Goal: Task Accomplishment & Management: Manage account settings

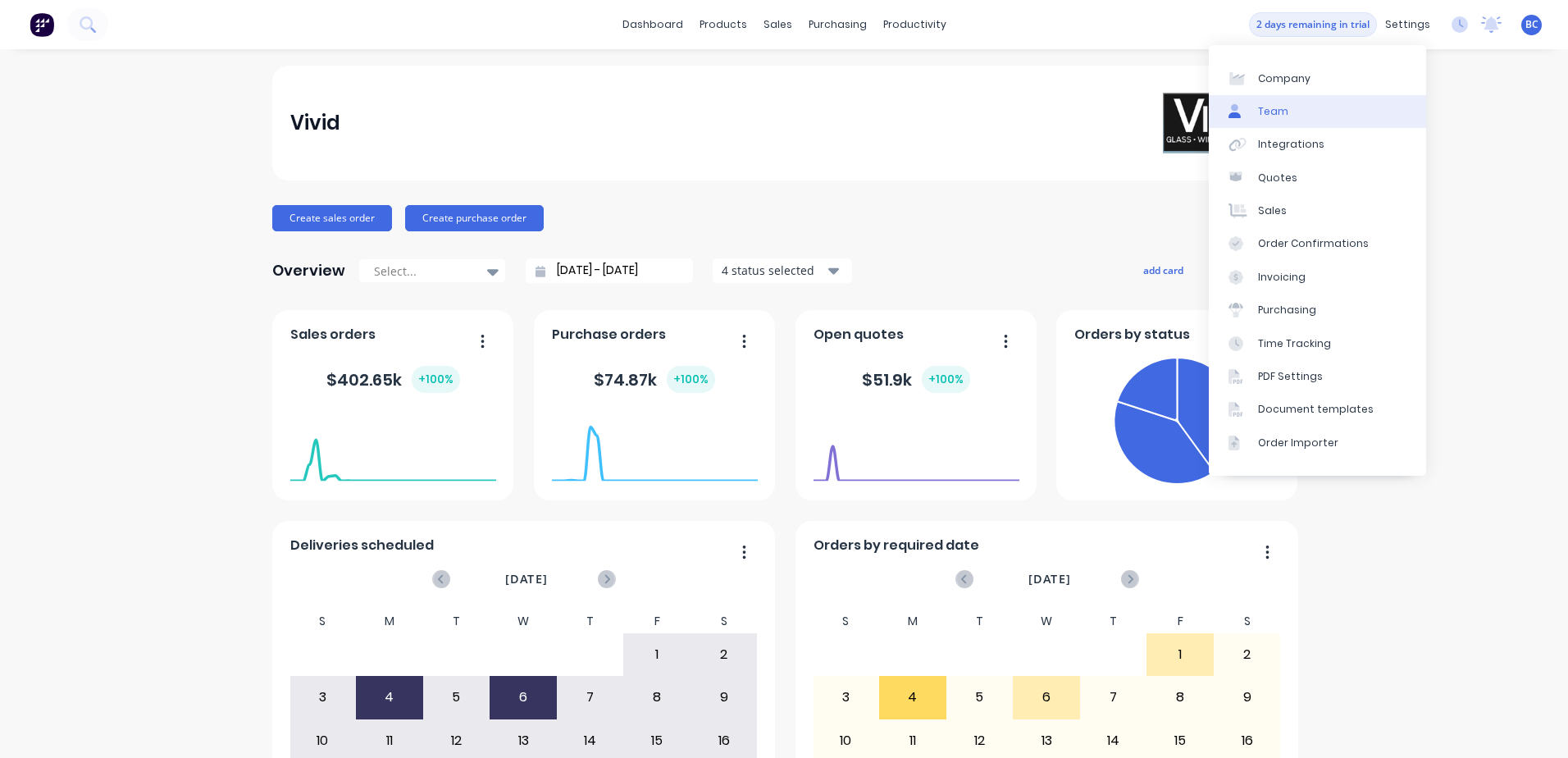
click at [1308, 108] on link "Team" at bounding box center [1317, 112] width 217 height 33
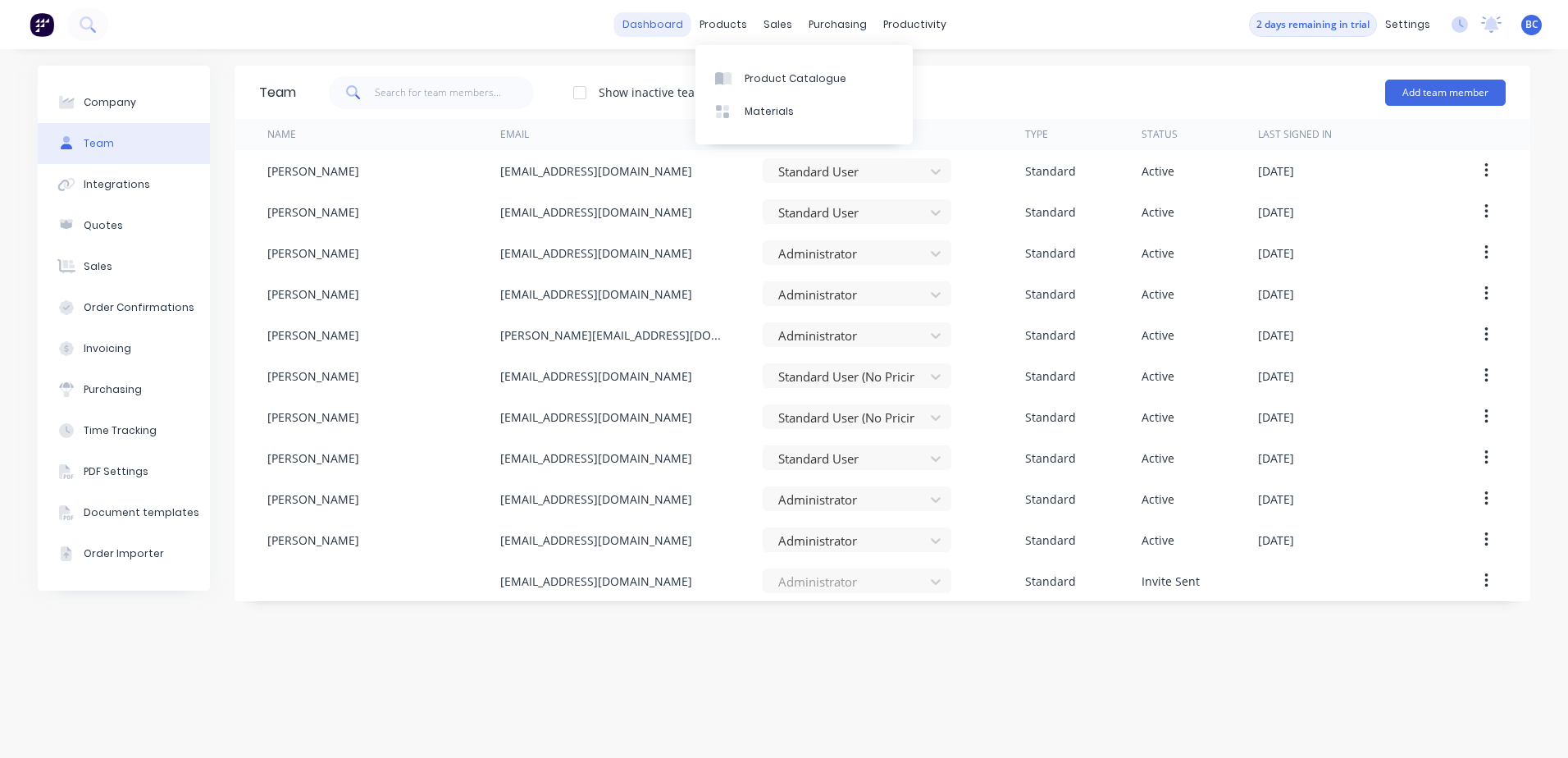
click at [640, 30] on link "dashboard" at bounding box center [652, 25] width 77 height 25
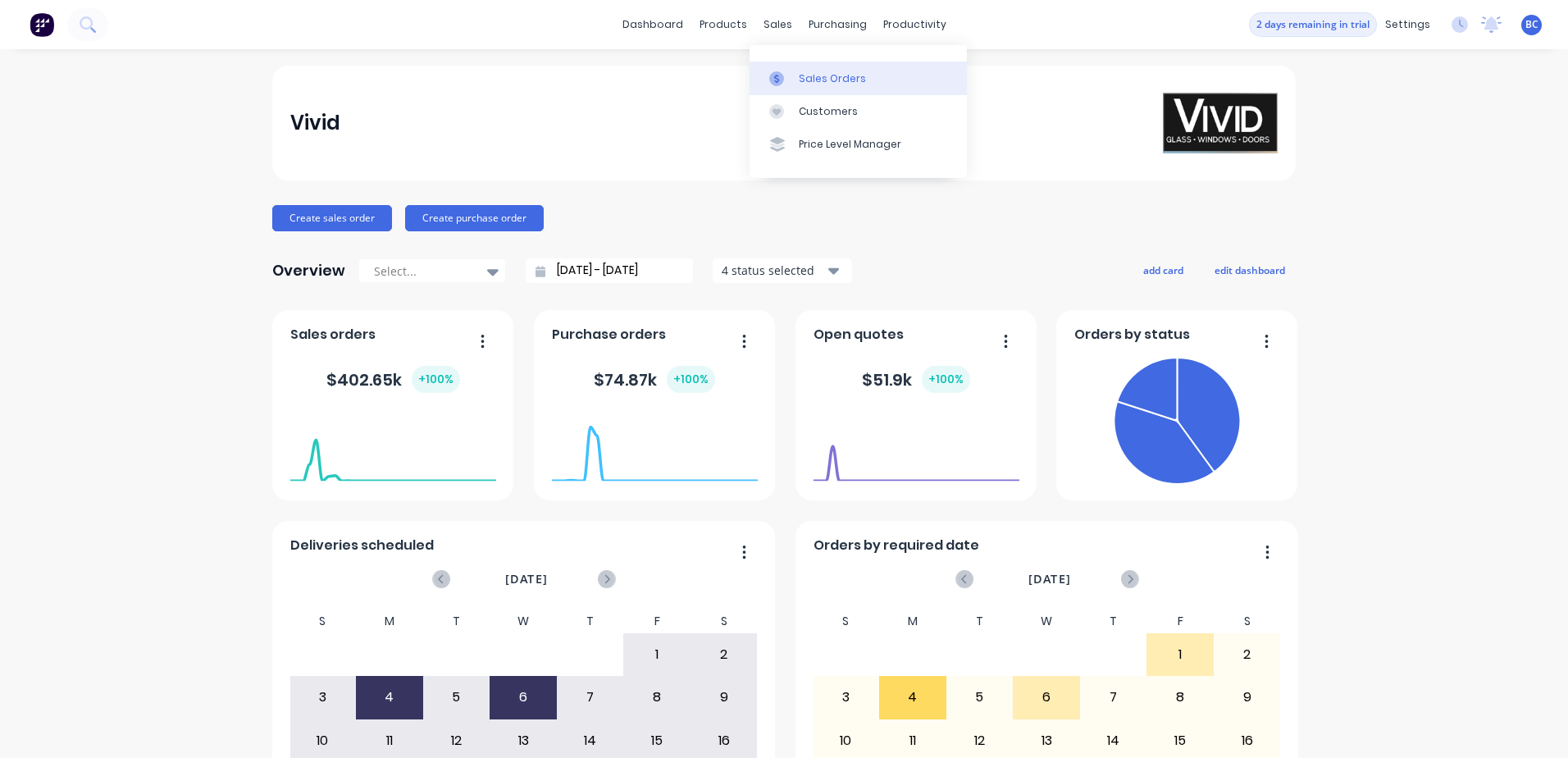
click at [797, 88] on link "Sales Orders" at bounding box center [858, 78] width 217 height 33
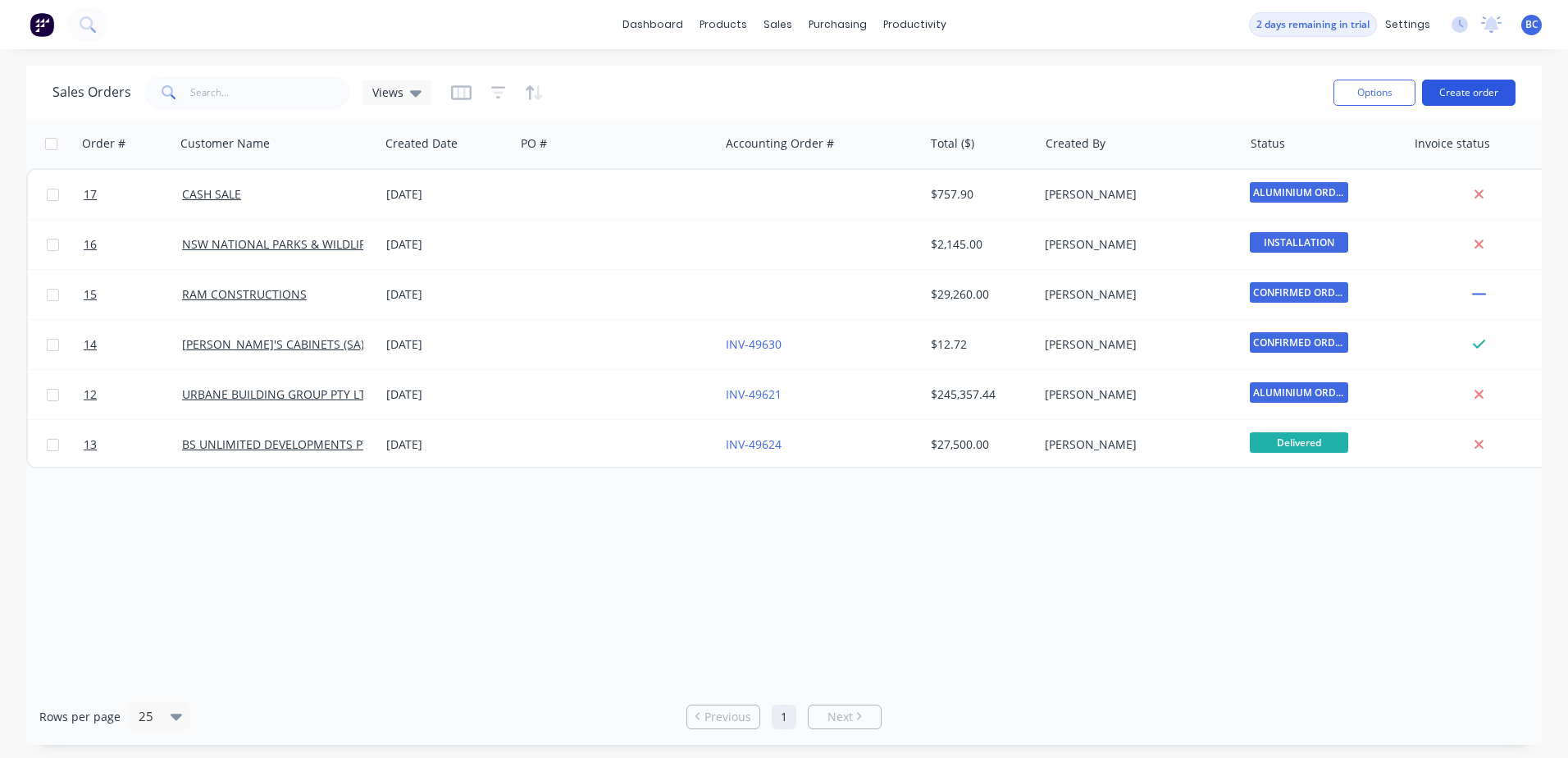
click at [1476, 96] on button "Create order" at bounding box center [1468, 92] width 94 height 26
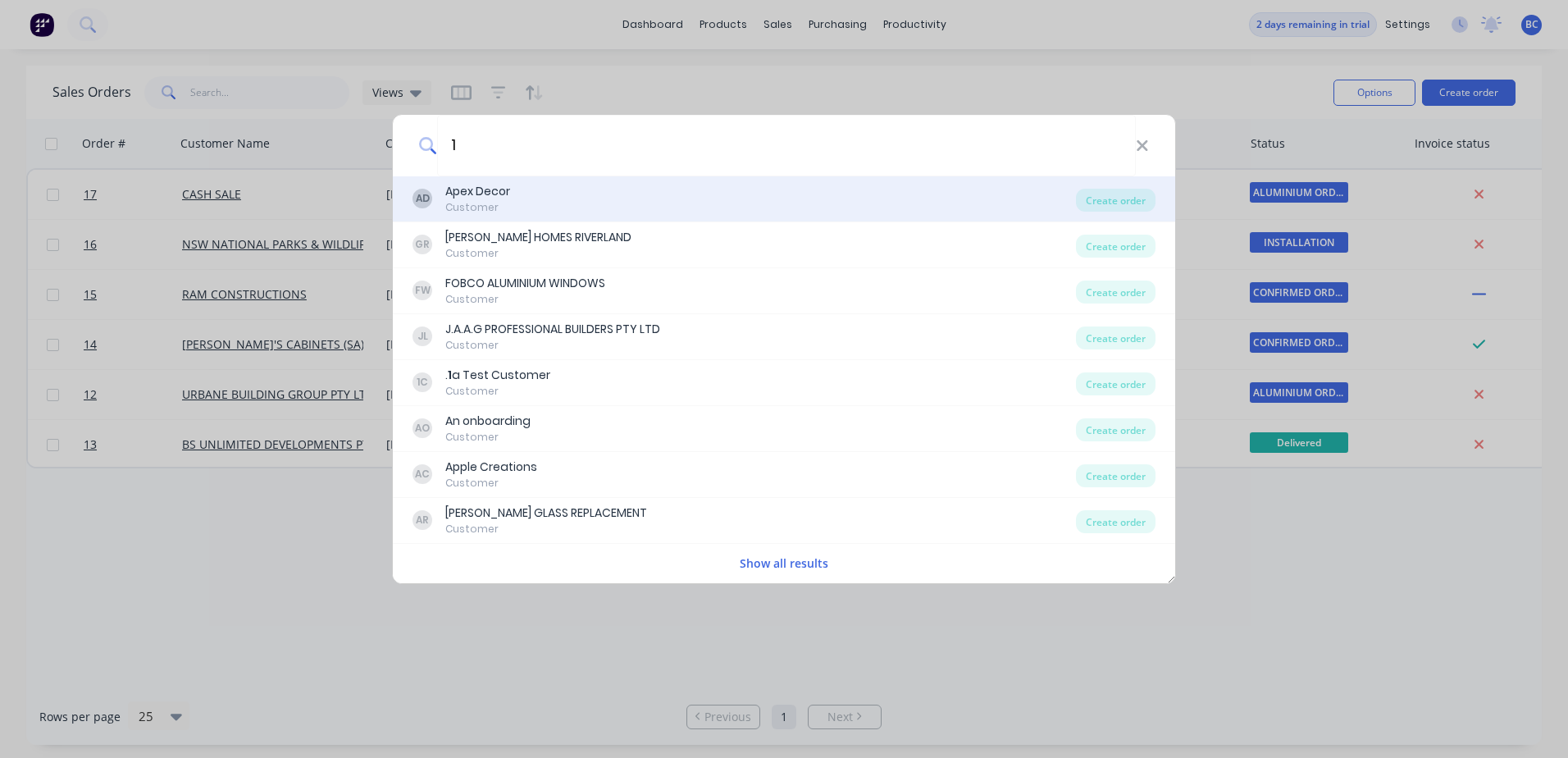
type input "1"
click at [565, 202] on div "AD Apex Decor Customer" at bounding box center [743, 199] width 663 height 32
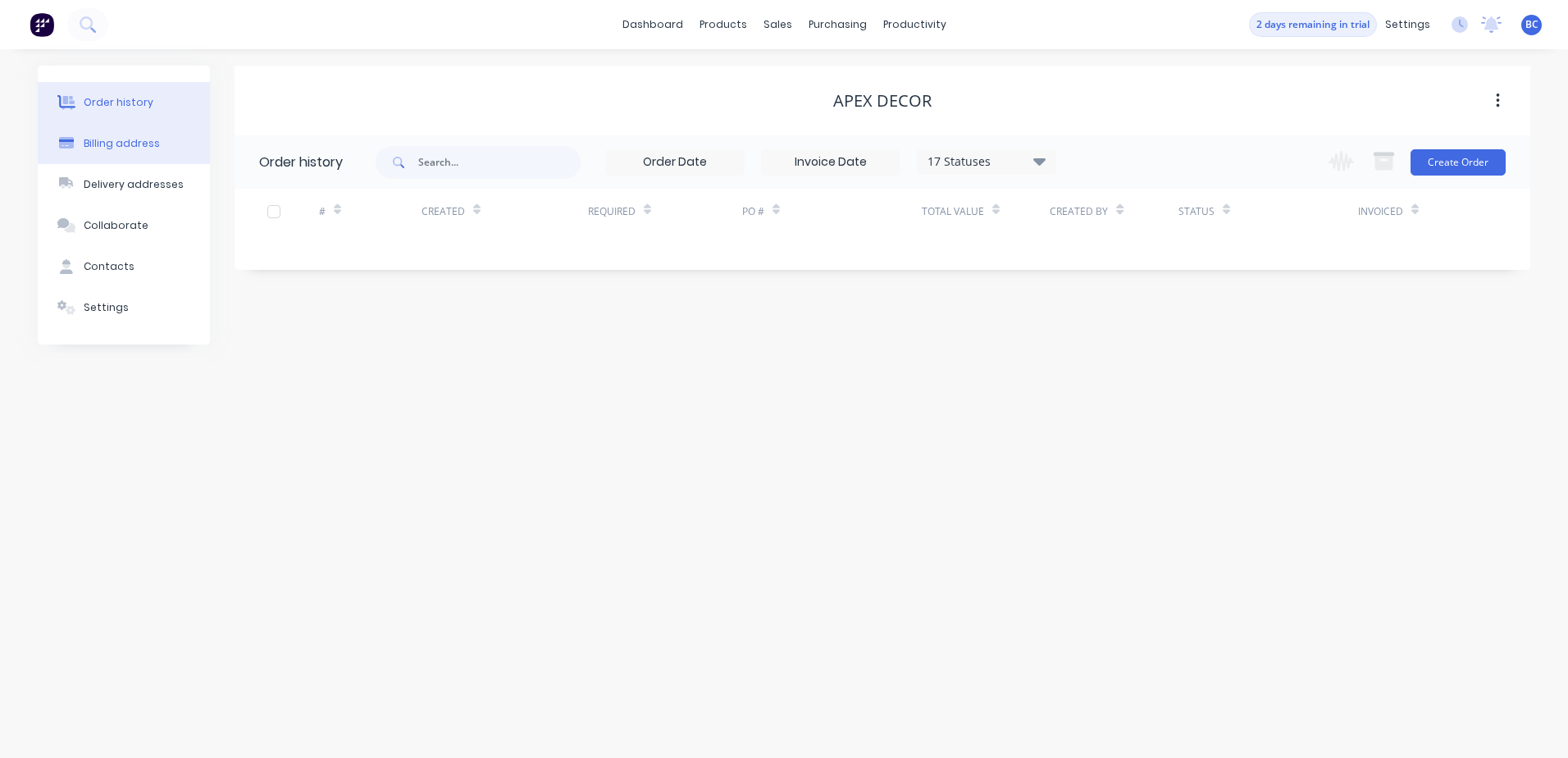
click at [113, 149] on div "Billing address" at bounding box center [122, 143] width 76 height 14
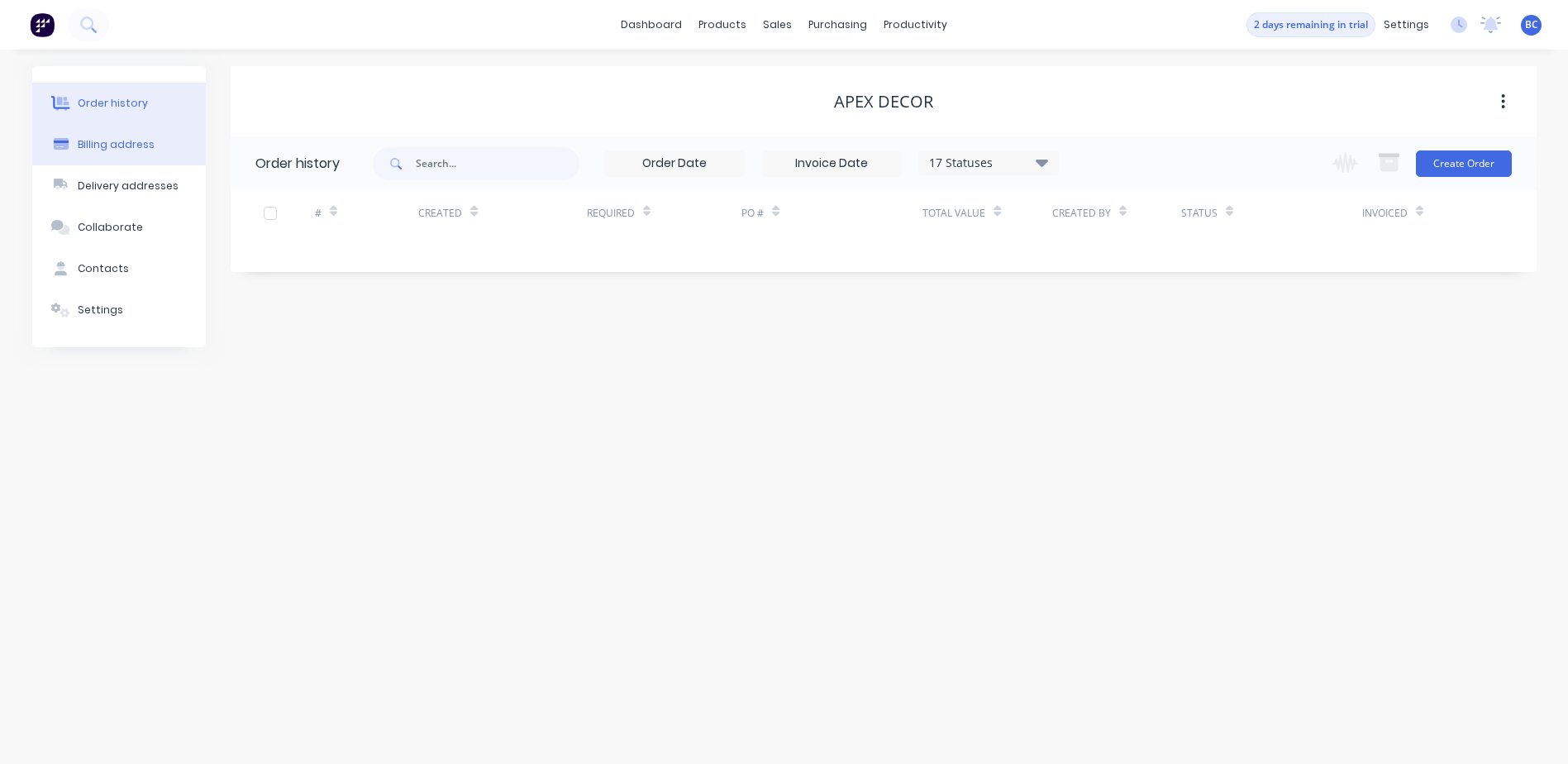
select select "AU"
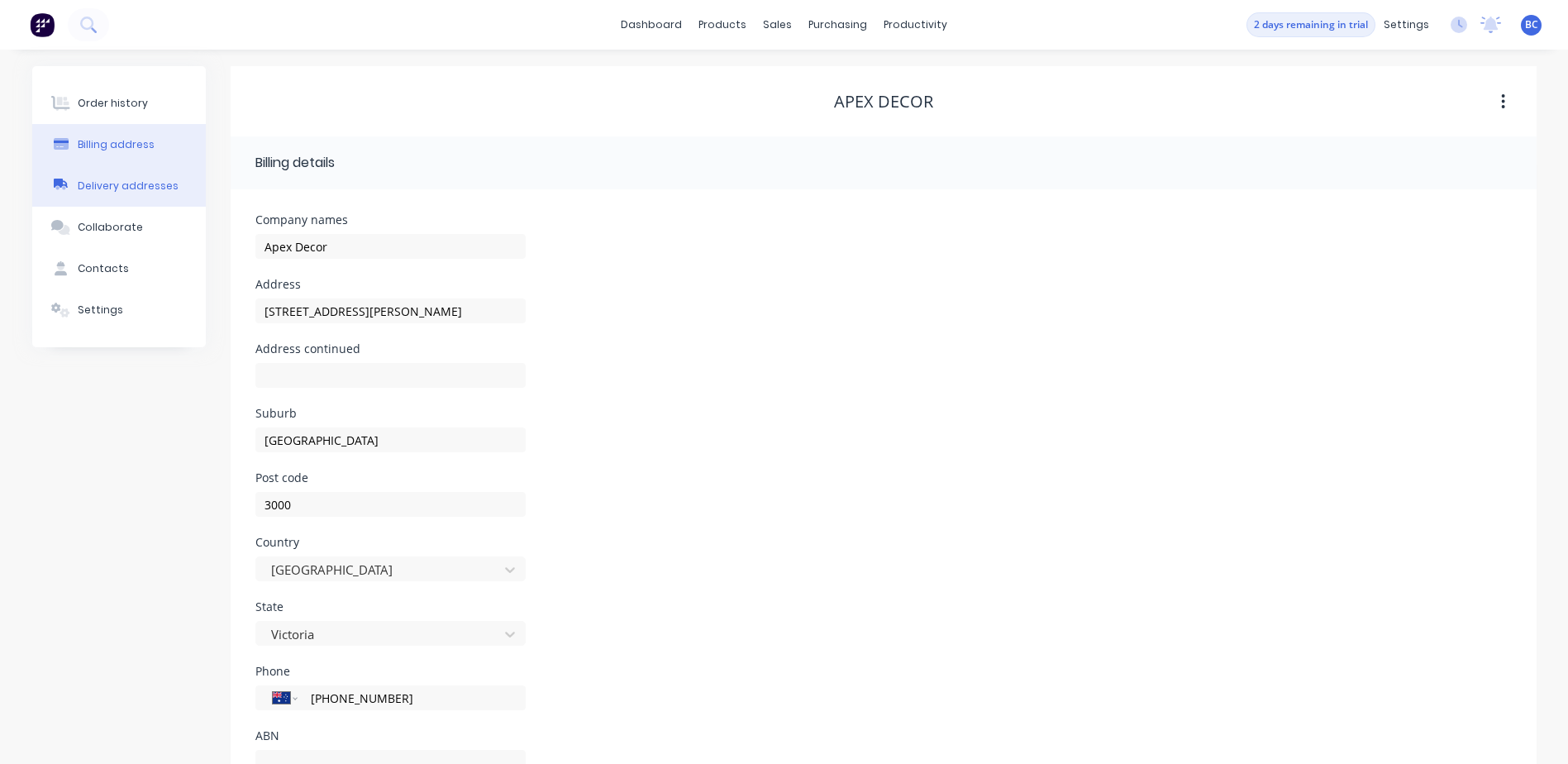
click at [100, 192] on div "Delivery addresses" at bounding box center [128, 186] width 100 height 14
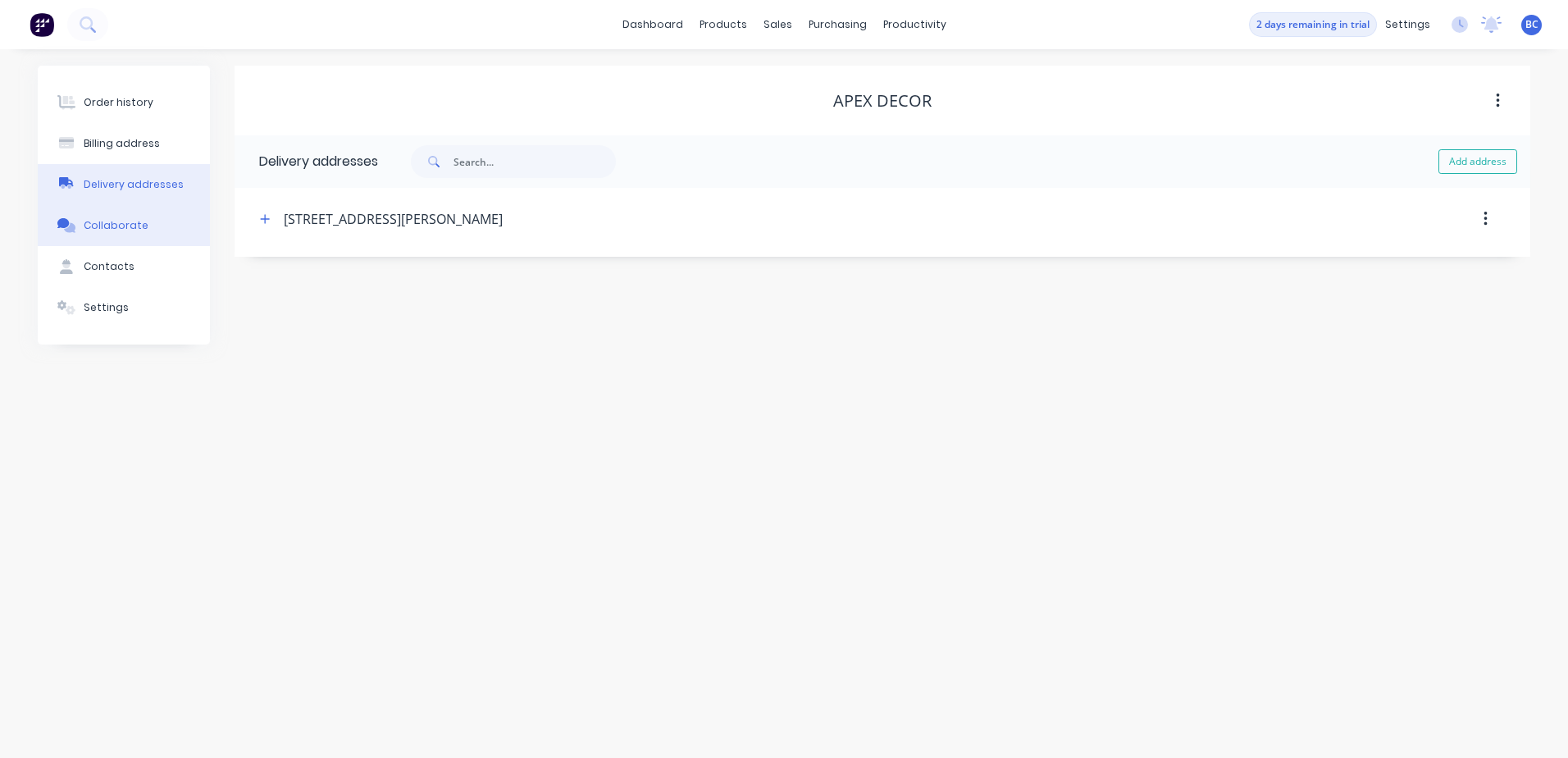
click at [118, 243] on button "Collaborate" at bounding box center [124, 226] width 172 height 41
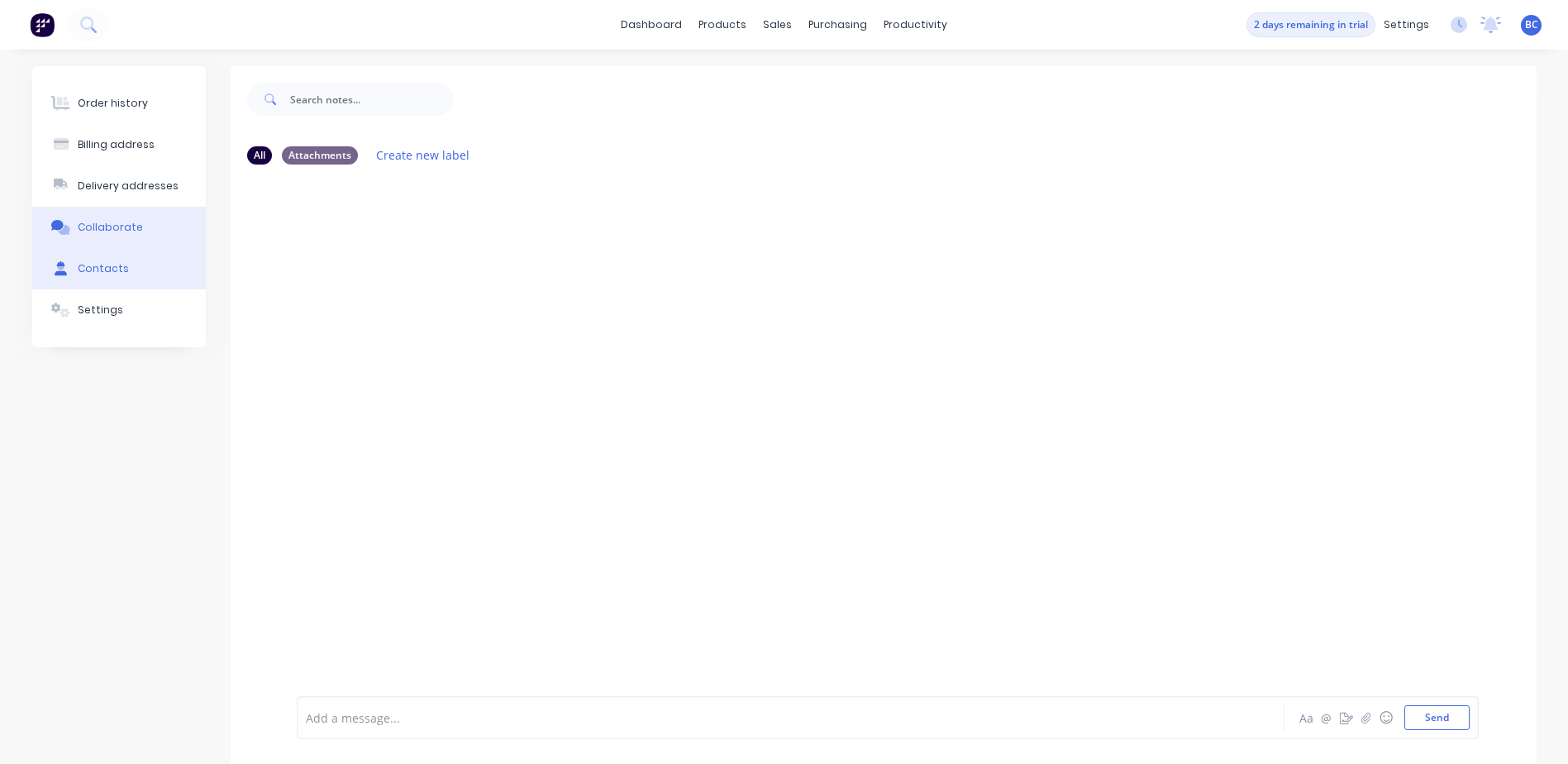
click at [114, 274] on div "Contacts" at bounding box center [103, 268] width 51 height 14
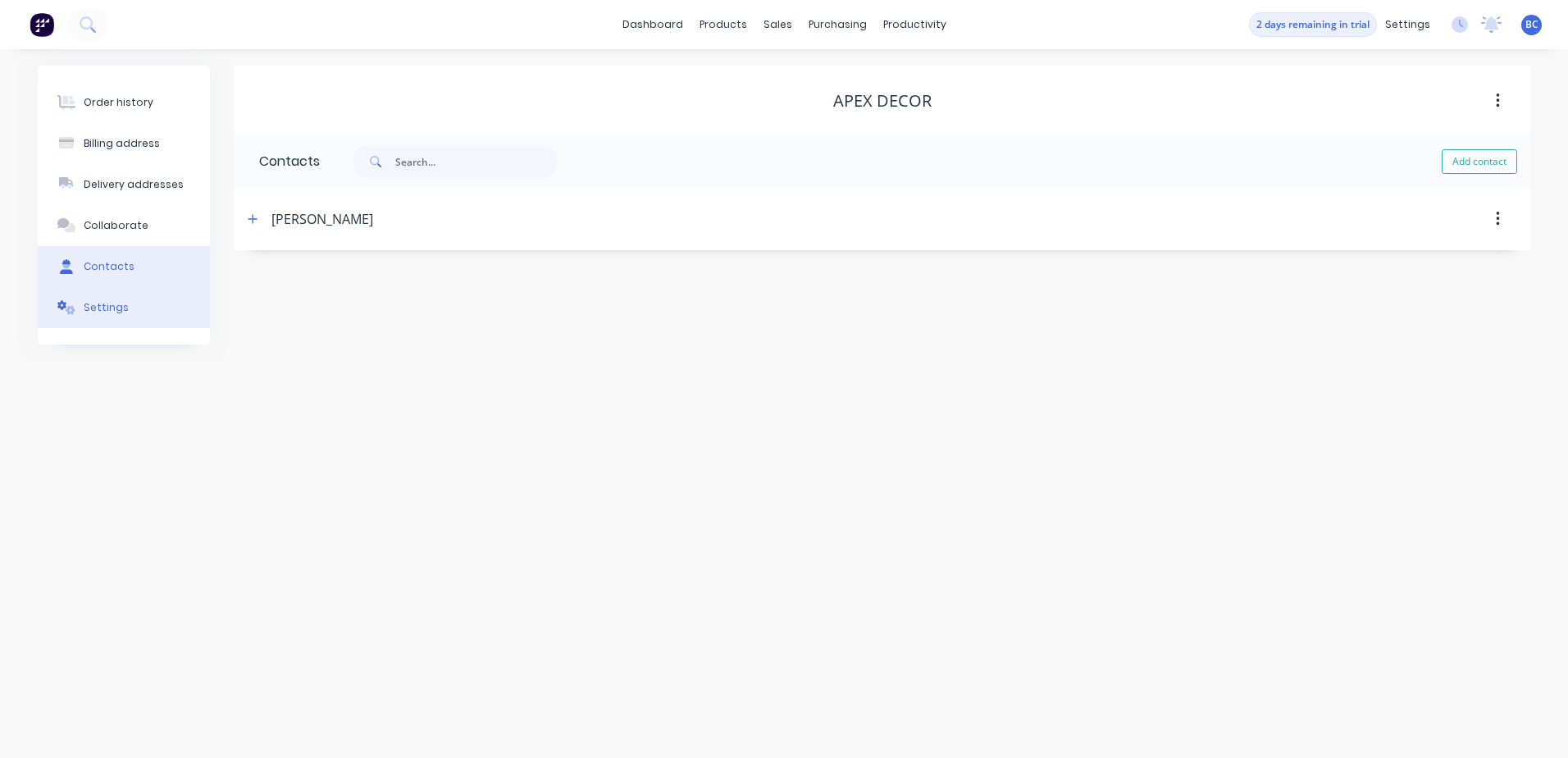
click at [99, 314] on div "Settings" at bounding box center [106, 307] width 45 height 14
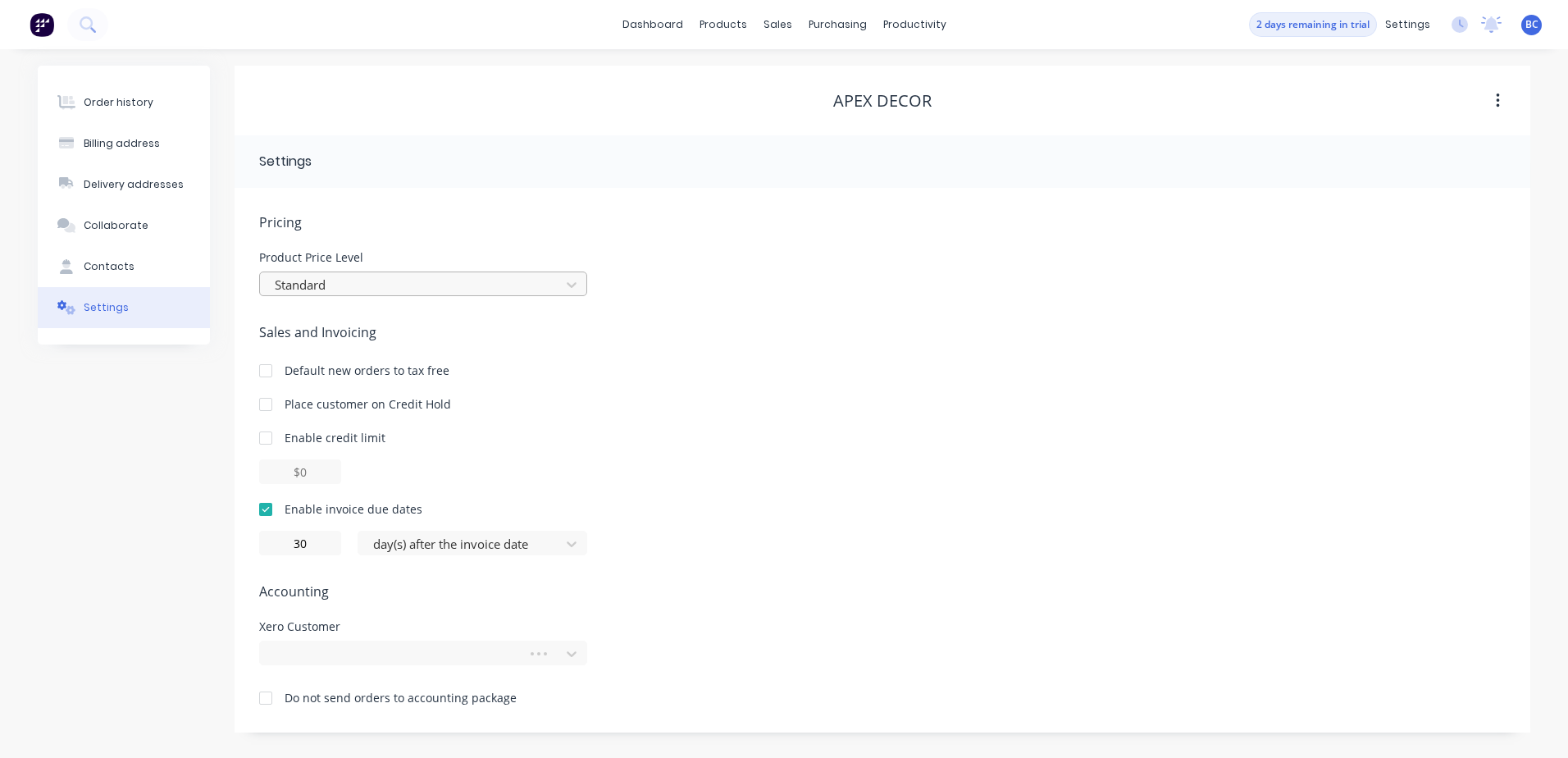
click at [369, 286] on div at bounding box center [412, 285] width 279 height 20
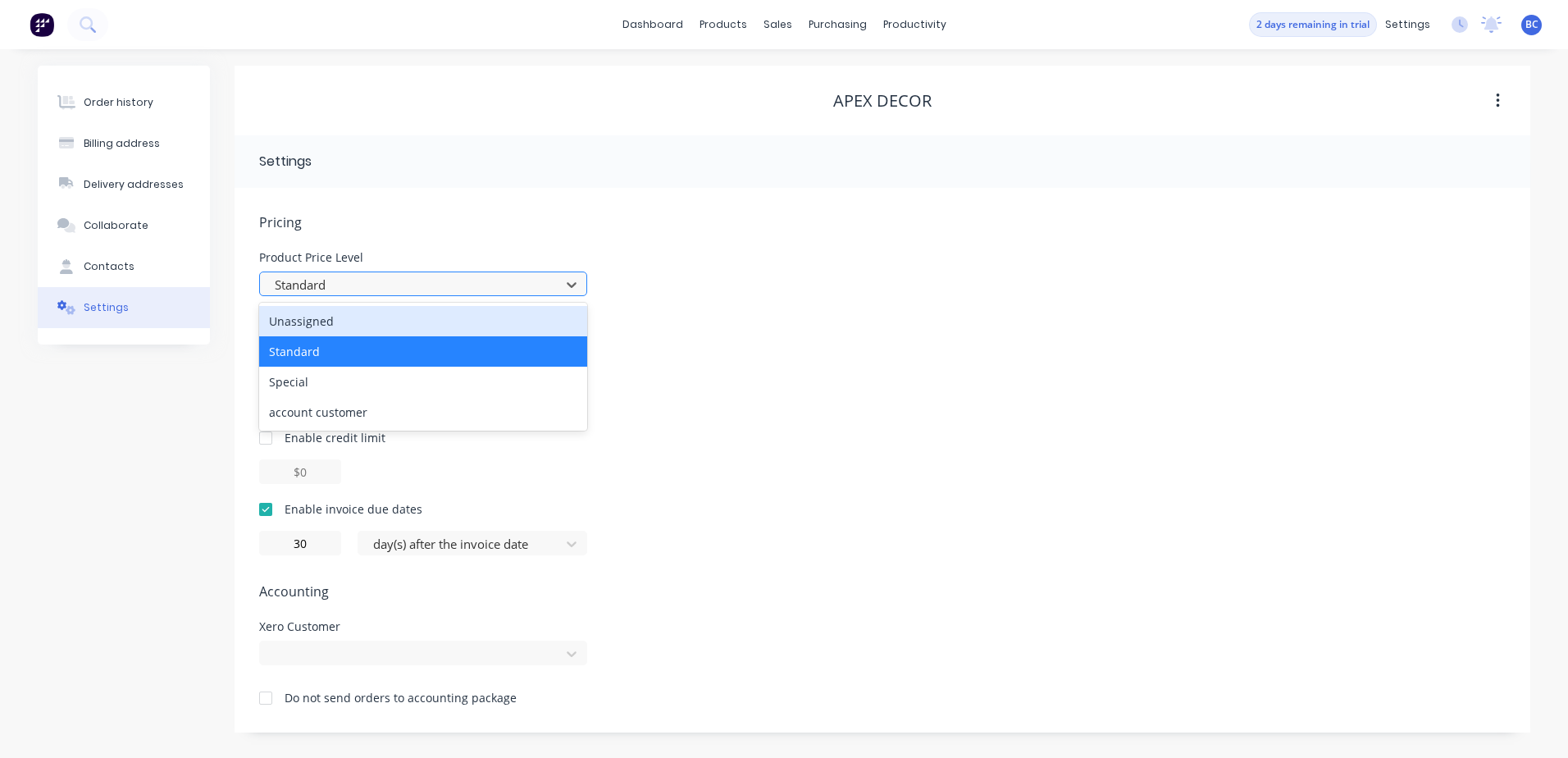
click at [555, 292] on div "Standard" at bounding box center [412, 284] width 289 height 25
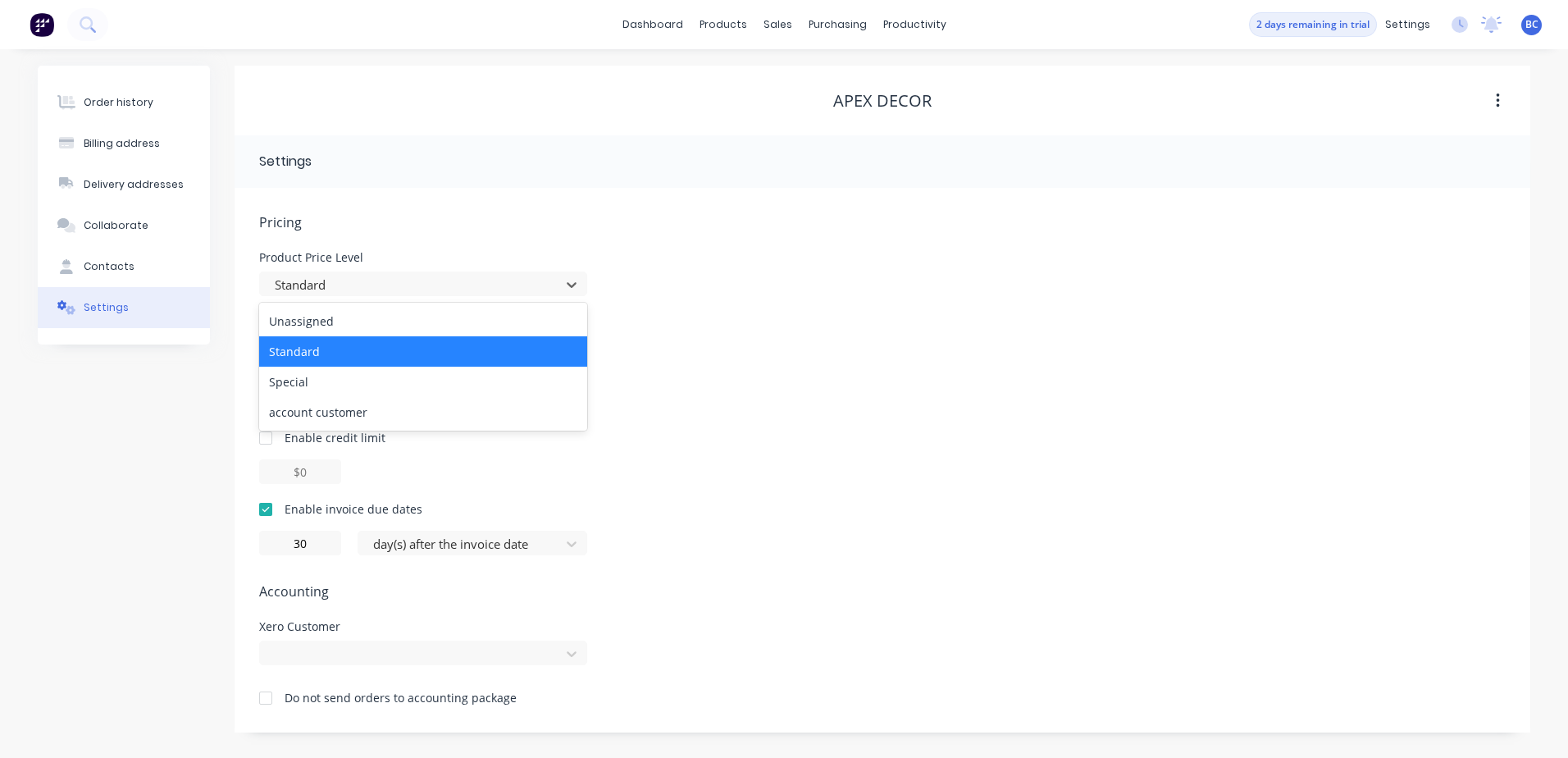
click at [797, 355] on div "Sales and Invoicing Default new orders to tax free Place customer on Credit Hol…" at bounding box center [883, 439] width 1247 height 233
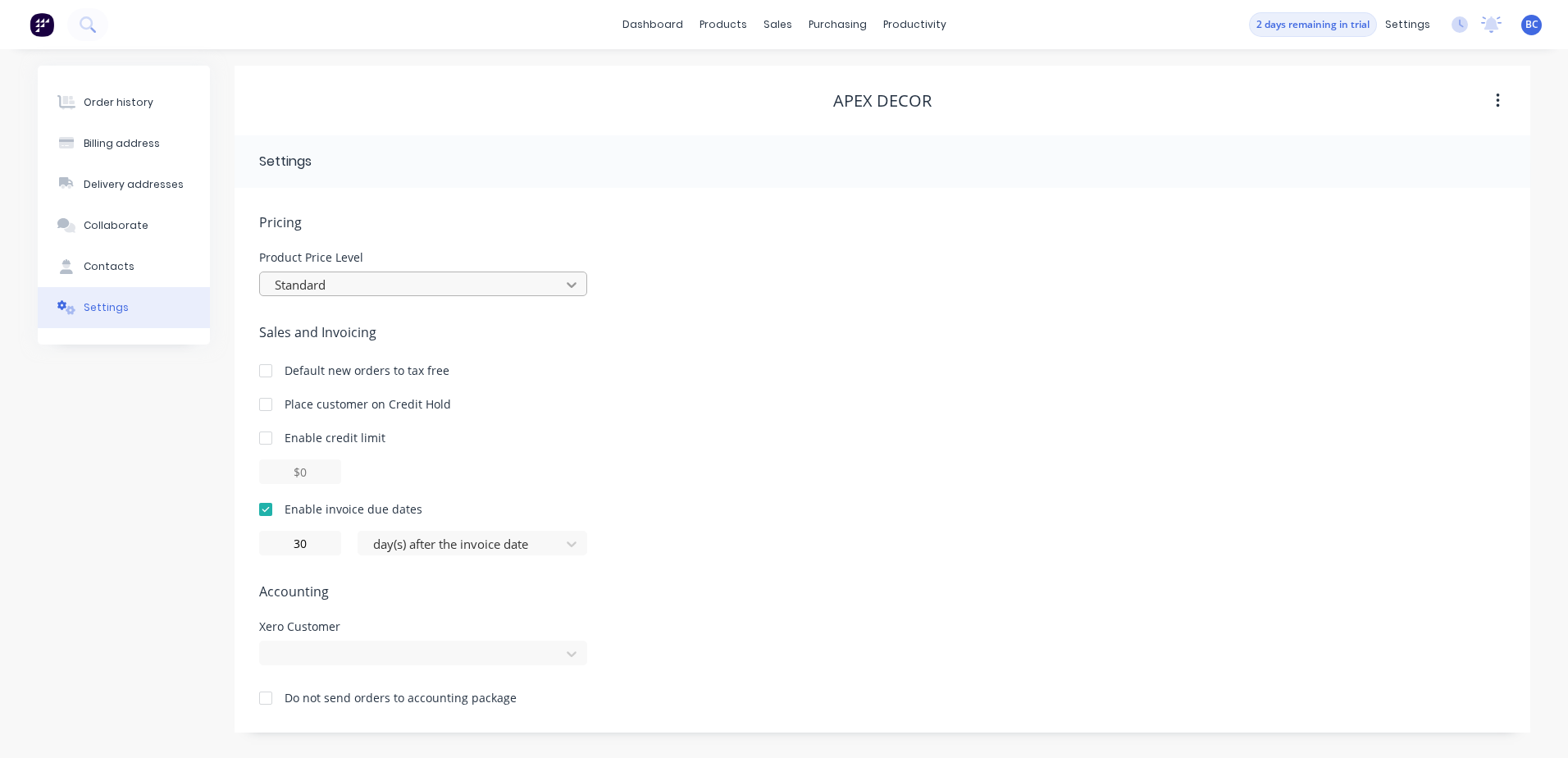
click at [560, 287] on div at bounding box center [571, 284] width 30 height 26
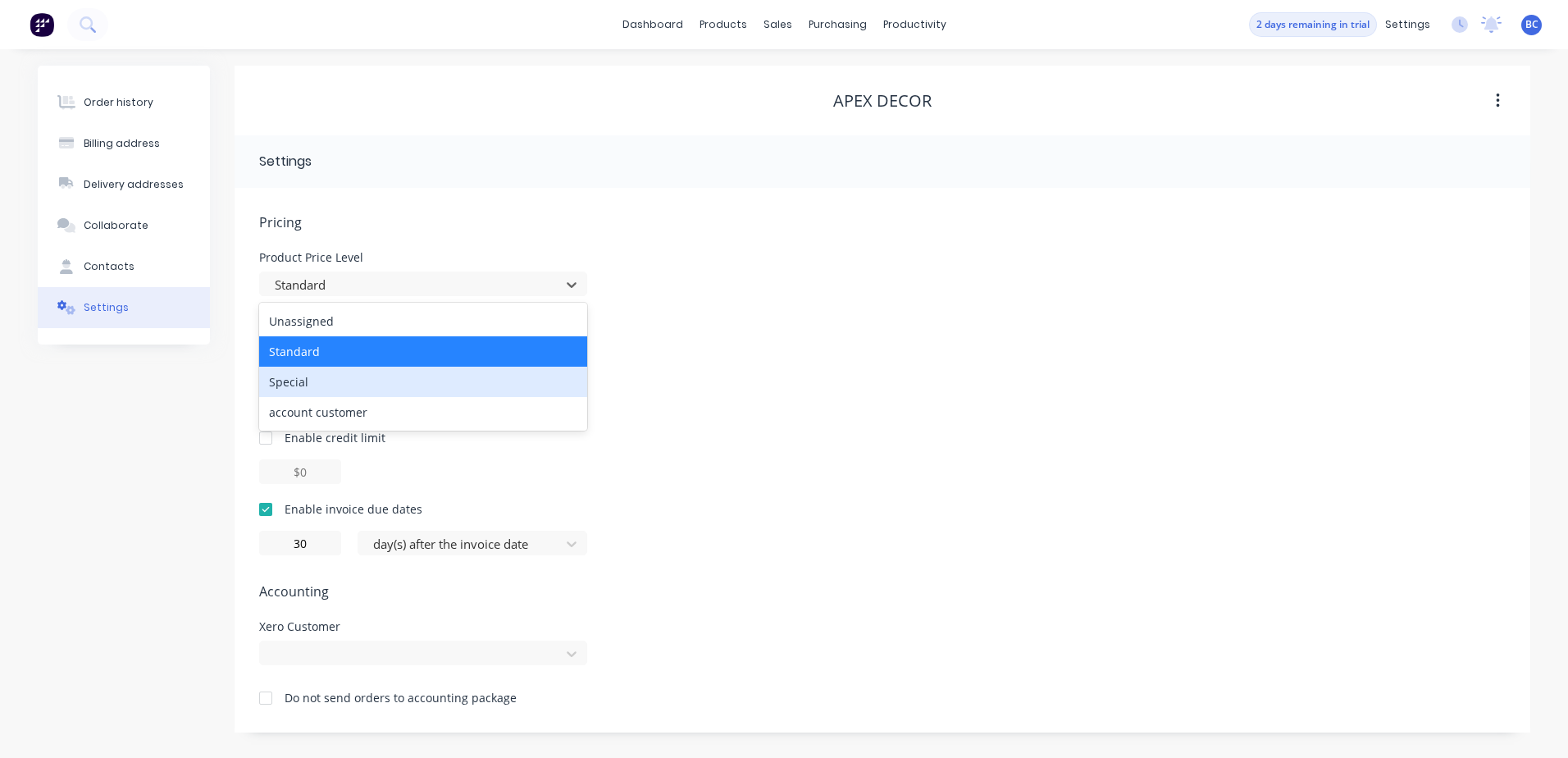
click at [399, 382] on div "Special" at bounding box center [423, 382] width 328 height 30
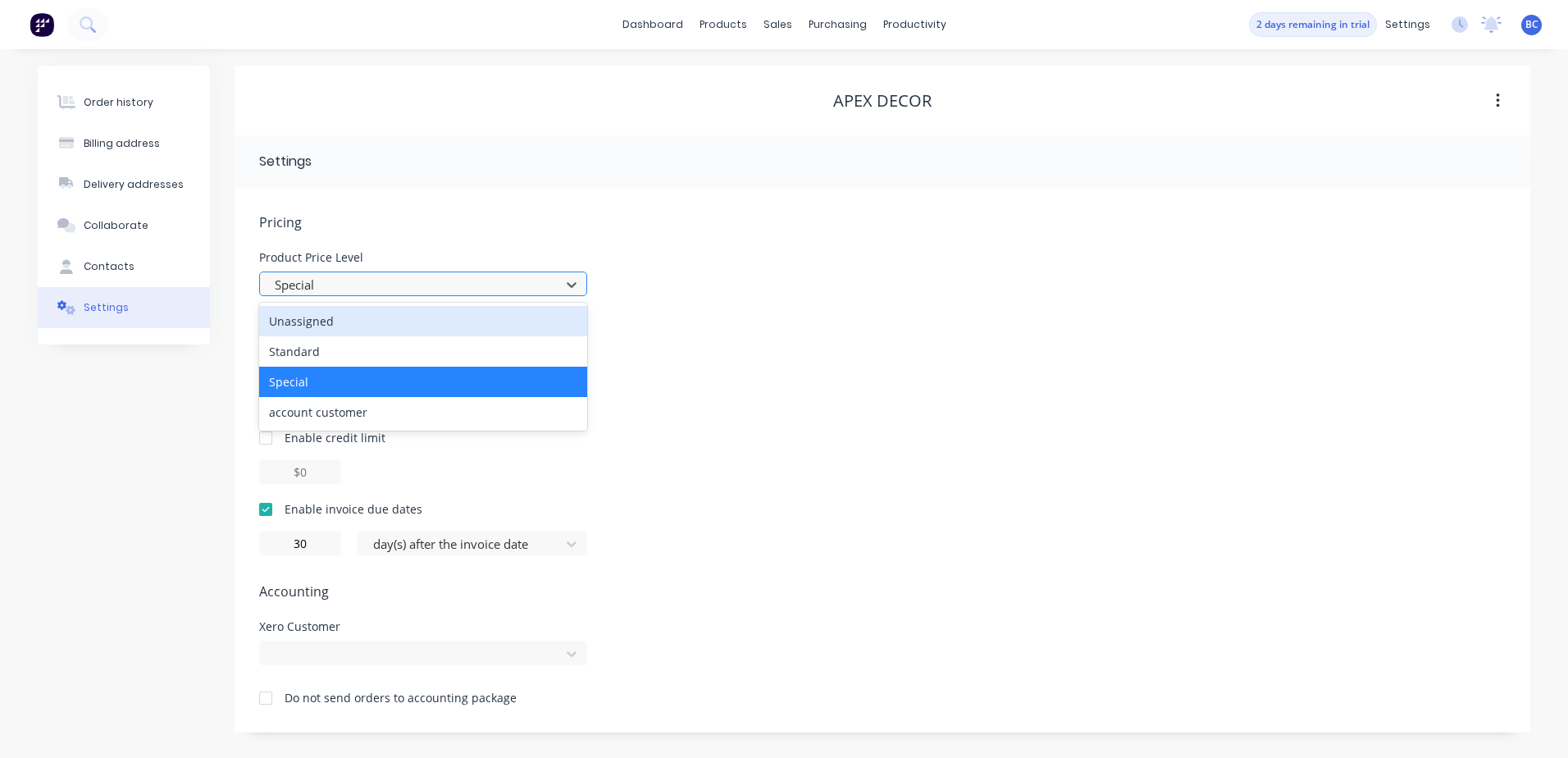
click at [507, 286] on div at bounding box center [412, 285] width 279 height 20
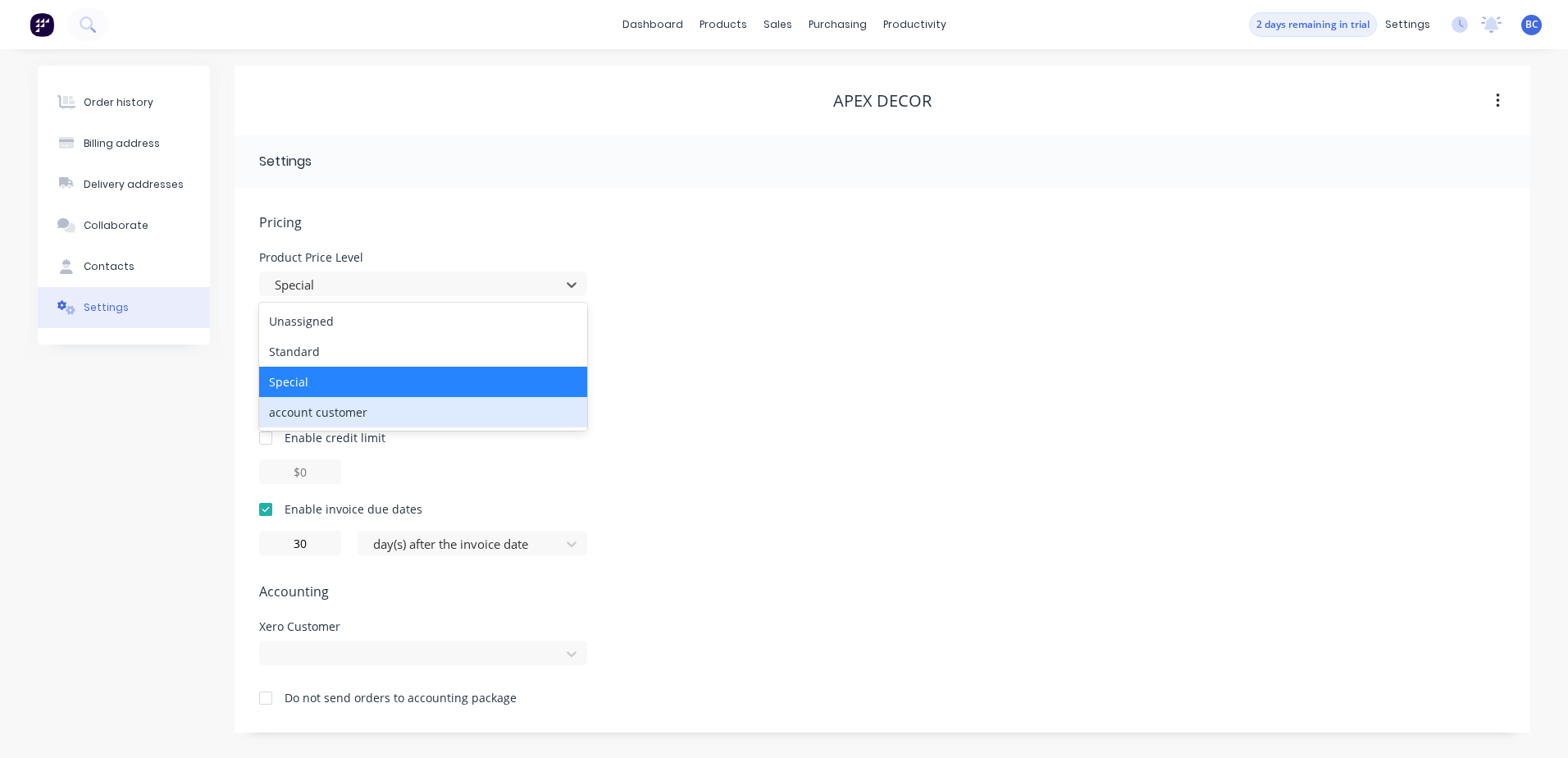
click at [408, 409] on div "account customer" at bounding box center [423, 412] width 328 height 30
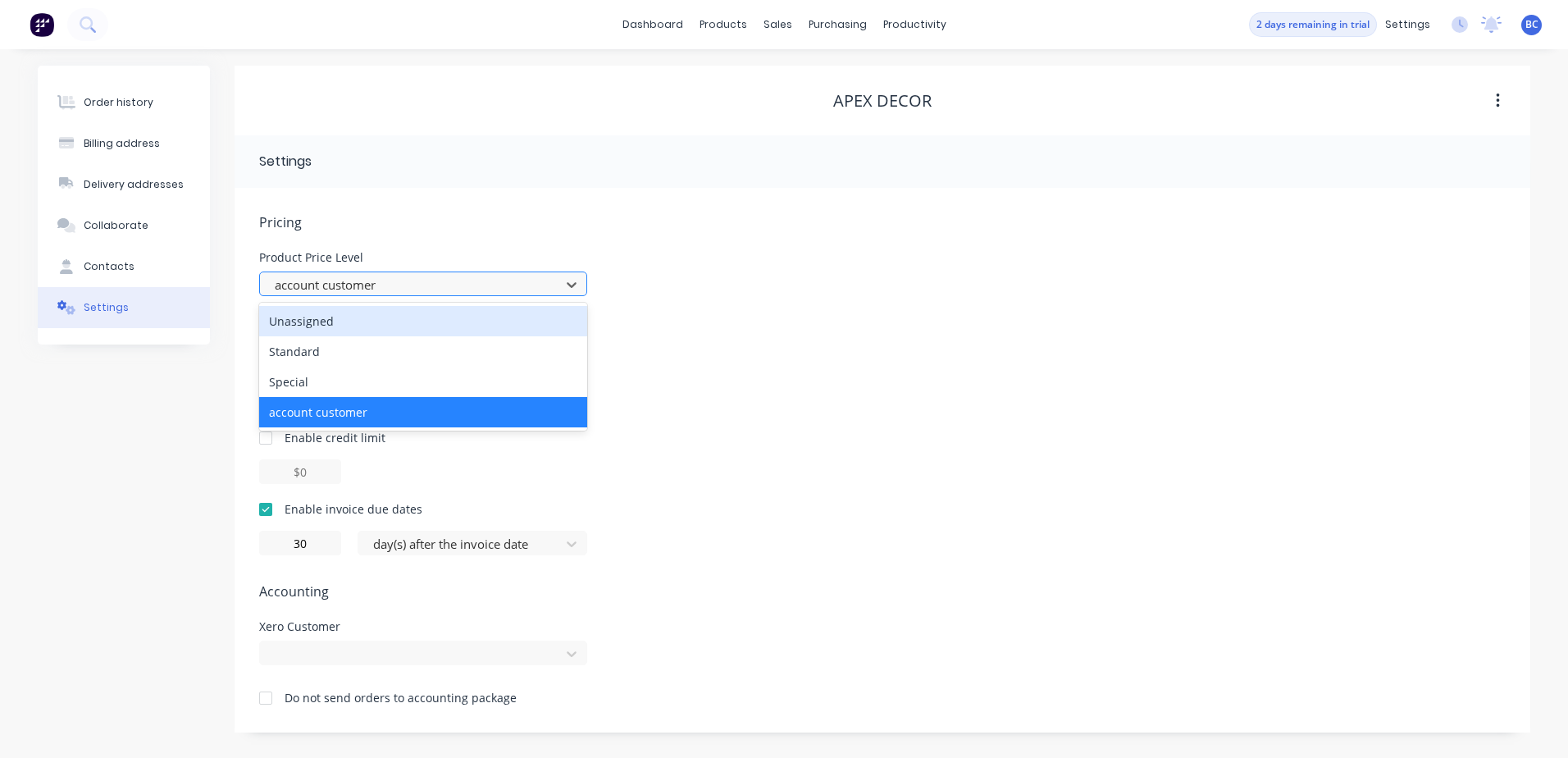
click at [493, 288] on div at bounding box center [412, 285] width 279 height 20
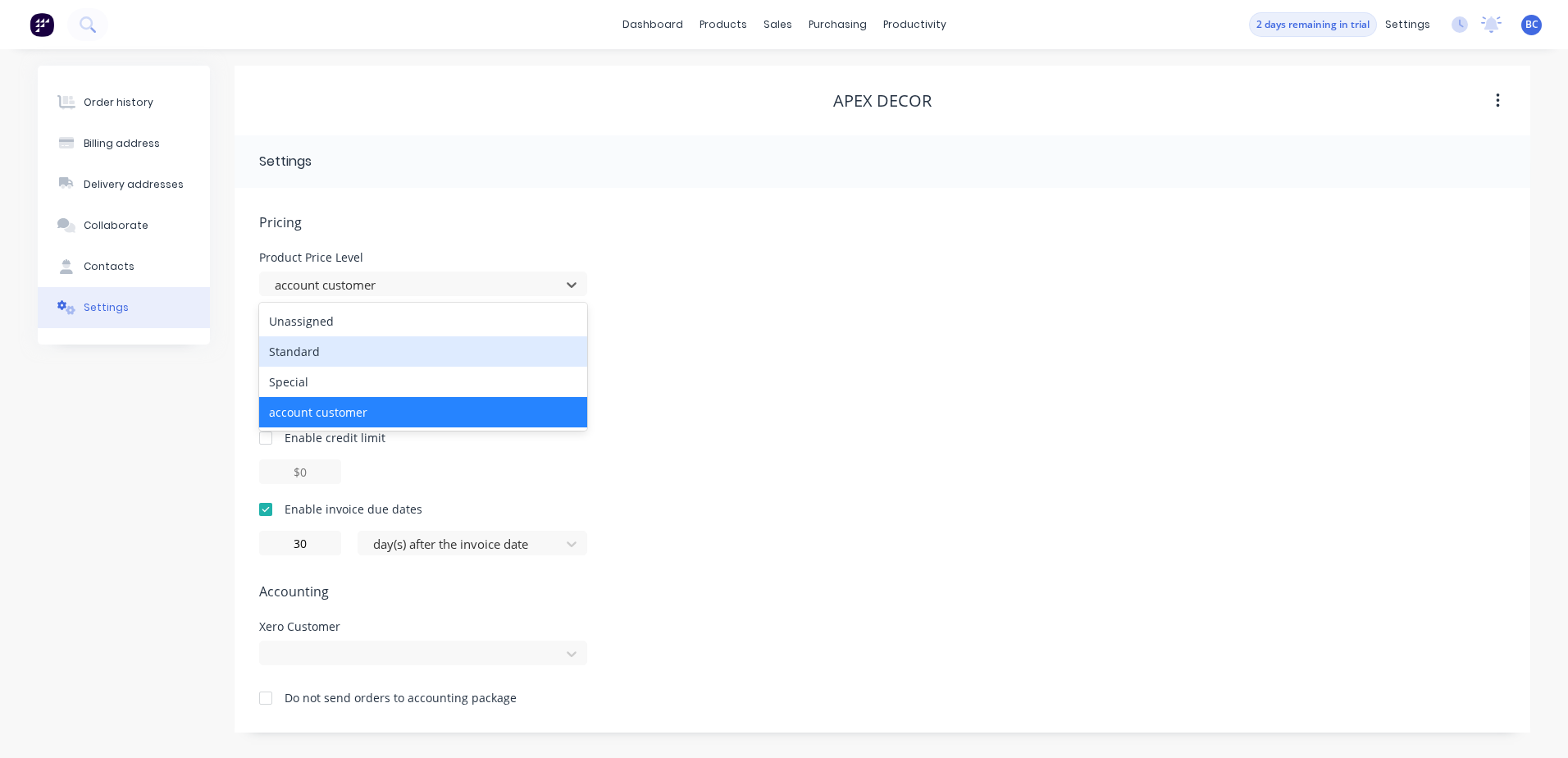
click at [384, 352] on div "Standard" at bounding box center [423, 352] width 328 height 30
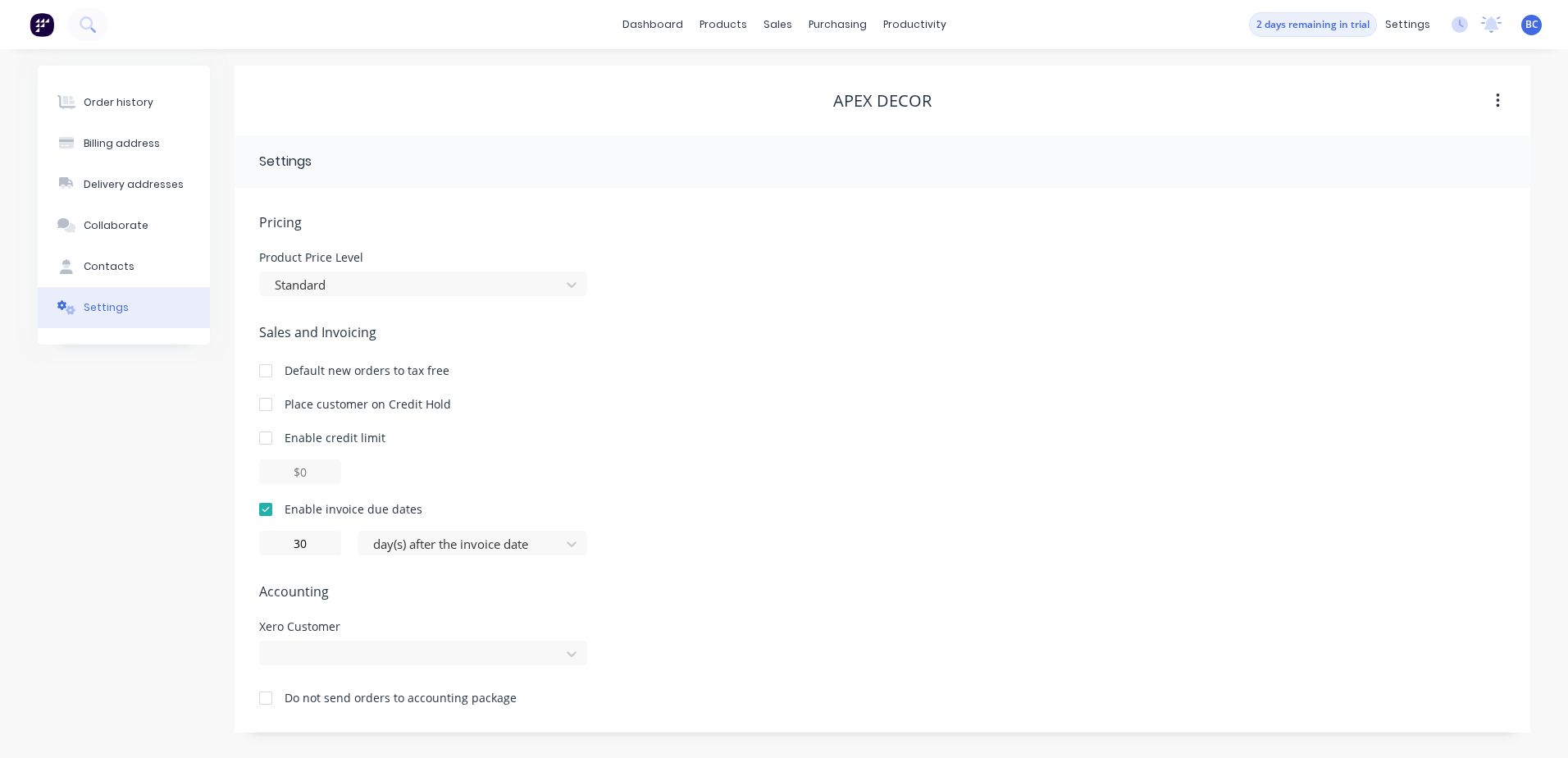
click at [716, 381] on div "Sales and Invoicing Default new orders to tax free Place customer on Credit Hol…" at bounding box center [883, 439] width 1247 height 233
click at [269, 401] on div at bounding box center [265, 404] width 33 height 33
click at [555, 657] on div at bounding box center [423, 652] width 328 height 25
click at [768, 476] on div "Pricing Product Price Level Standard Sales and Invoicing Default new orders to …" at bounding box center [883, 472] width 1247 height 521
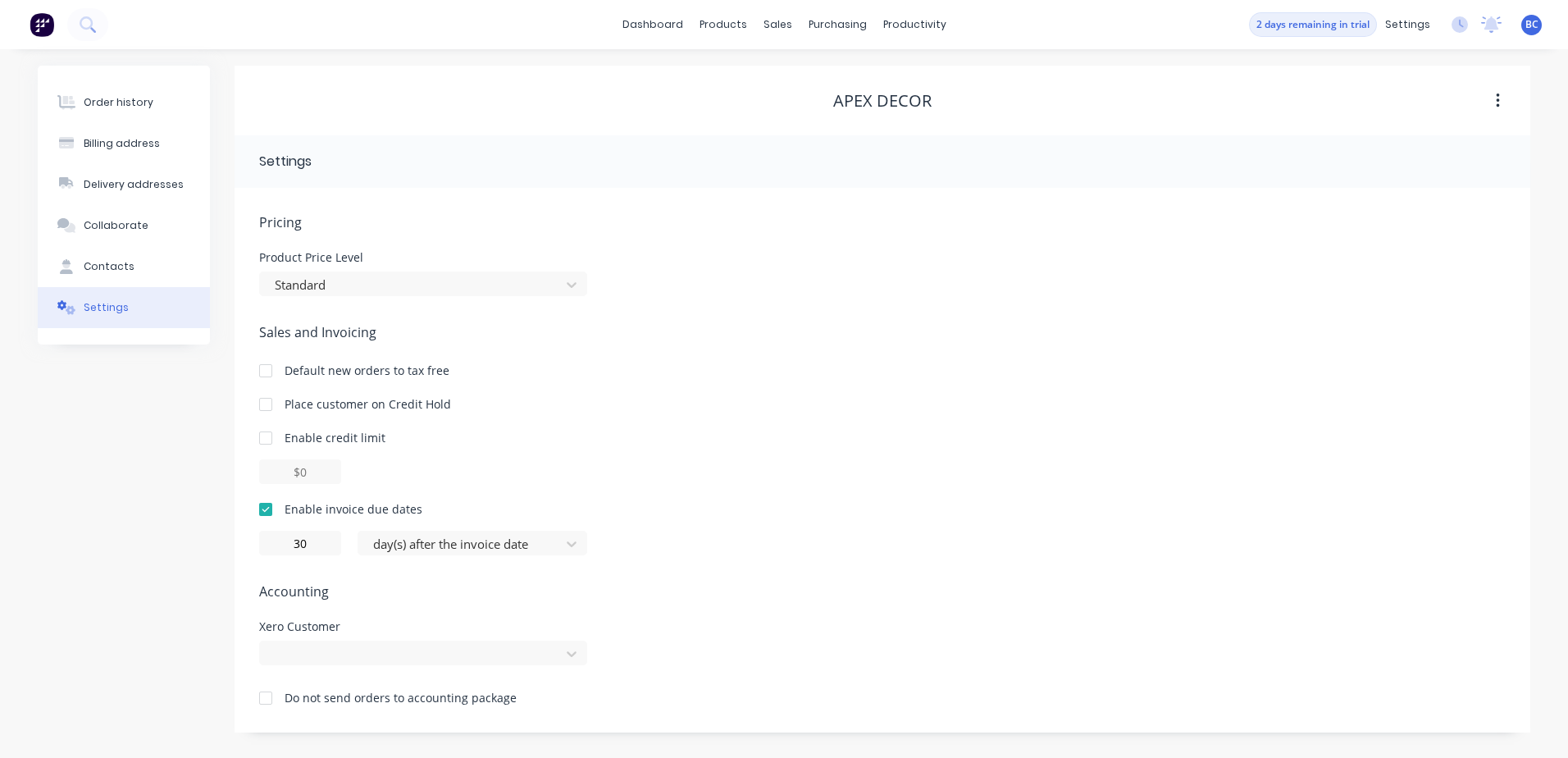
click at [1508, 101] on button "button" at bounding box center [1498, 101] width 39 height 30
click at [1006, 283] on div "Product Price Level Standard" at bounding box center [883, 274] width 1247 height 44
click at [98, 105] on div "Order history" at bounding box center [118, 102] width 70 height 14
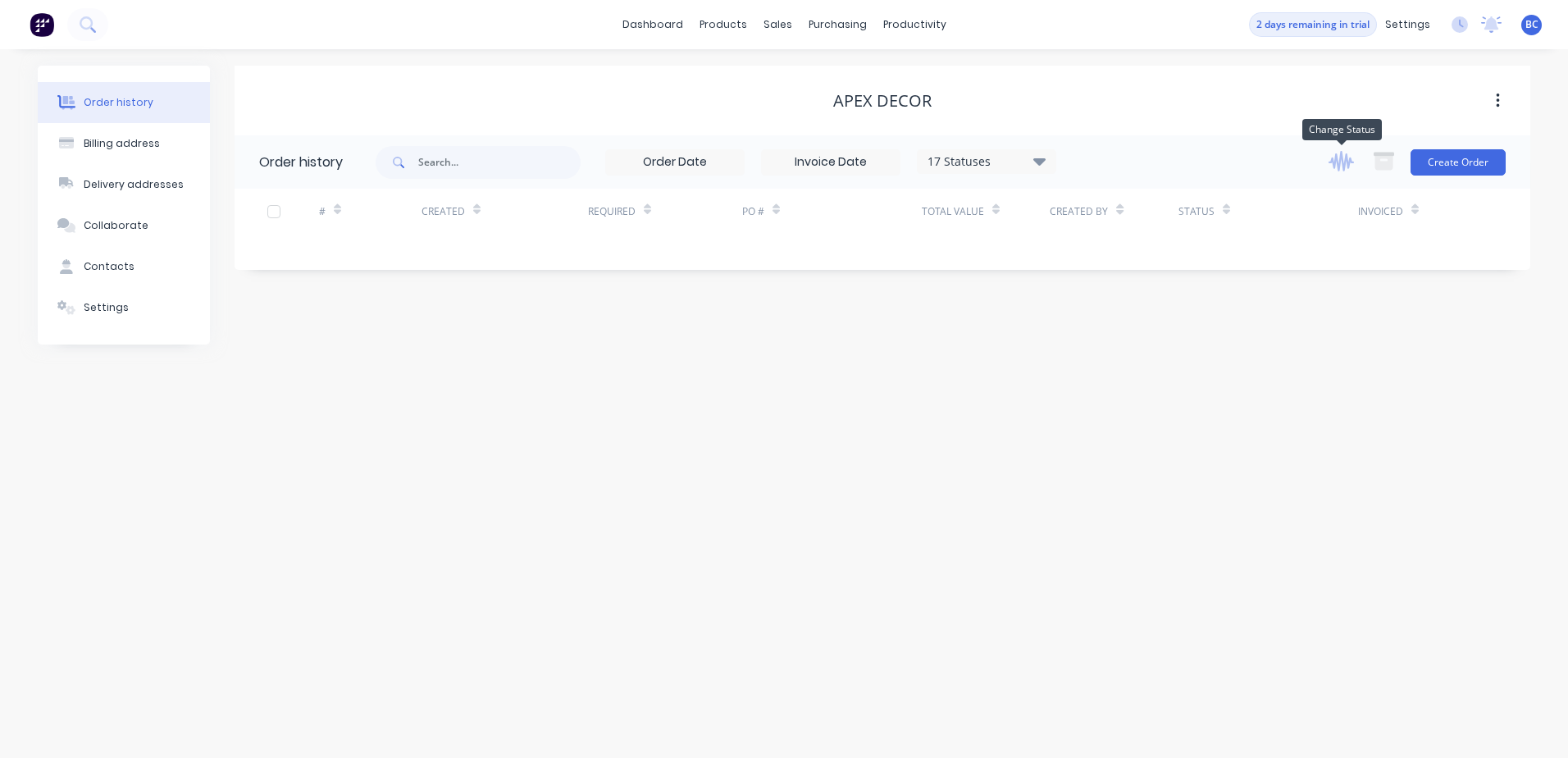
click at [1343, 166] on icon "button" at bounding box center [1342, 161] width 25 height 20
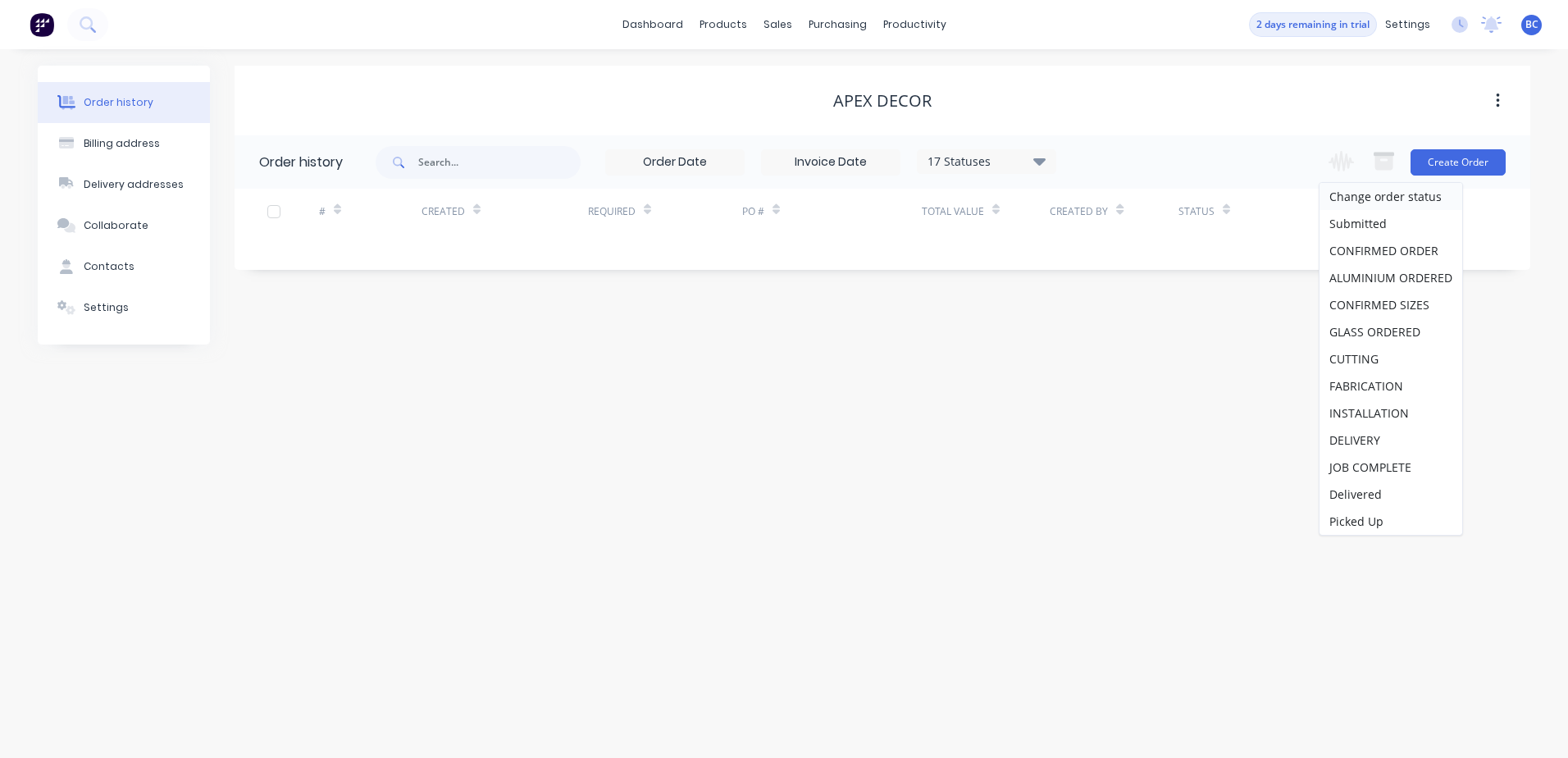
click at [1166, 367] on div "Order history Billing address Delivery addresses Collaborate Contacts Settings …" at bounding box center [784, 403] width 1568 height 709
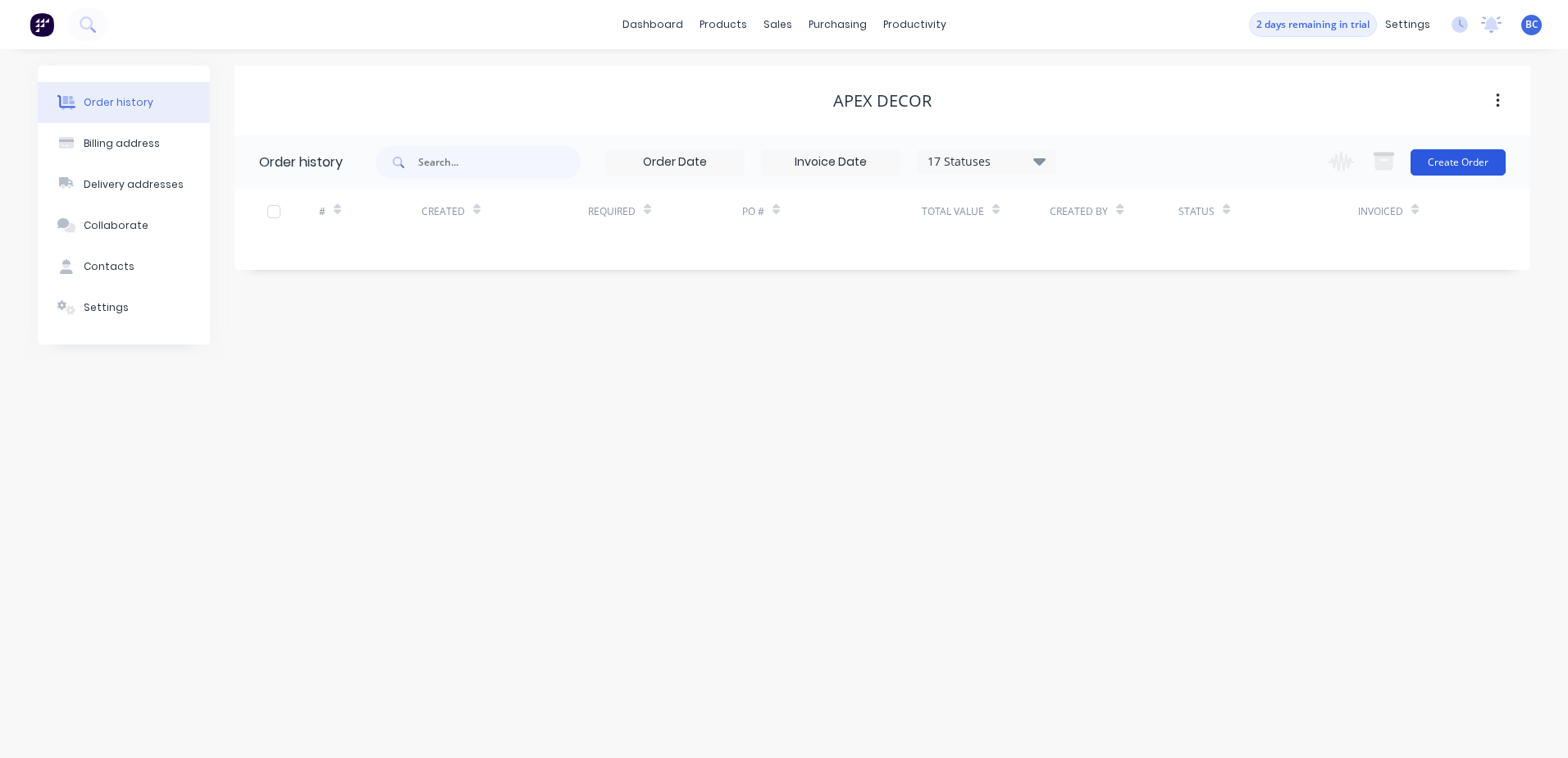
click at [1473, 161] on button "Create Order" at bounding box center [1458, 162] width 95 height 26
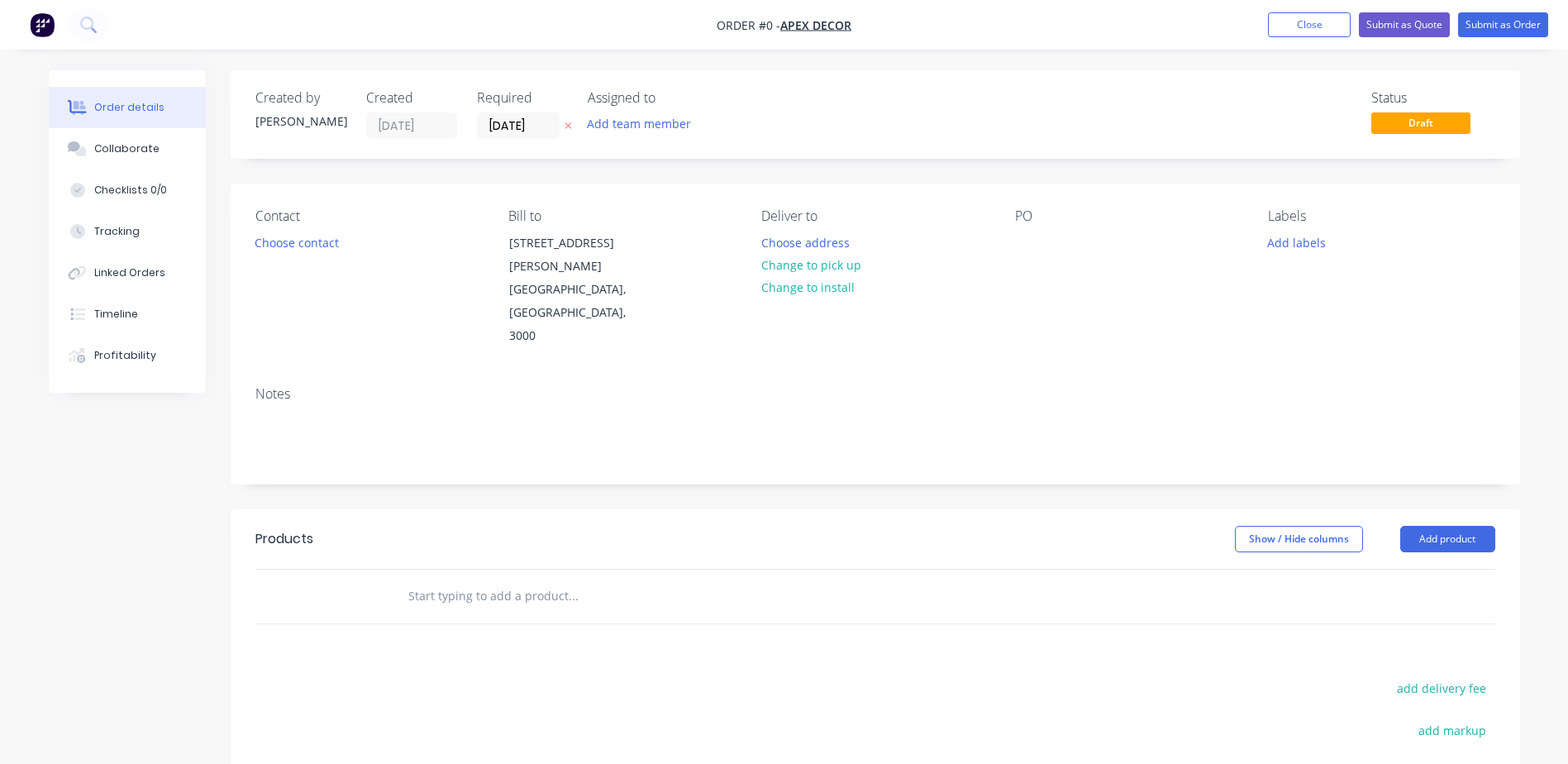
click at [468, 570] on div at bounding box center [684, 596] width 595 height 54
click at [484, 580] on input "text" at bounding box center [573, 596] width 330 height 33
type input "4"
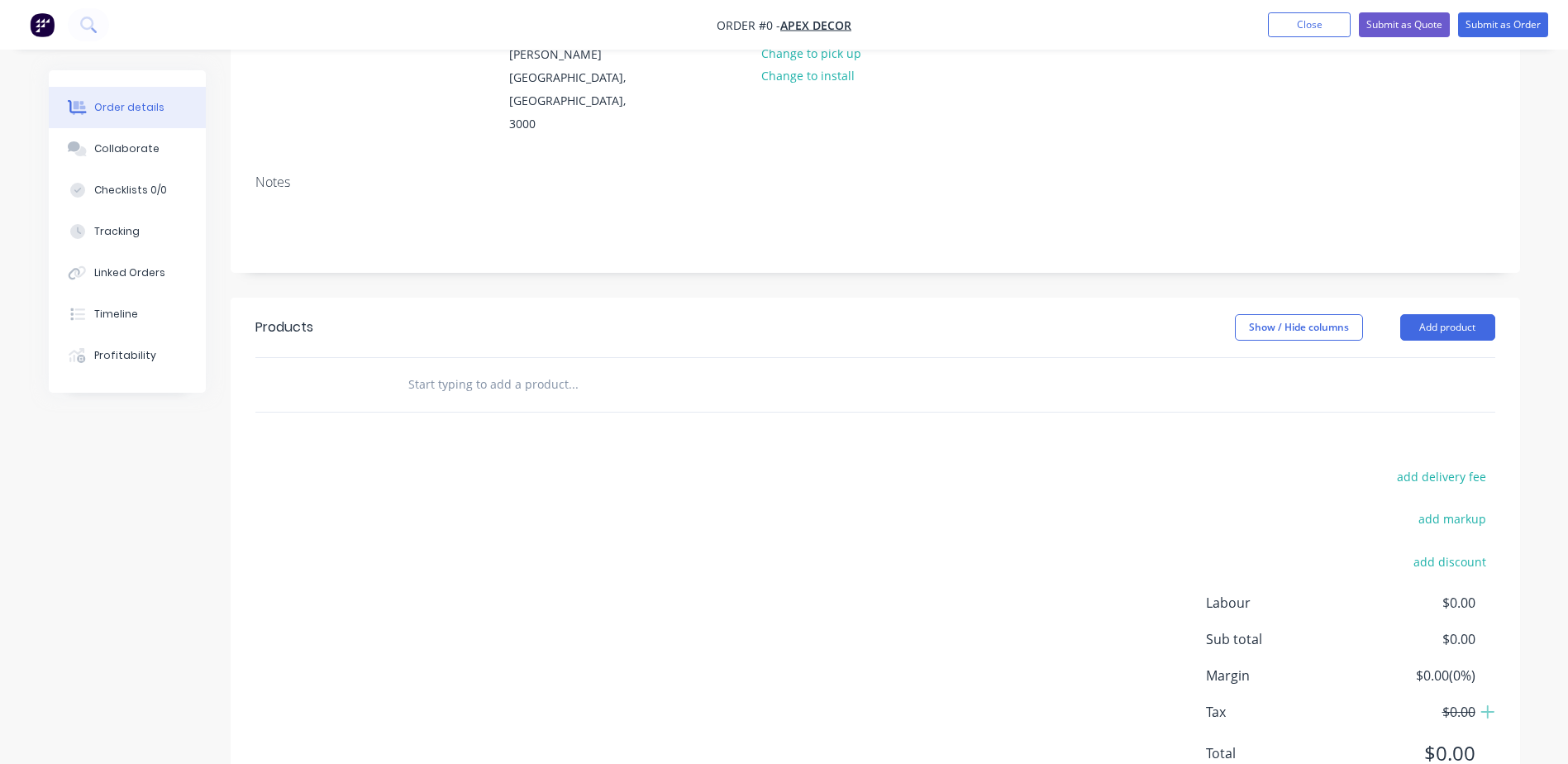
scroll to position [236, 0]
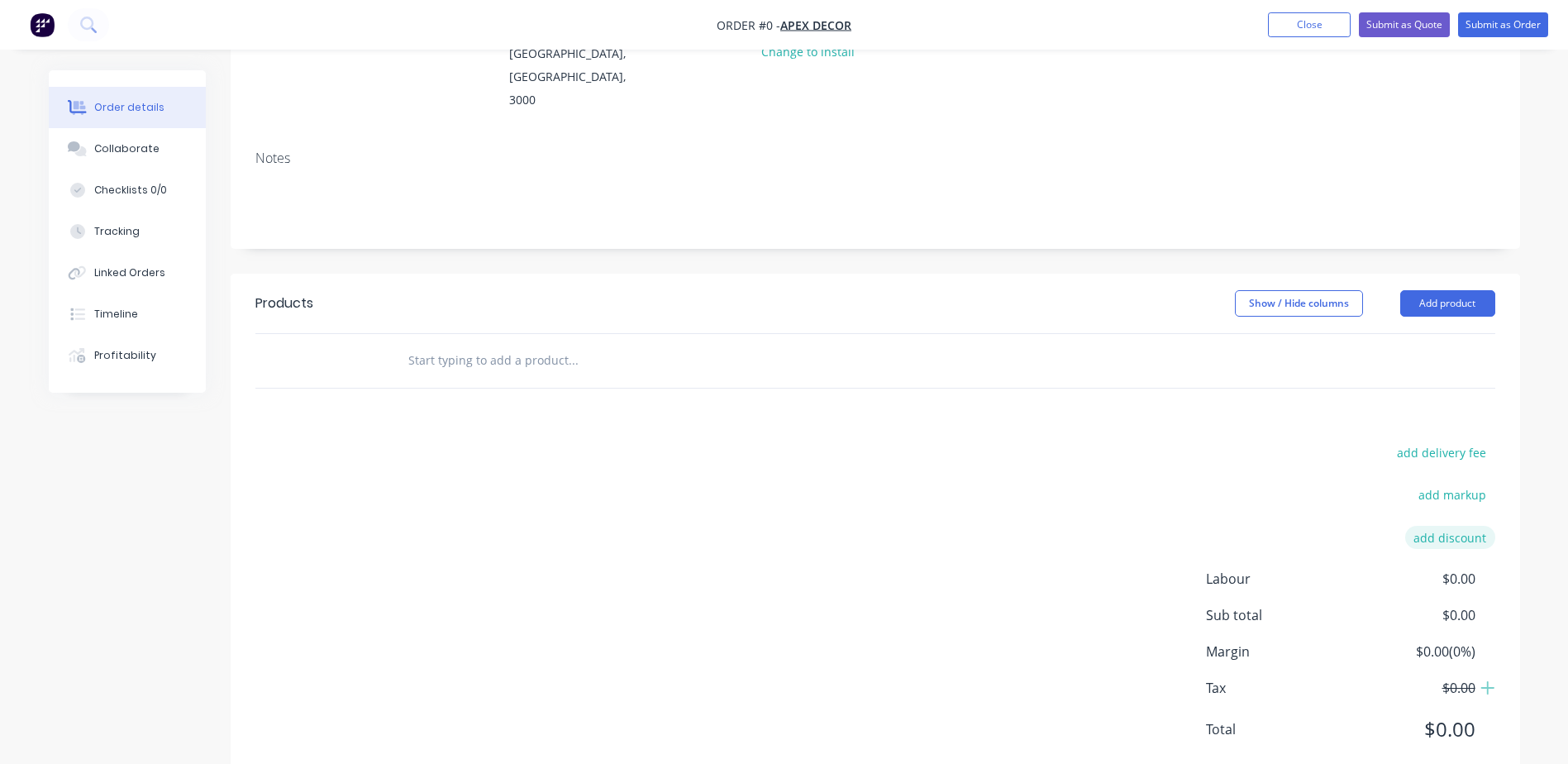
click at [1439, 526] on button "add discount" at bounding box center [1450, 537] width 90 height 22
click at [1425, 531] on input at bounding box center [1430, 543] width 74 height 25
drag, startPoint x: 1468, startPoint y: 497, endPoint x: 1499, endPoint y: 499, distance: 31.1
click at [1499, 499] on div "add delivery fee add markup Discount name (Optional) 0% Labour $0.00 Sub total …" at bounding box center [875, 604] width 1290 height 315
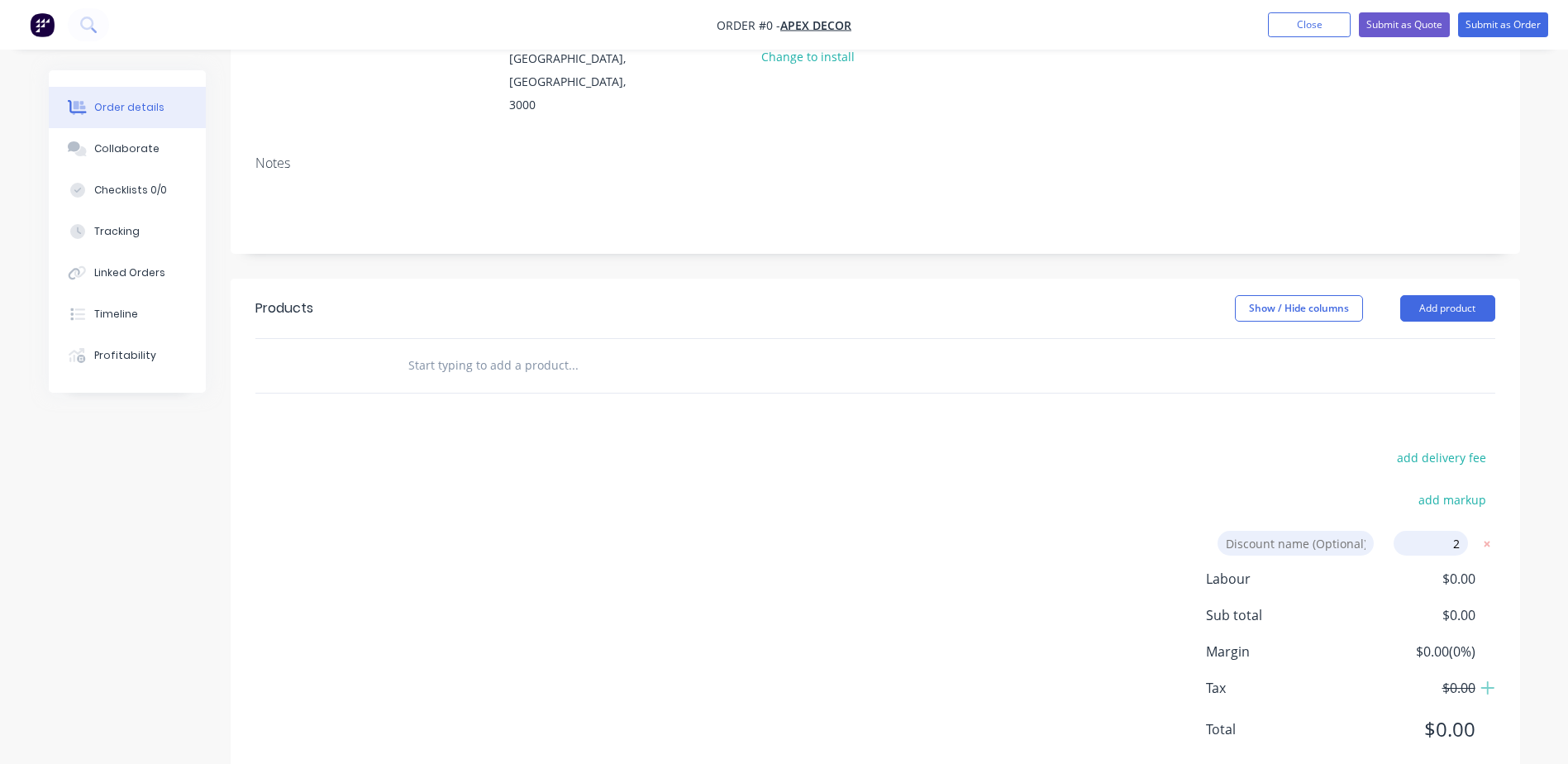
type input "20"
click input "submit" at bounding box center [0, 0] width 0 height 0
click at [1485, 724] on icon at bounding box center [1488, 731] width 14 height 14
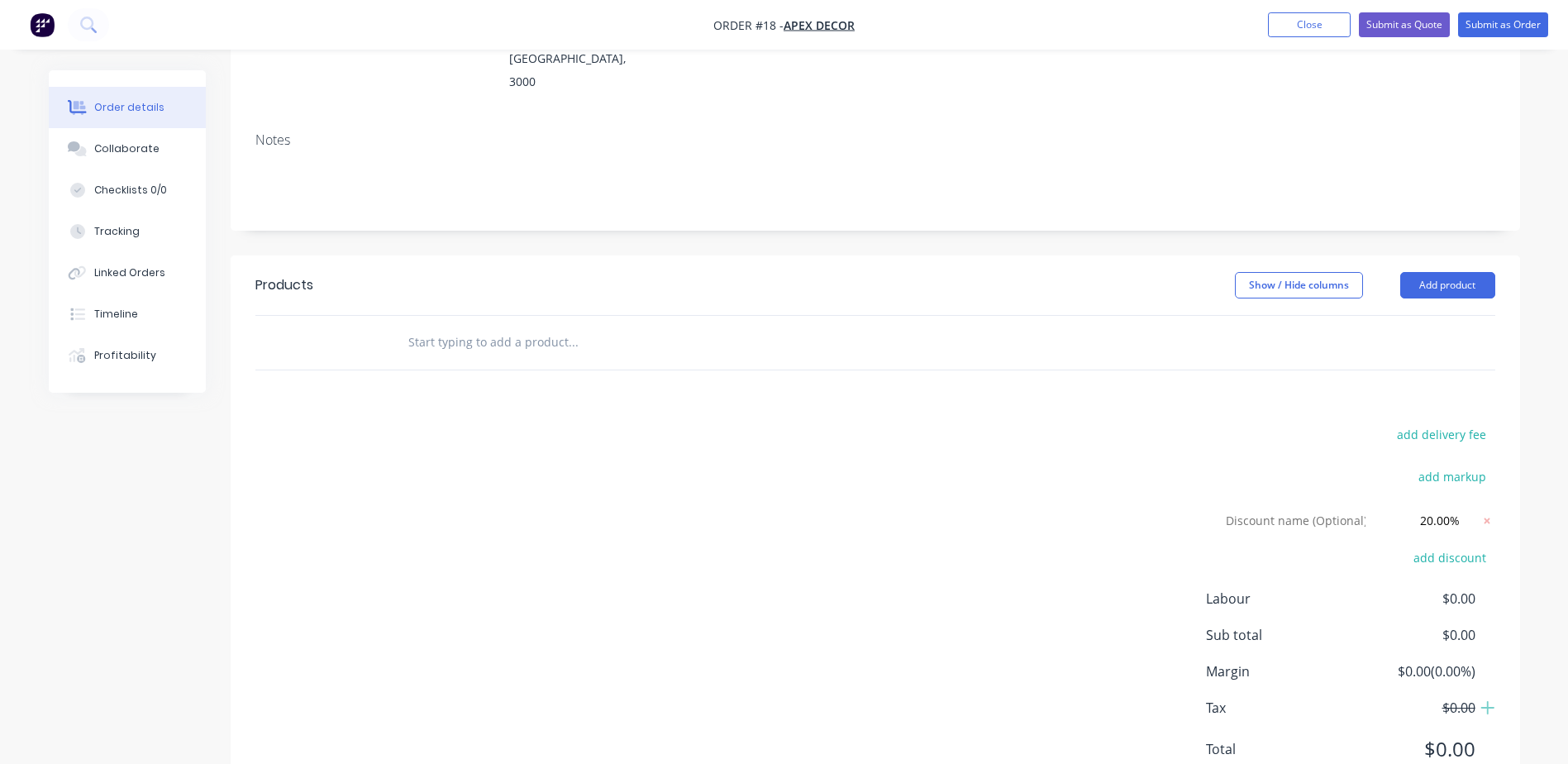
scroll to position [273, 0]
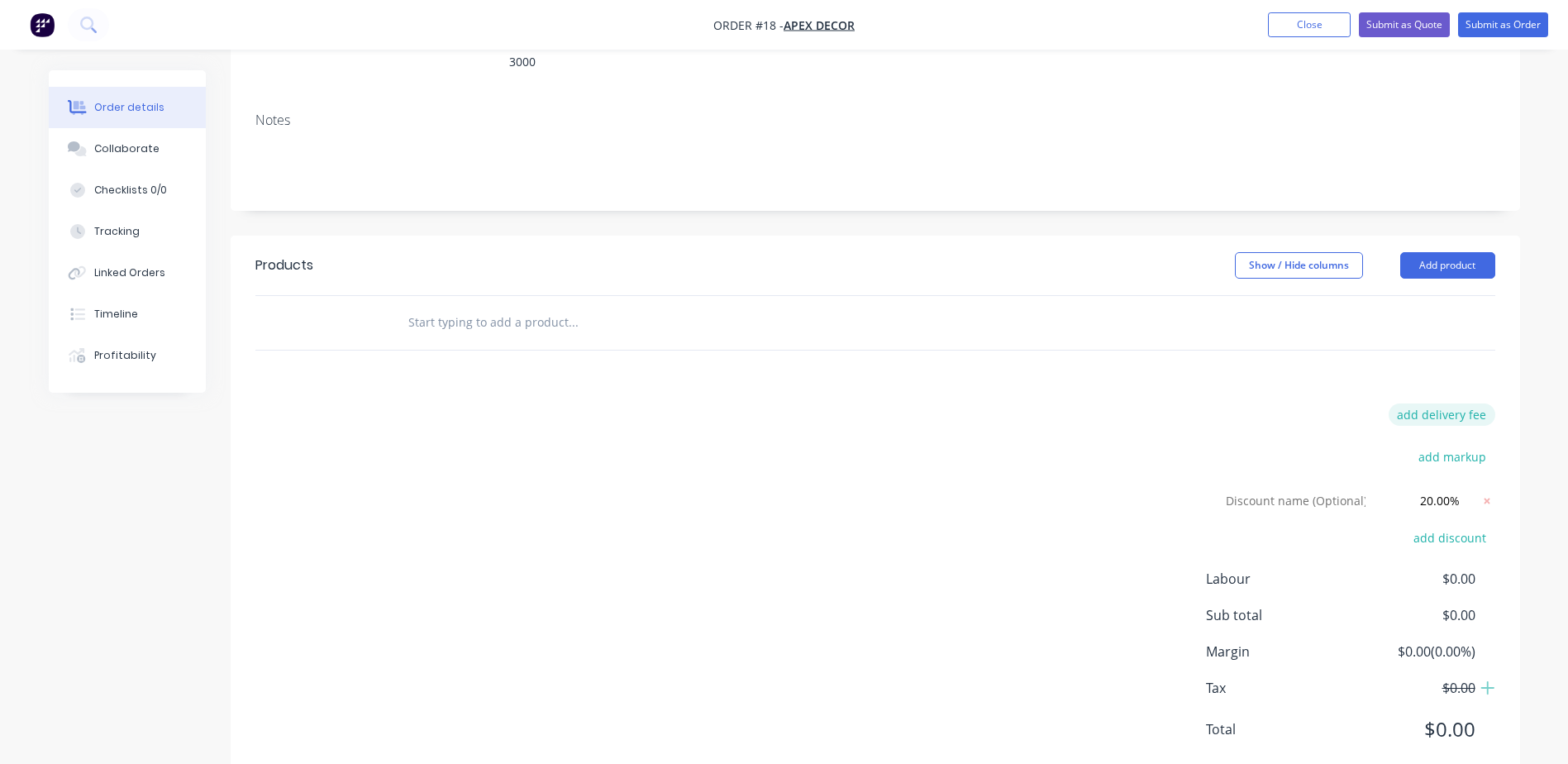
click at [1456, 404] on button "add delivery fee" at bounding box center [1441, 415] width 106 height 22
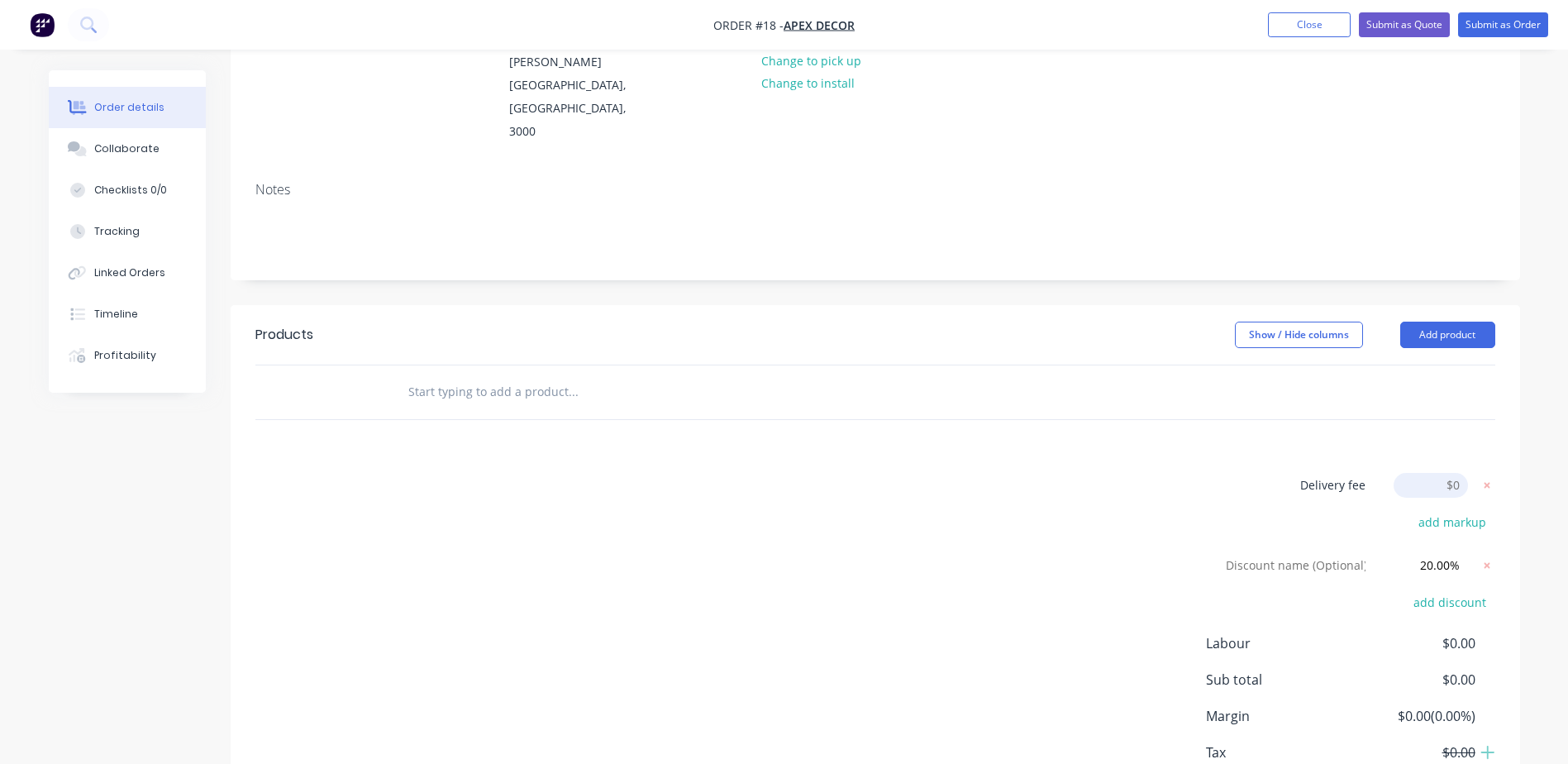
scroll to position [103, 0]
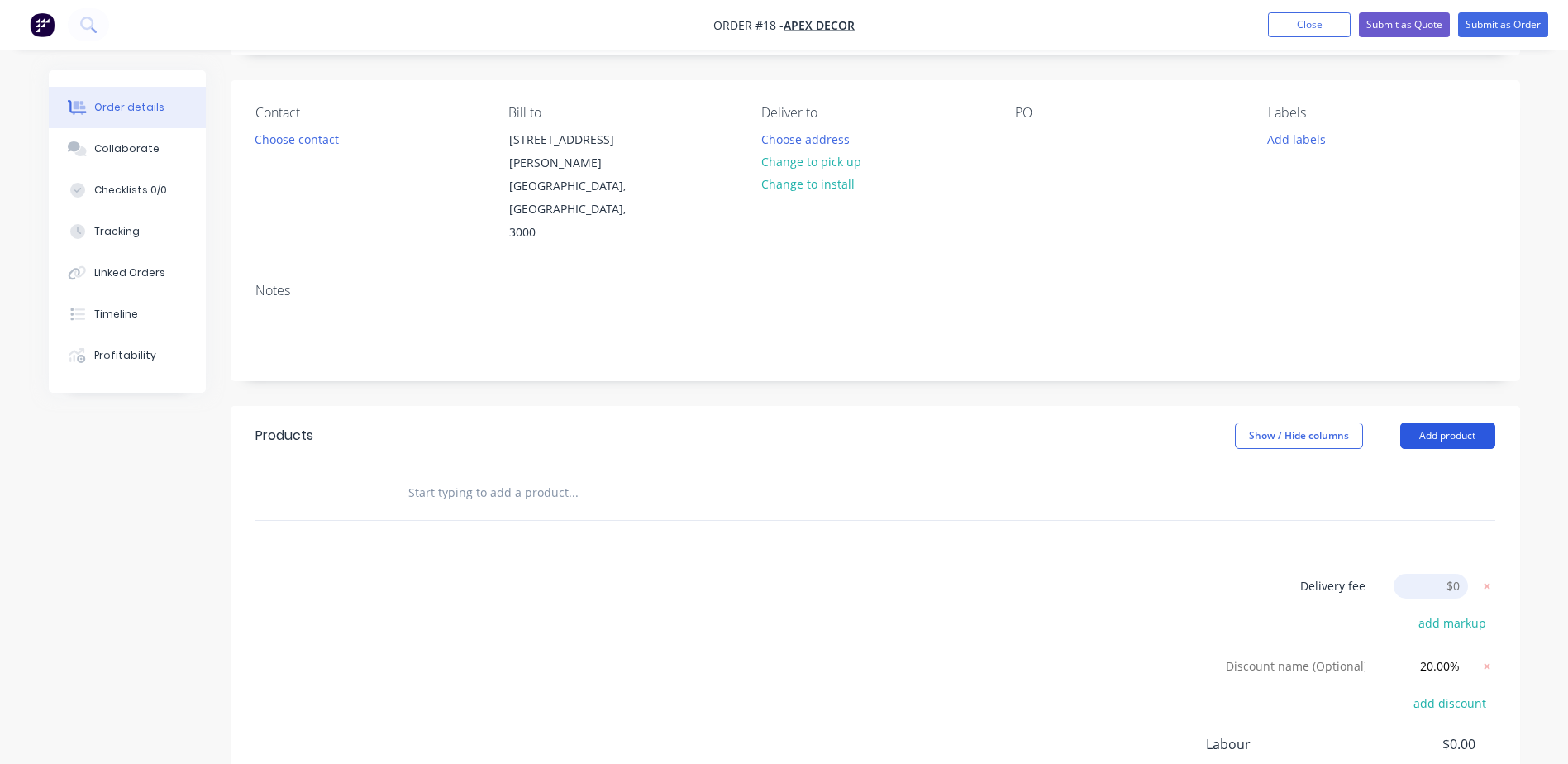
click at [1440, 422] on button "Add product" at bounding box center [1448, 435] width 95 height 26
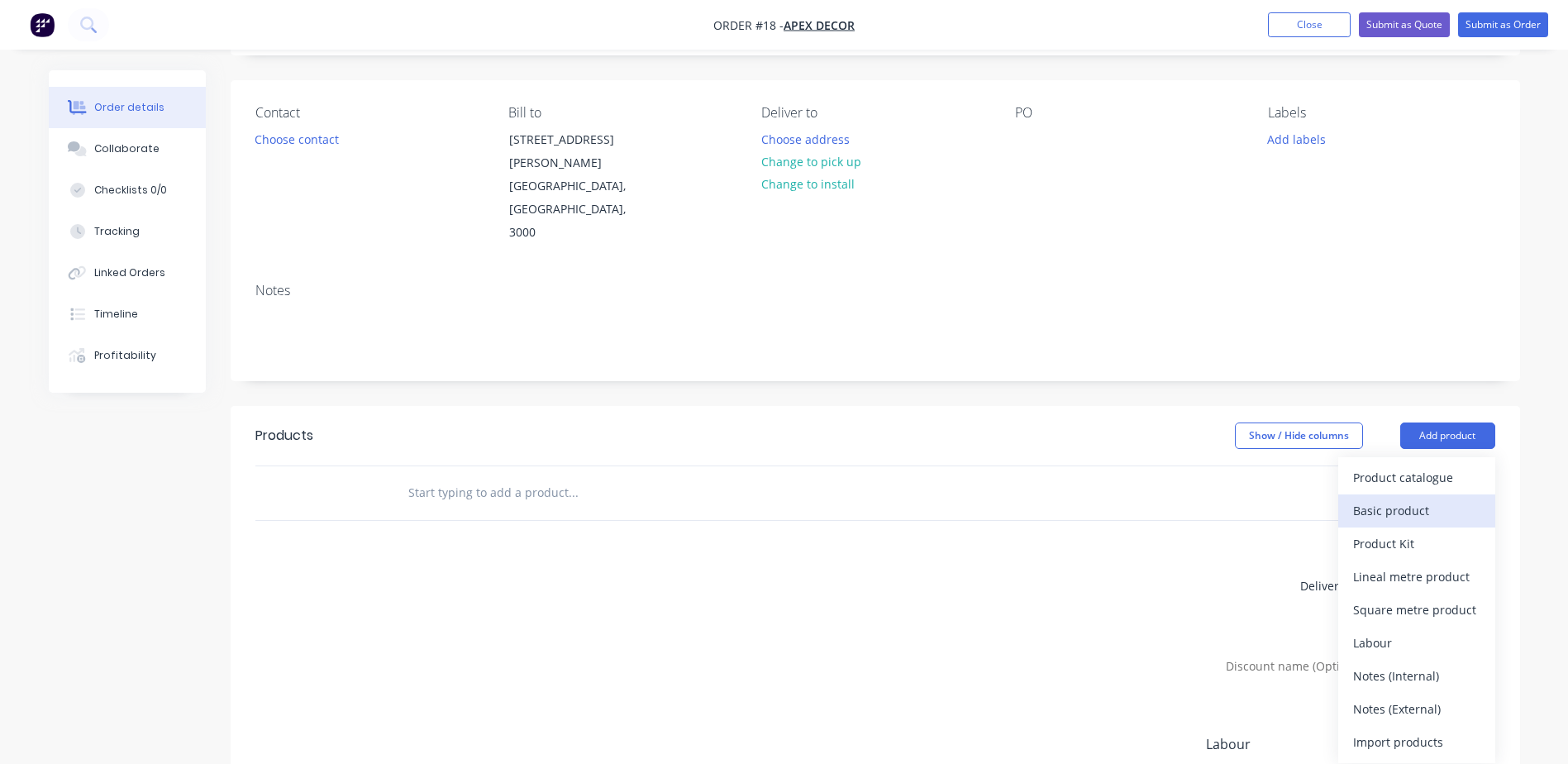
click at [1424, 498] on div "Basic product" at bounding box center [1416, 510] width 128 height 24
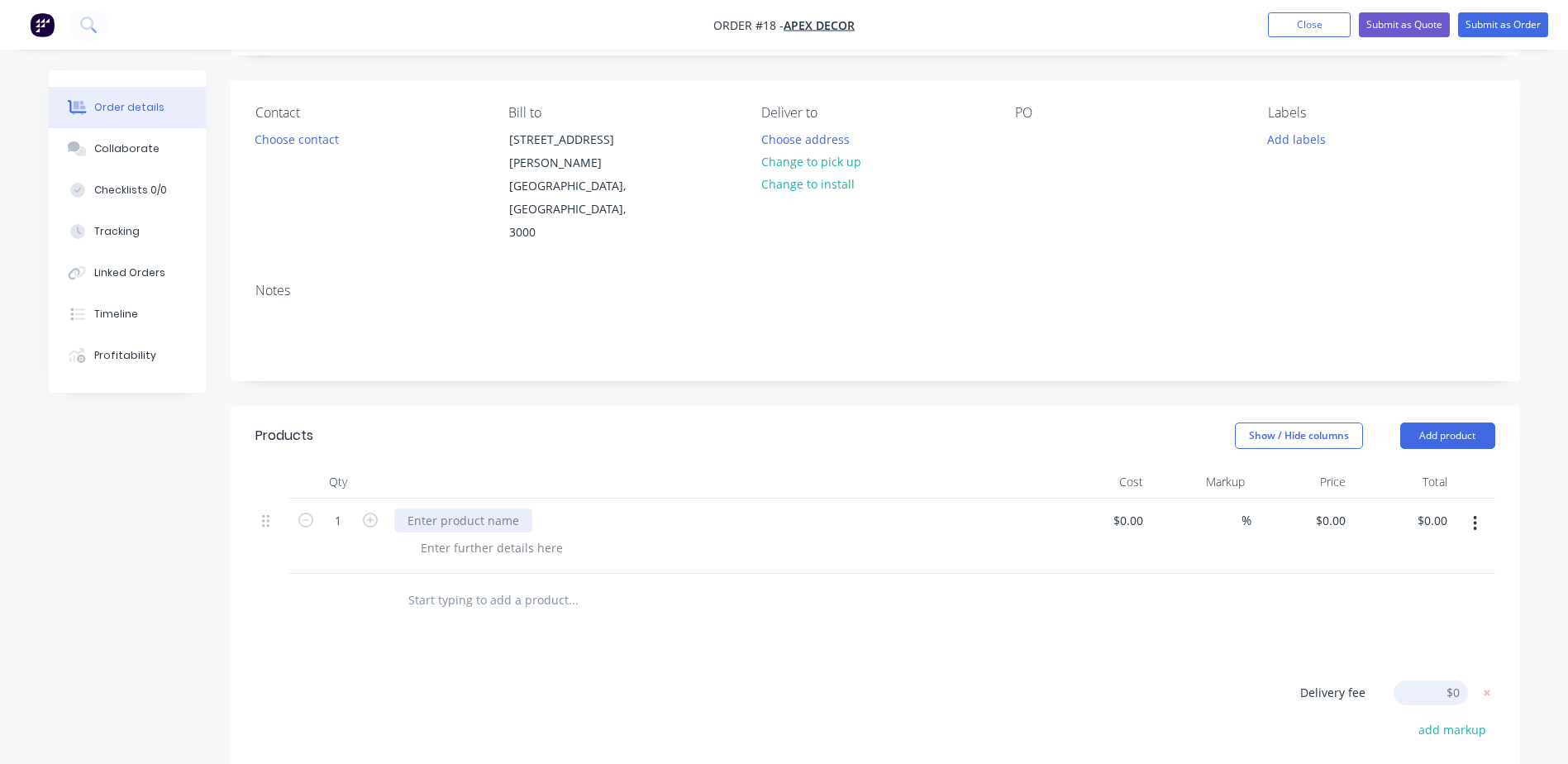
click at [483, 508] on div at bounding box center [463, 520] width 138 height 24
click at [525, 536] on div at bounding box center [492, 548] width 169 height 24
click at [1254, 603] on div "Products Show / Hide columns Add product Qty Cost Markup Price Total 1 4MM $0.0…" at bounding box center [875, 732] width 1290 height 652
click at [1468, 508] on button "button" at bounding box center [1475, 523] width 39 height 30
click at [1062, 623] on div "Products Show / Hide columns Add product Qty Cost Markup Price Total 1 4MM $0.0…" at bounding box center [875, 732] width 1290 height 652
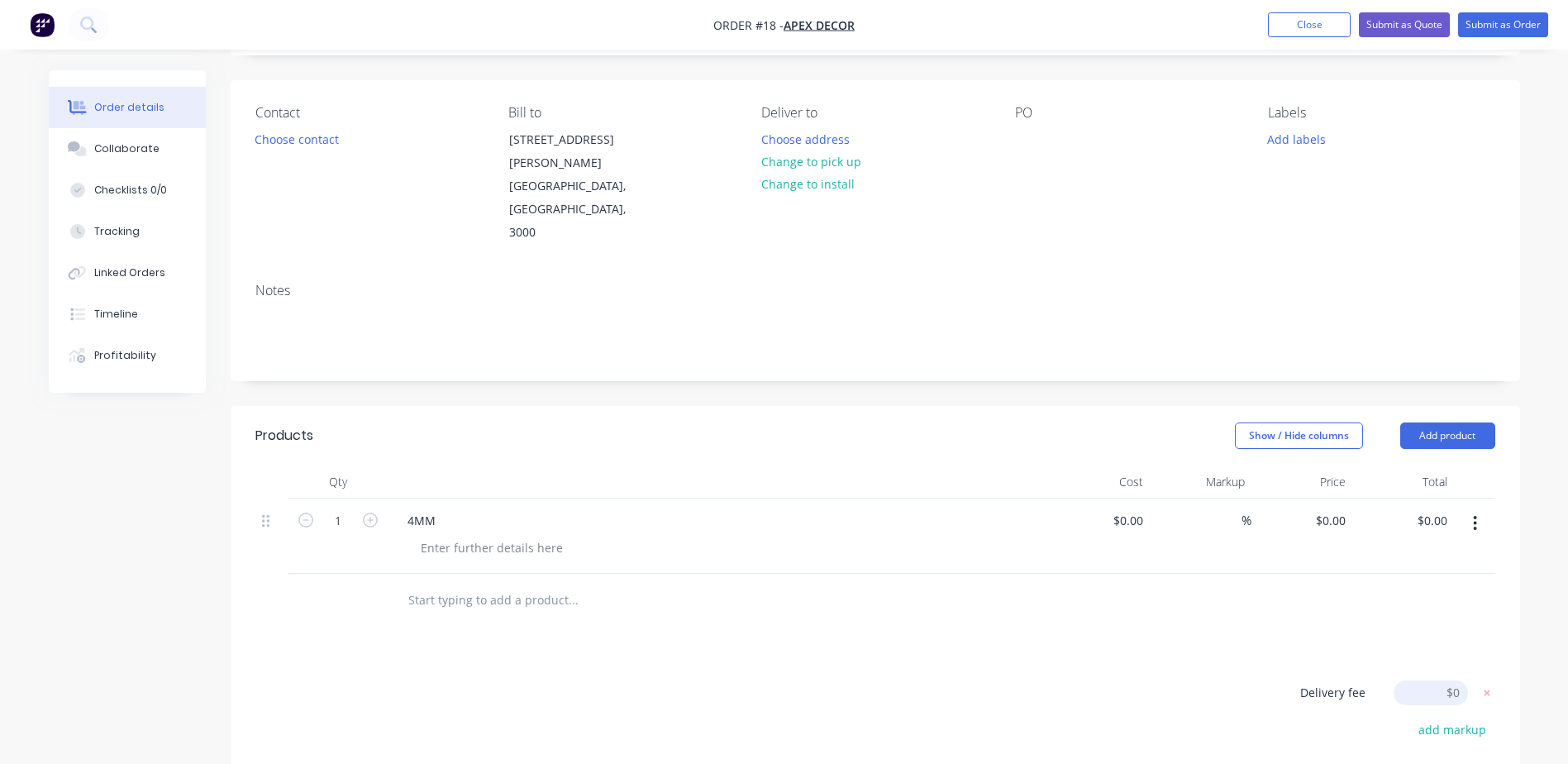
click at [487, 583] on input "text" at bounding box center [573, 600] width 330 height 33
type input "T"
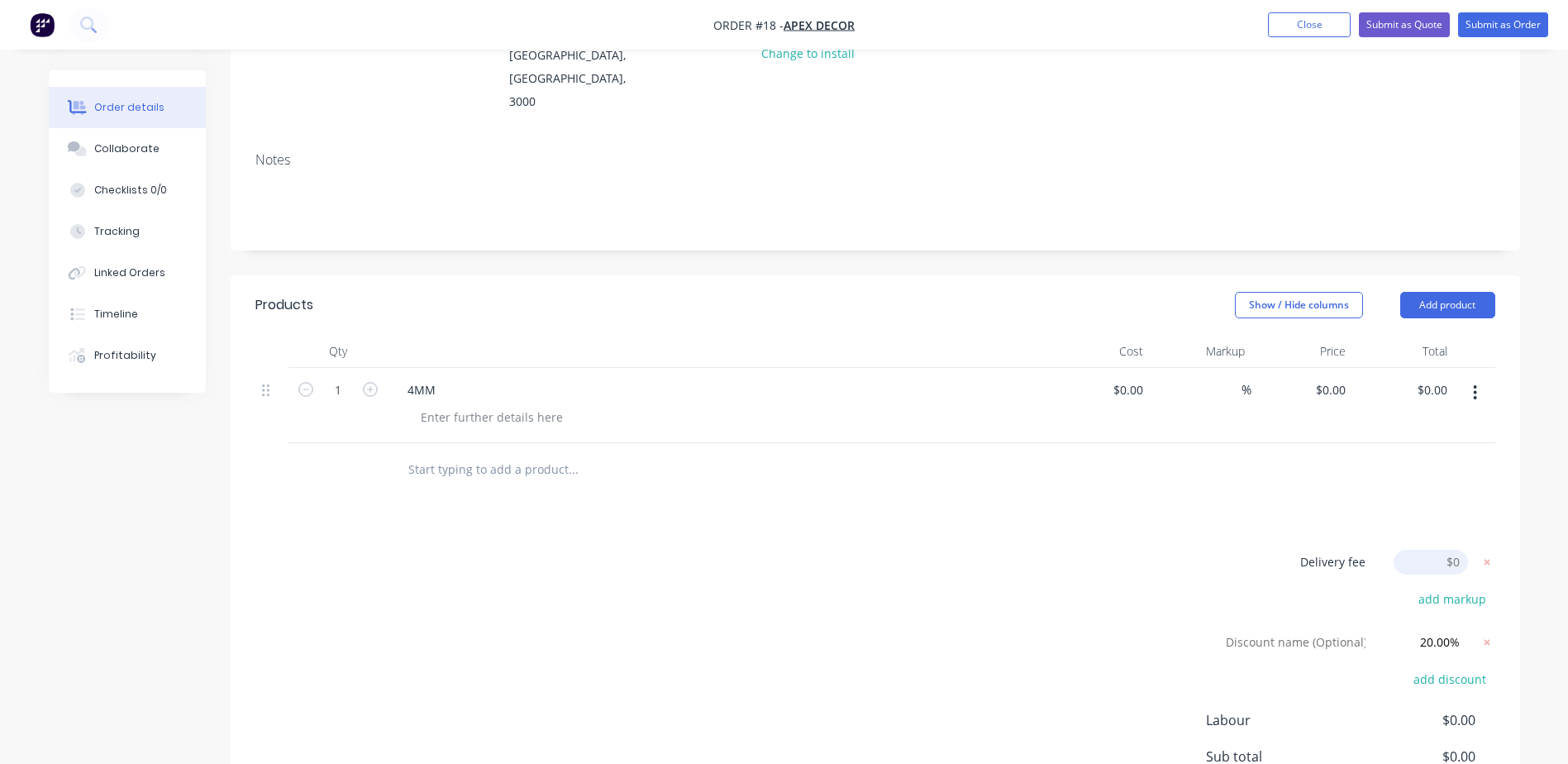
scroll to position [248, 0]
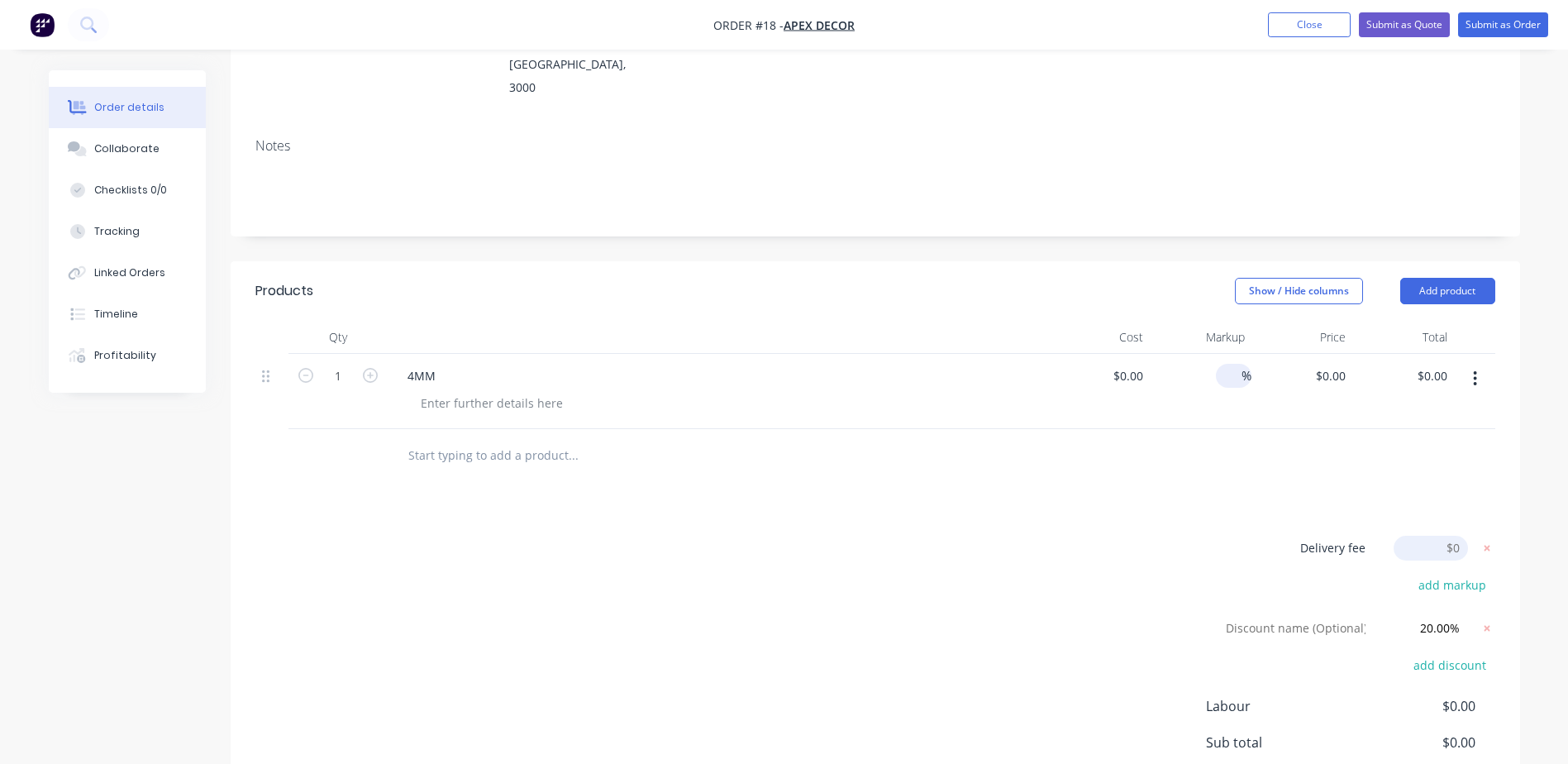
click at [1242, 366] on span "%" at bounding box center [1246, 376] width 10 height 19
type input "10"
click at [1216, 376] on div "10 10 %" at bounding box center [1199, 392] width 101 height 75
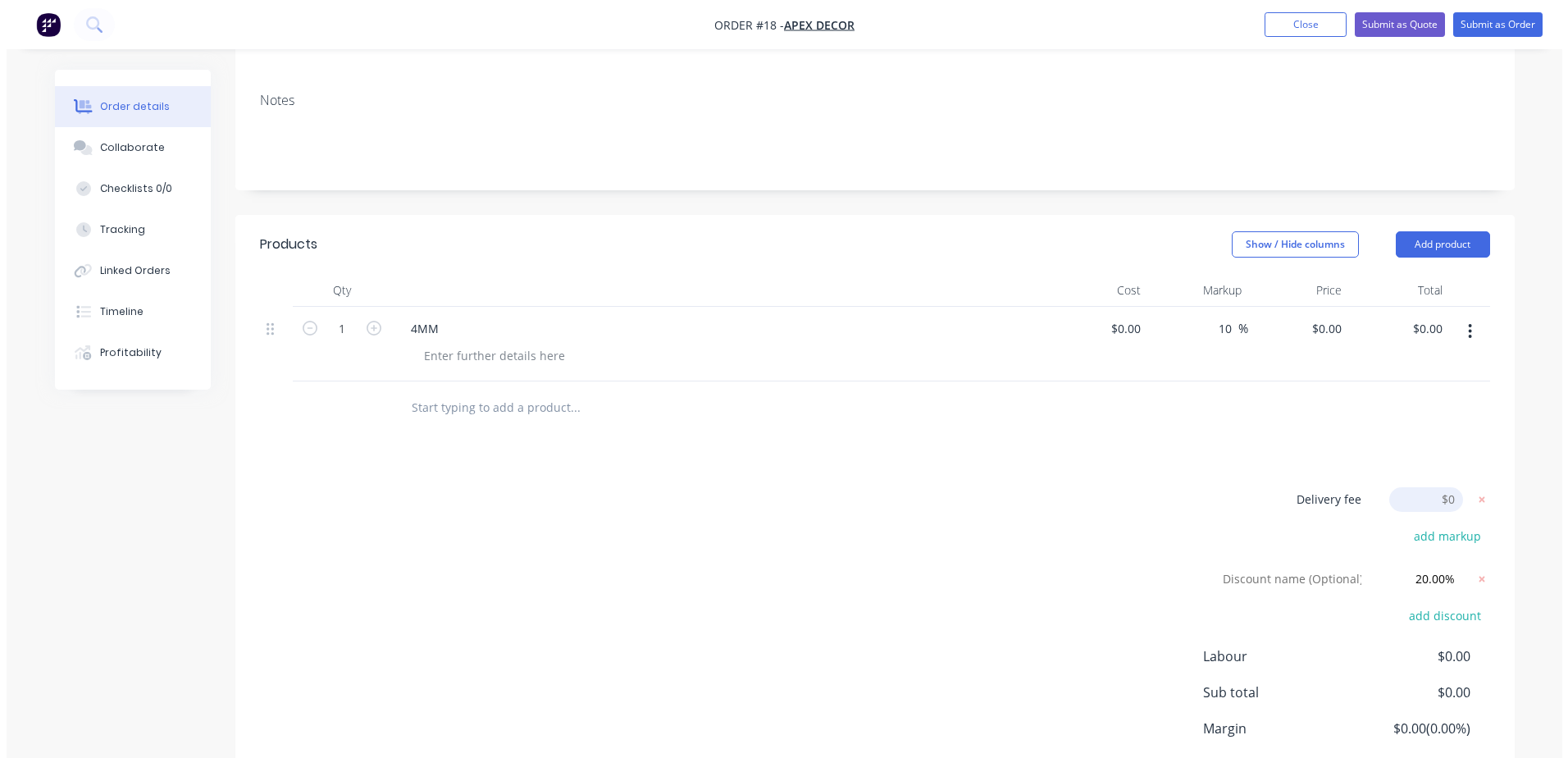
scroll to position [209, 0]
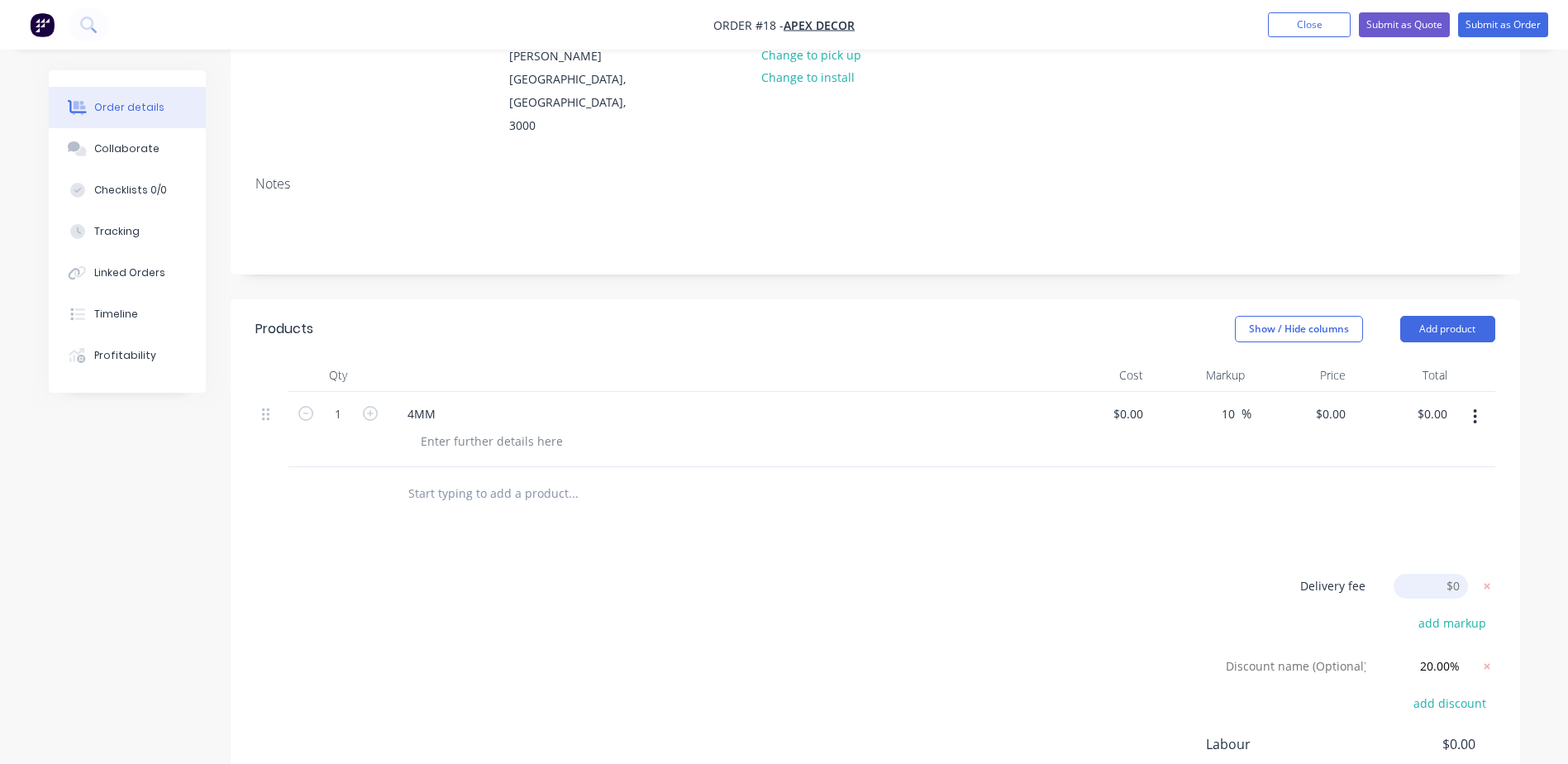
click at [1477, 402] on button "button" at bounding box center [1475, 416] width 39 height 30
click at [270, 402] on div at bounding box center [272, 413] width 20 height 22
click at [1439, 316] on button "Add product" at bounding box center [1448, 329] width 95 height 26
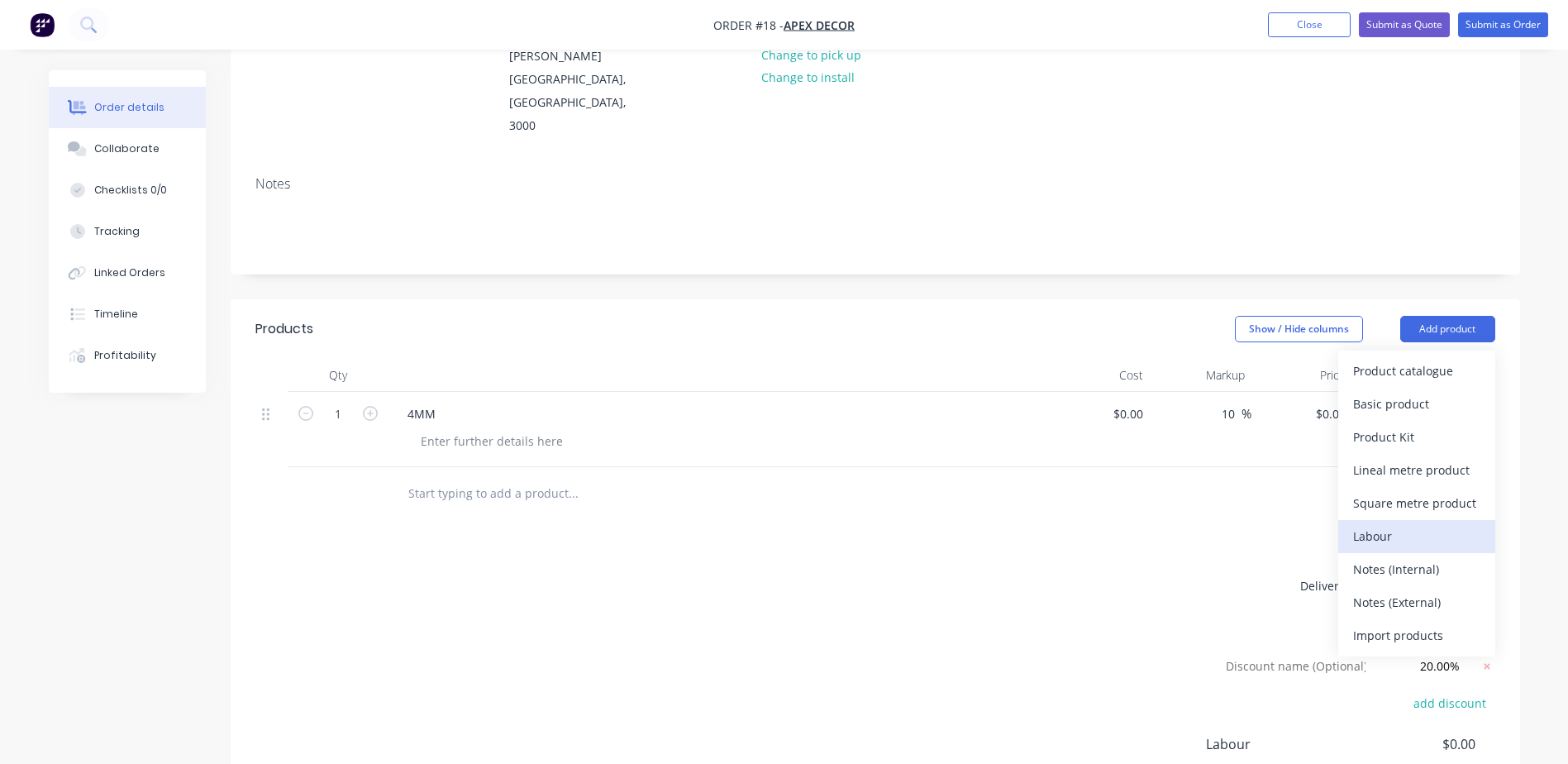
click at [1404, 525] on div "Labour" at bounding box center [1416, 537] width 128 height 24
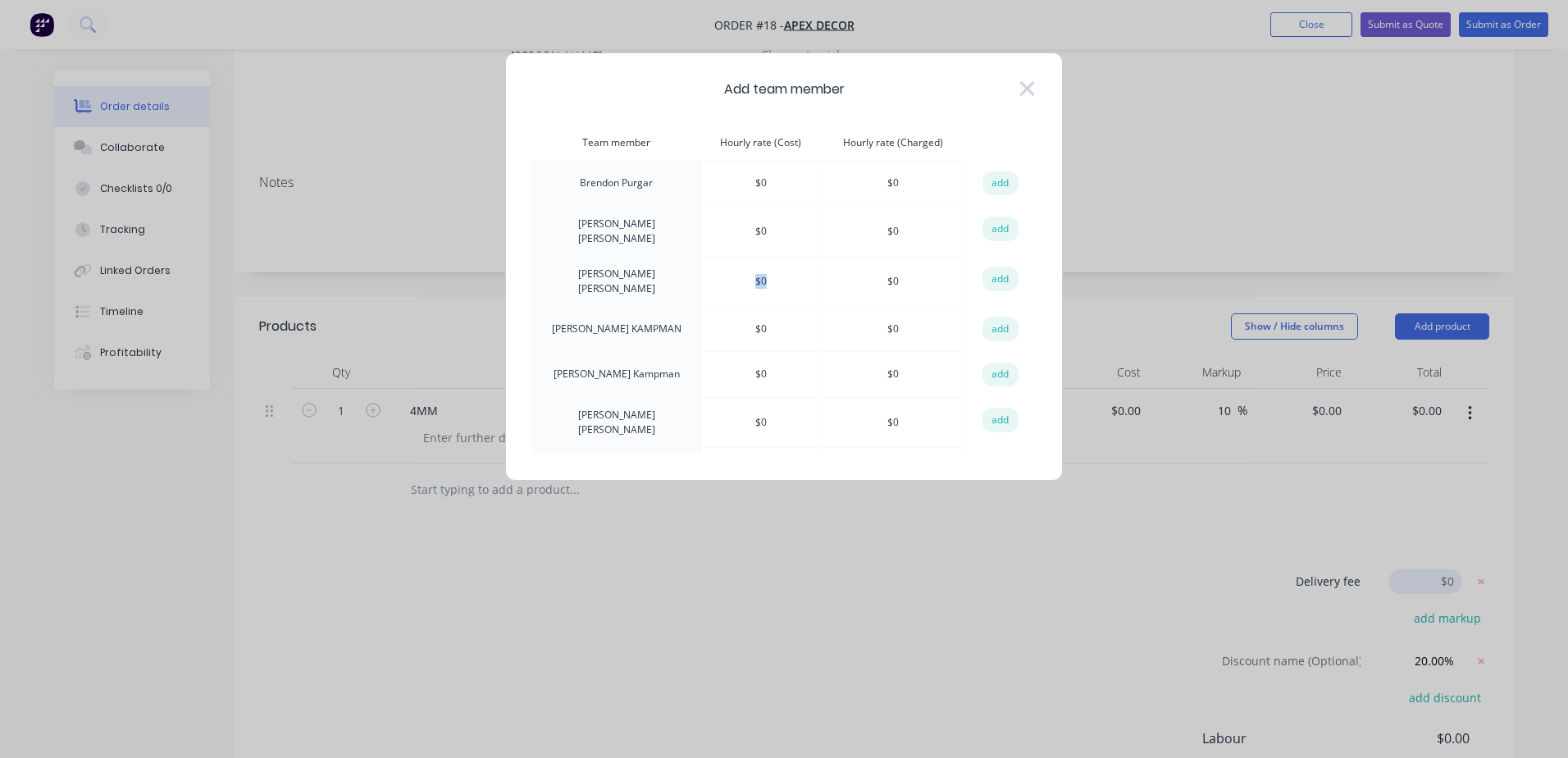
click at [748, 272] on td "$ 0" at bounding box center [760, 281] width 121 height 50
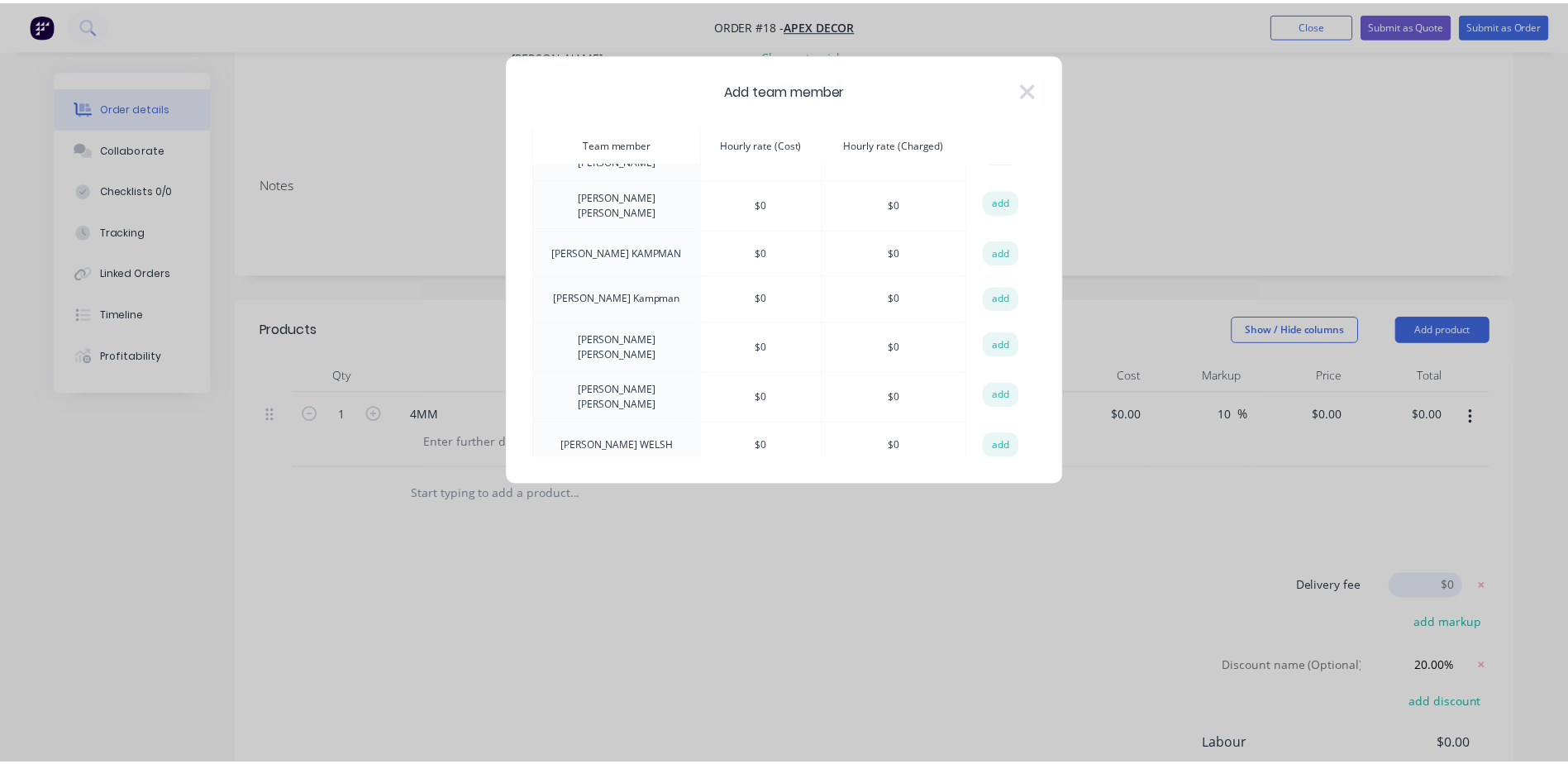
scroll to position [0, 0]
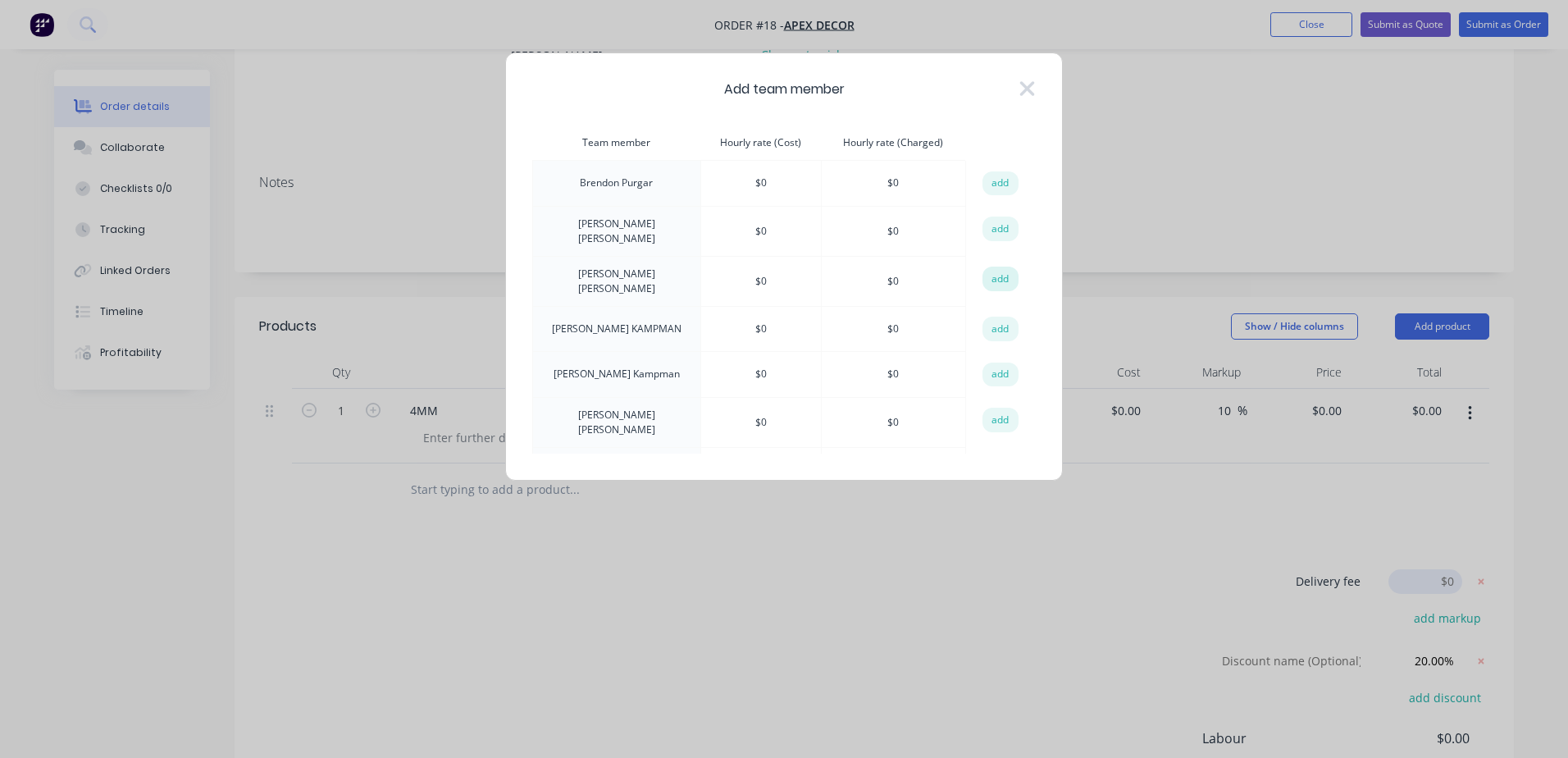
click at [998, 273] on button "add" at bounding box center [1000, 279] width 36 height 25
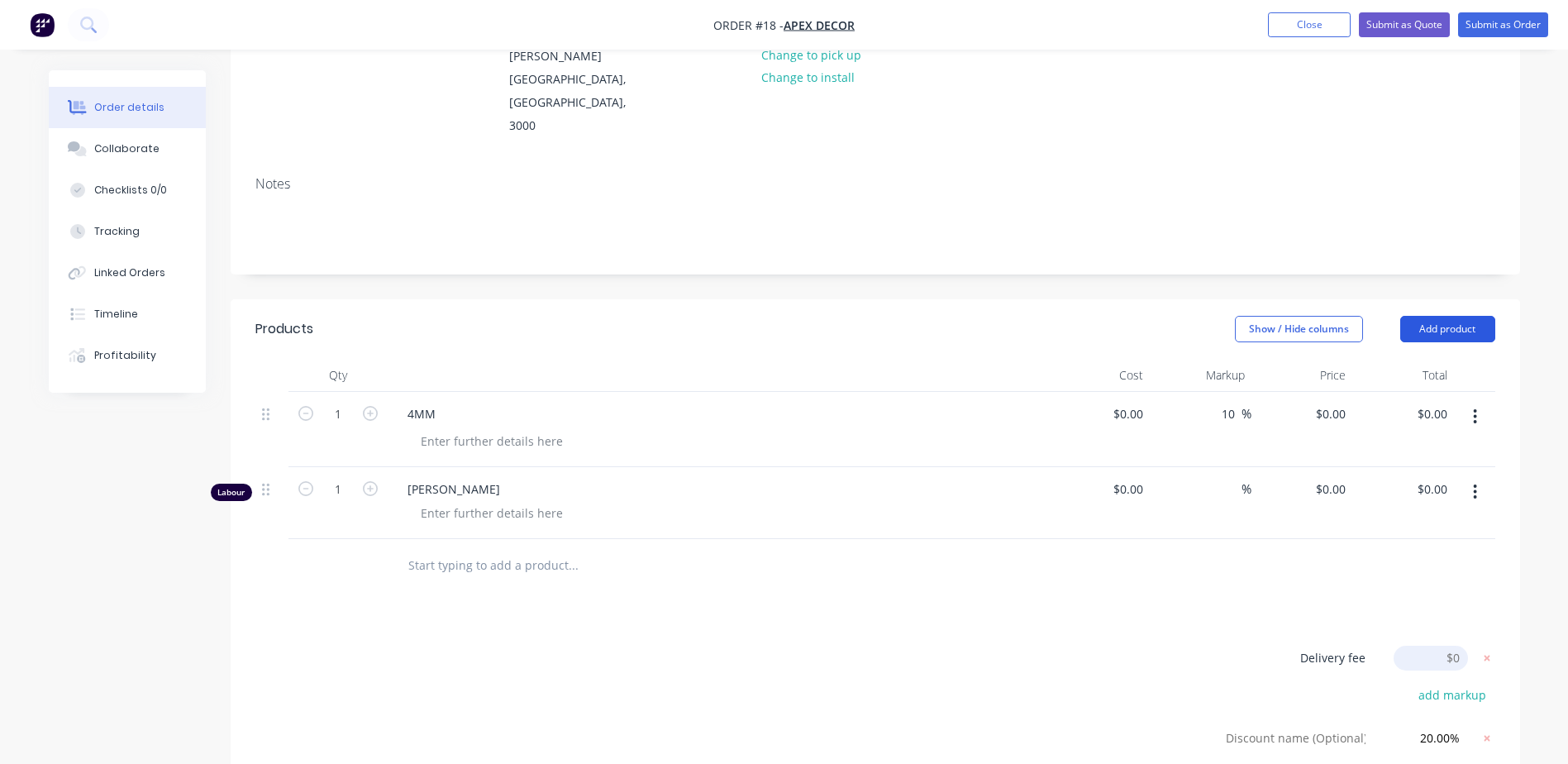
click at [1459, 316] on button "Add product" at bounding box center [1448, 329] width 95 height 26
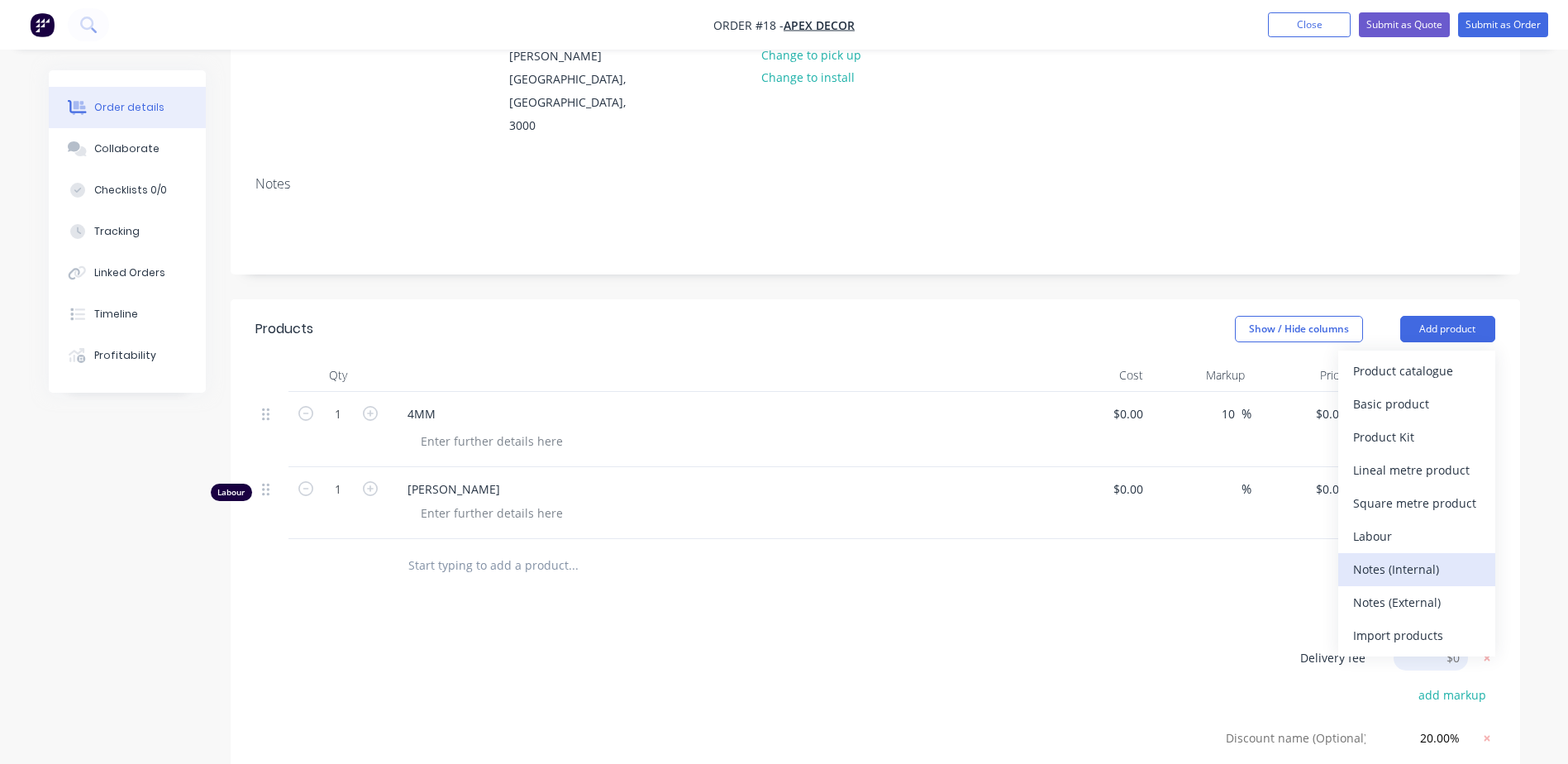
click at [1399, 557] on div "Notes (Internal)" at bounding box center [1416, 569] width 128 height 24
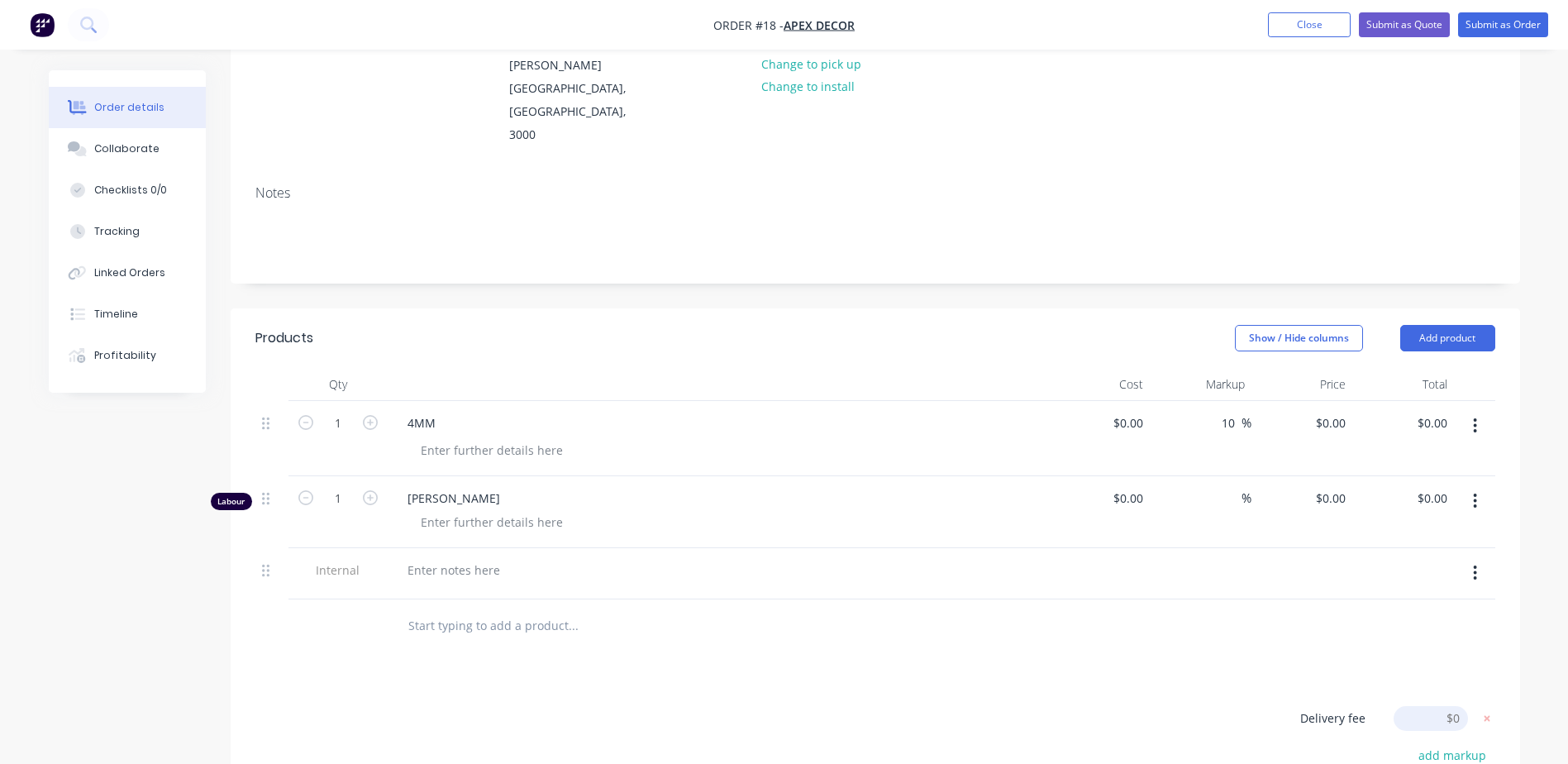
scroll to position [248, 0]
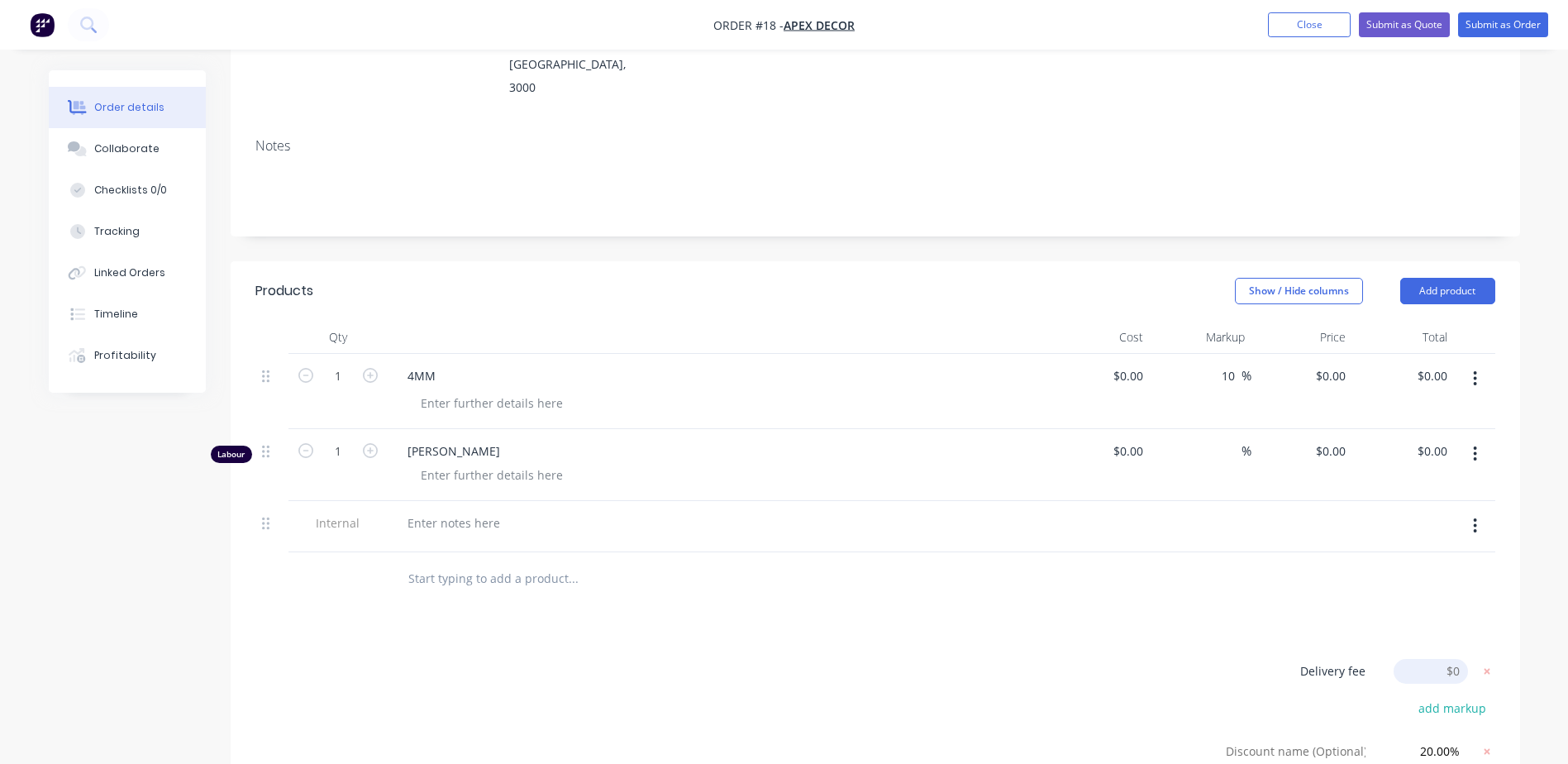
drag, startPoint x: 263, startPoint y: 412, endPoint x: 373, endPoint y: 416, distance: 110.1
click at [373, 429] on div "1" at bounding box center [338, 465] width 100 height 72
click at [1483, 439] on button "button" at bounding box center [1475, 454] width 39 height 30
click at [1366, 584] on div "Delete" at bounding box center [1416, 596] width 128 height 24
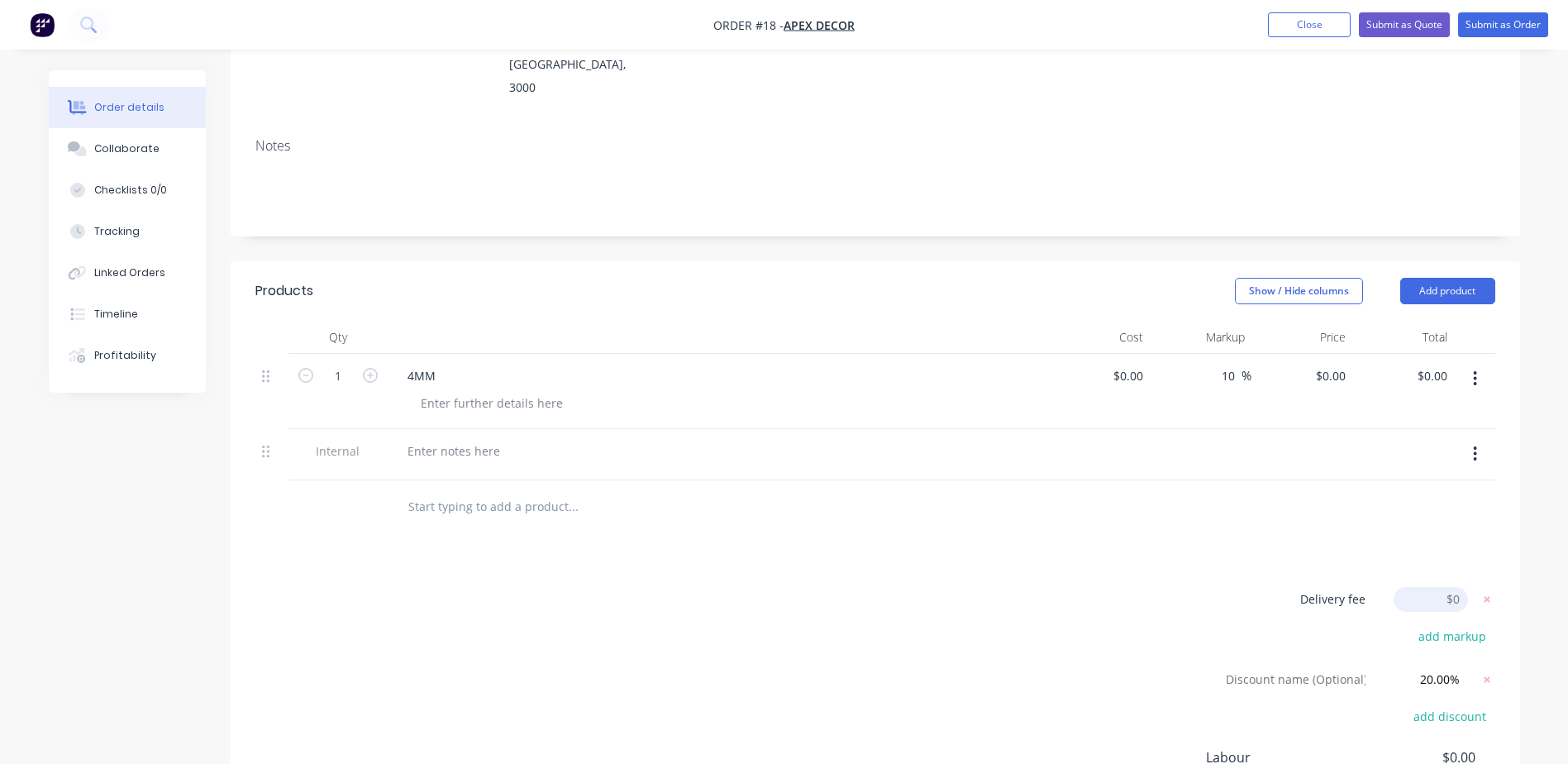
click at [1469, 364] on button "button" at bounding box center [1475, 378] width 39 height 30
click at [1128, 496] on div "Products Show / Hide columns Add product Qty Cost Markup Price Total 1 4MM $0.0…" at bounding box center [875, 613] width 1290 height 704
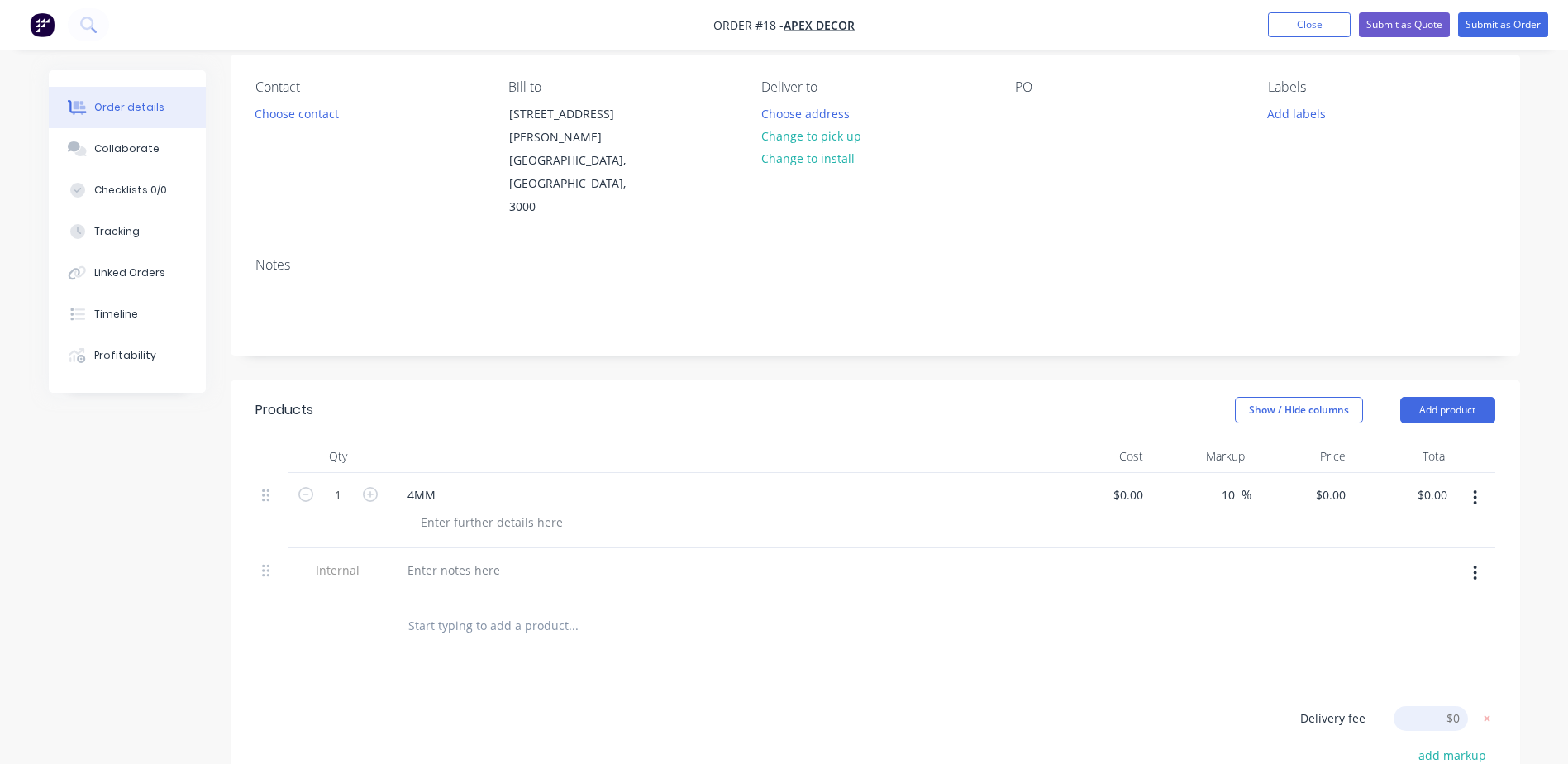
scroll to position [0, 0]
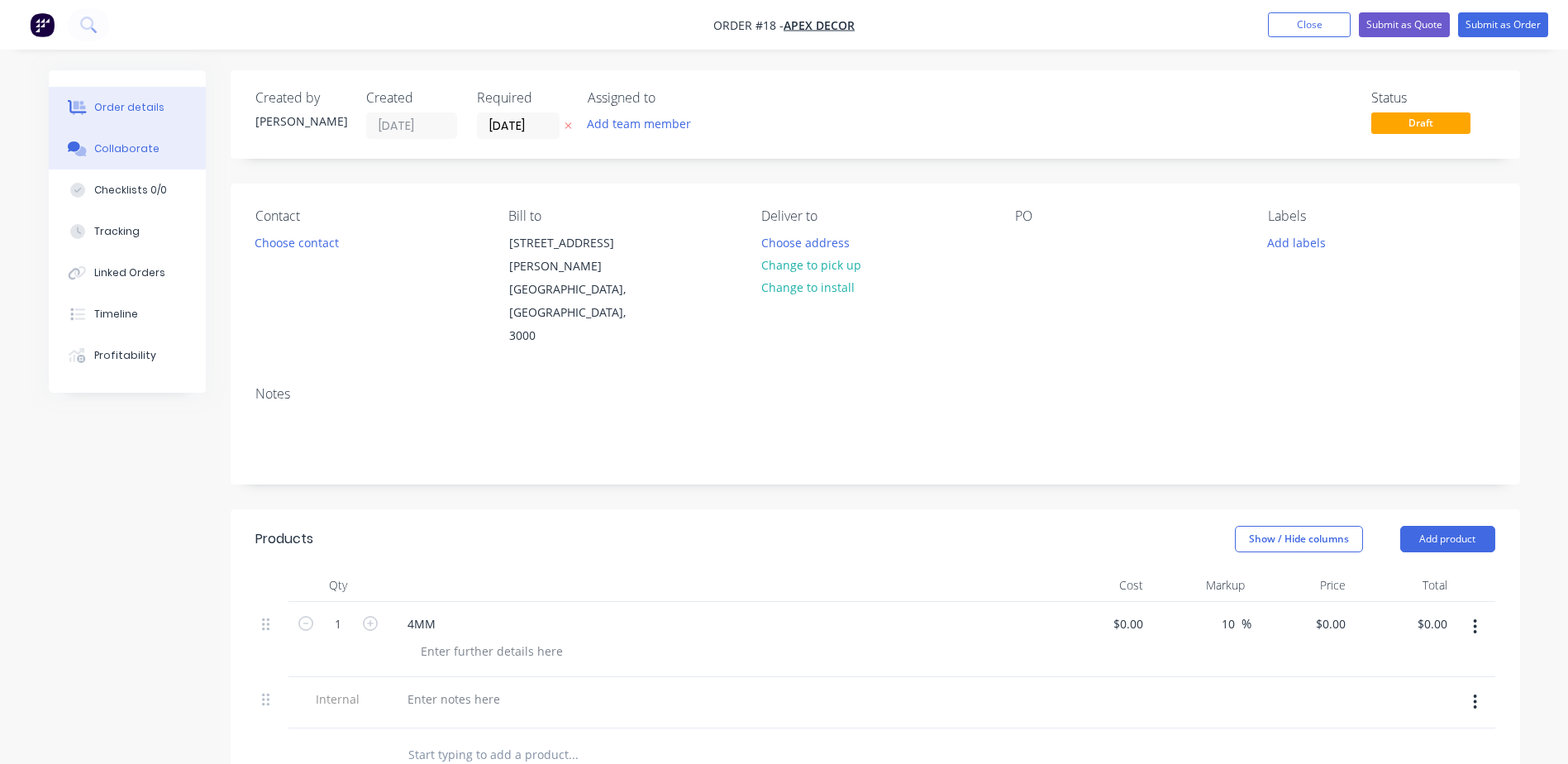
click at [125, 148] on div "Collaborate" at bounding box center [127, 148] width 66 height 14
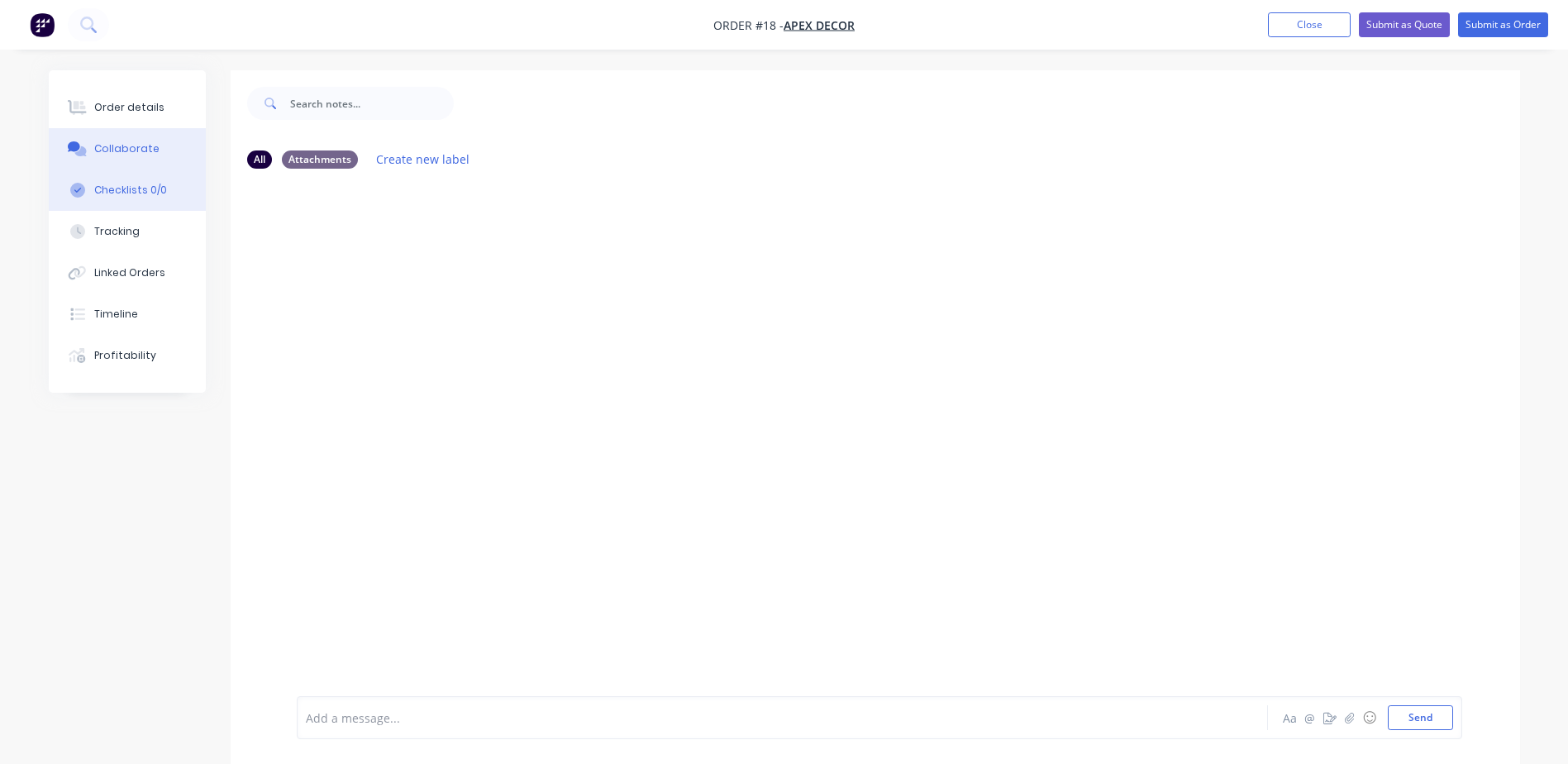
click at [130, 183] on div "Checklists 0/0" at bounding box center [130, 190] width 72 height 14
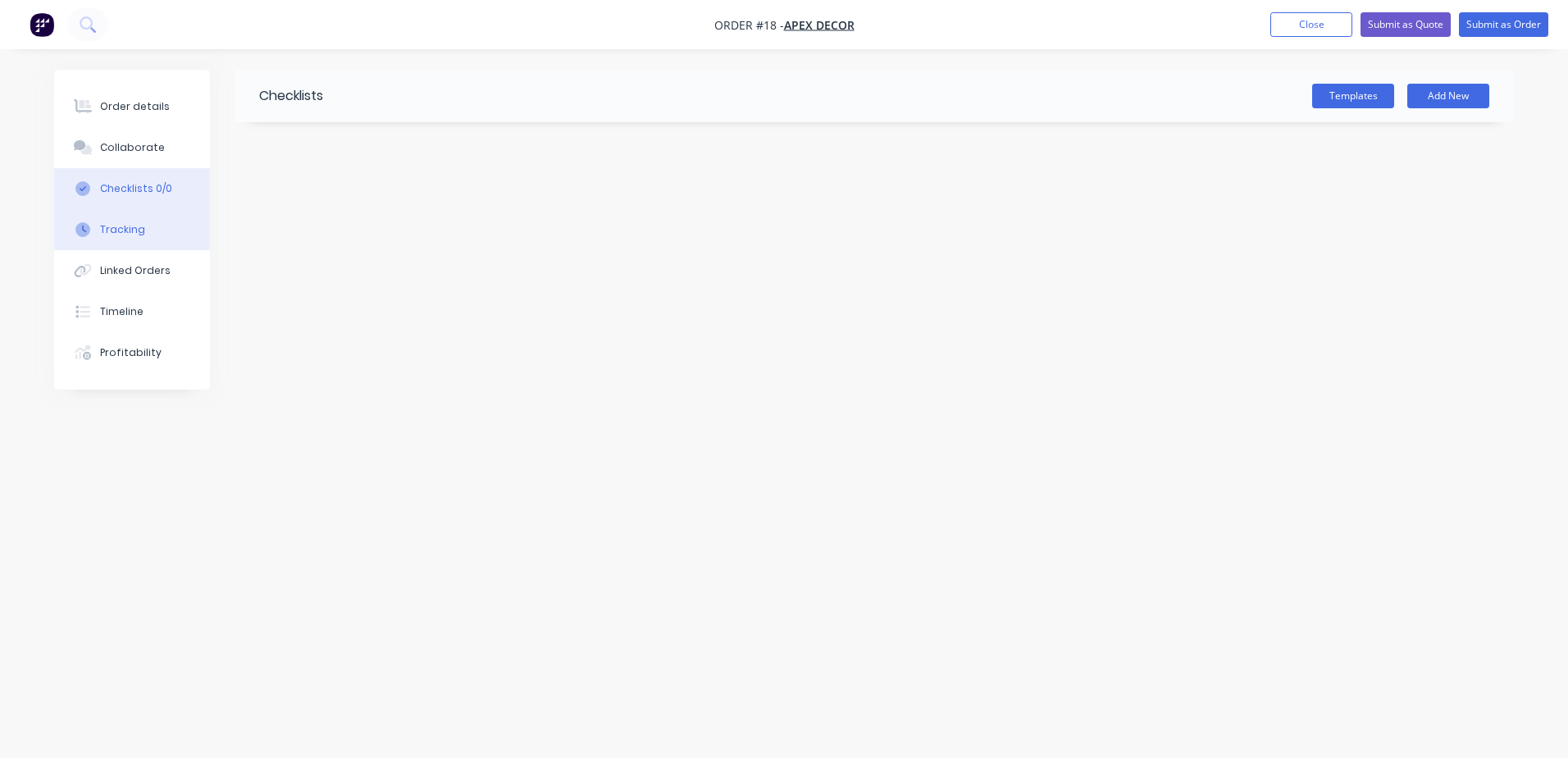
click at [122, 228] on div "Tracking" at bounding box center [122, 229] width 45 height 14
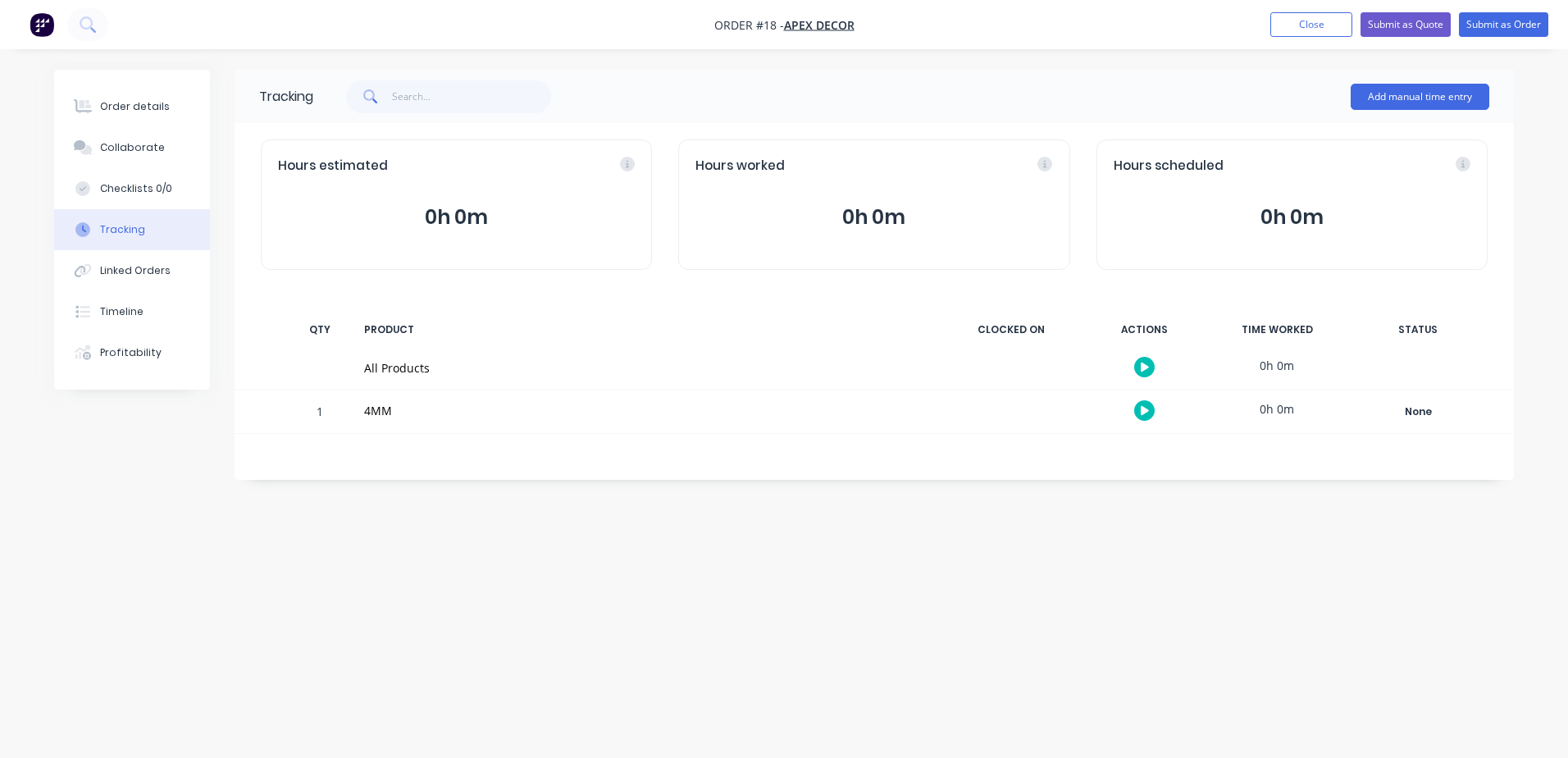
click at [457, 216] on button "0h 0m" at bounding box center [456, 217] width 357 height 31
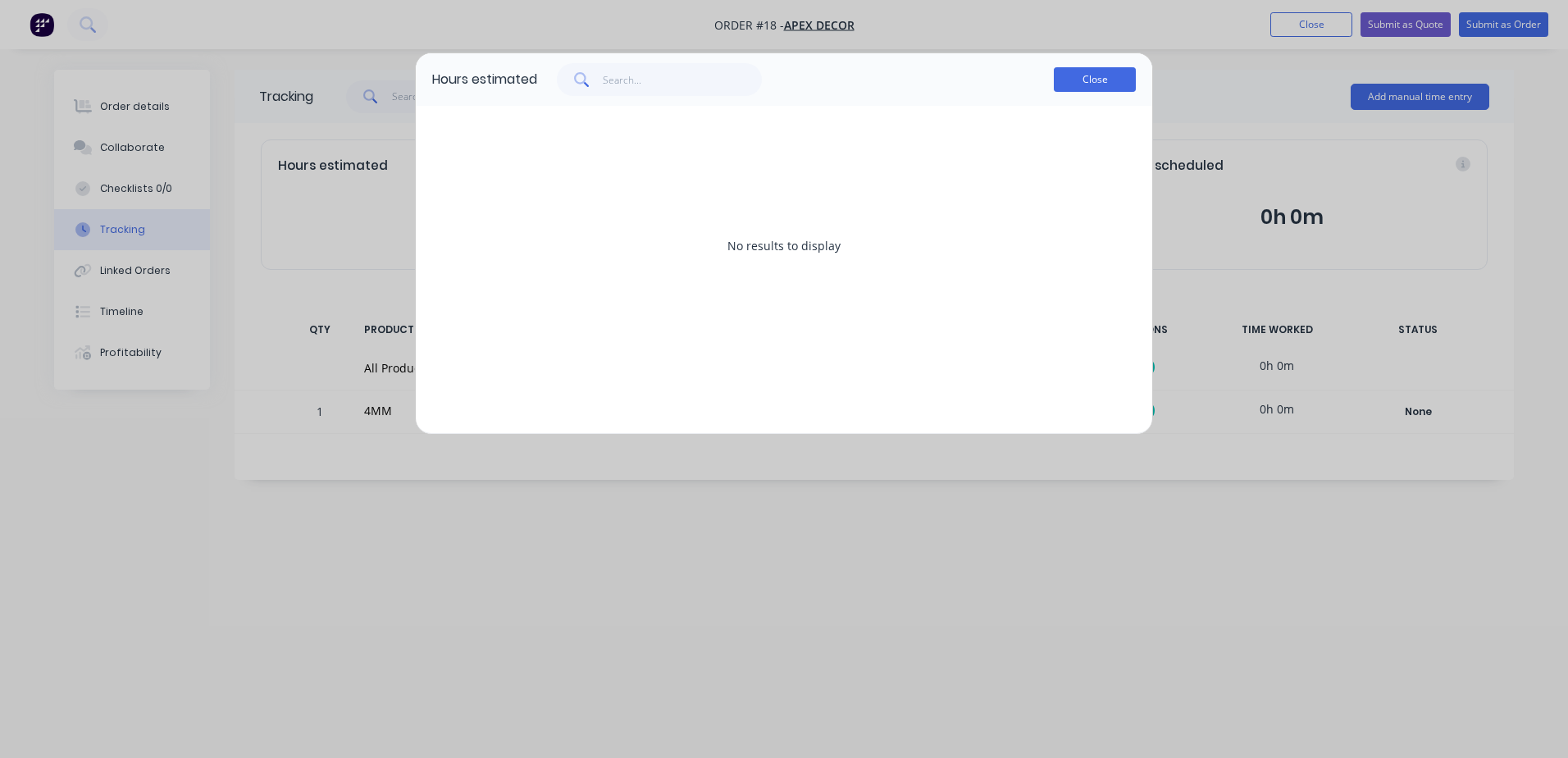
click at [1126, 81] on button "Close" at bounding box center [1095, 79] width 82 height 25
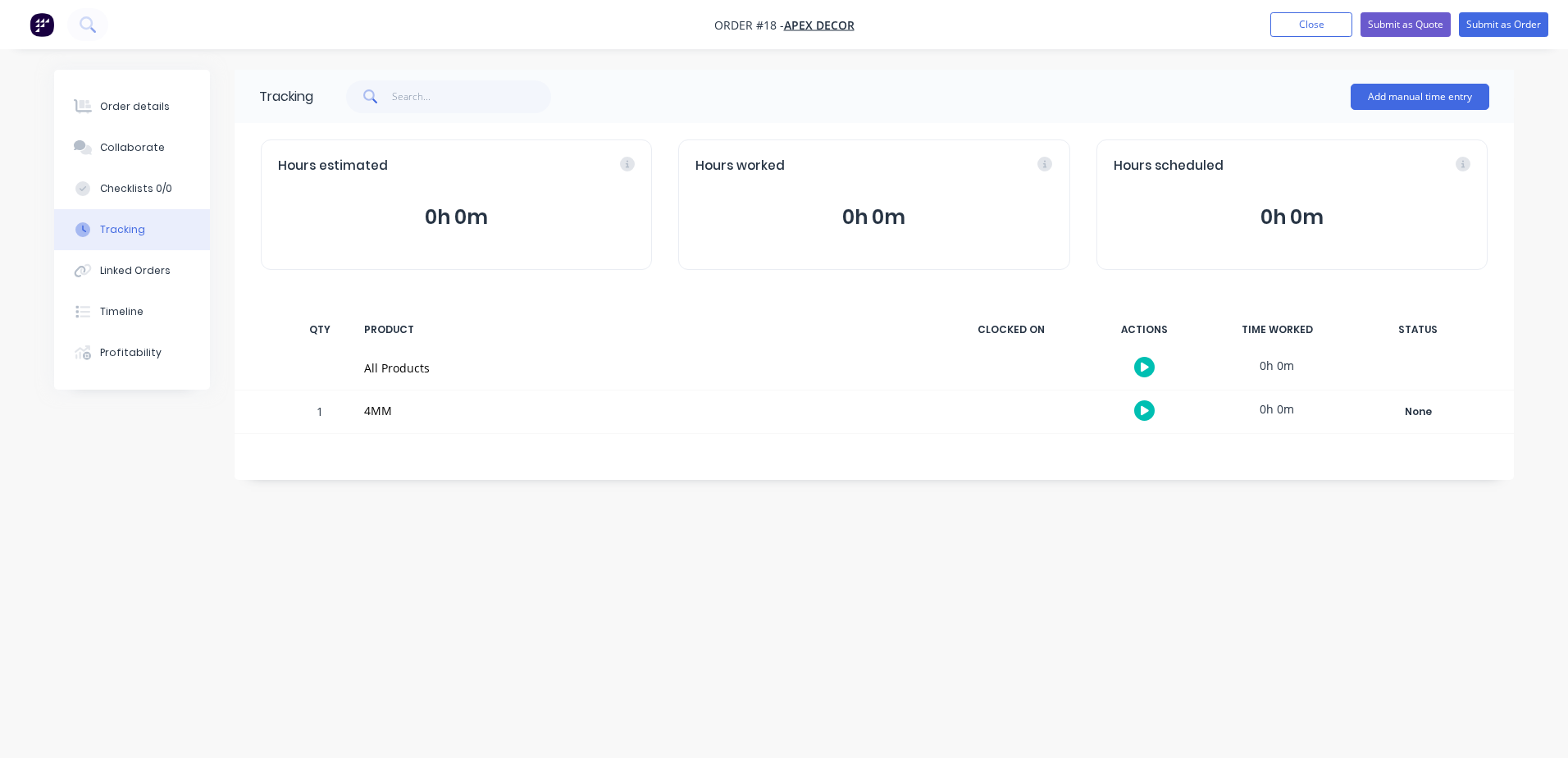
click at [1143, 368] on icon "button" at bounding box center [1145, 367] width 8 height 9
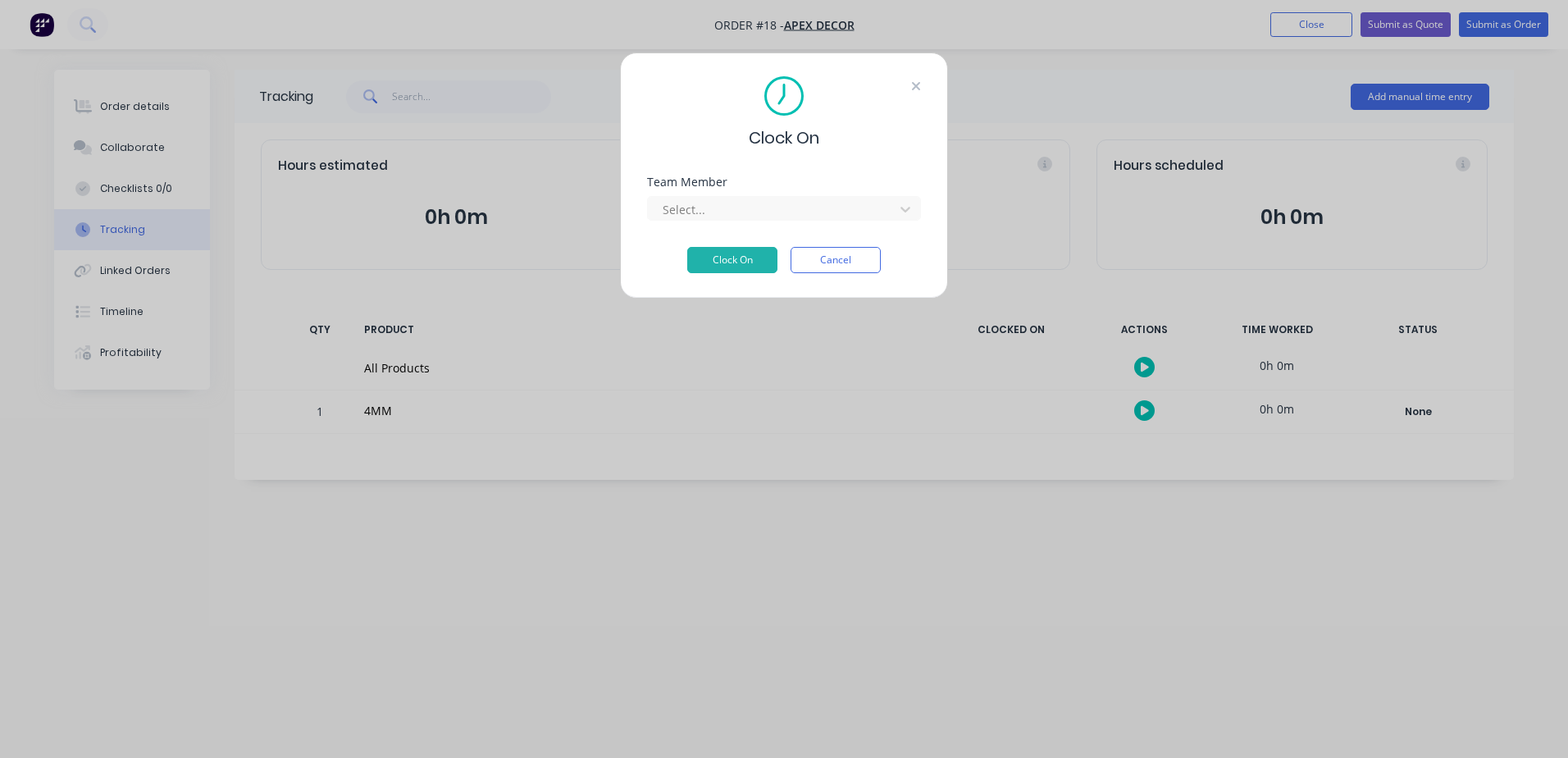
click at [916, 87] on icon at bounding box center [917, 86] width 8 height 8
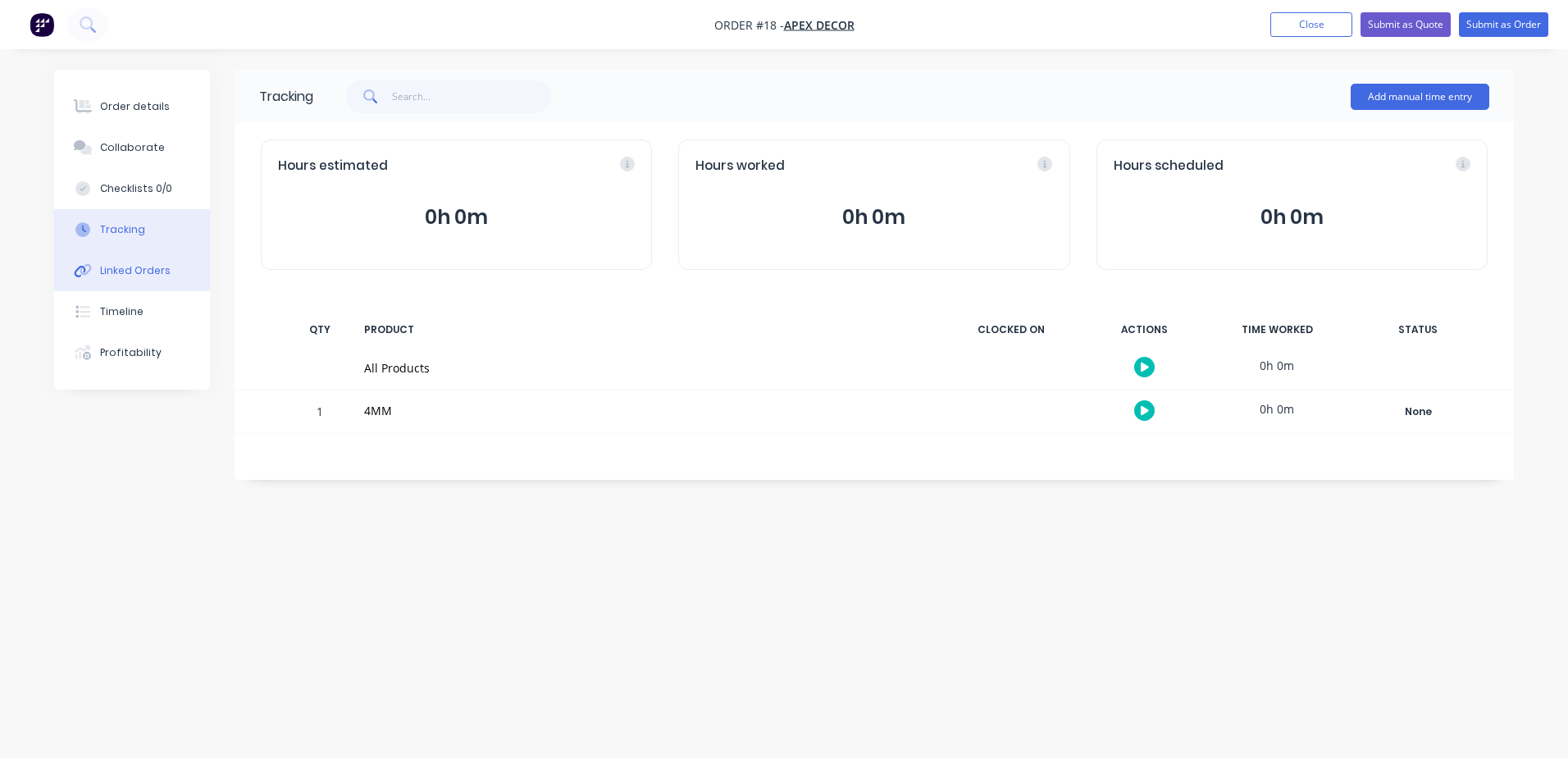
click at [144, 281] on button "Linked Orders" at bounding box center [132, 270] width 155 height 41
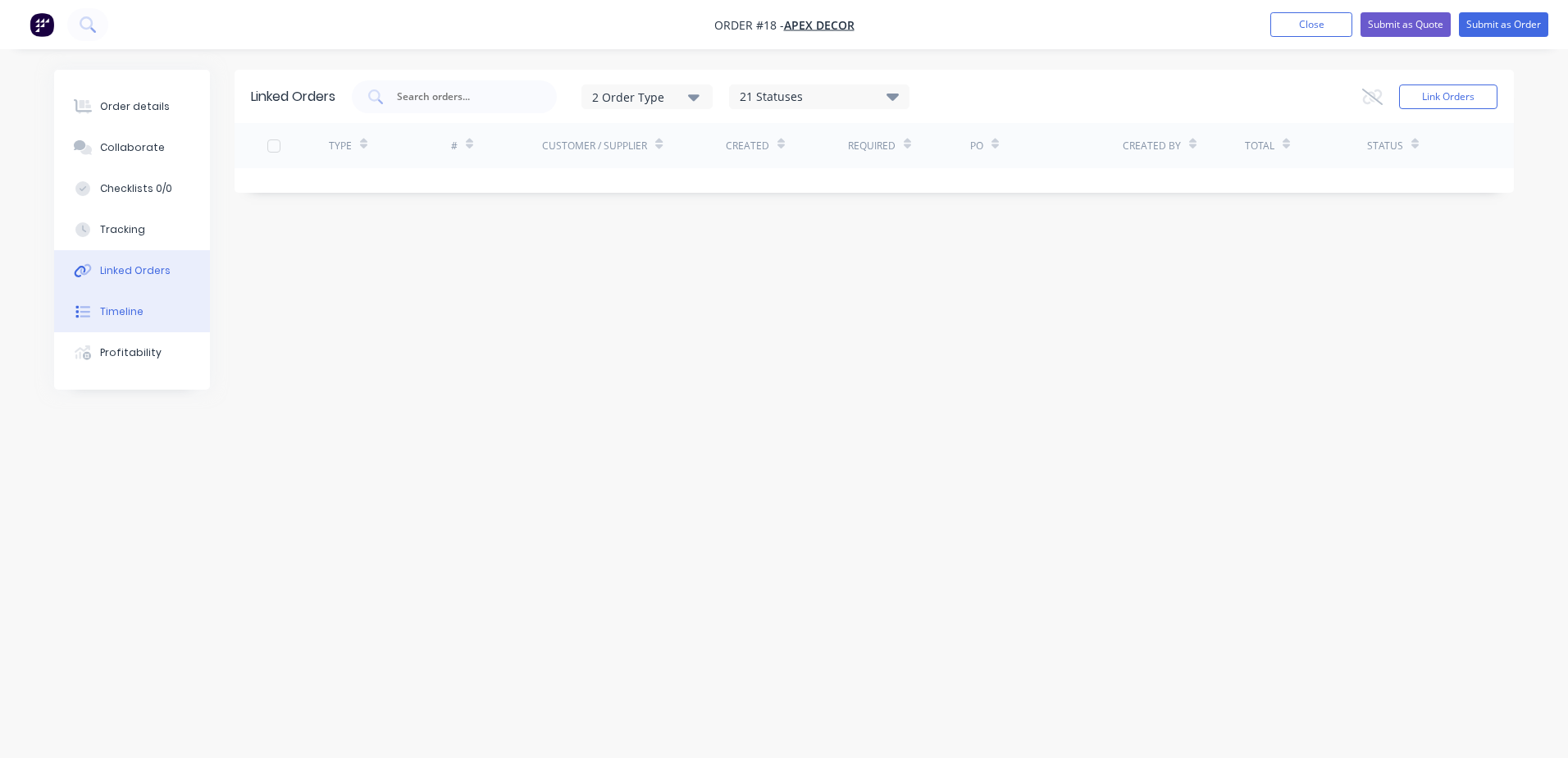
click at [130, 320] on button "Timeline" at bounding box center [132, 312] width 155 height 41
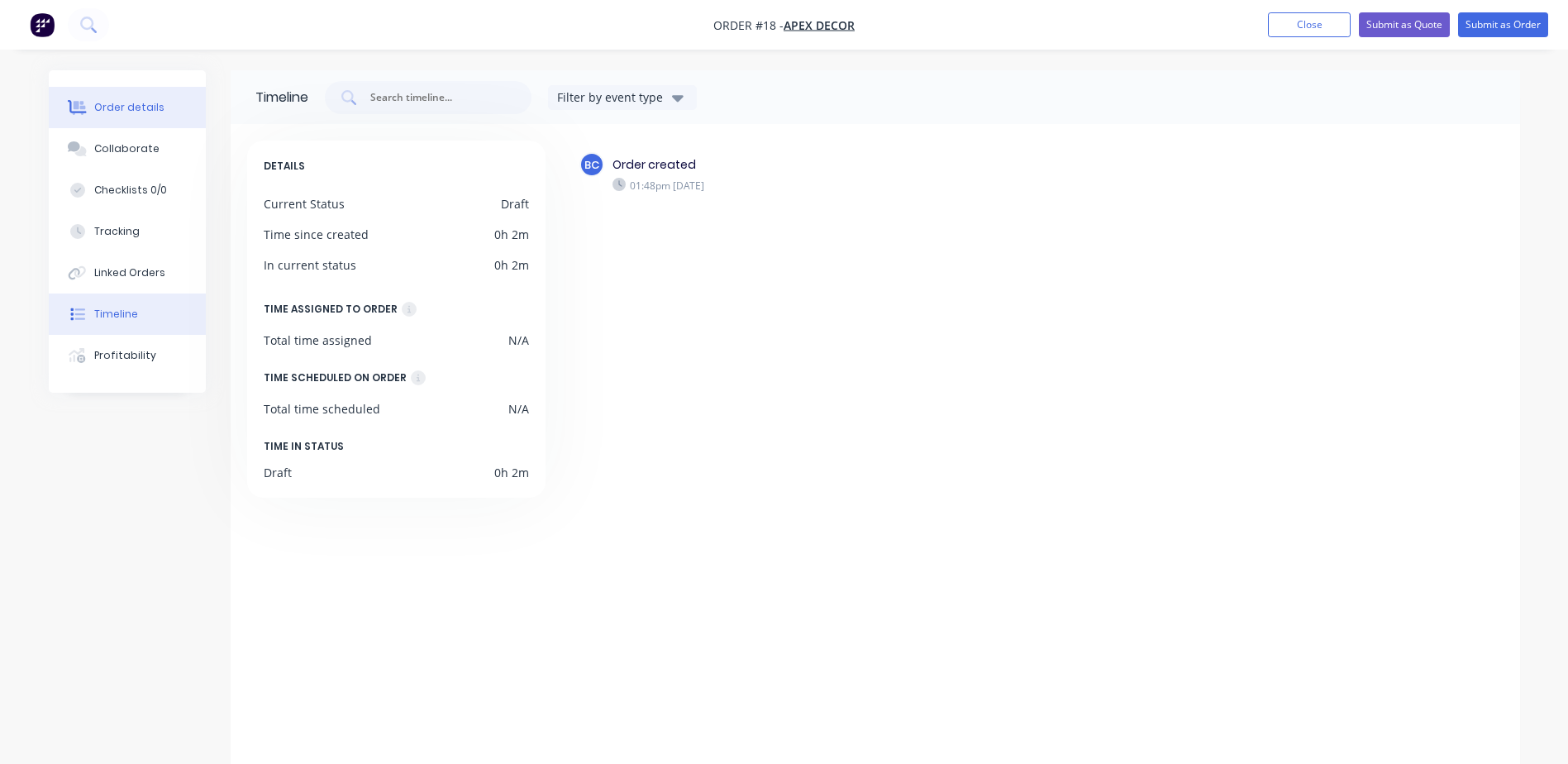
click at [122, 109] on div "Order details" at bounding box center [129, 106] width 71 height 14
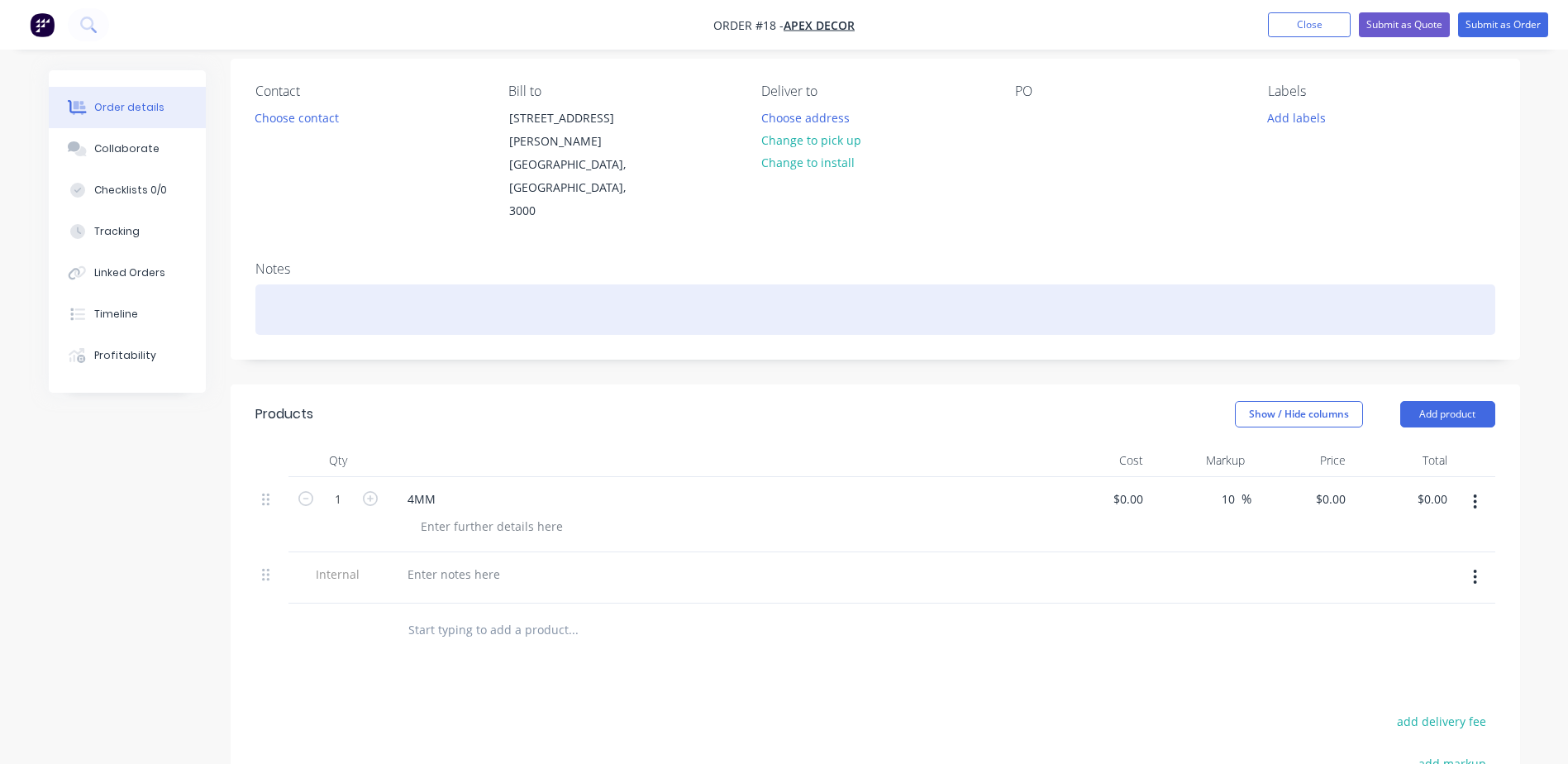
scroll to position [165, 0]
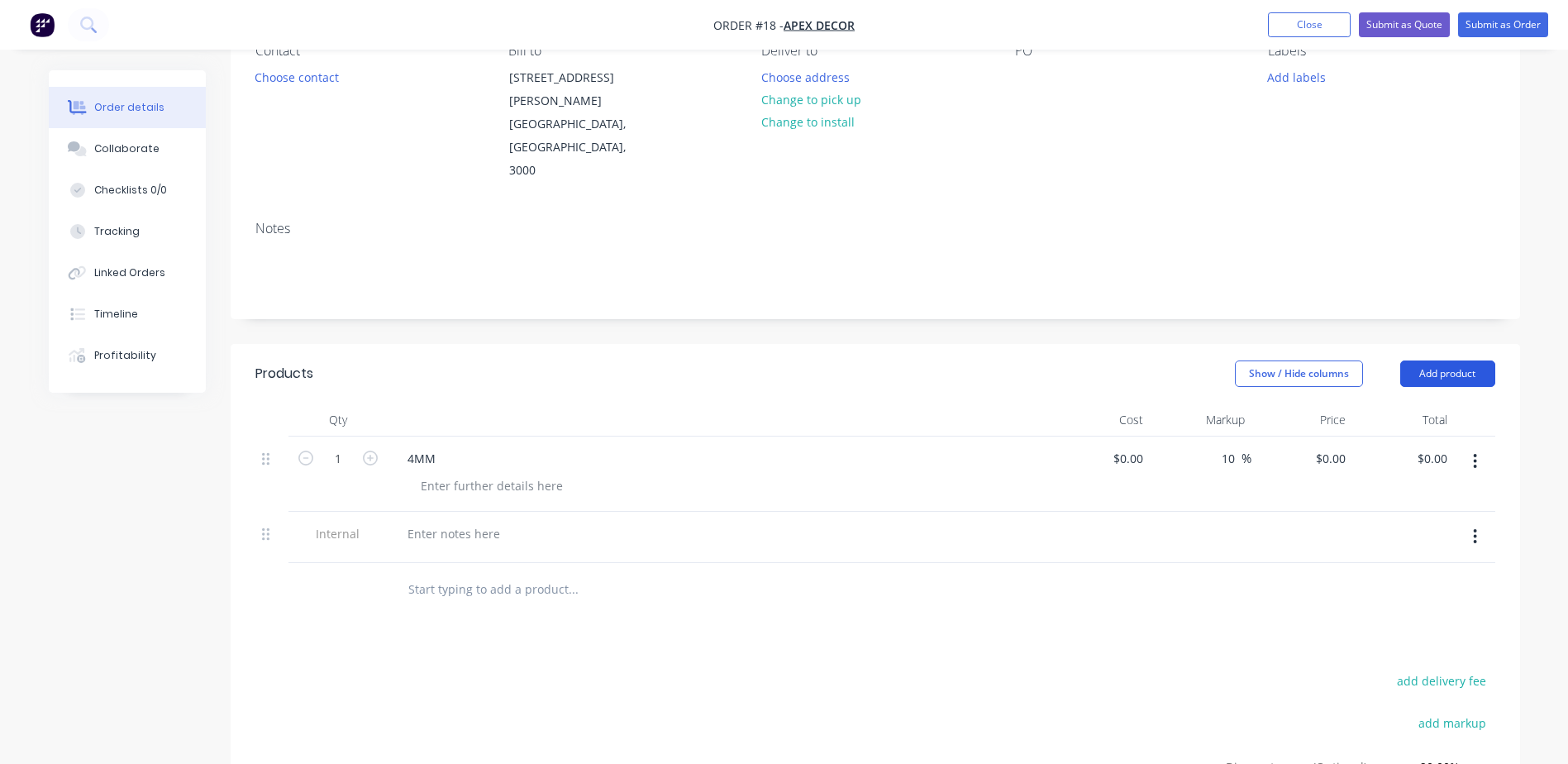
click at [1464, 360] on button "Add product" at bounding box center [1448, 373] width 95 height 26
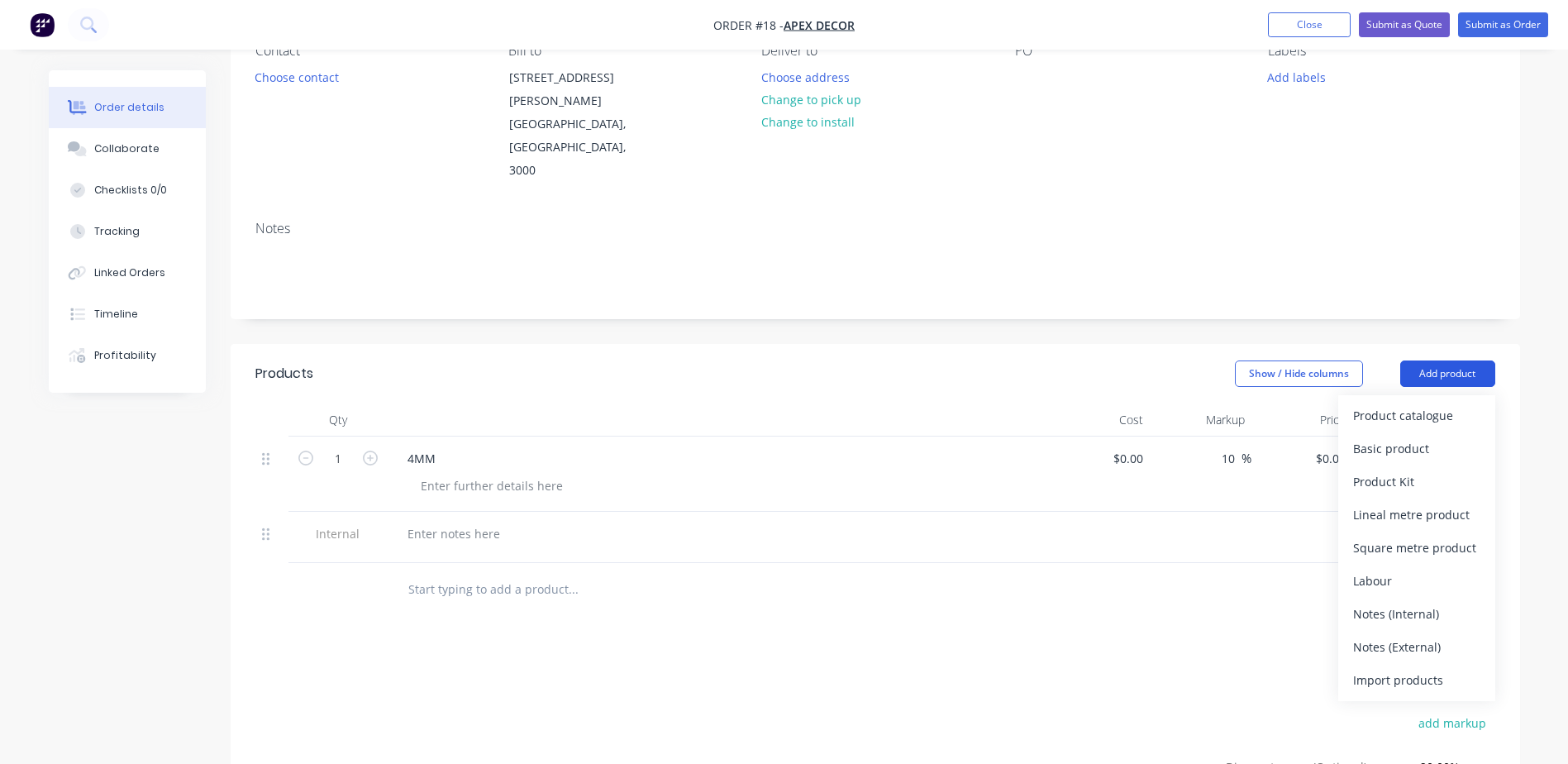
click at [1464, 360] on button "Add product" at bounding box center [1448, 373] width 95 height 26
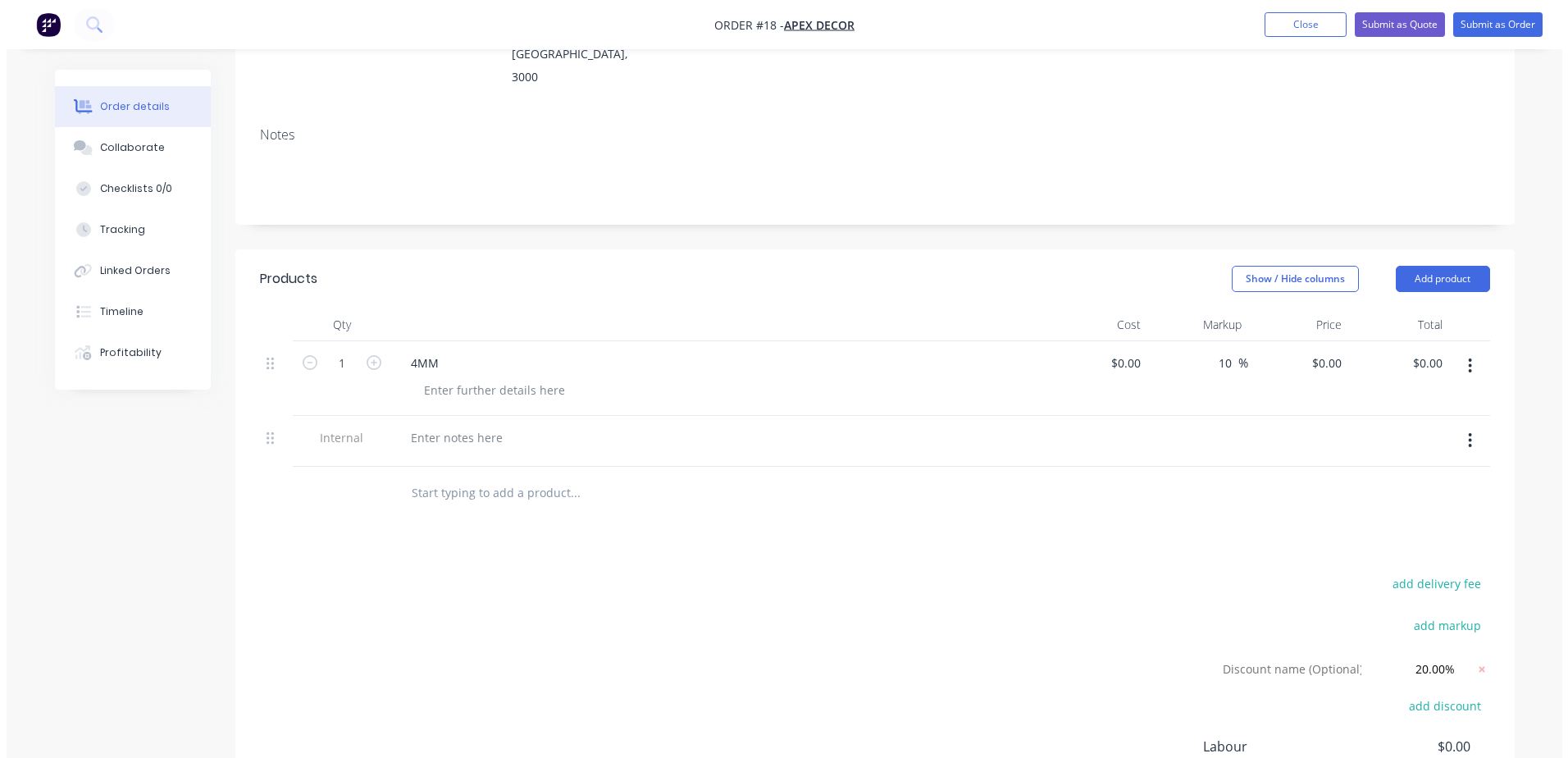
scroll to position [0, 0]
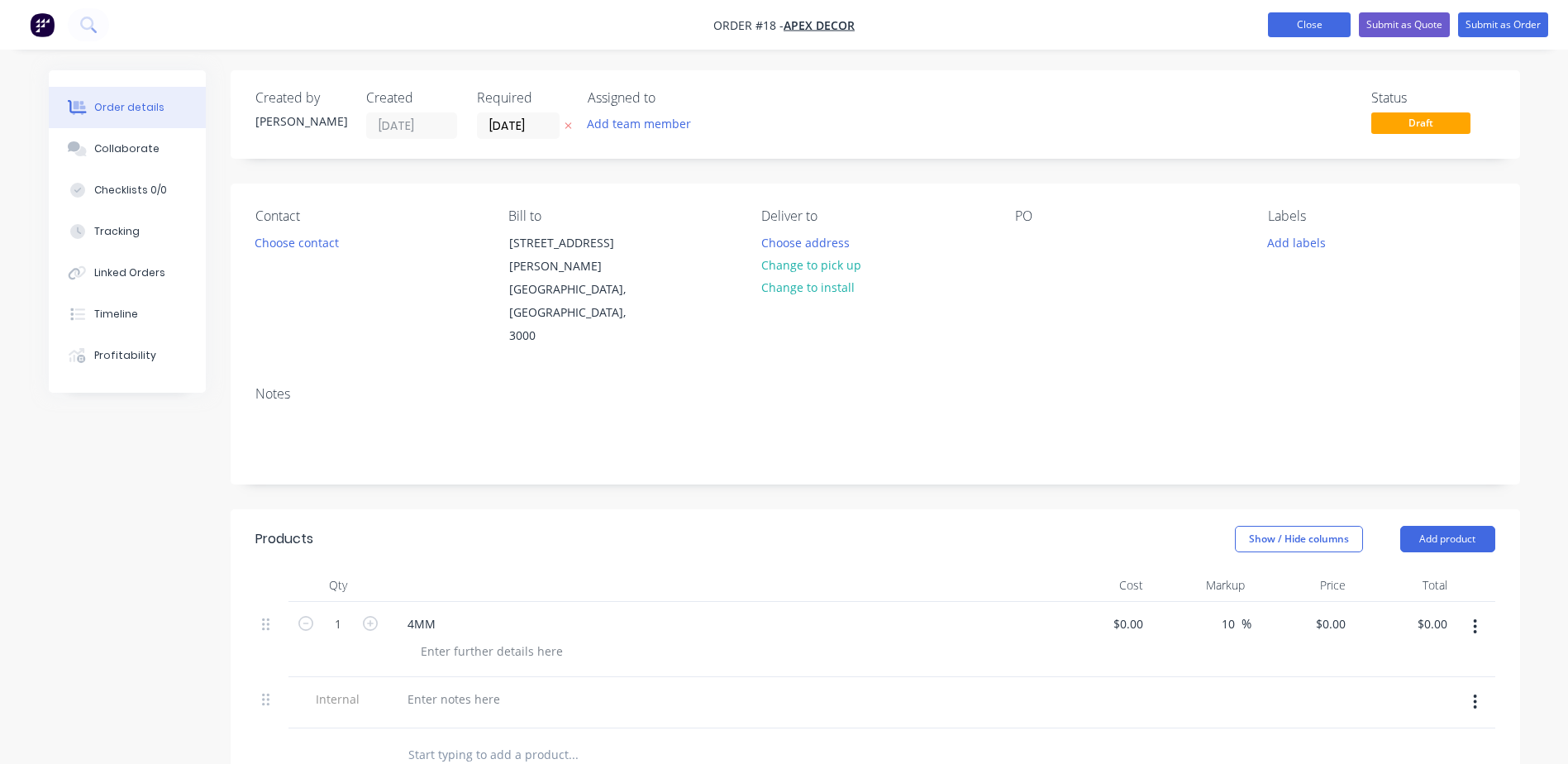
click at [1320, 29] on button "Close" at bounding box center [1308, 25] width 83 height 25
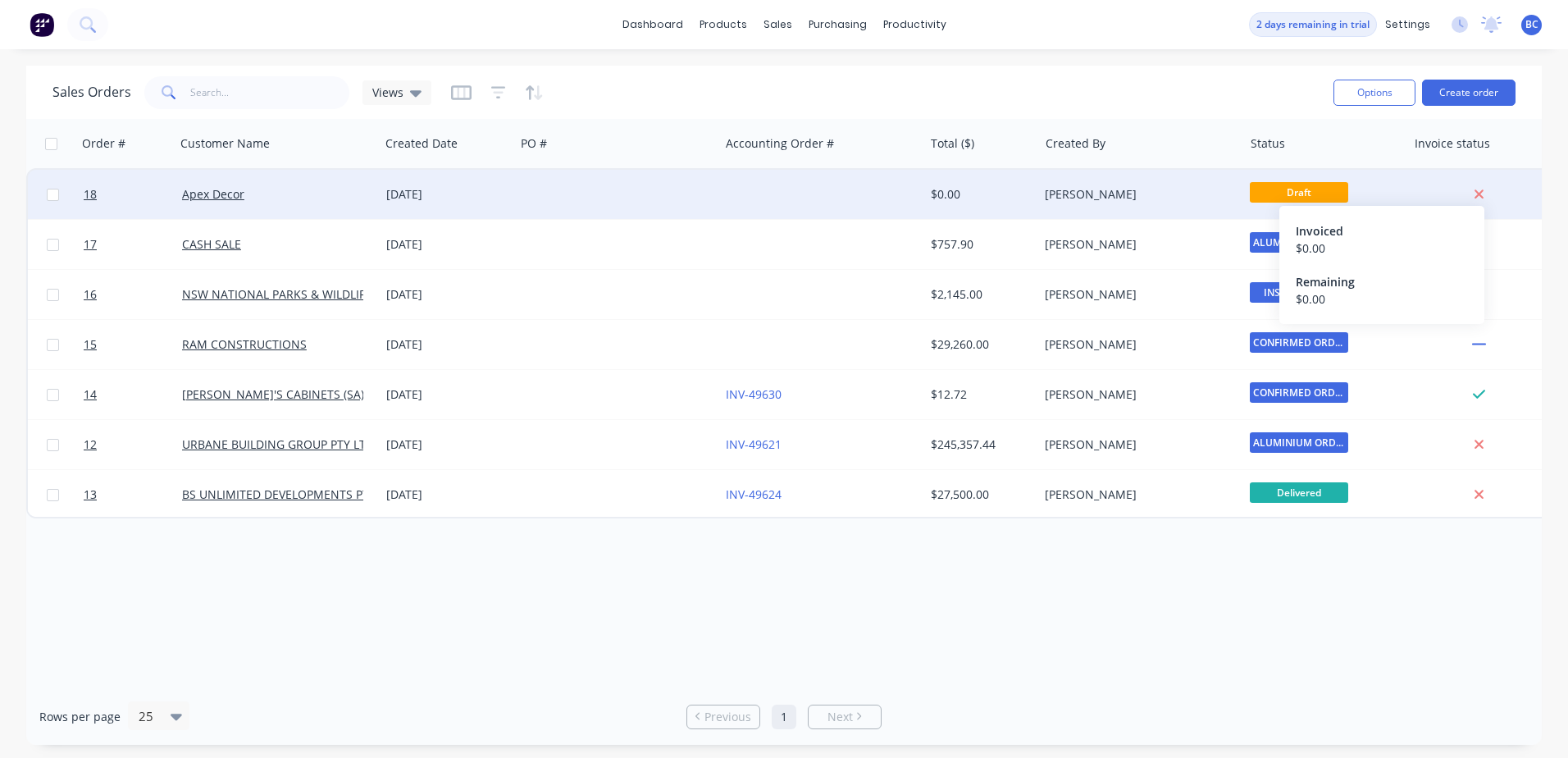
click at [1478, 194] on icon at bounding box center [1479, 194] width 9 height 9
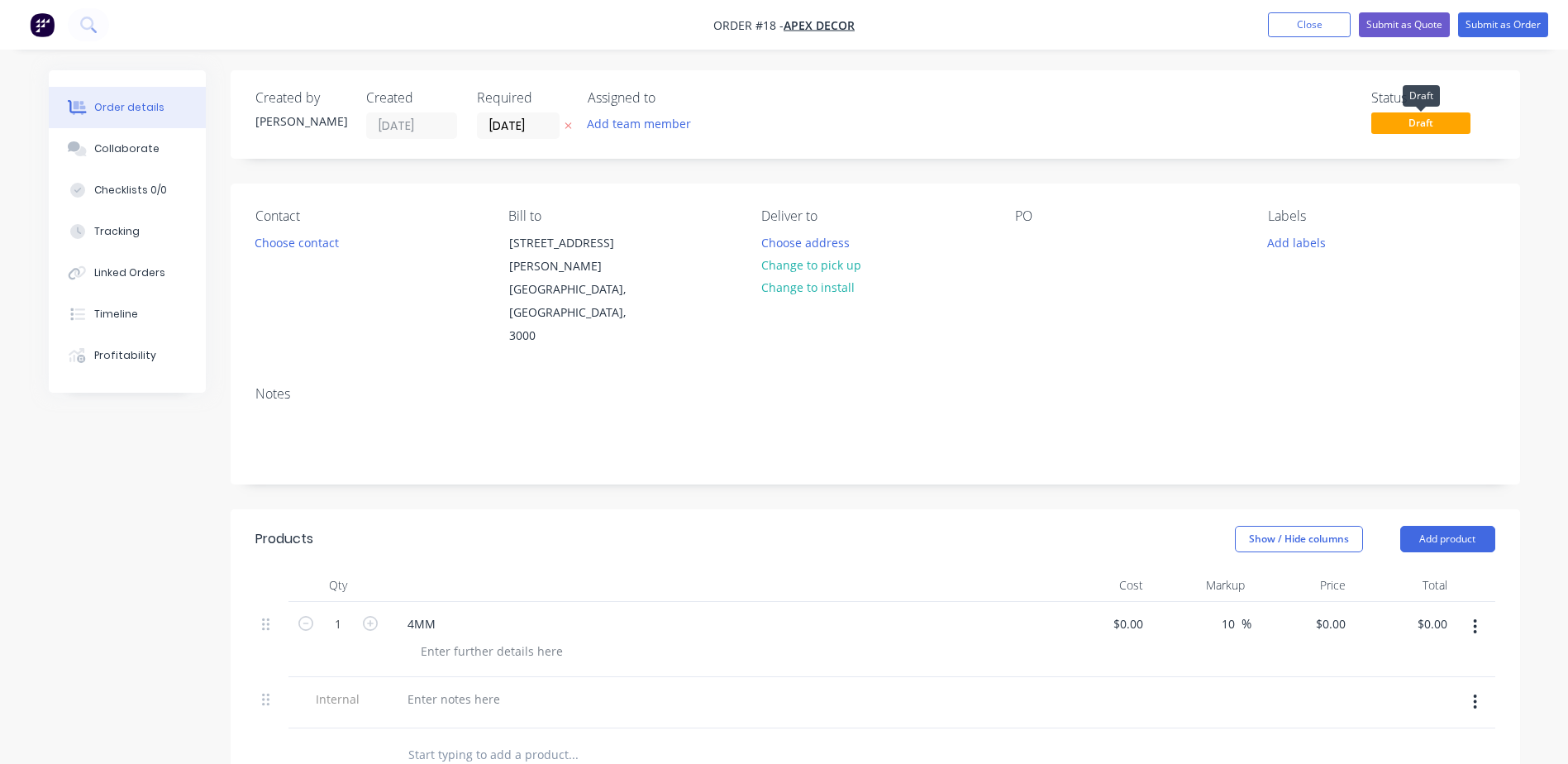
click at [1422, 120] on span "Draft" at bounding box center [1421, 123] width 100 height 20
click at [1318, 32] on button "Close" at bounding box center [1308, 25] width 83 height 25
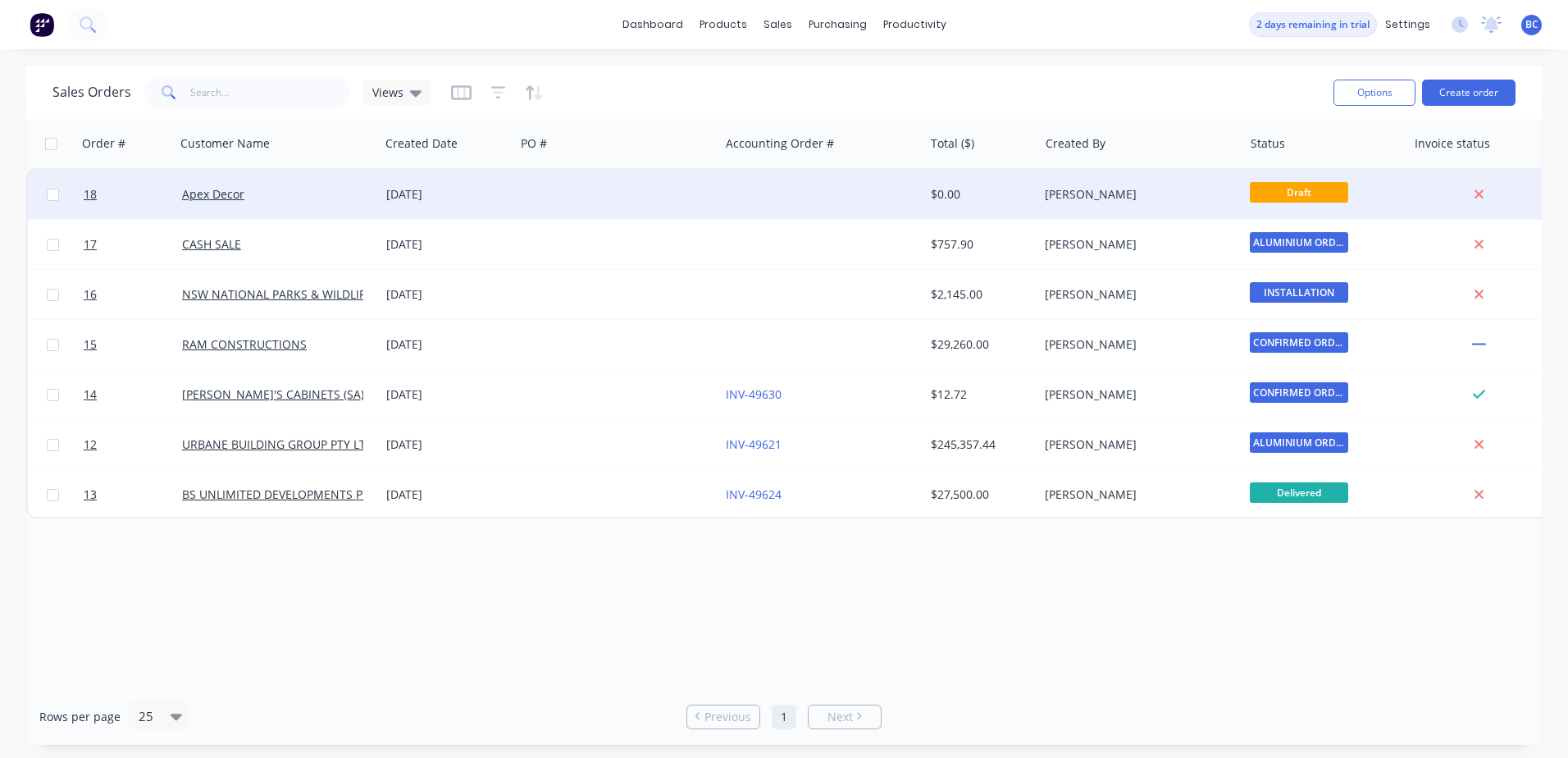
drag, startPoint x: 53, startPoint y: 193, endPoint x: 82, endPoint y: 190, distance: 29.2
click at [53, 193] on input "checkbox" at bounding box center [52, 194] width 13 height 13
checkbox input "true"
click at [1385, 90] on button "Options" at bounding box center [1375, 92] width 82 height 26
click at [1200, 90] on div "Sales Orders Views" at bounding box center [686, 92] width 1268 height 41
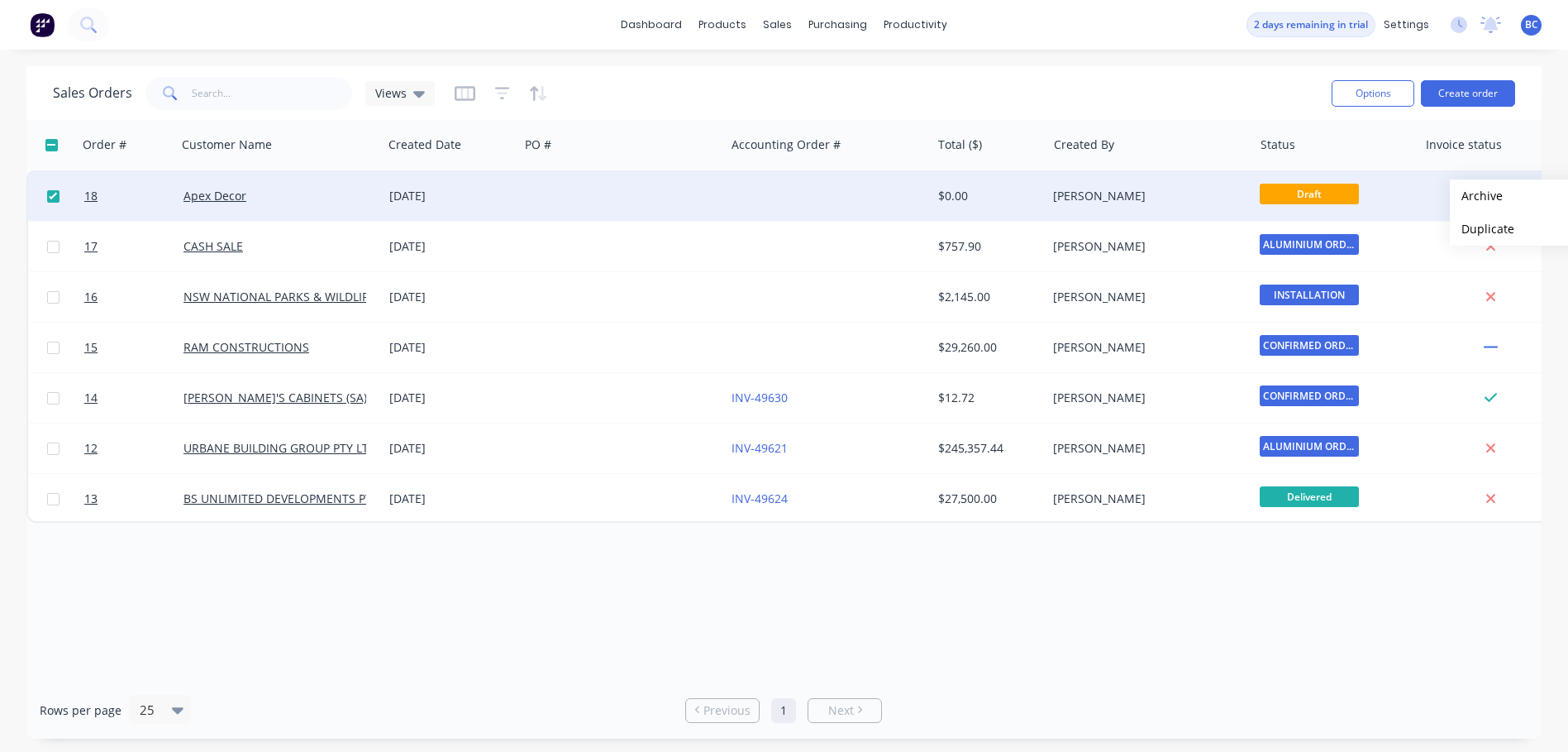
click at [1405, 196] on div "Draft" at bounding box center [1336, 196] width 152 height 25
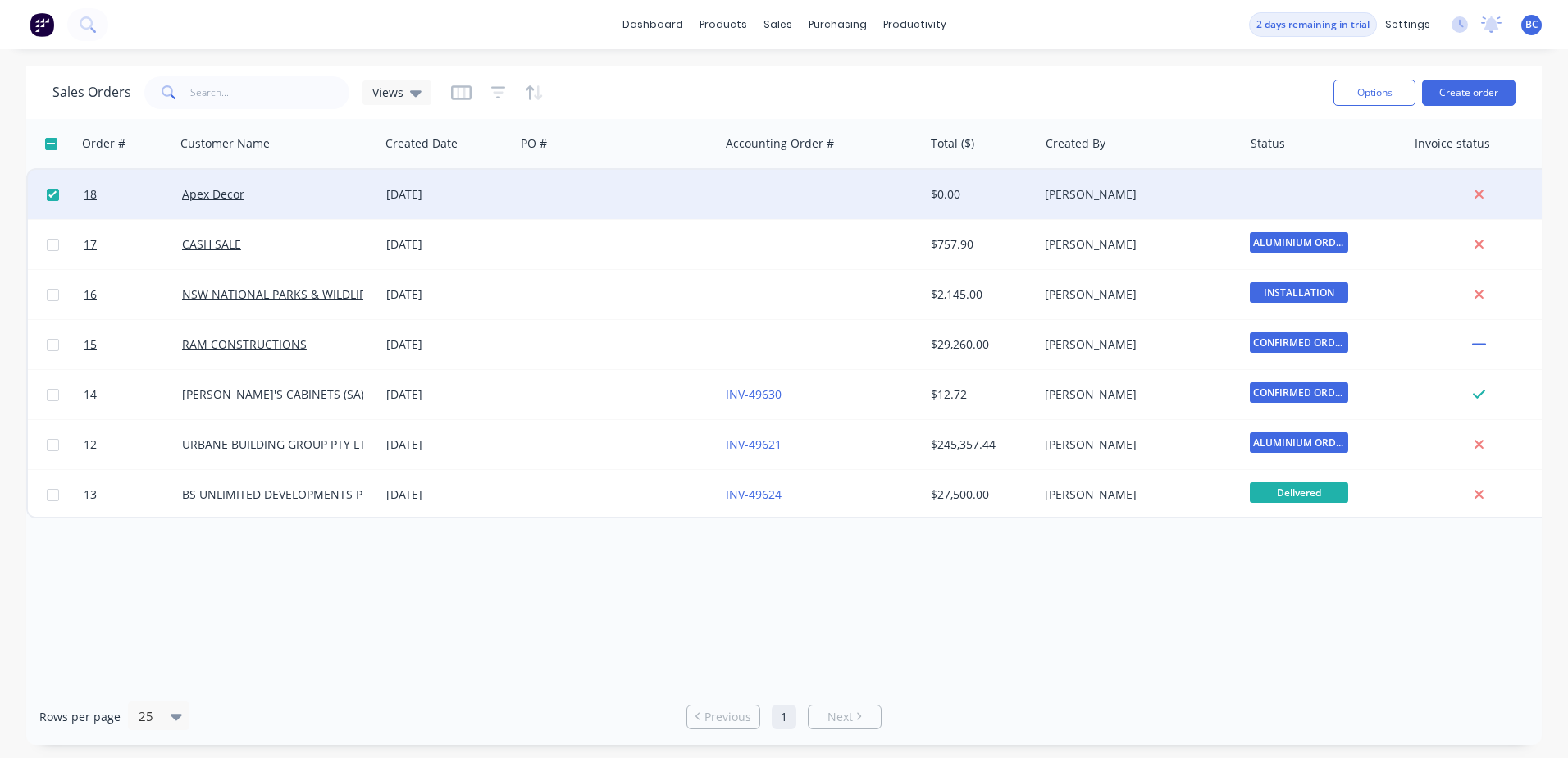
click at [1339, 204] on div at bounding box center [1325, 194] width 163 height 49
click at [1288, 196] on div at bounding box center [1325, 194] width 163 height 49
click at [1345, 191] on button "Archive" at bounding box center [1406, 194] width 164 height 33
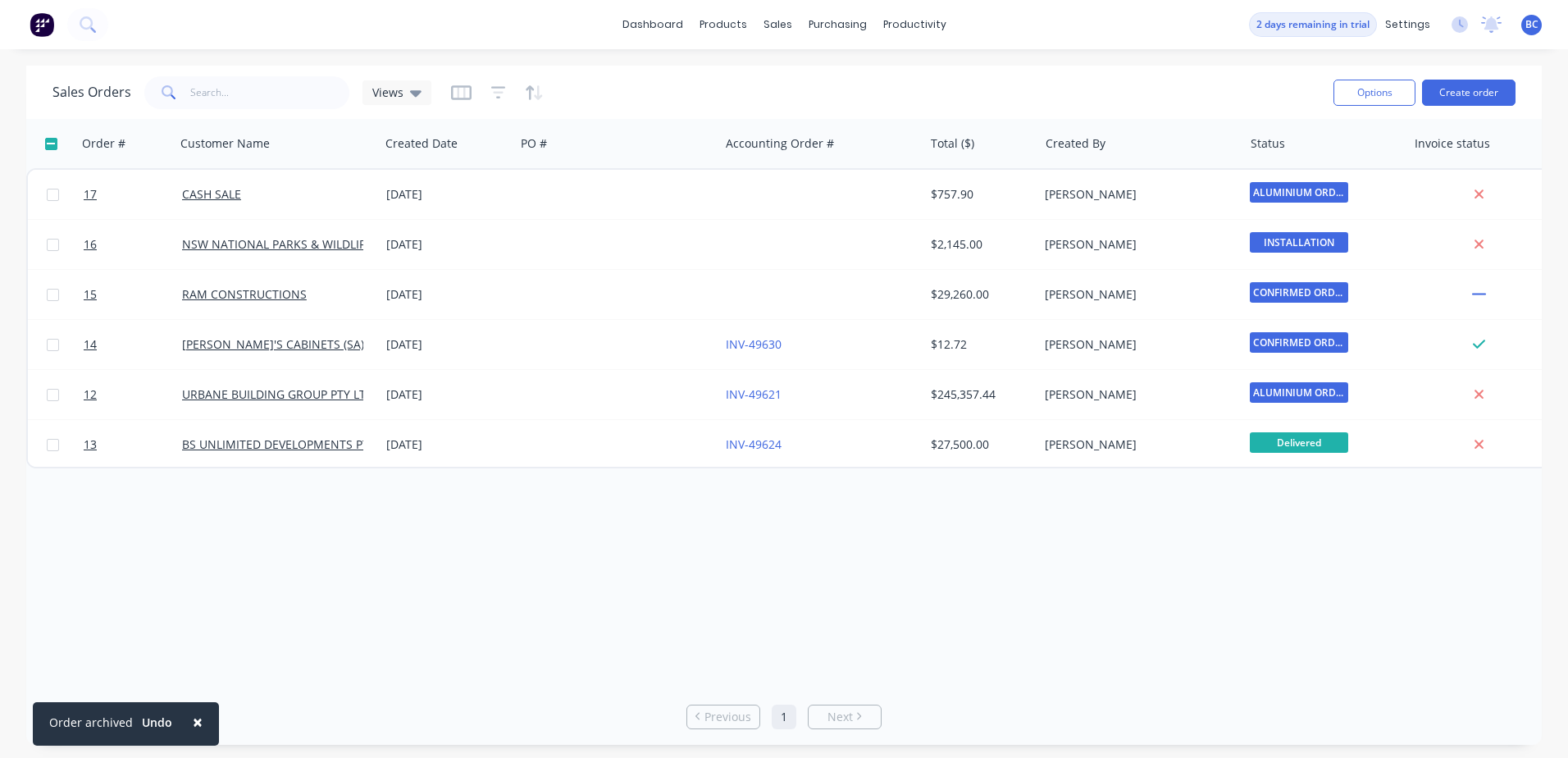
click at [556, 557] on div "Order # Customer Name Created Date PO # Accounting Order # Total ($) Created By…" at bounding box center [784, 404] width 1516 height 570
click at [739, 75] on div at bounding box center [727, 78] width 24 height 14
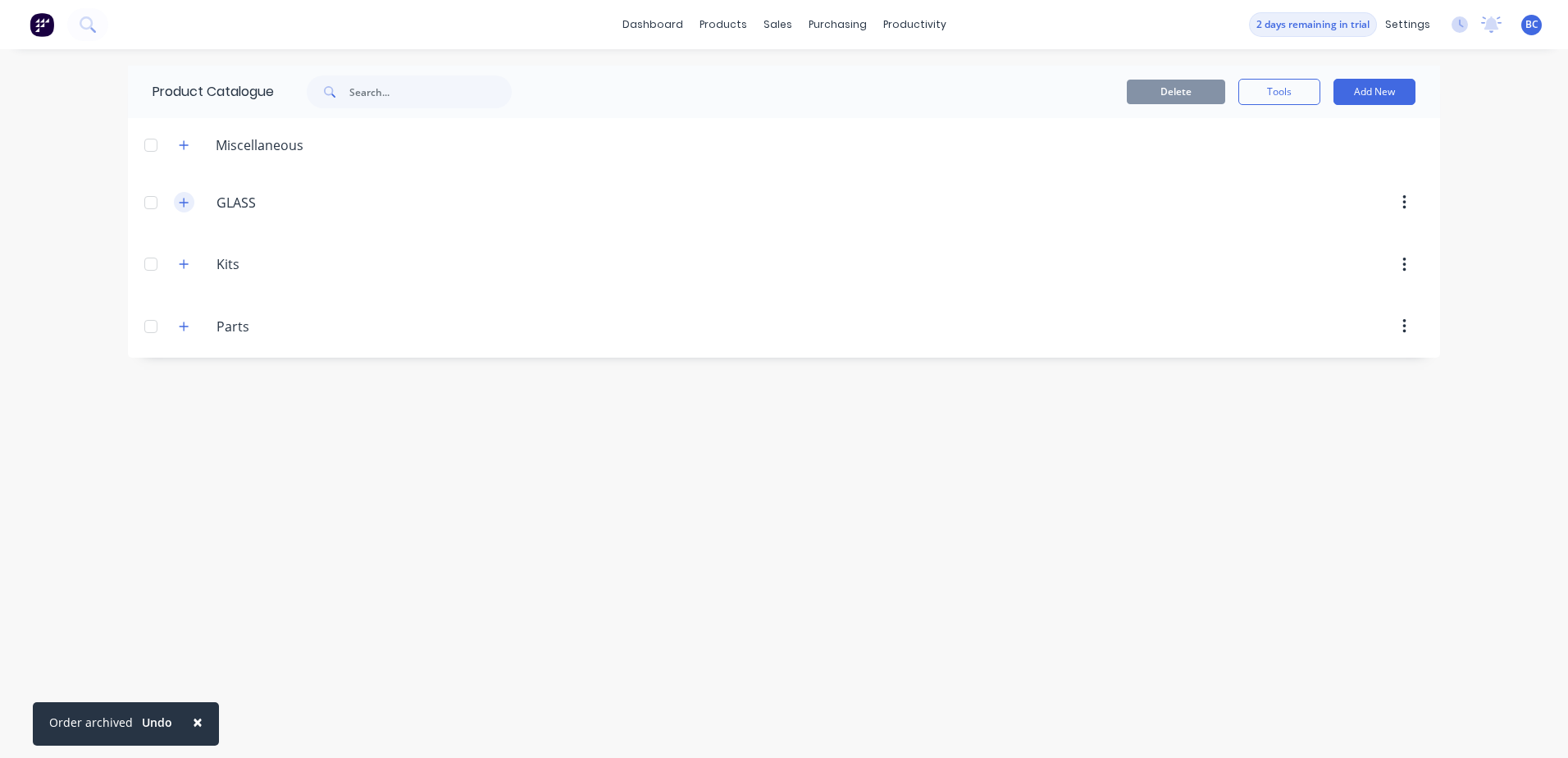
click at [181, 199] on icon "button" at bounding box center [184, 203] width 10 height 12
click at [253, 204] on input "GLASS" at bounding box center [313, 202] width 194 height 19
click at [188, 201] on icon "button" at bounding box center [184, 203] width 10 height 12
click at [1411, 215] on button "button" at bounding box center [1405, 202] width 39 height 30
drag, startPoint x: 746, startPoint y: 215, endPoint x: 691, endPoint y: 219, distance: 55.1
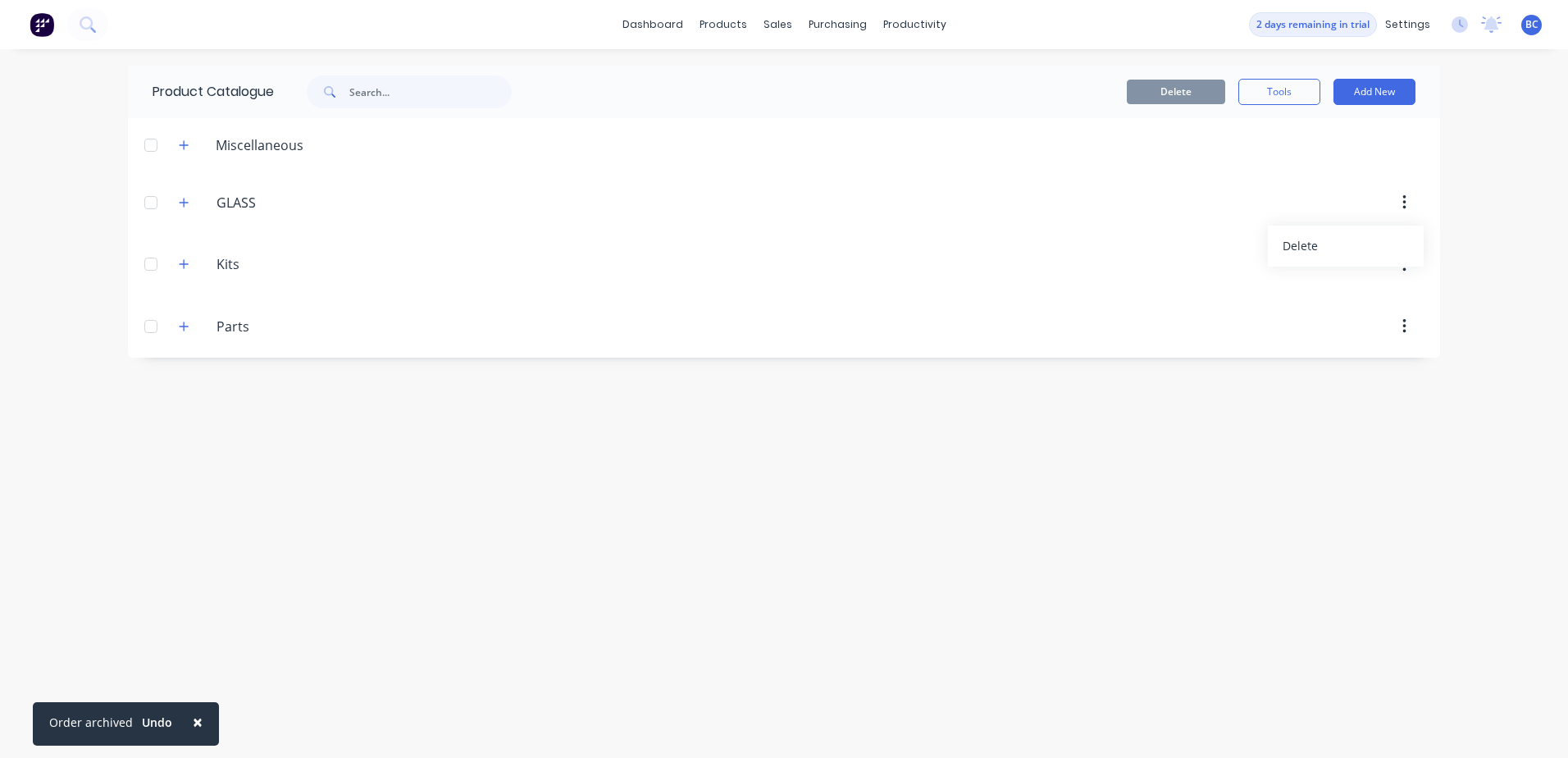
click at [744, 217] on header "GLASS GLASS Delete" at bounding box center [783, 203] width 1312 height 63
click at [1371, 98] on button "Add New" at bounding box center [1375, 91] width 82 height 26
click at [1305, 164] on div "Product" at bounding box center [1338, 166] width 127 height 24
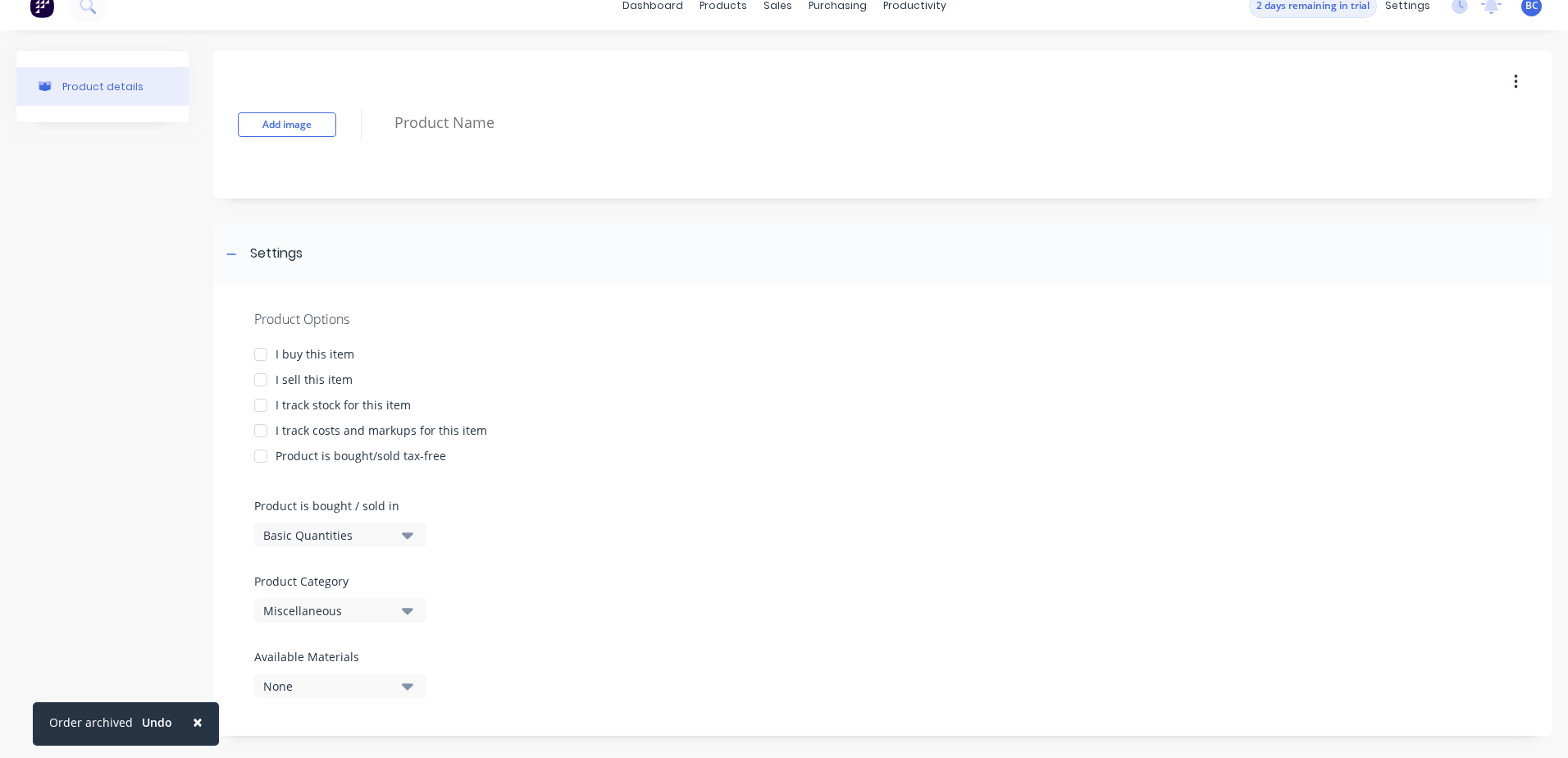
scroll to position [34, 0]
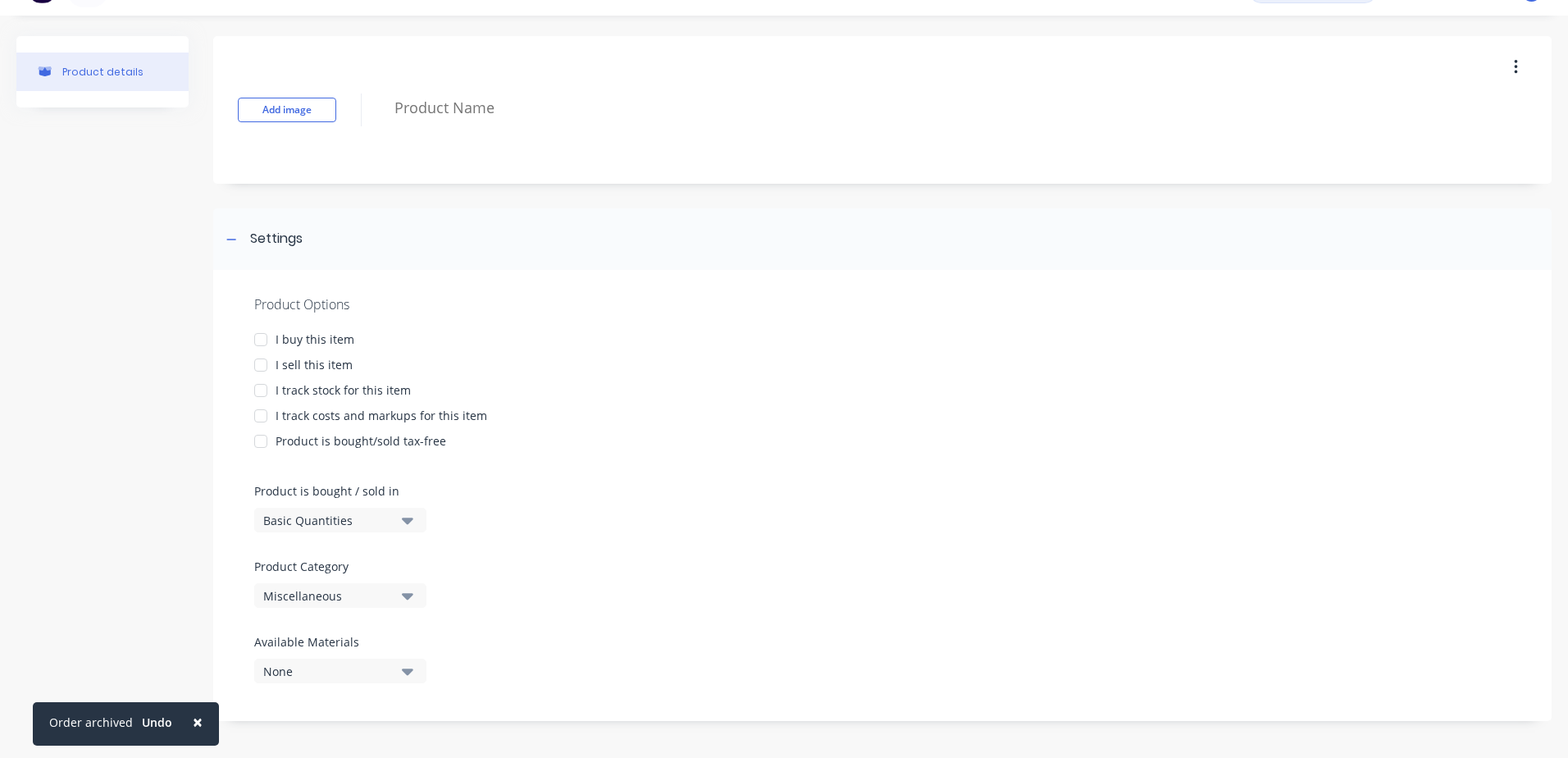
click at [403, 526] on icon "button" at bounding box center [408, 520] width 12 height 18
click at [403, 525] on icon "button" at bounding box center [408, 520] width 12 height 18
click at [270, 345] on div at bounding box center [260, 340] width 33 height 33
click at [420, 524] on button "Basic Quantities" at bounding box center [340, 520] width 172 height 25
click at [340, 660] on div "Square Metres" at bounding box center [377, 659] width 246 height 33
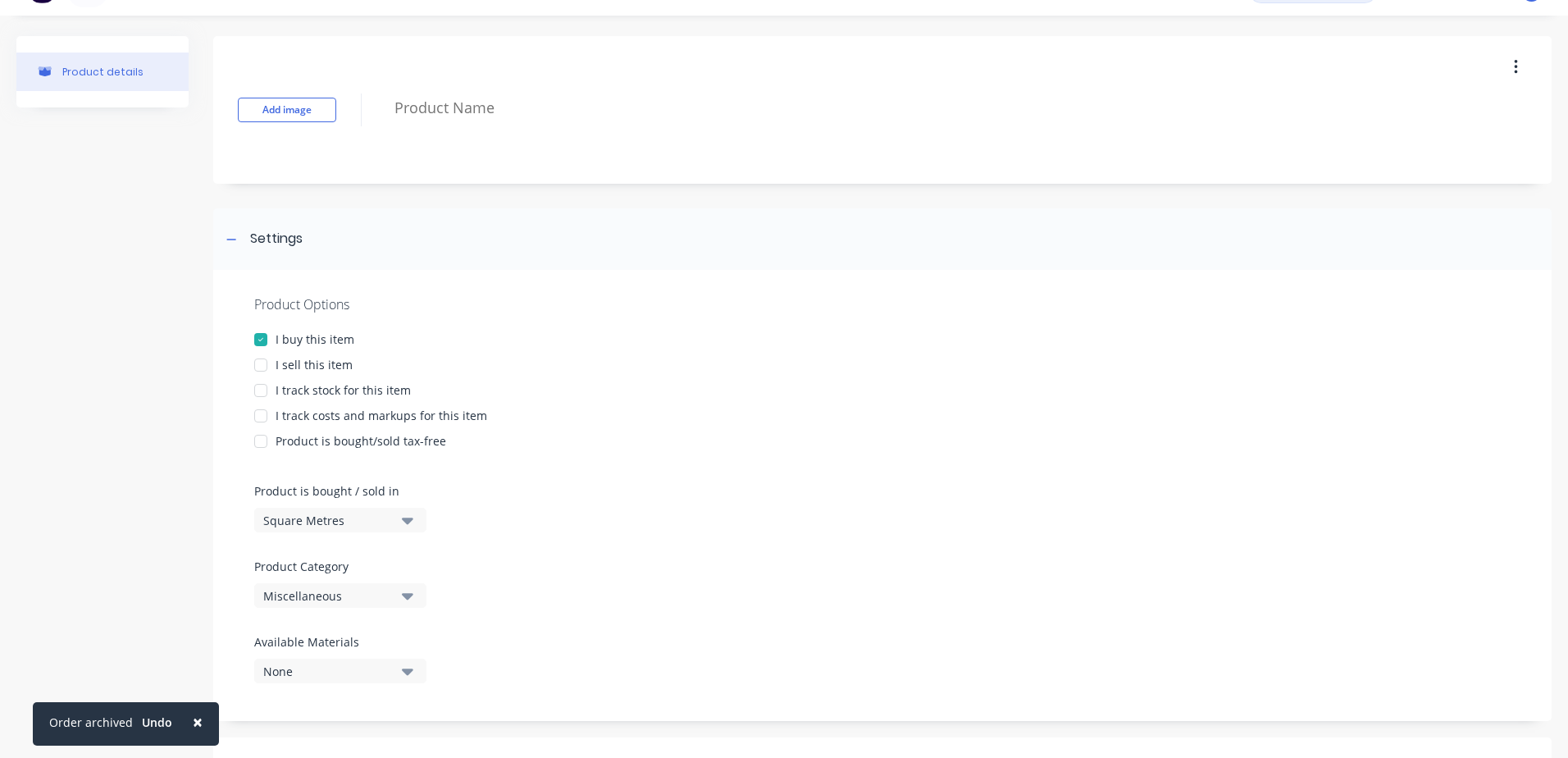
click at [413, 596] on button "Miscellaneous" at bounding box center [340, 595] width 172 height 25
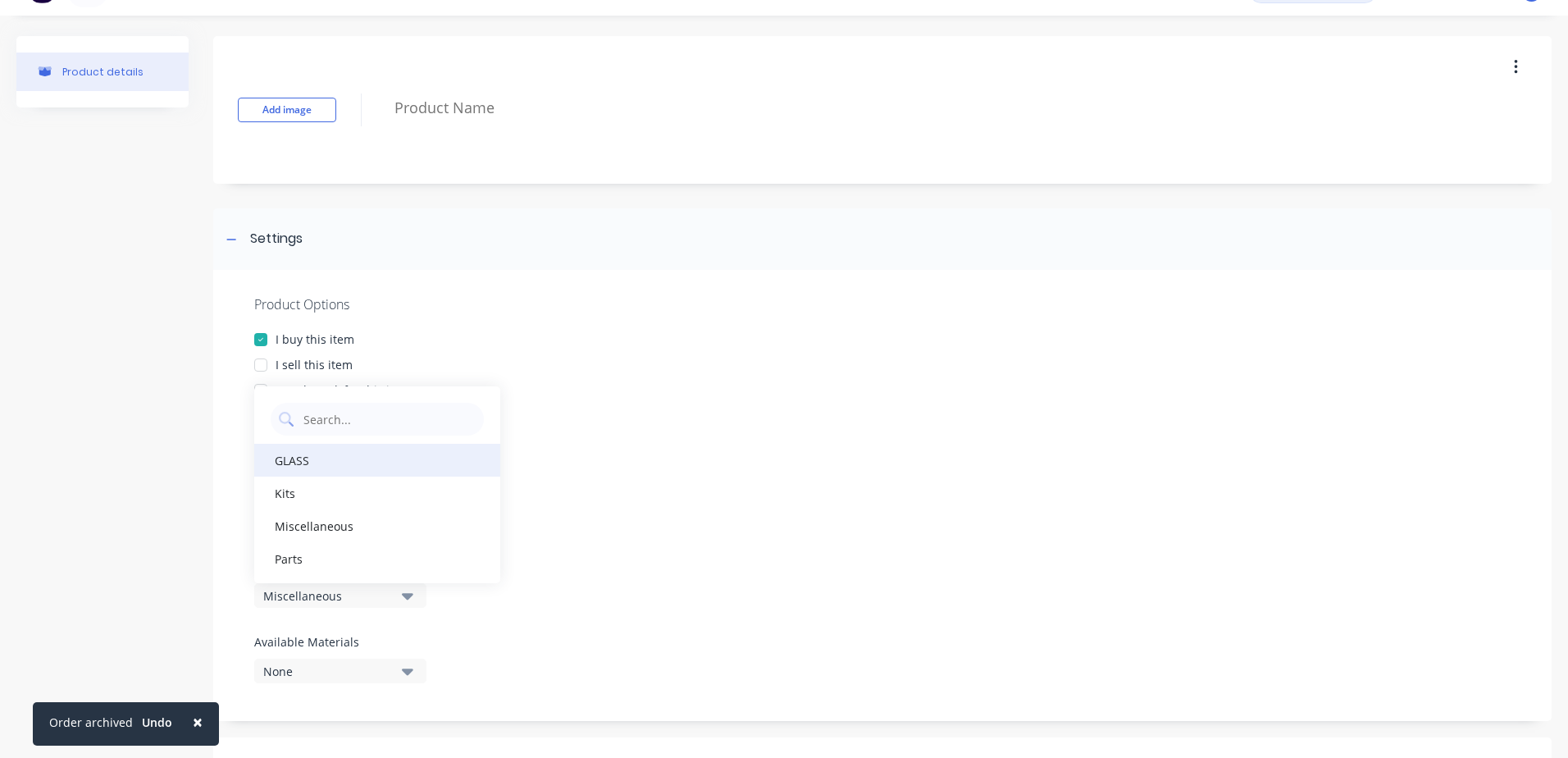
click at [318, 470] on div "GLASS" at bounding box center [377, 460] width 246 height 33
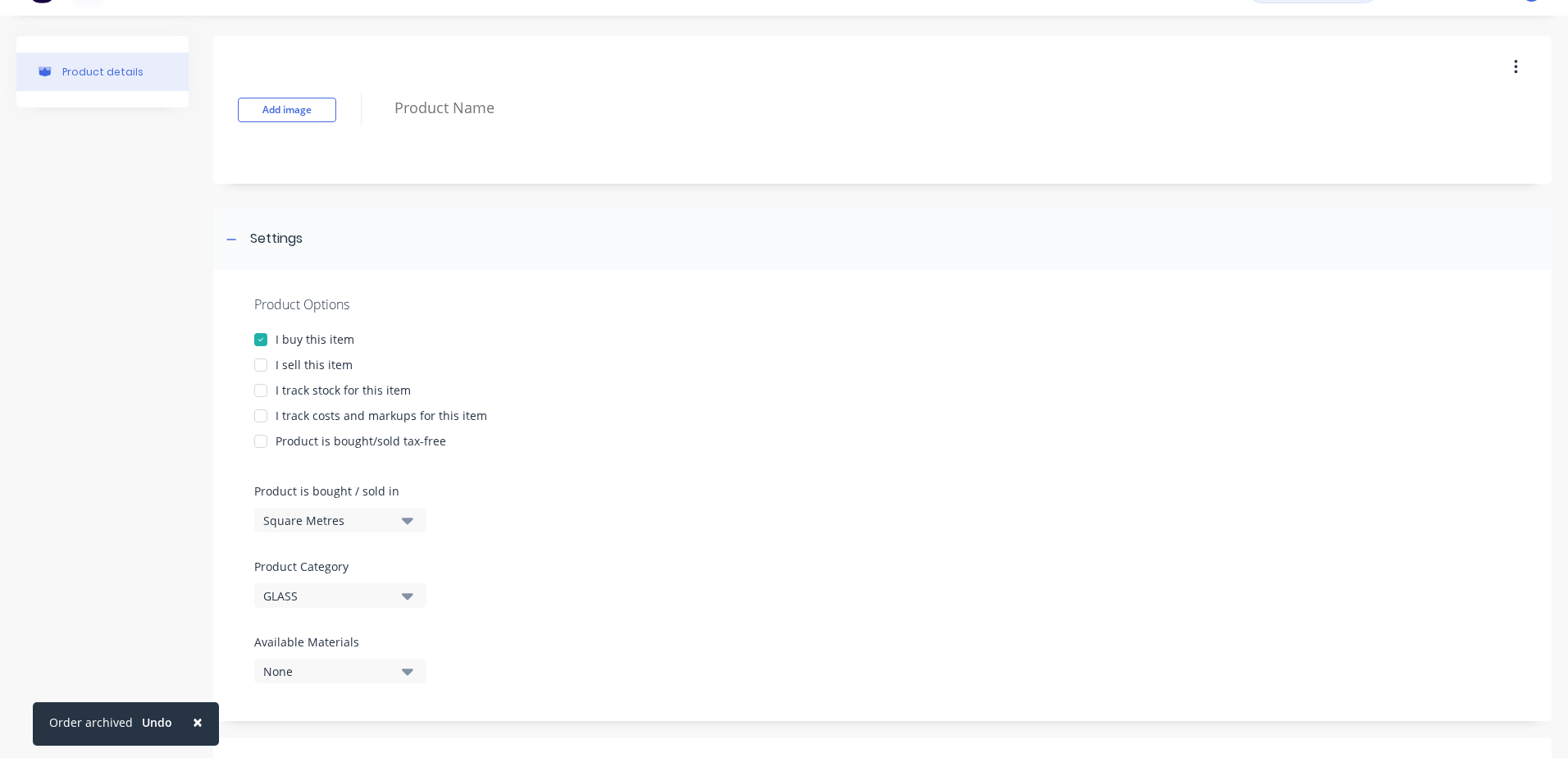
click at [414, 671] on button "None" at bounding box center [340, 671] width 172 height 25
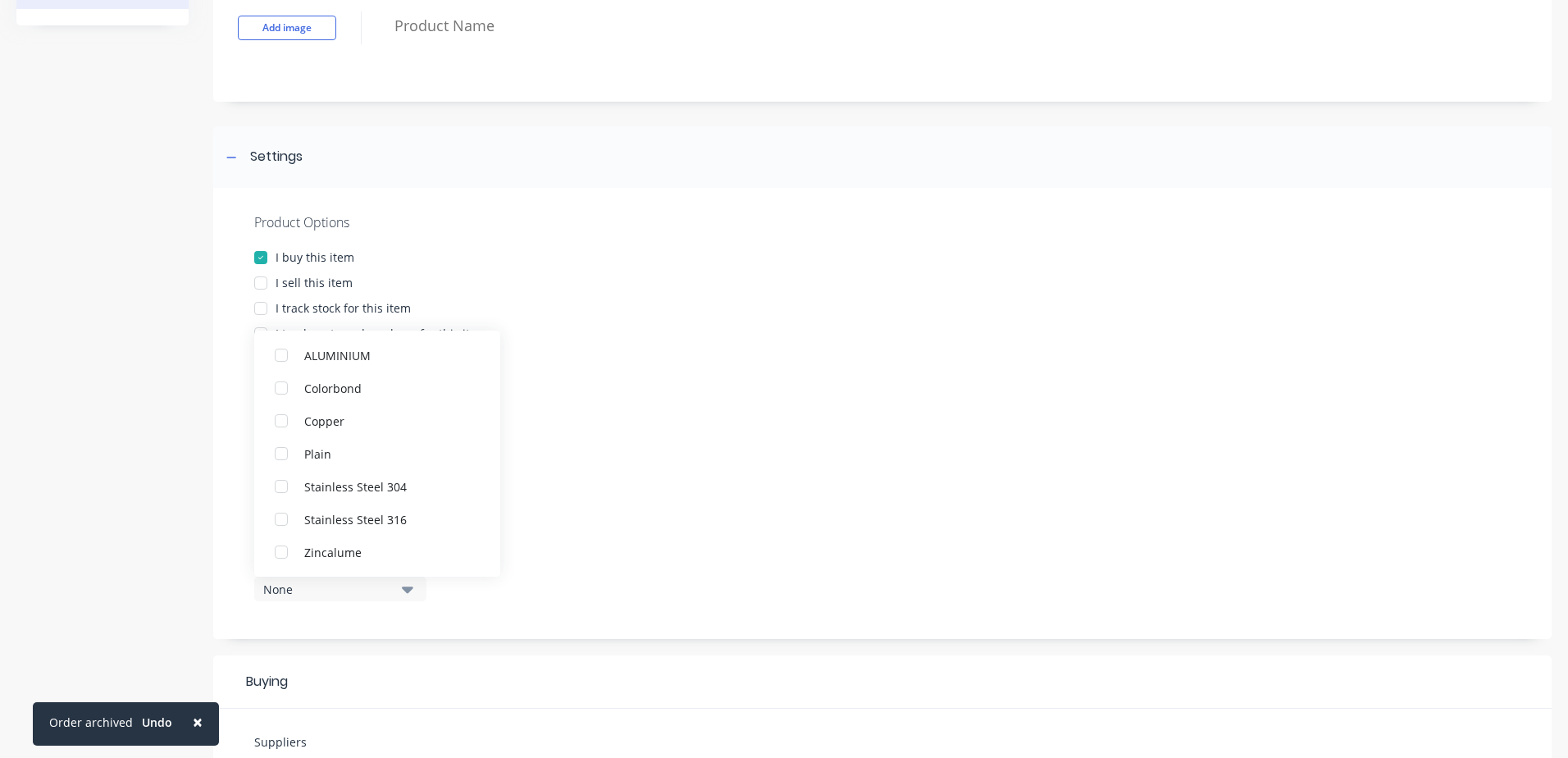
scroll to position [198, 0]
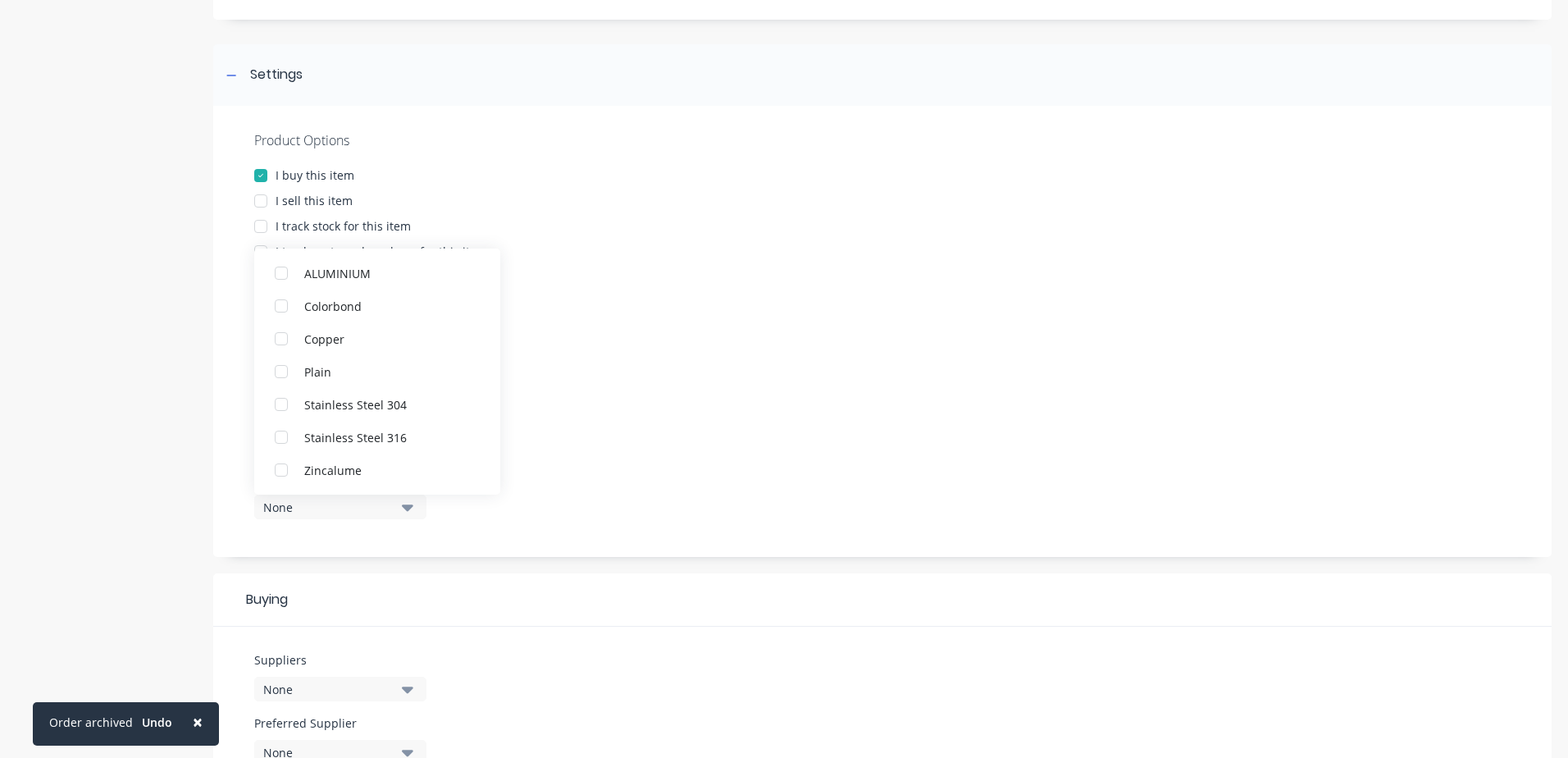
click at [689, 553] on div "Product Options I buy this item I sell this item I track stock for this item I …" at bounding box center [882, 331] width 1338 height 451
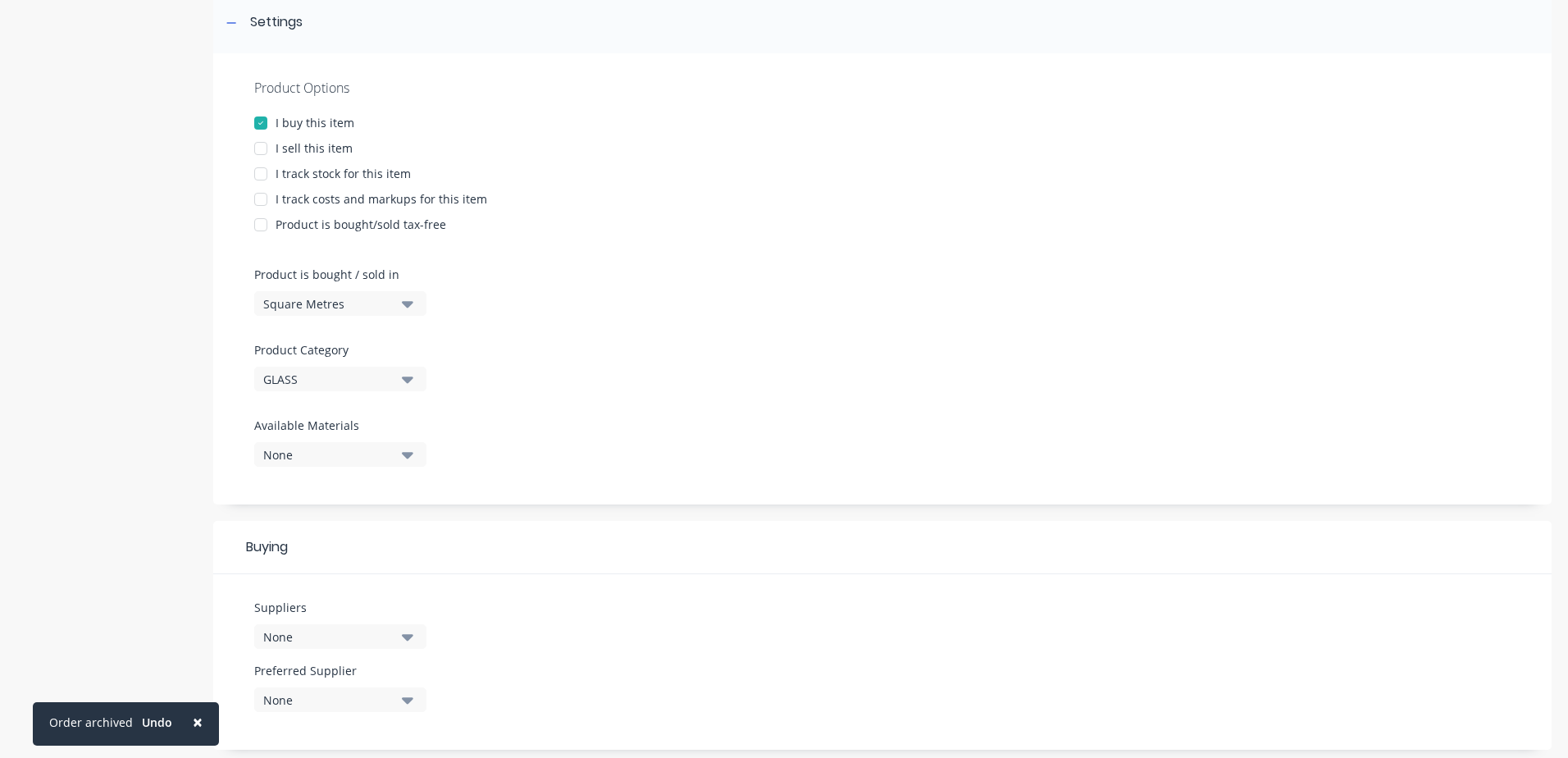
scroll to position [280, 0]
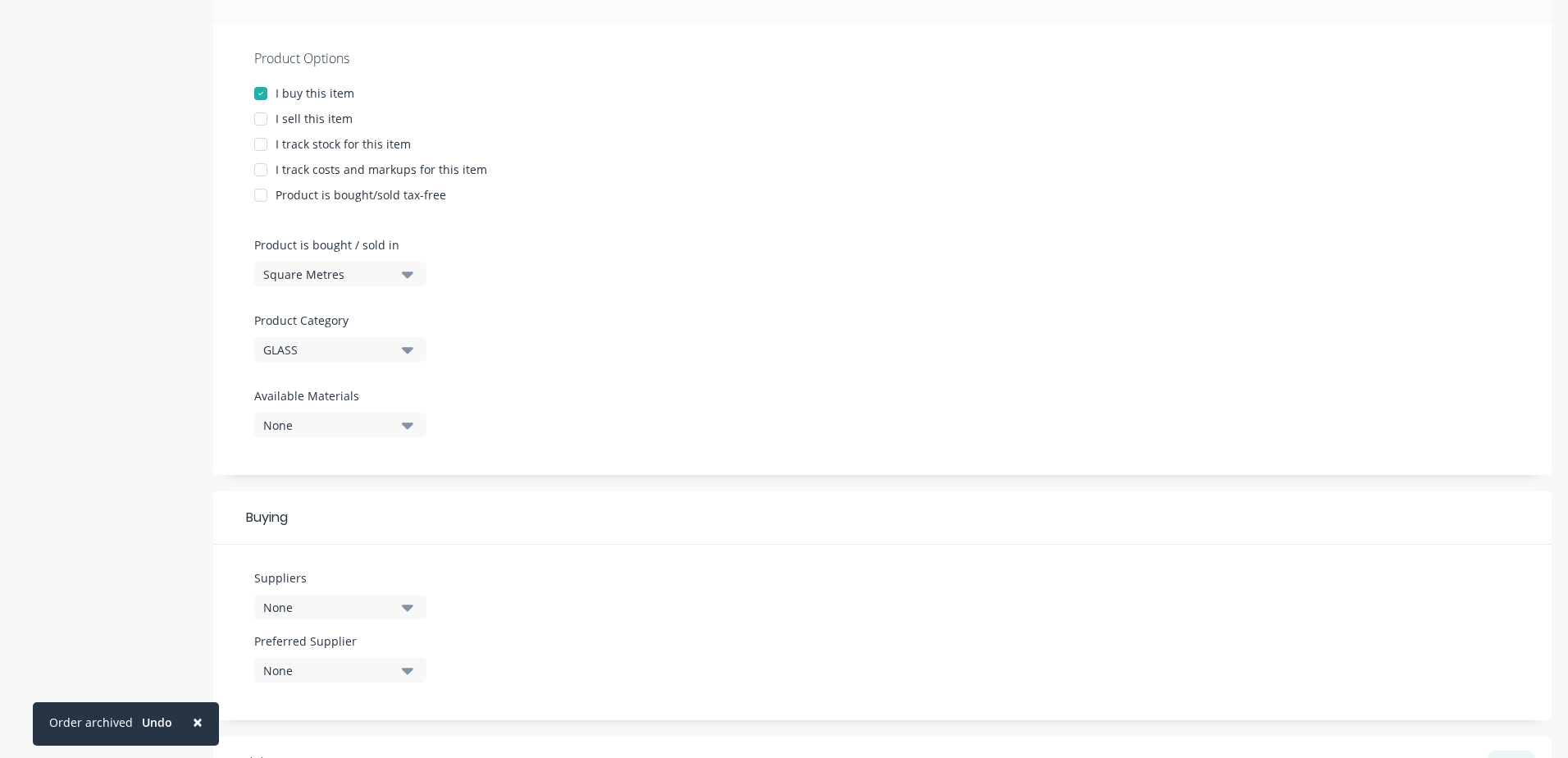
click at [407, 443] on div "Available Materials None" at bounding box center [336, 418] width 164 height 63
click at [406, 428] on icon "button" at bounding box center [408, 424] width 12 height 18
click at [406, 428] on icon "button" at bounding box center [408, 426] width 12 height 7
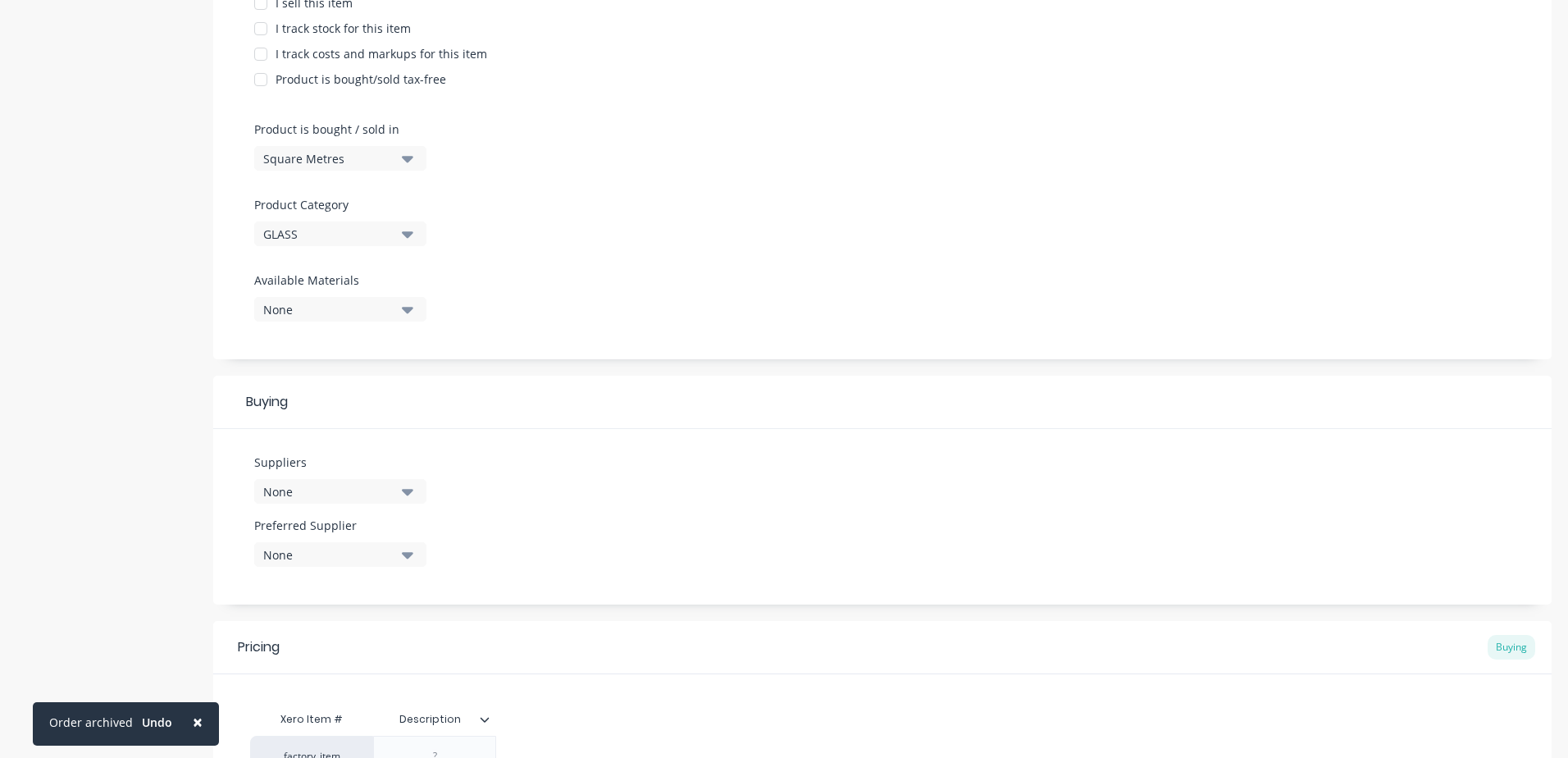
scroll to position [444, 0]
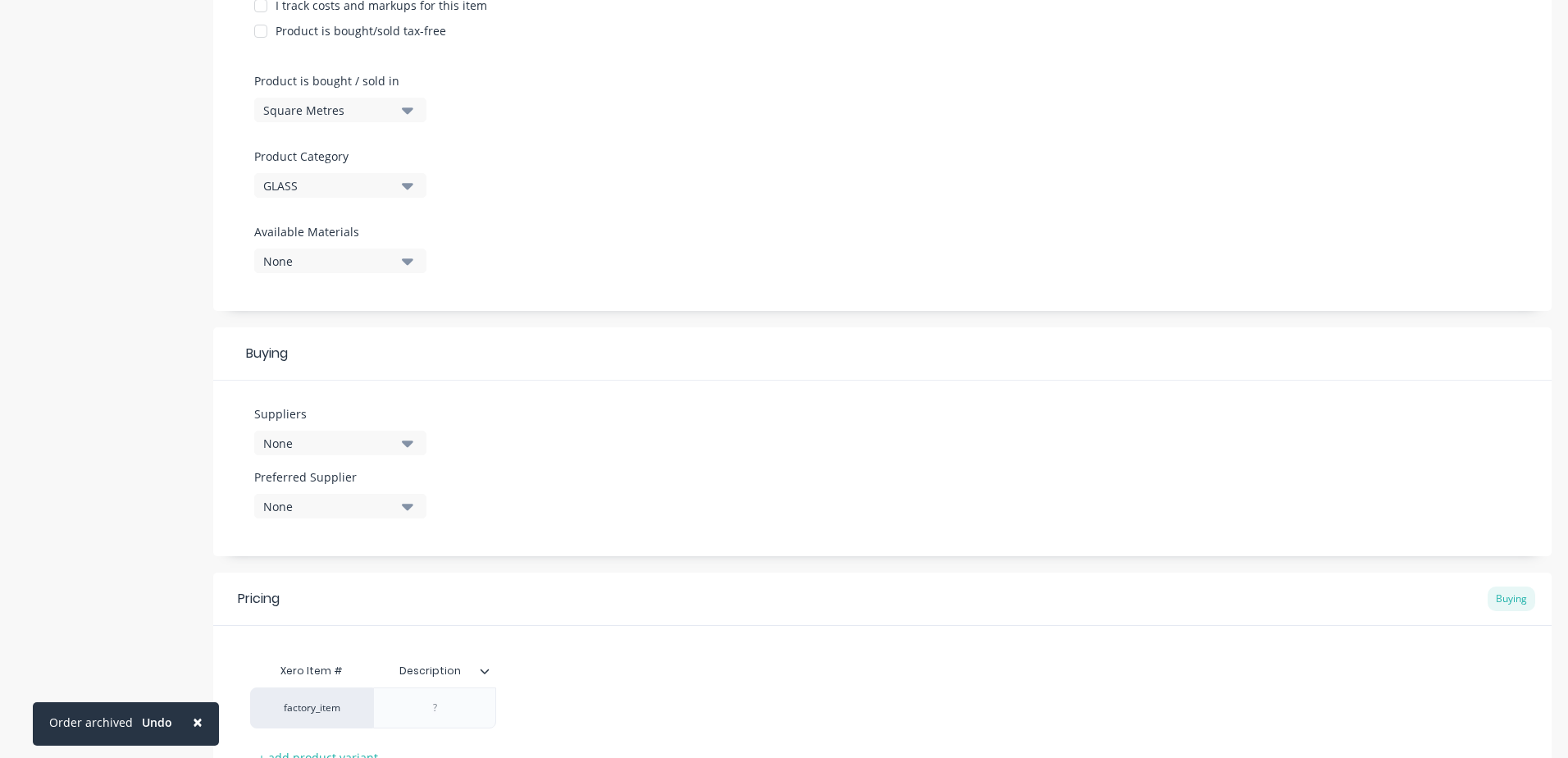
click at [386, 443] on div "None" at bounding box center [329, 444] width 131 height 17
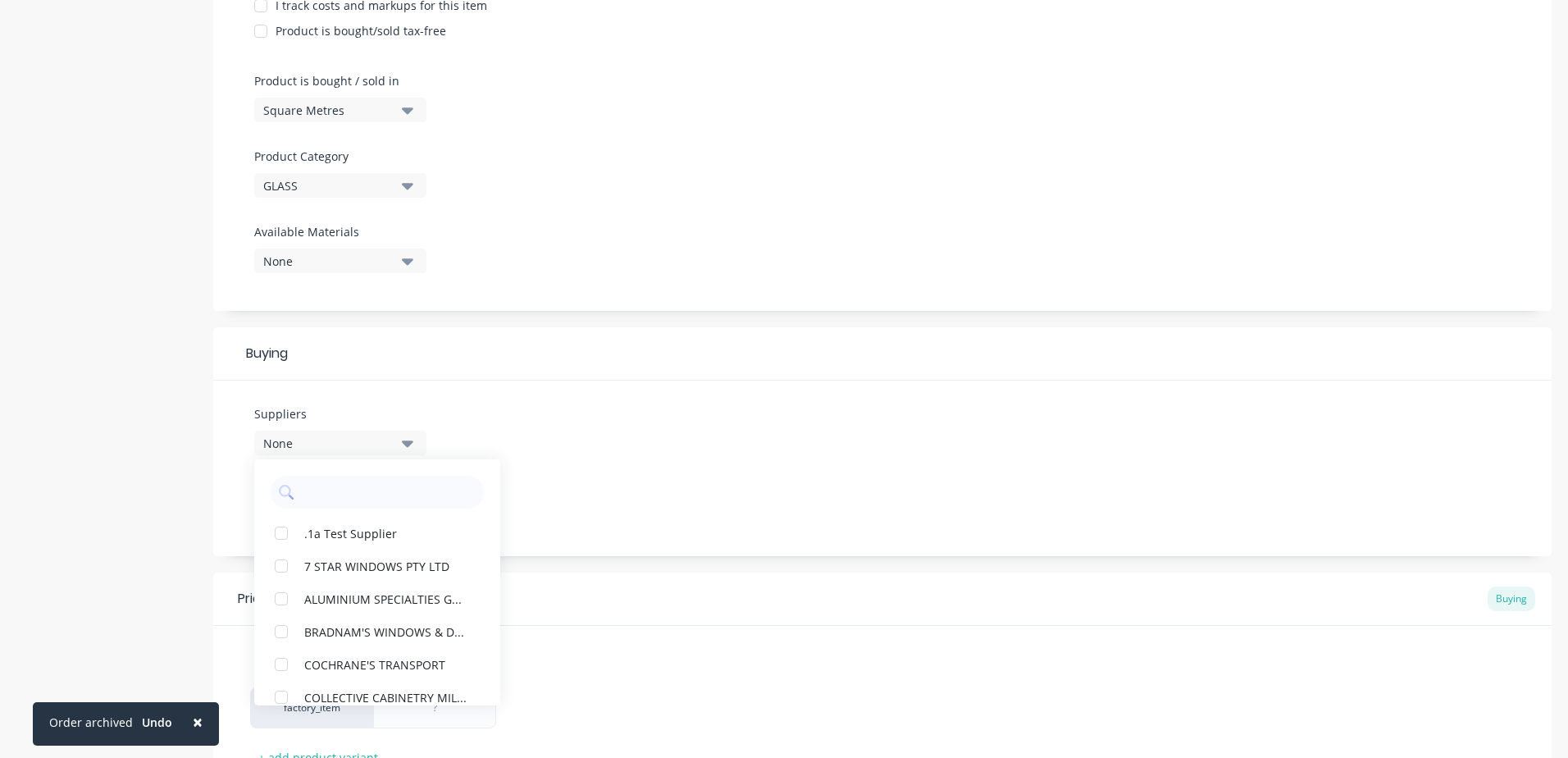
click at [610, 432] on div "Suppliers None .1a Test Supplier 7 STAR WINDOWS PTY LTD ALUMINIUM SPECIALTIES G…" at bounding box center [882, 468] width 1338 height 176
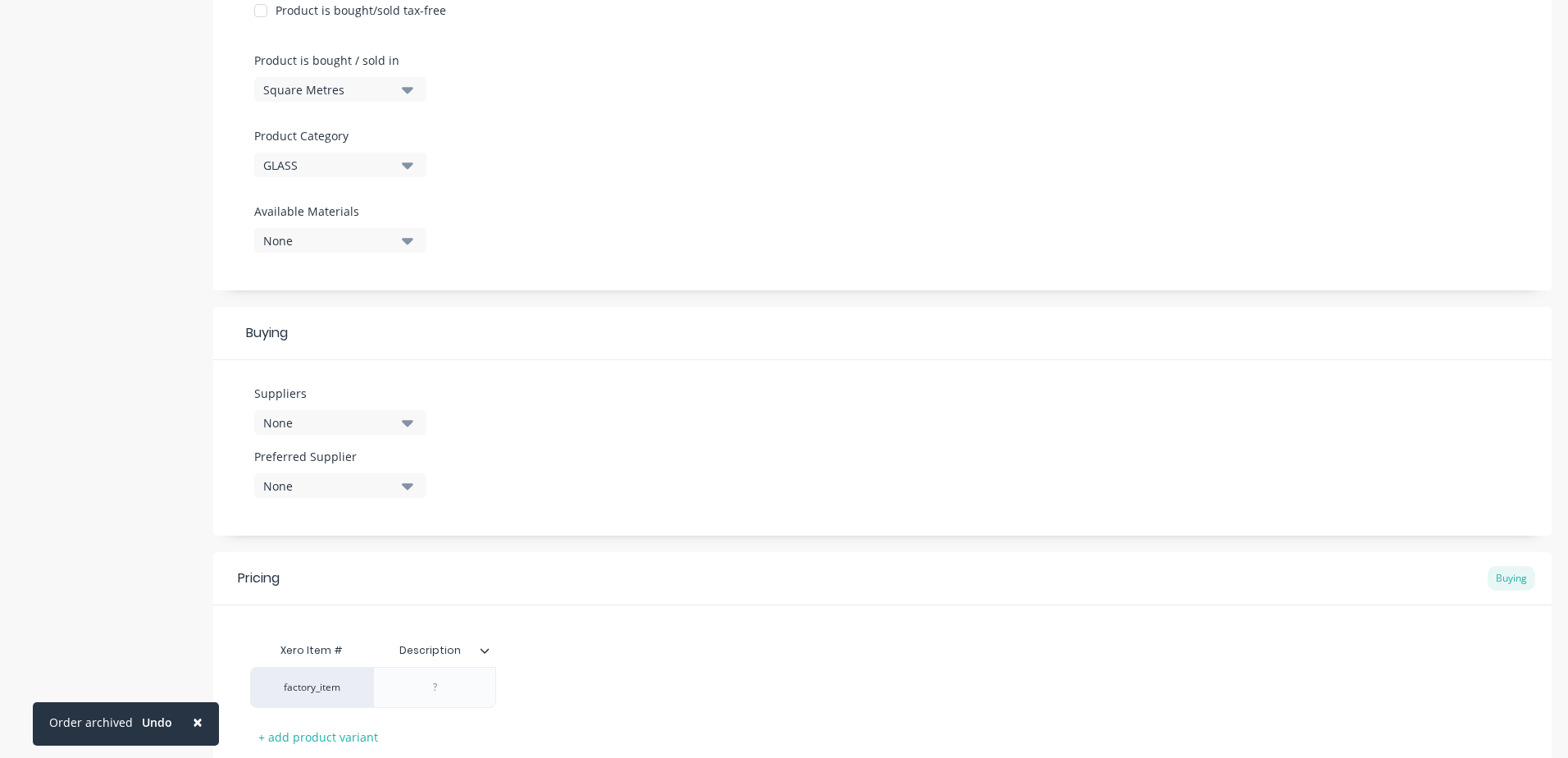
scroll to position [526, 0]
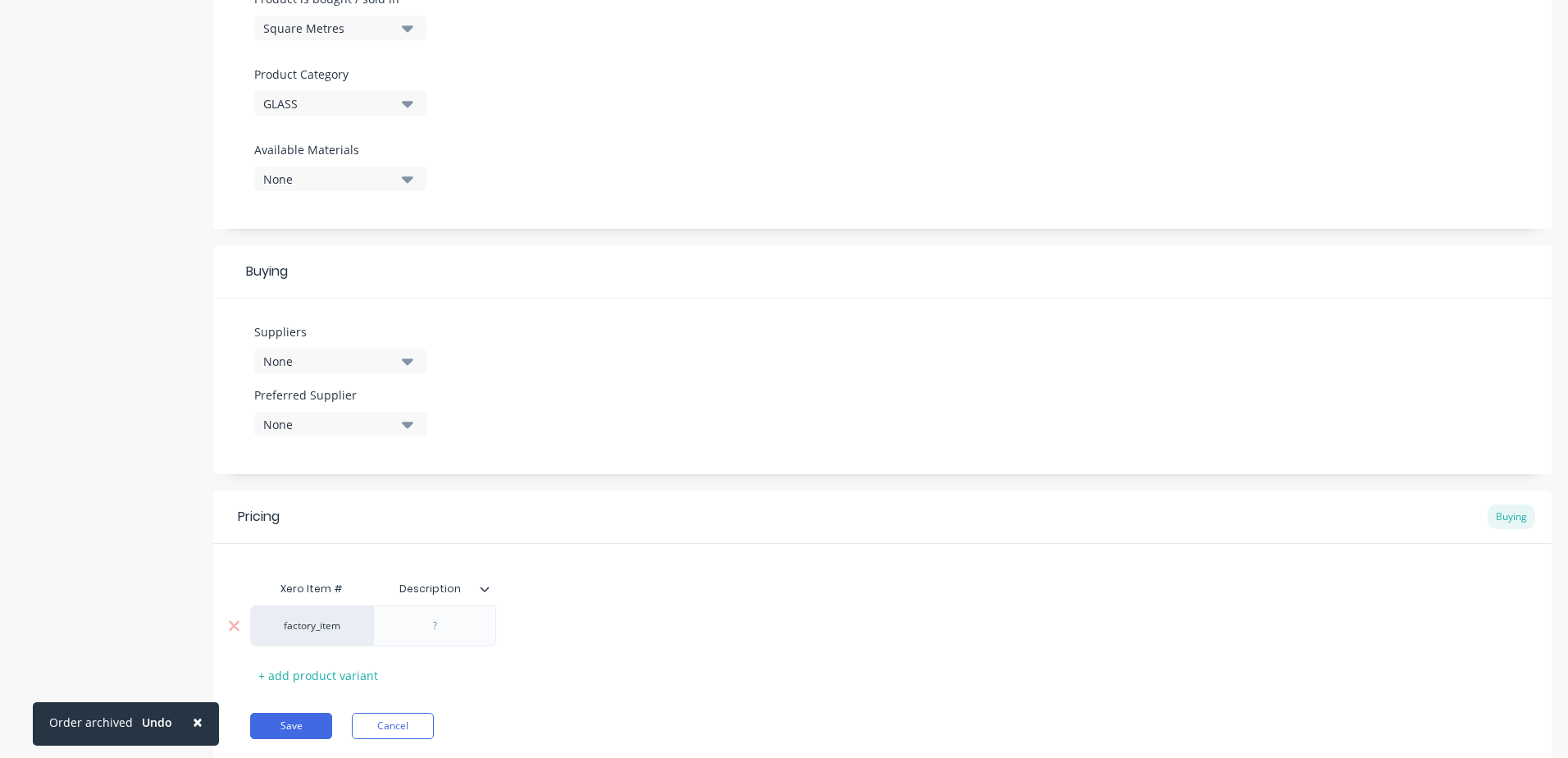
click at [339, 630] on div "factory_item" at bounding box center [312, 625] width 90 height 14
click at [306, 670] on button "See more..." at bounding box center [389, 670] width 242 height 25
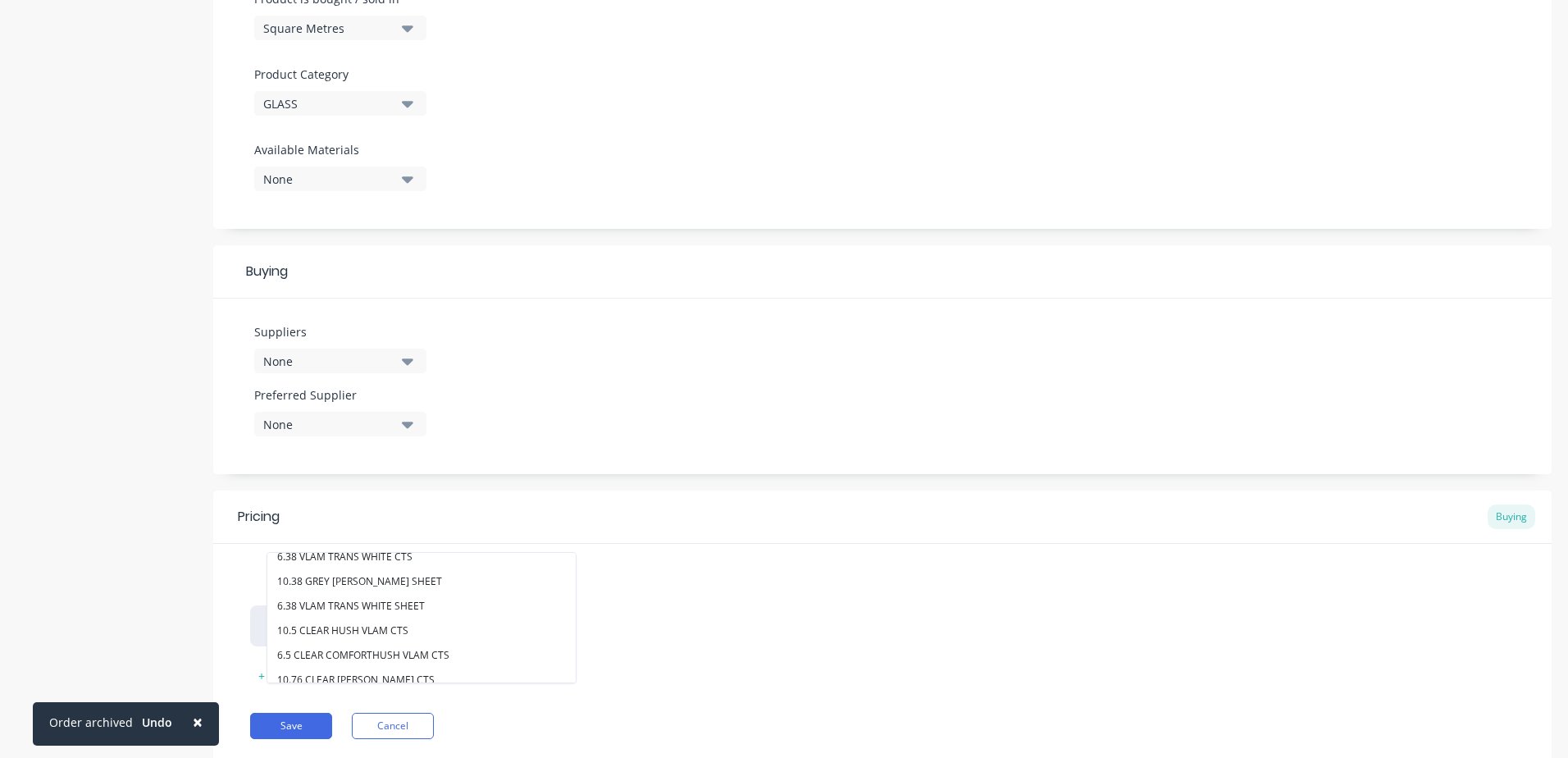
drag, startPoint x: 803, startPoint y: 629, endPoint x: 758, endPoint y: 625, distance: 45.2
click at [804, 629] on div "factory_item 10.38 CLEAR [PERSON_NAME] SHEET 6.38 NEUTRAL COMFORTPLUS CTS 10.38…" at bounding box center [882, 626] width 1265 height 41
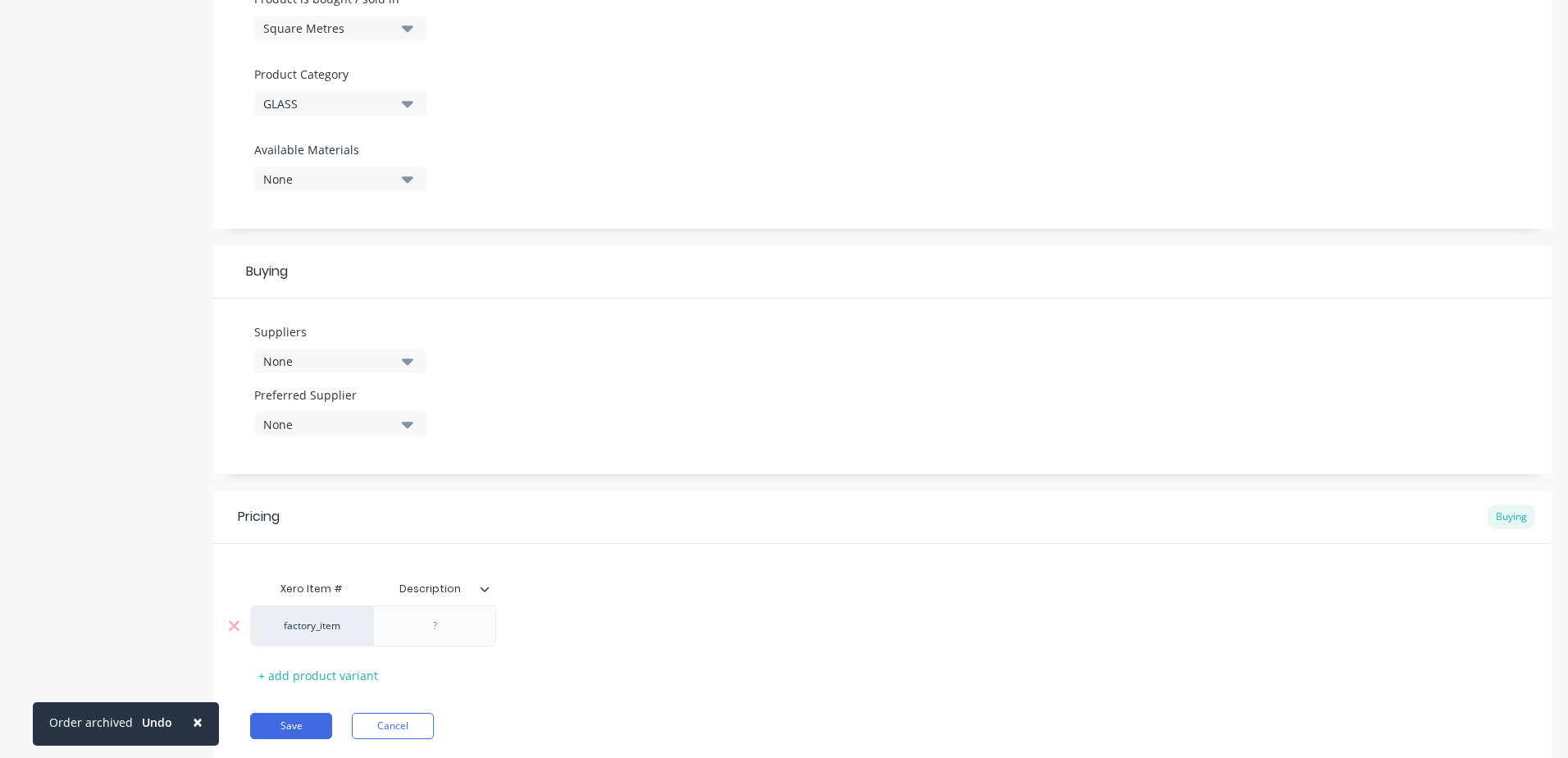
click at [326, 630] on div "factory_item" at bounding box center [312, 625] width 90 height 14
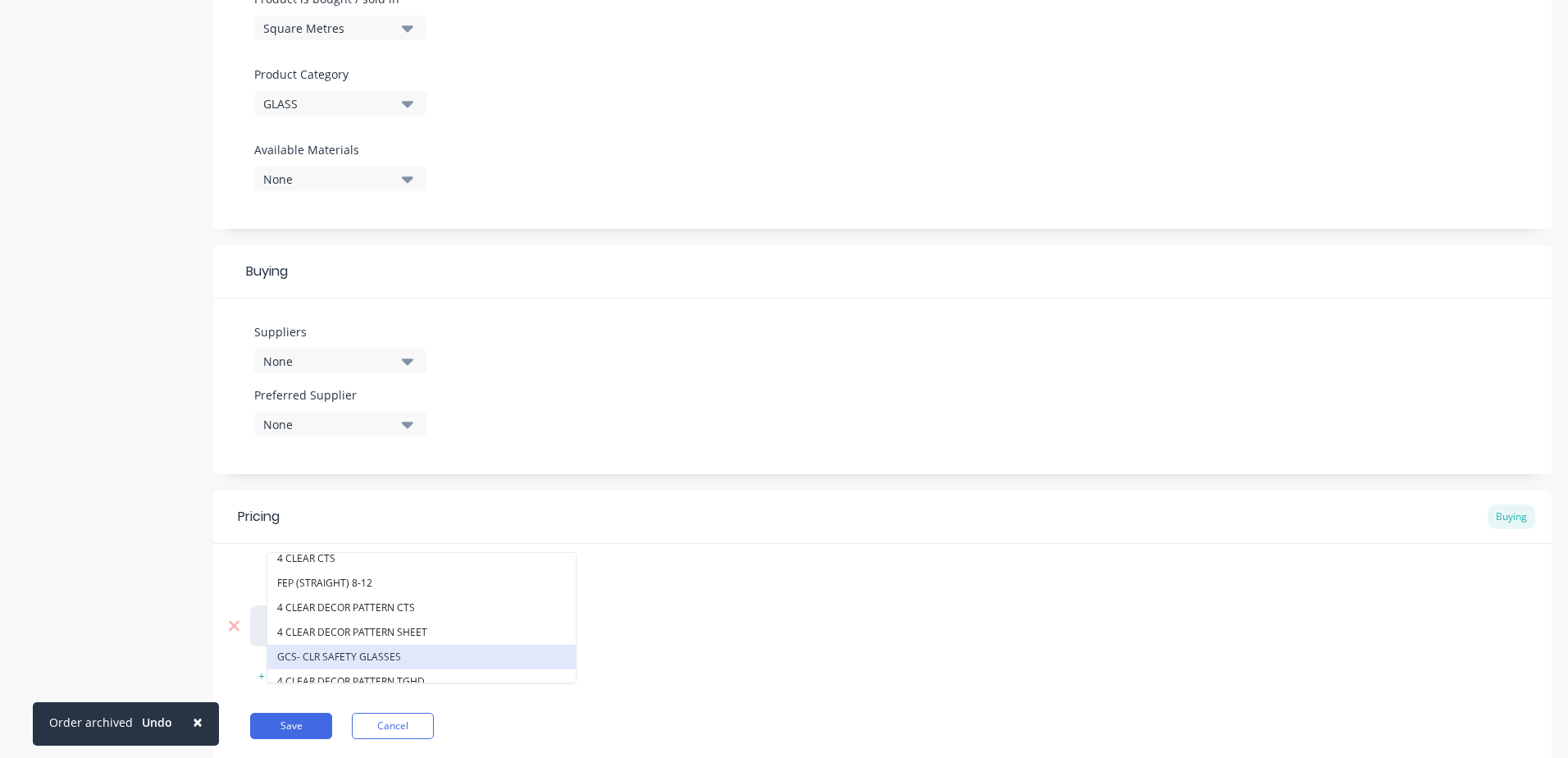
scroll to position [2626, 0]
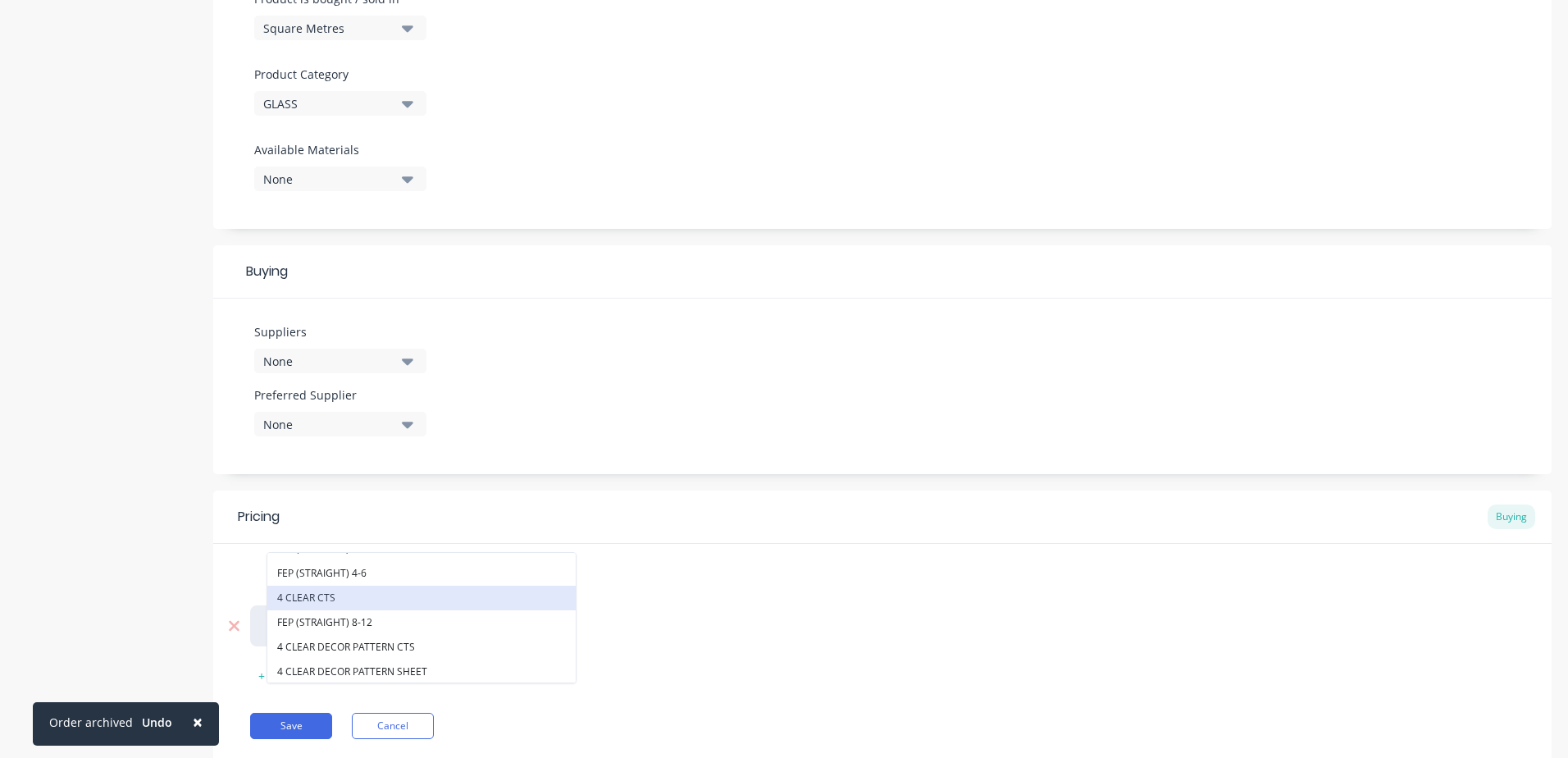
click at [452, 605] on button "4 CLEAR CTS" at bounding box center [422, 597] width 308 height 25
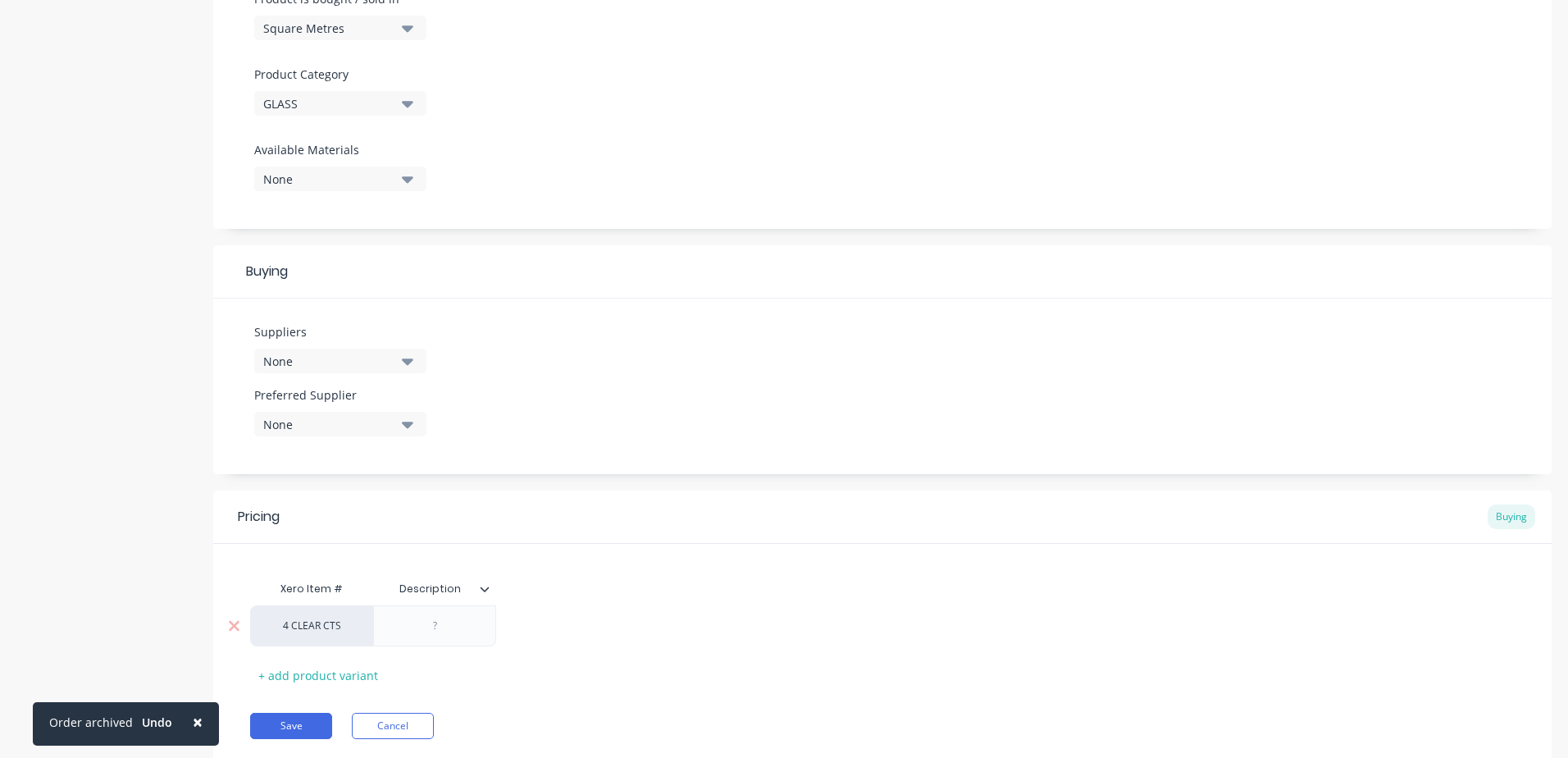
click at [433, 630] on div at bounding box center [434, 625] width 82 height 21
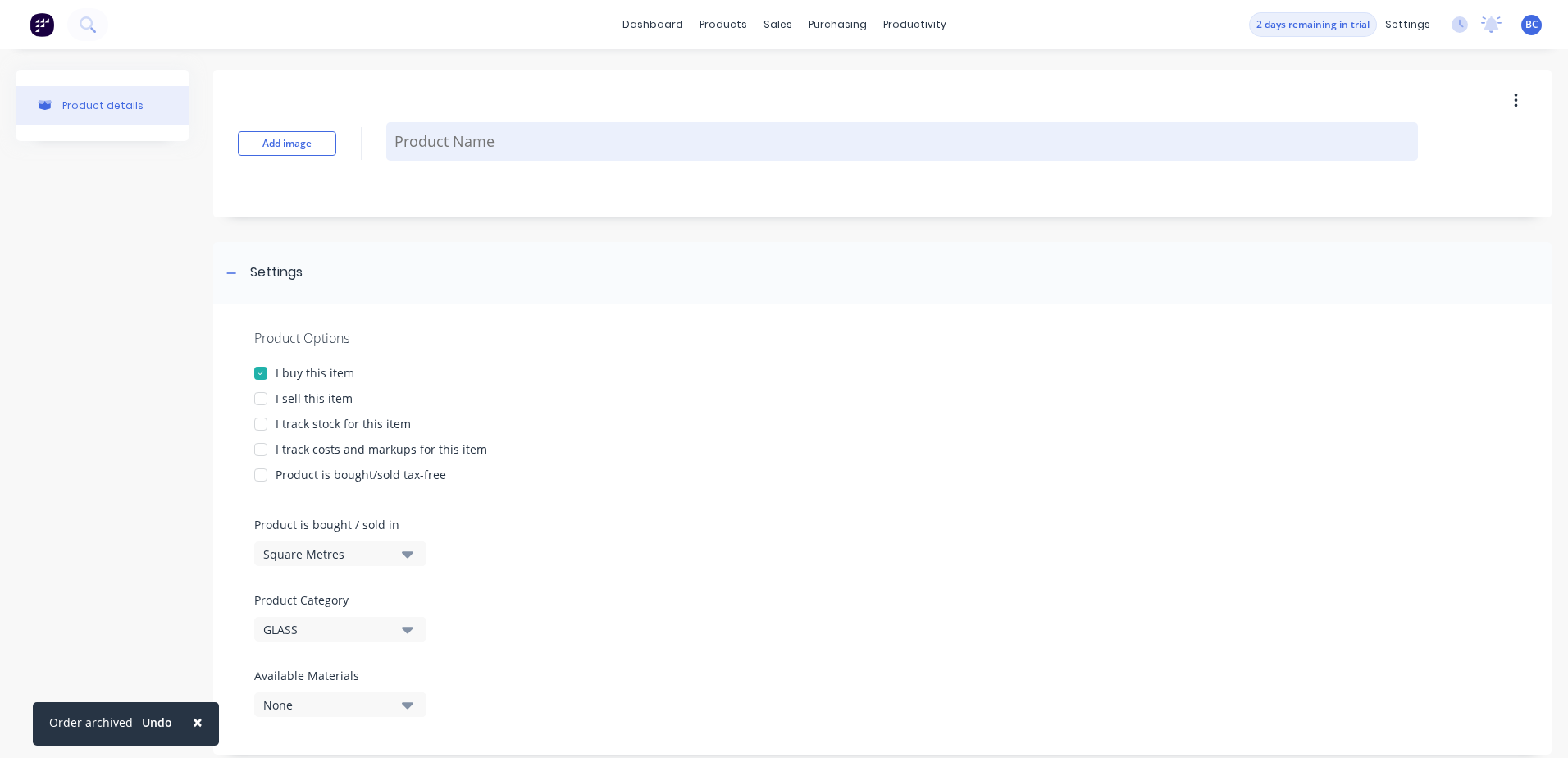
click at [470, 154] on textarea at bounding box center [901, 142] width 1032 height 39
type textarea "x"
type textarea "4"
type textarea "x"
type textarea "4"
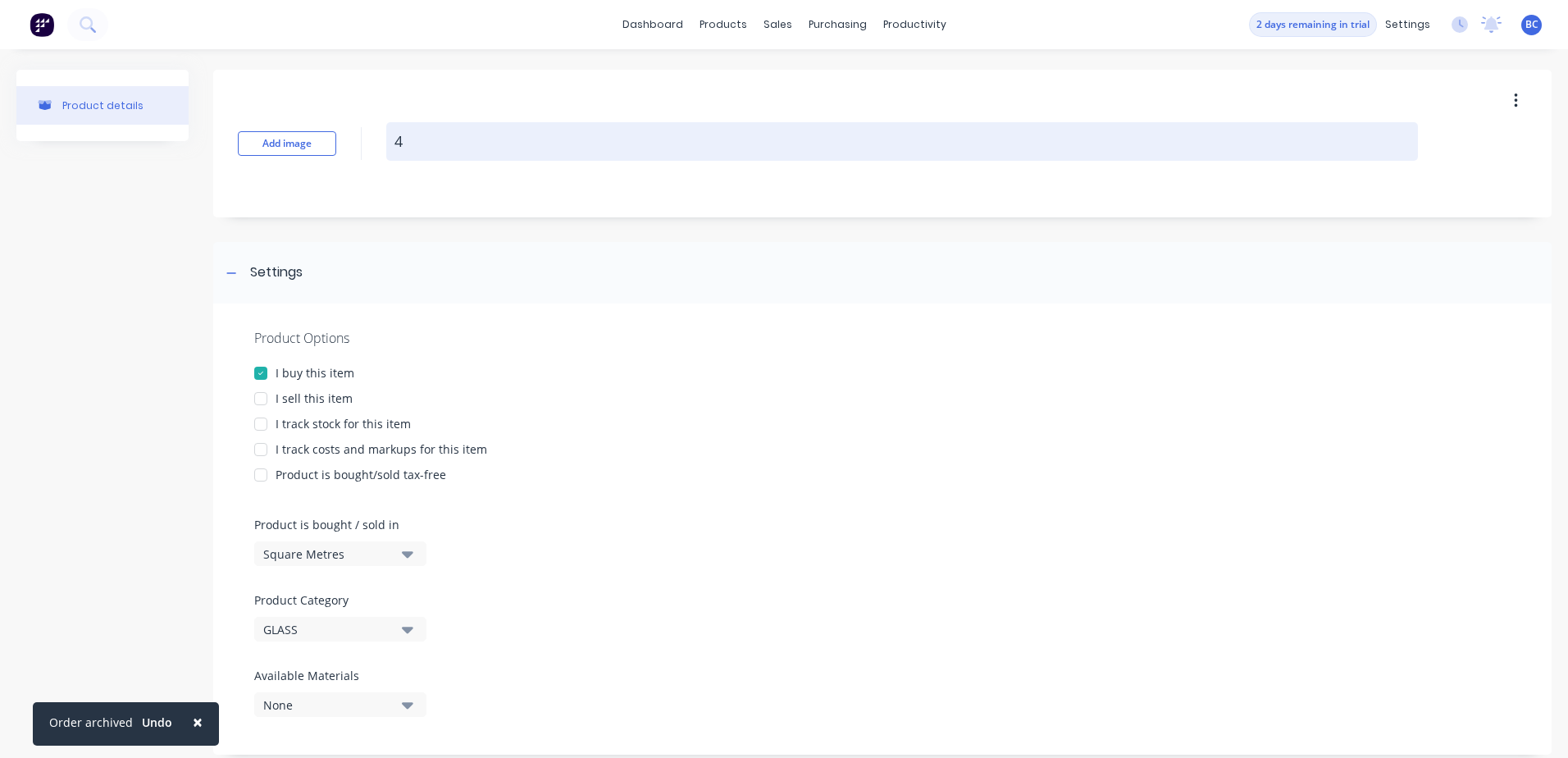
type textarea "x"
type textarea "4 C"
type textarea "x"
type textarea "4 CL"
type textarea "x"
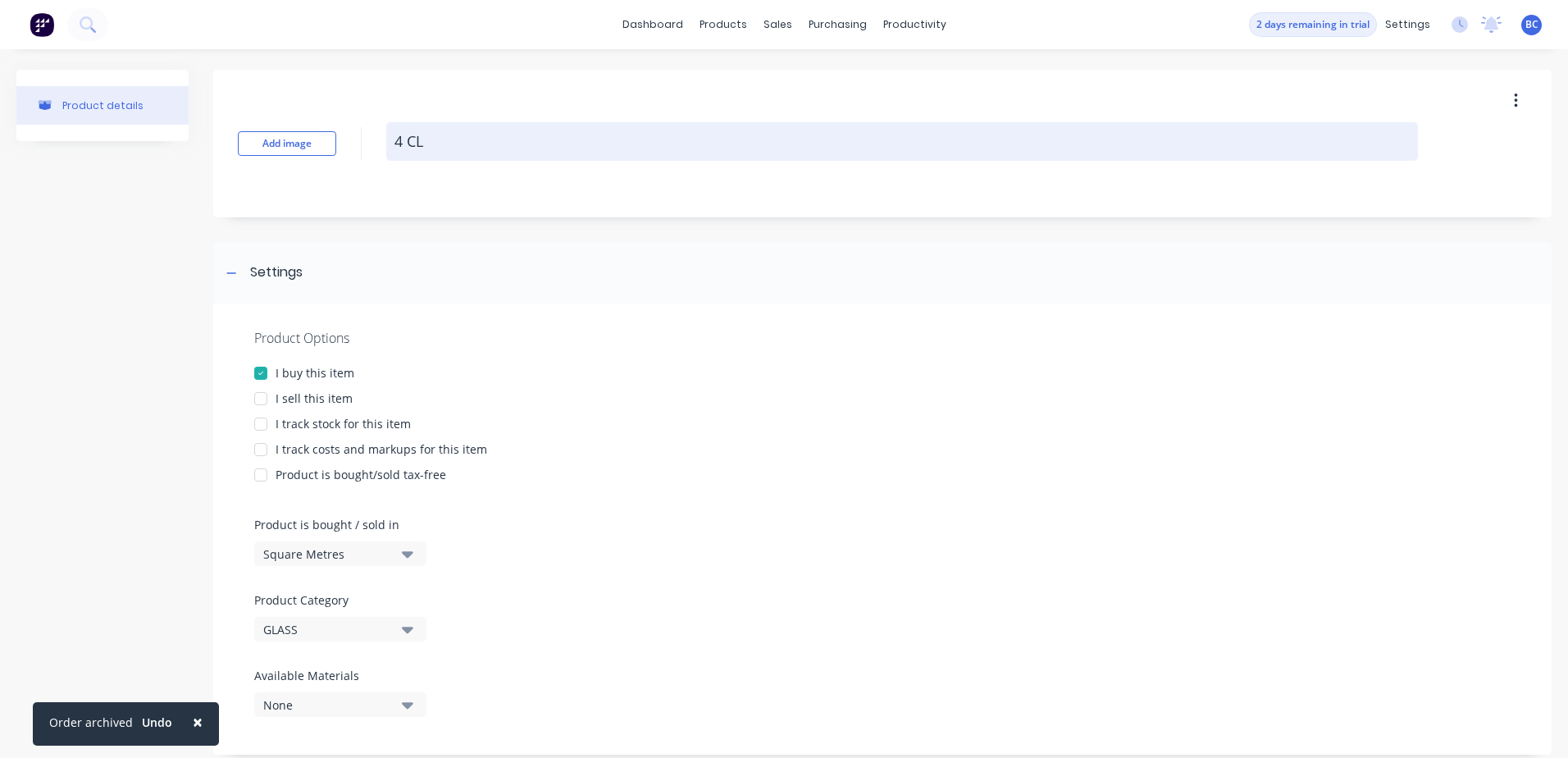
type textarea "4 CLE"
type textarea "x"
type textarea "4 CLEA"
type textarea "x"
type textarea "4 CLEAR"
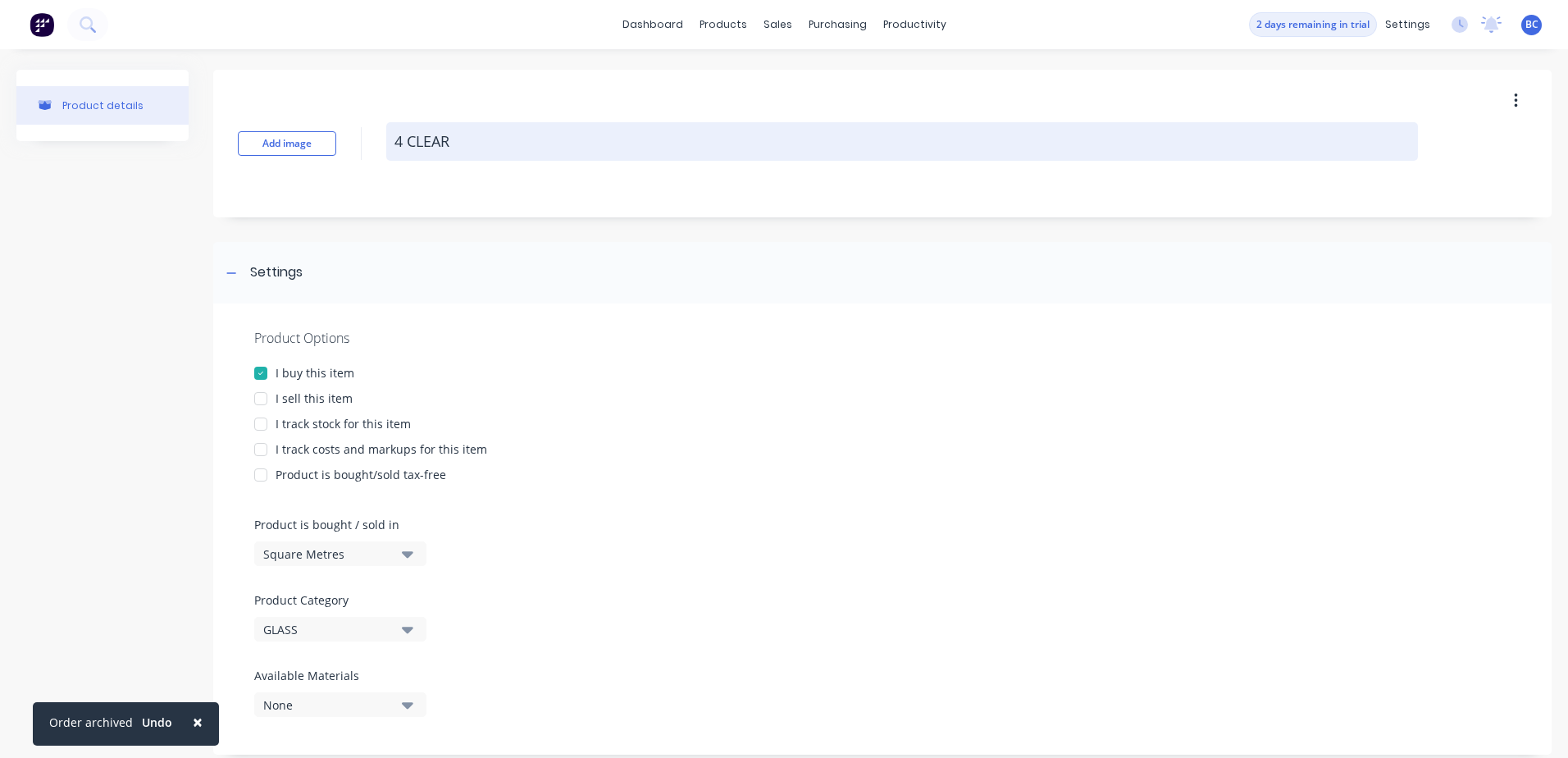
type textarea "x"
type textarea "4 CLEAR"
type textarea "x"
type textarea "4 CLEAR C"
type textarea "x"
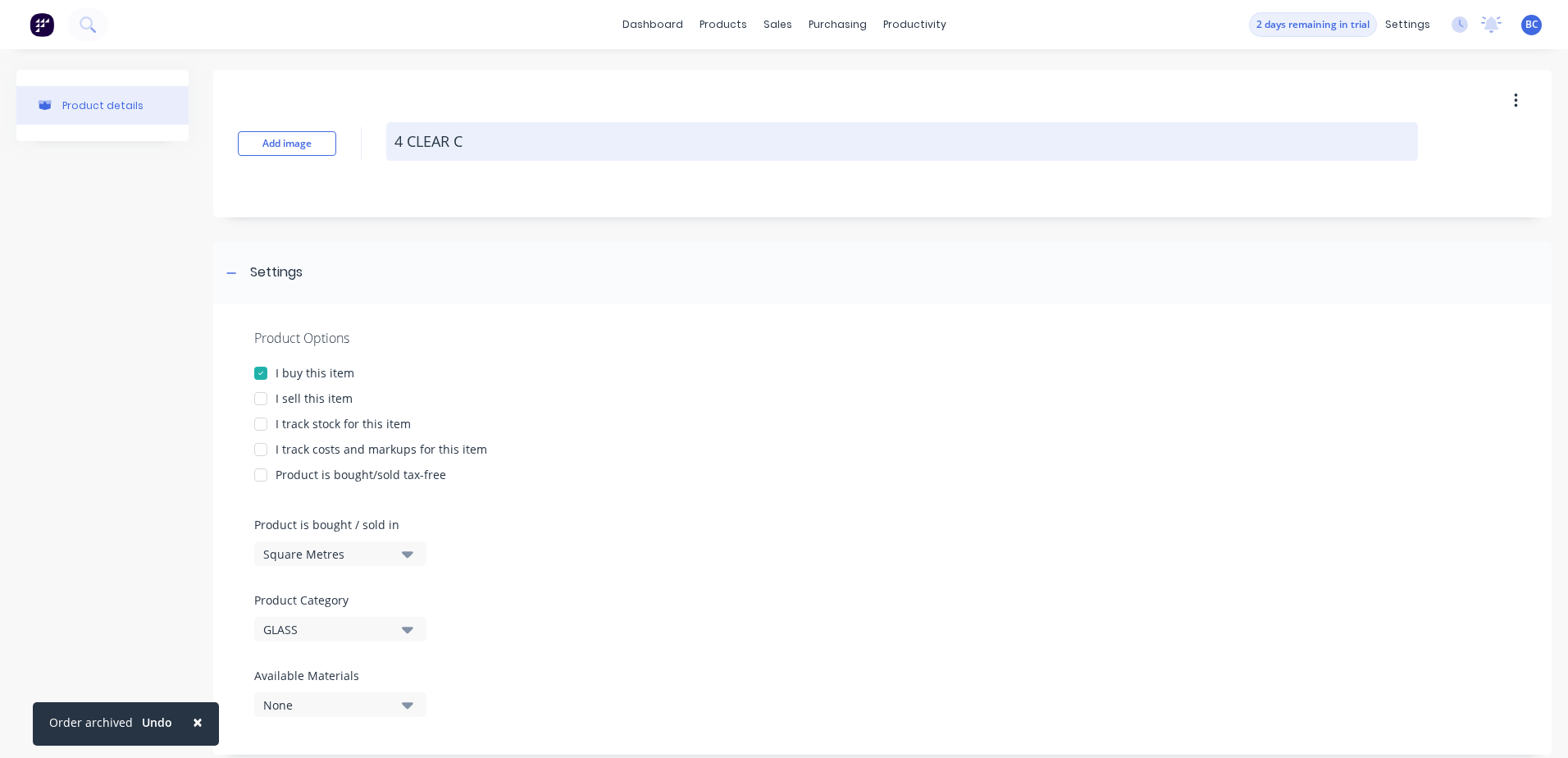
type textarea "4 CLEAR CT"
type textarea "x"
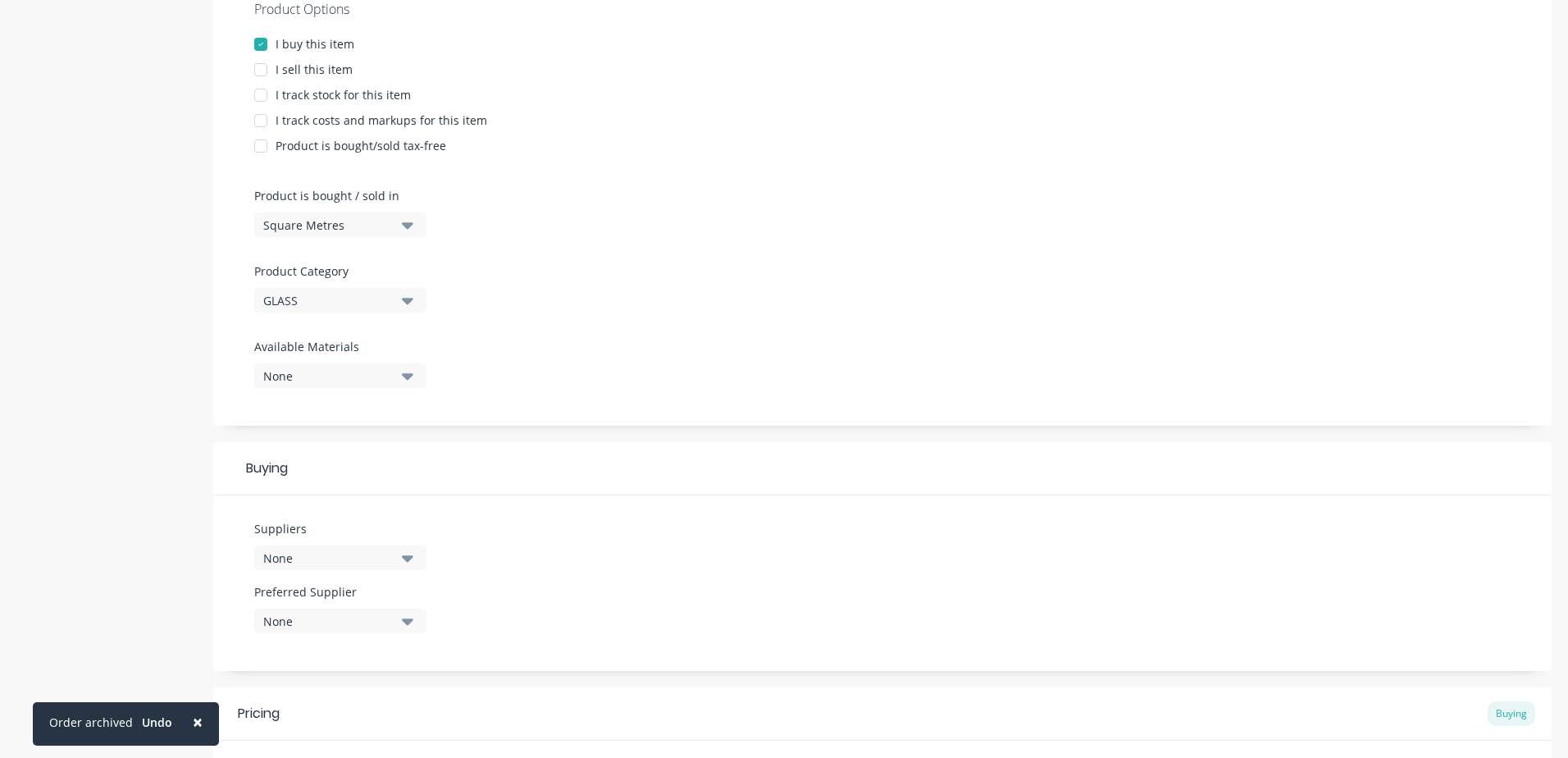
scroll to position [577, 0]
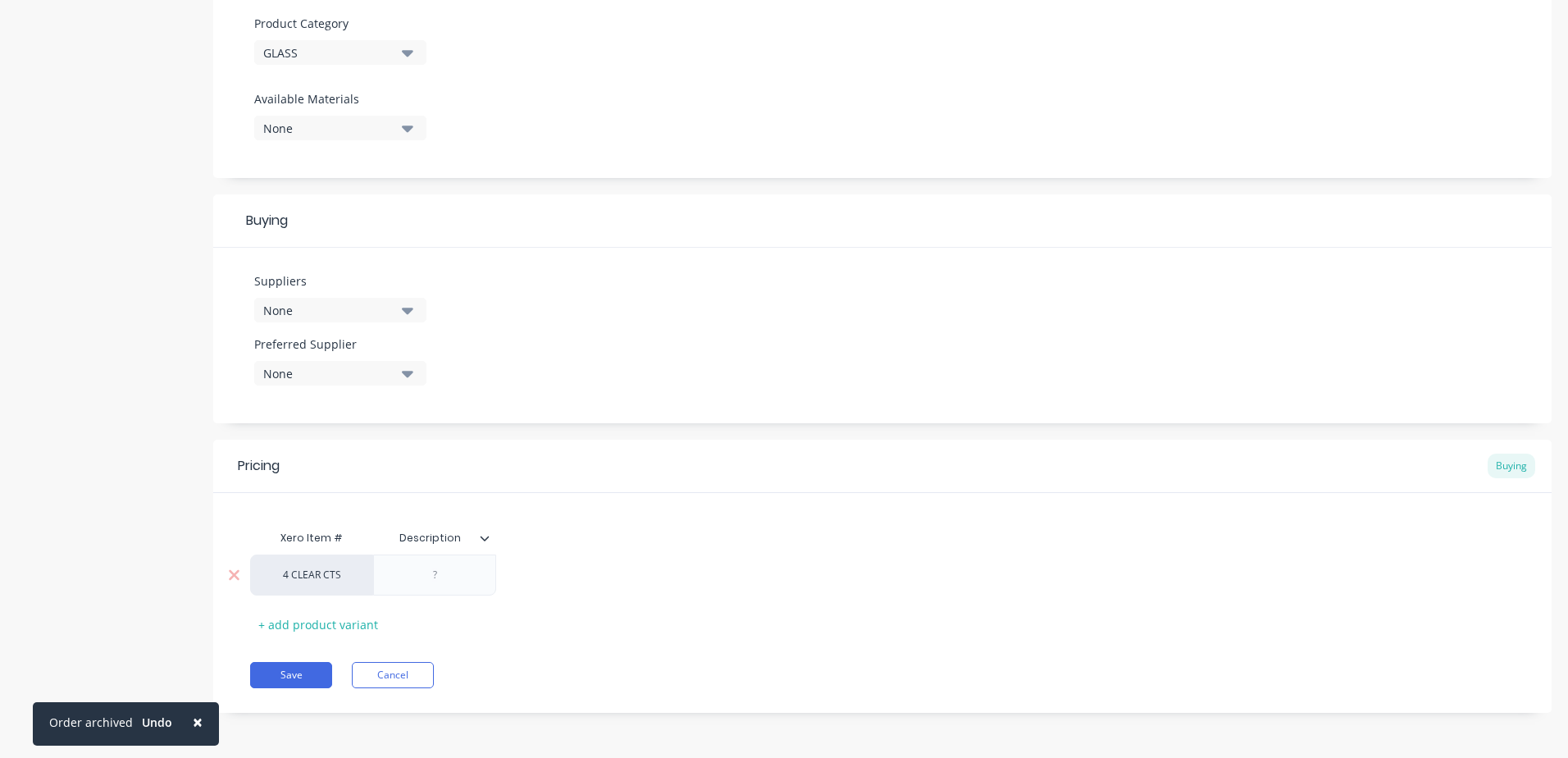
type textarea "4 CLEAR CTS"
type textarea "x"
type textarea "4 CLEAR CTS"
click at [438, 578] on div at bounding box center [434, 575] width 82 height 21
type textarea "x"
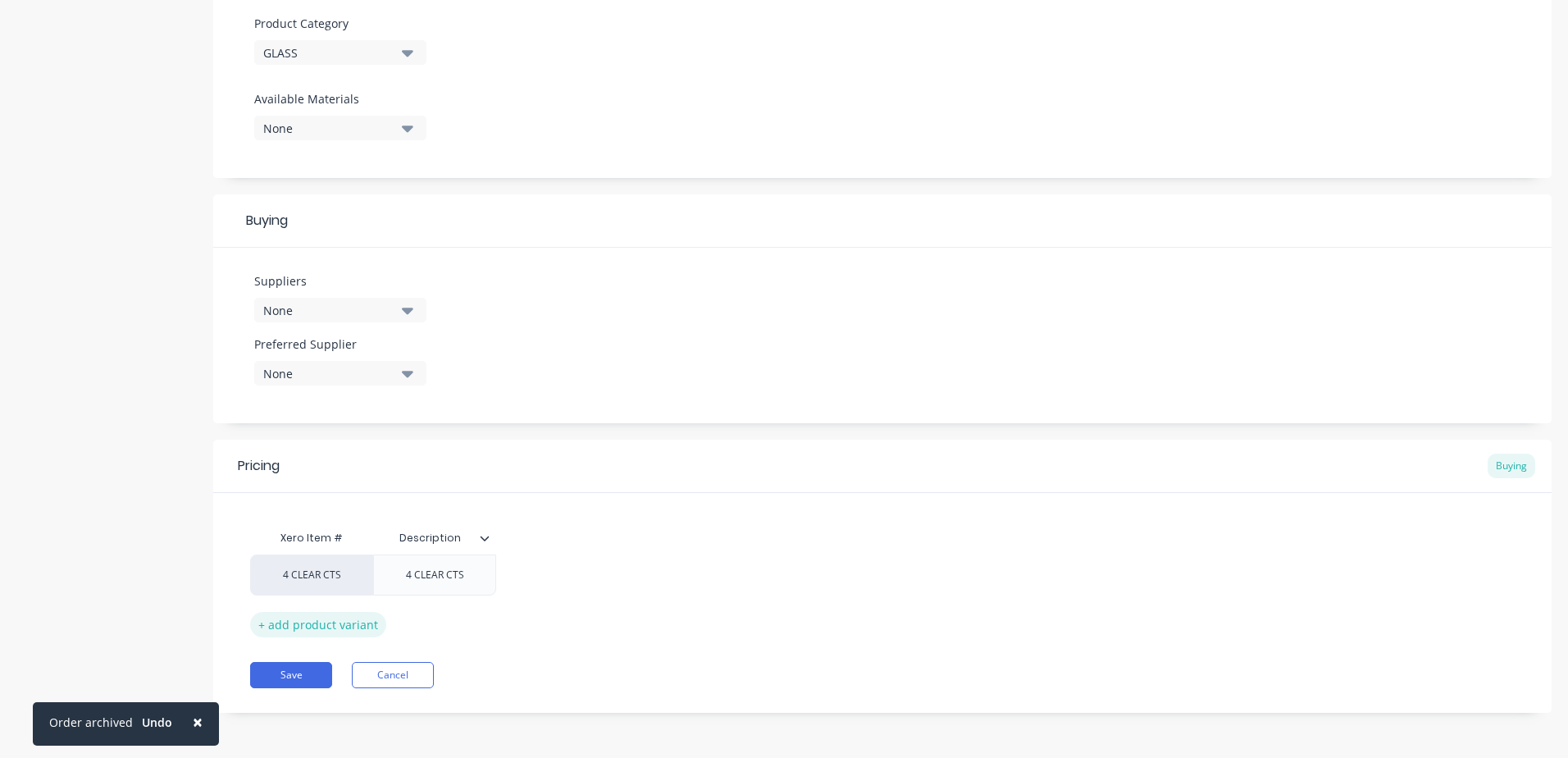
click at [326, 632] on div "+ add product variant" at bounding box center [318, 624] width 136 height 25
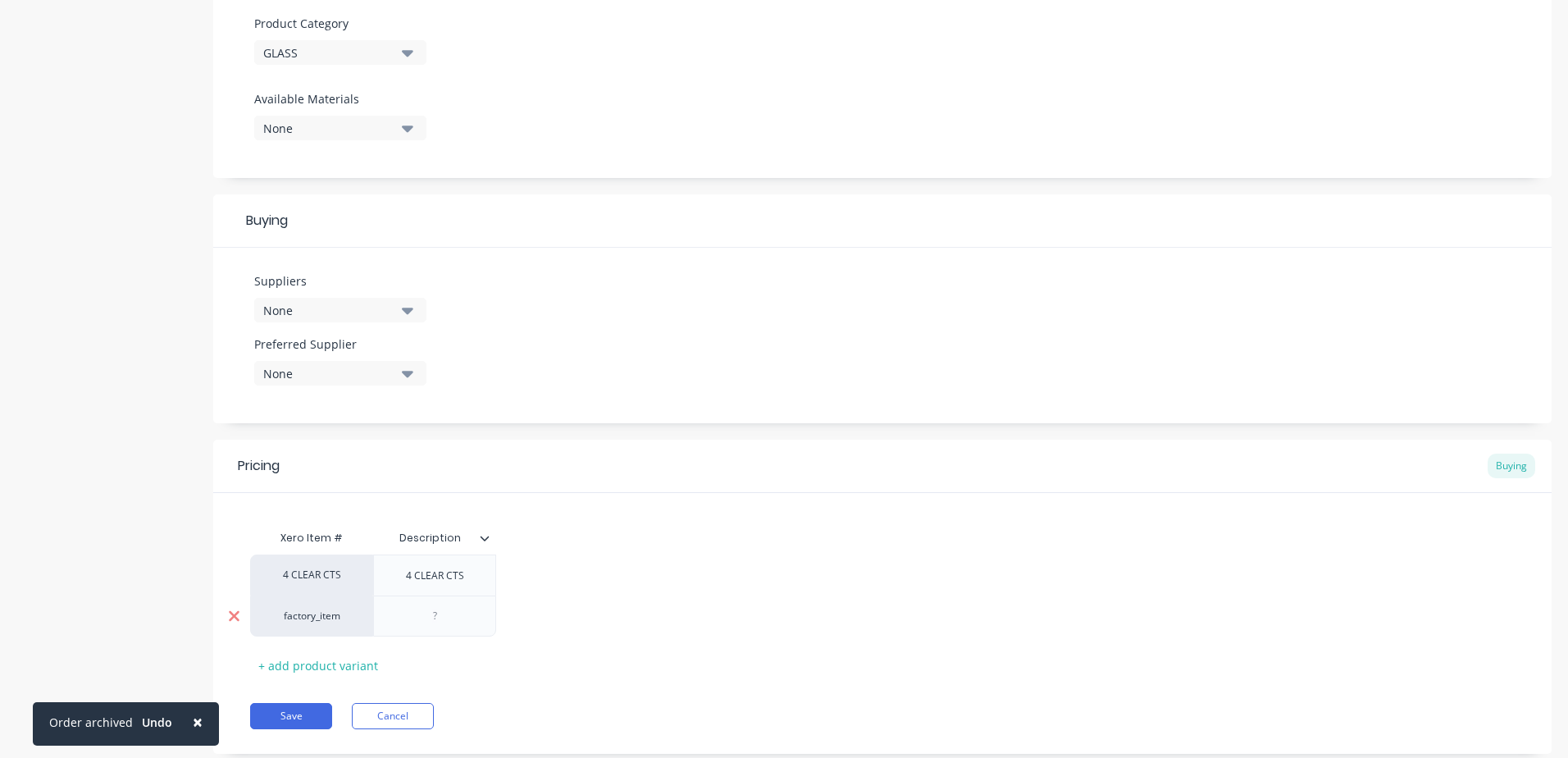
click at [244, 628] on div at bounding box center [233, 616] width 41 height 41
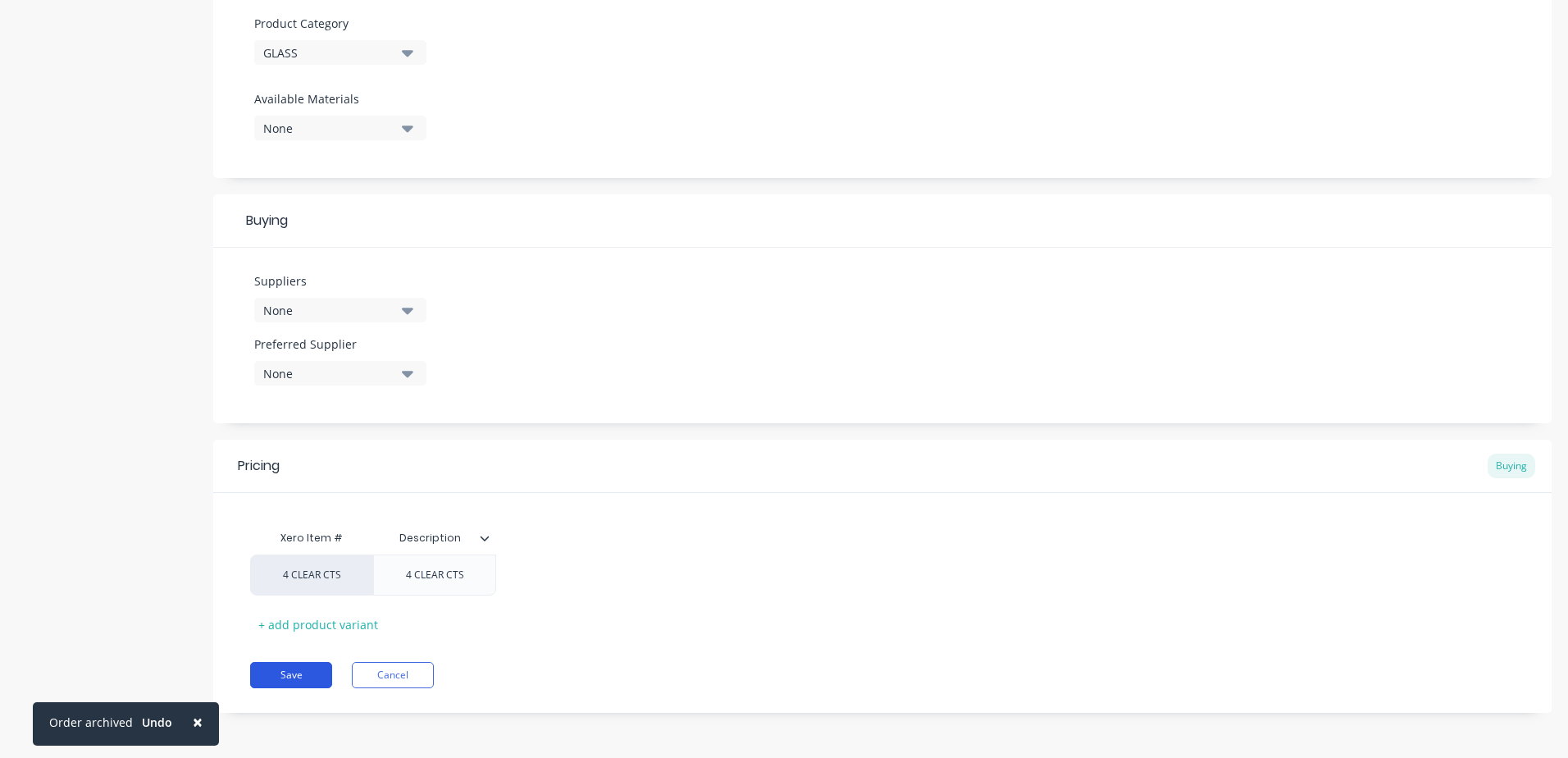
click at [310, 670] on button "Save" at bounding box center [291, 674] width 82 height 26
type textarea "x"
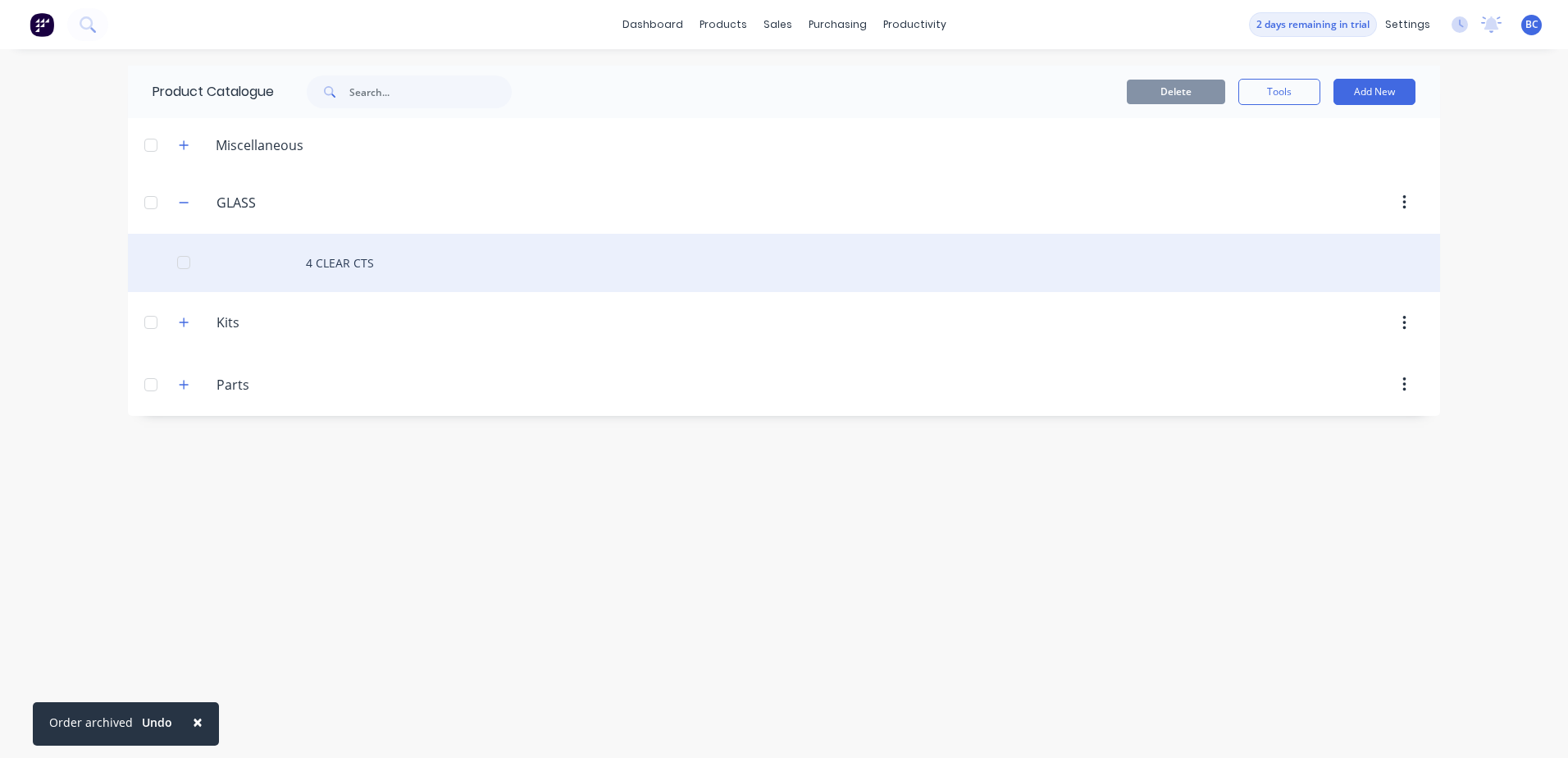
click at [195, 268] on div at bounding box center [183, 262] width 33 height 33
click at [183, 263] on div at bounding box center [183, 262] width 33 height 33
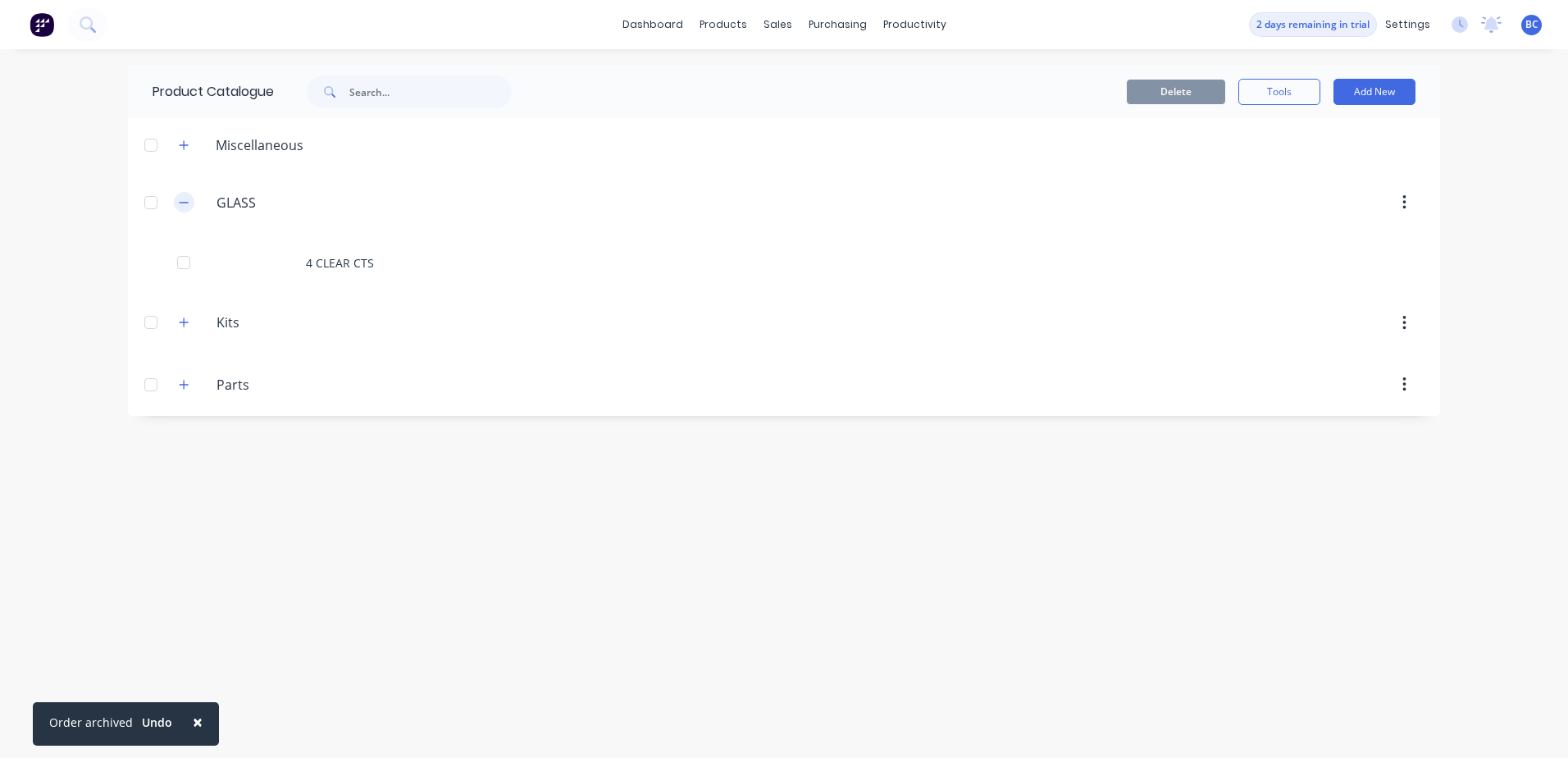
click at [184, 201] on icon "button" at bounding box center [184, 203] width 10 height 12
click at [184, 202] on icon "button" at bounding box center [184, 202] width 9 height 9
click at [184, 208] on icon "button" at bounding box center [184, 203] width 10 height 12
click at [1251, 85] on button "Tools" at bounding box center [1279, 91] width 82 height 26
click at [1246, 162] on div "Stocktake" at bounding box center [1243, 166] width 127 height 24
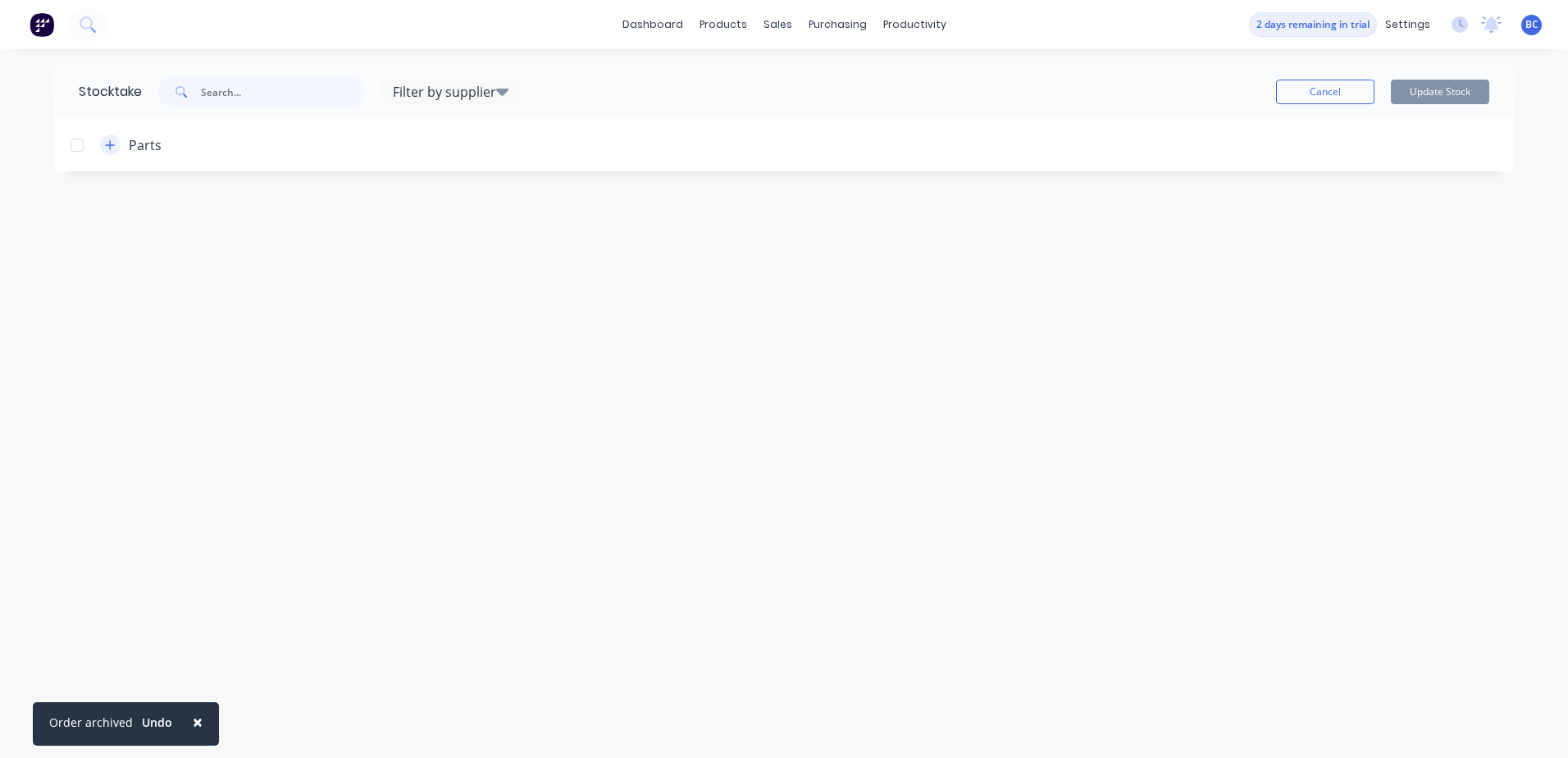
click at [111, 147] on icon "button" at bounding box center [110, 145] width 9 height 9
click at [111, 147] on icon "button" at bounding box center [110, 145] width 10 height 12
click at [1349, 90] on button "Cancel" at bounding box center [1326, 91] width 99 height 25
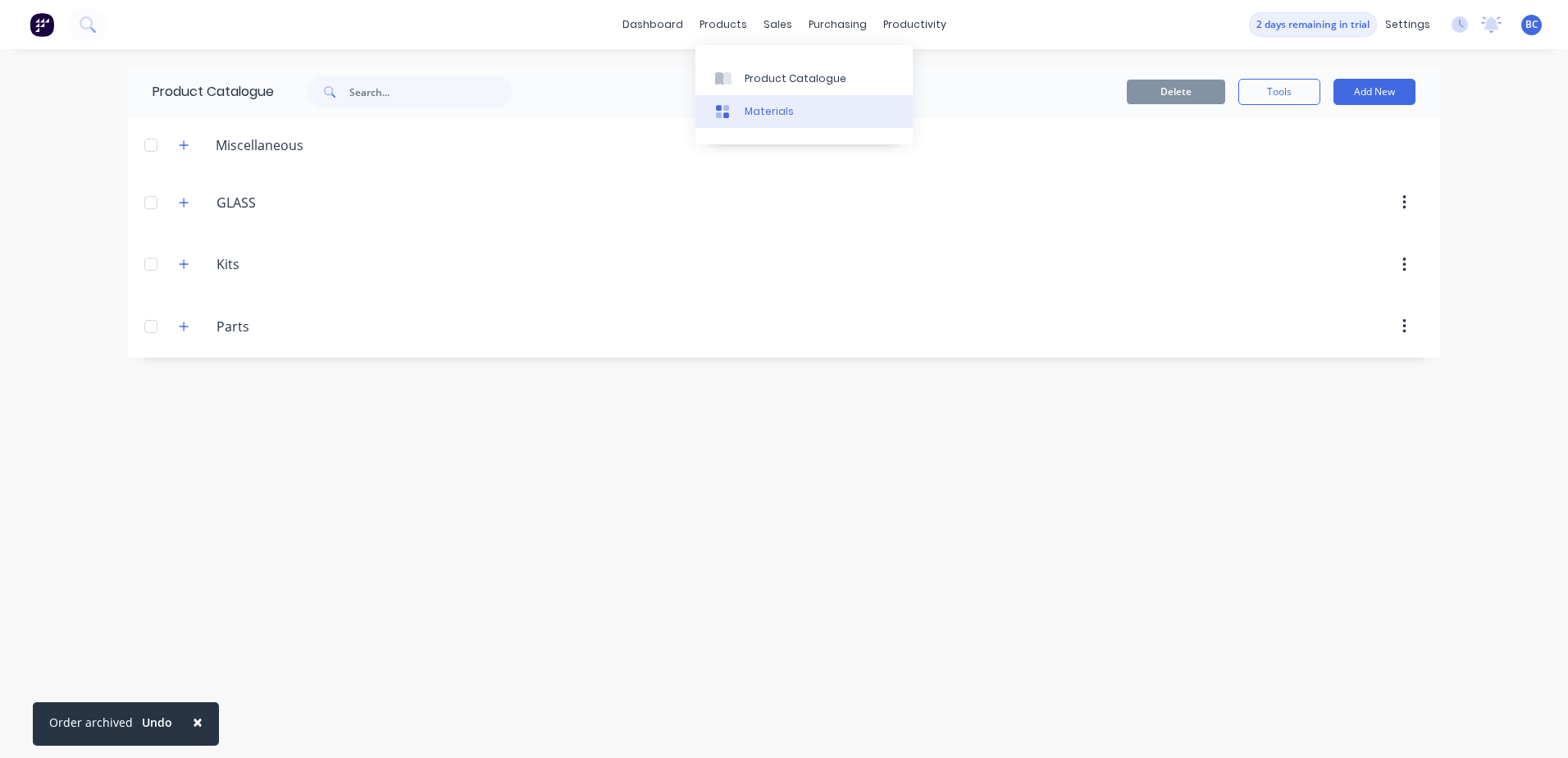
click at [743, 99] on link "Materials" at bounding box center [803, 112] width 217 height 33
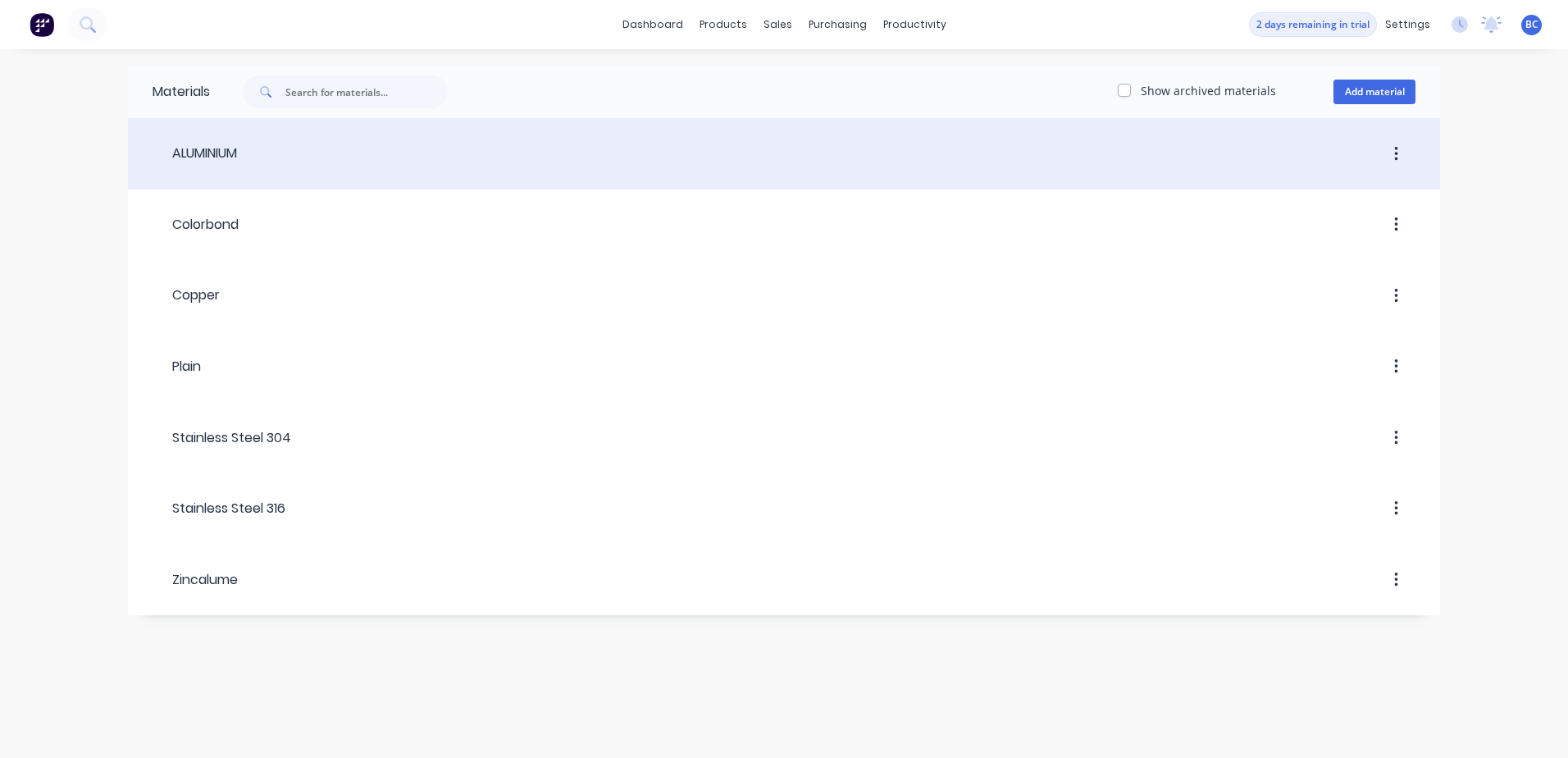
click at [341, 166] on div at bounding box center [826, 154] width 1179 height 30
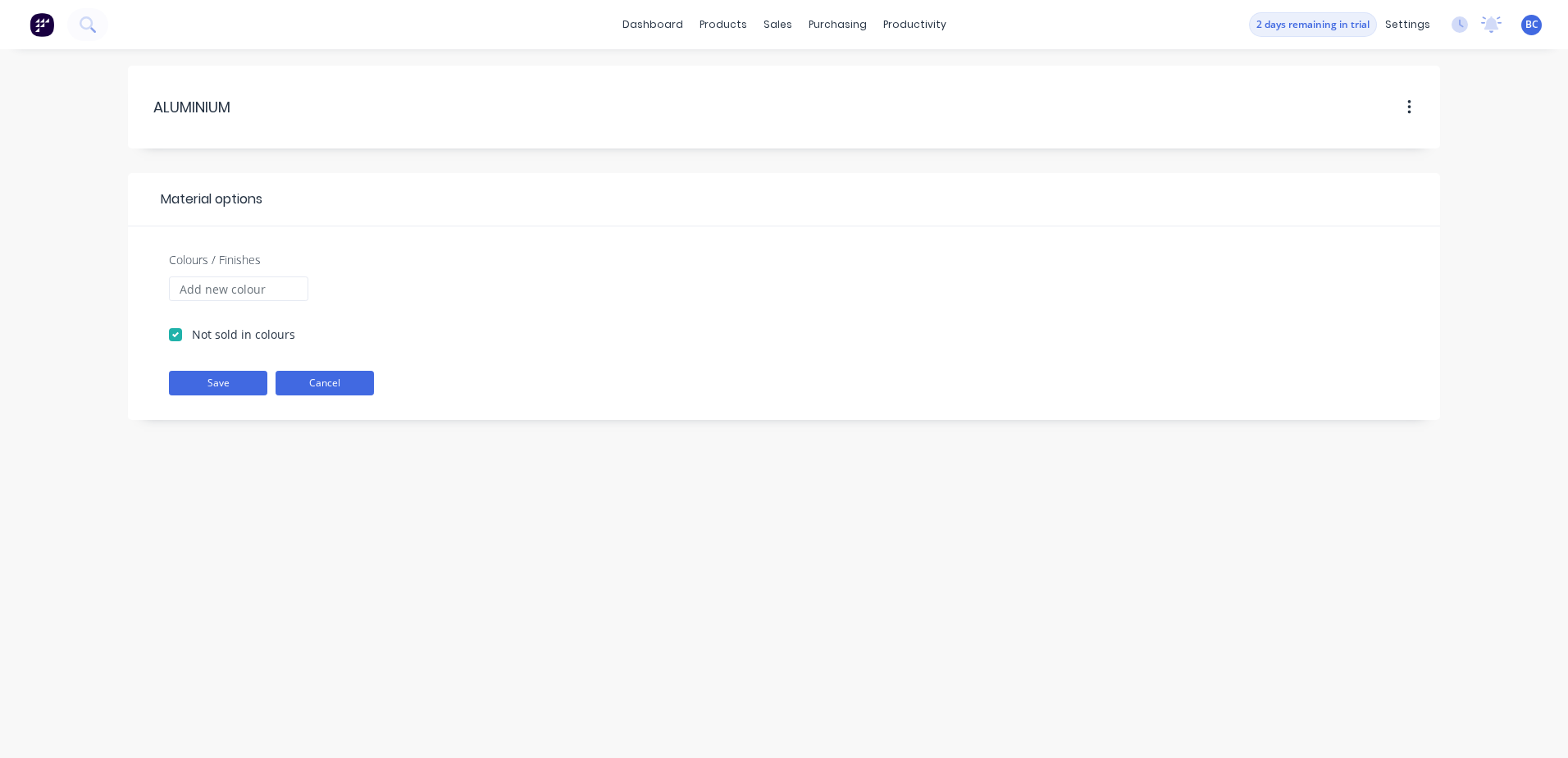
click at [325, 383] on button "Cancel" at bounding box center [324, 383] width 99 height 25
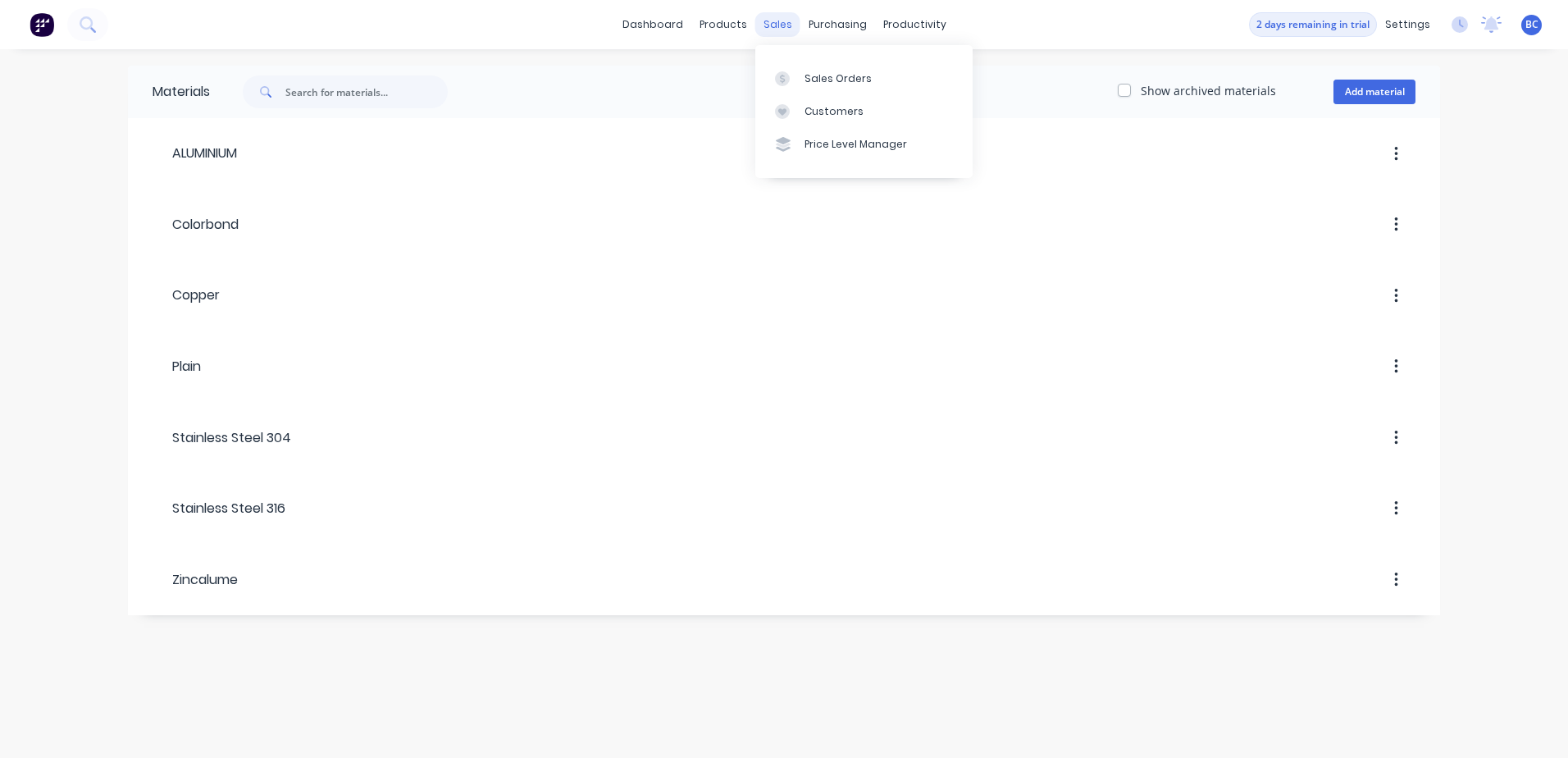
click at [773, 28] on div "sales" at bounding box center [777, 25] width 45 height 25
click at [683, 22] on link "dashboard" at bounding box center [652, 25] width 77 height 25
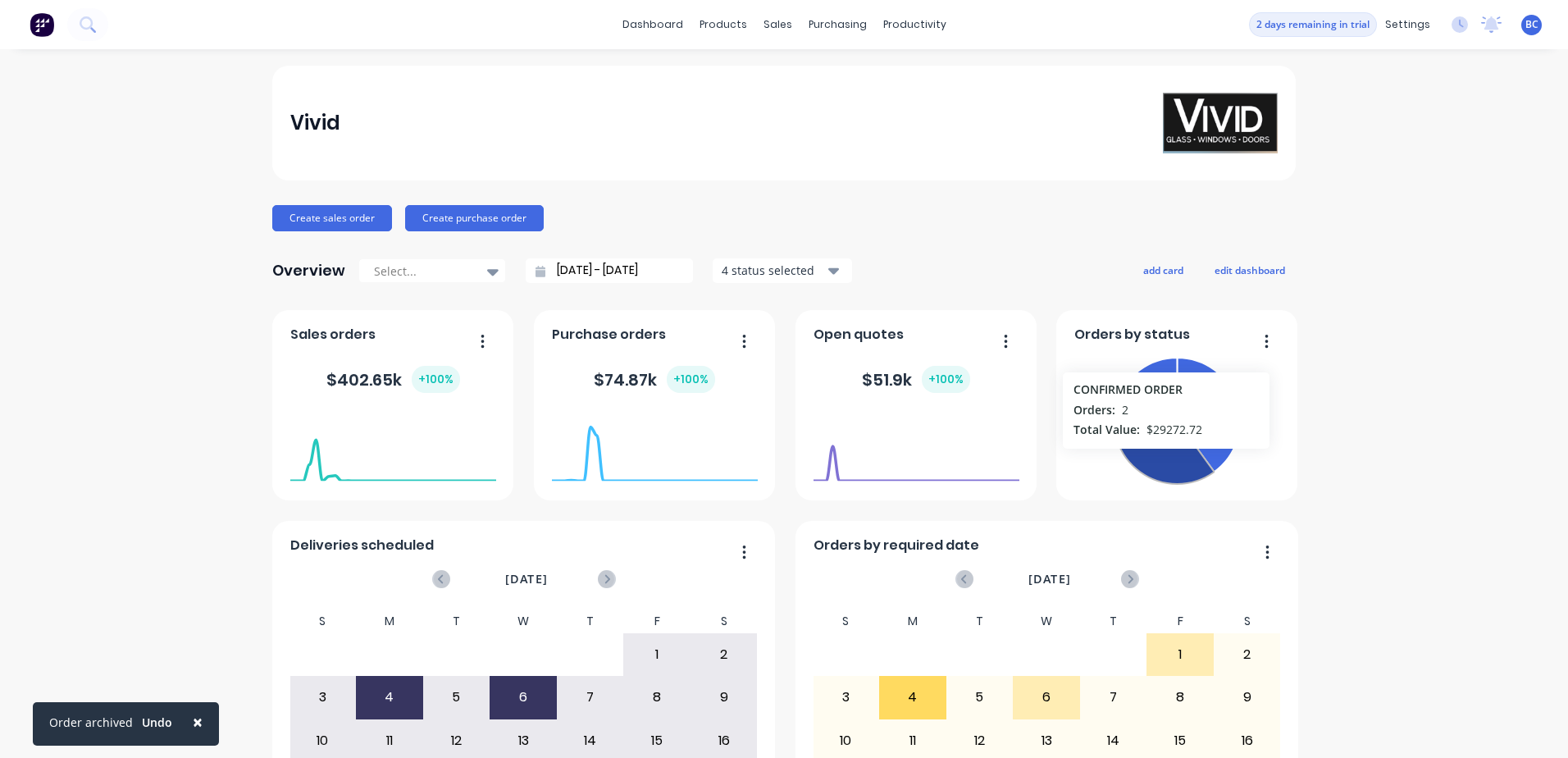
click at [1160, 457] on icon at bounding box center [1163, 443] width 100 height 83
click at [1153, 452] on icon at bounding box center [1163, 444] width 106 height 87
click at [1153, 452] on icon at bounding box center [1163, 443] width 100 height 83
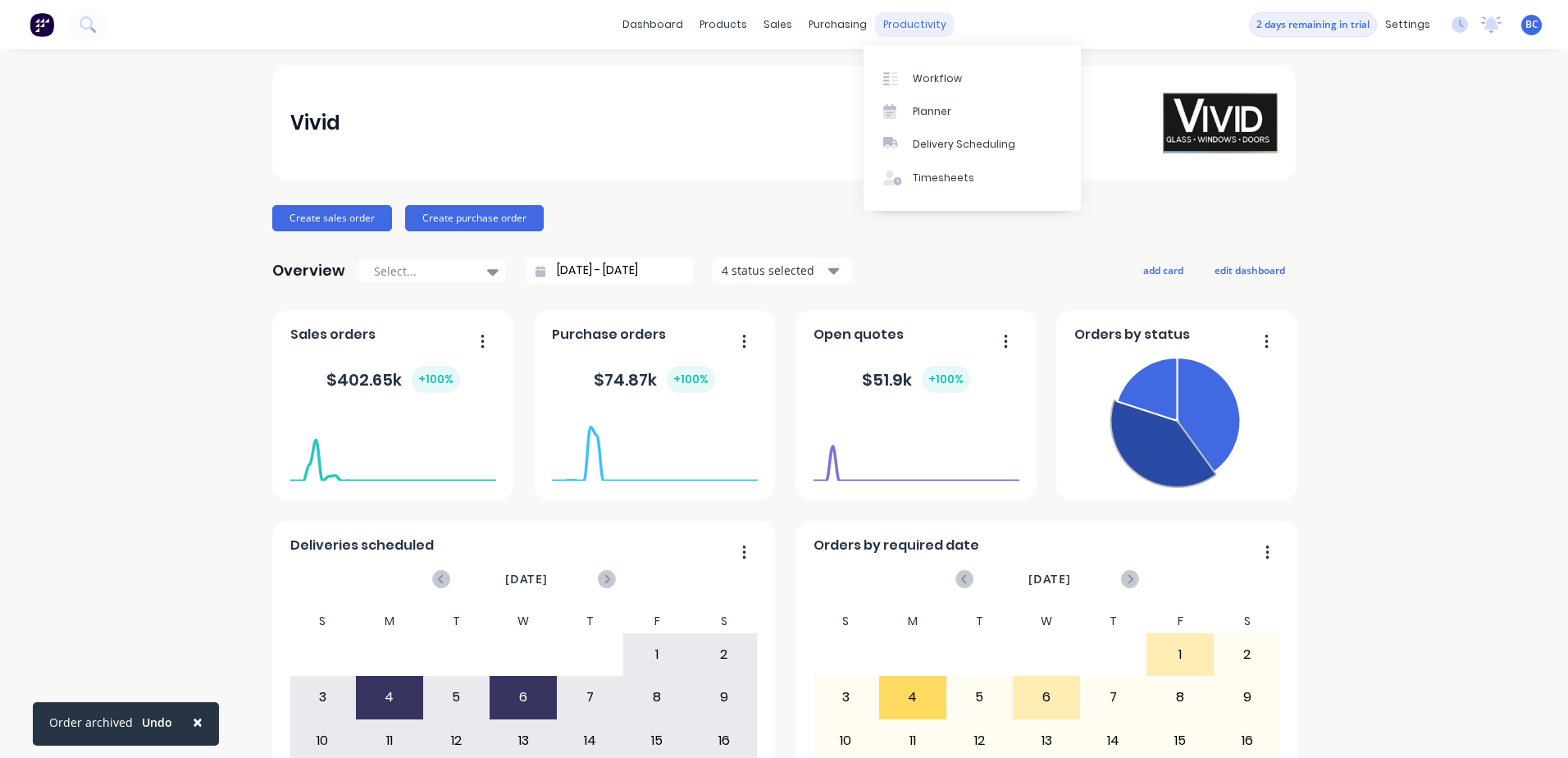
click at [908, 25] on div "productivity" at bounding box center [915, 25] width 79 height 25
click at [914, 108] on div "Planner" at bounding box center [933, 111] width 39 height 14
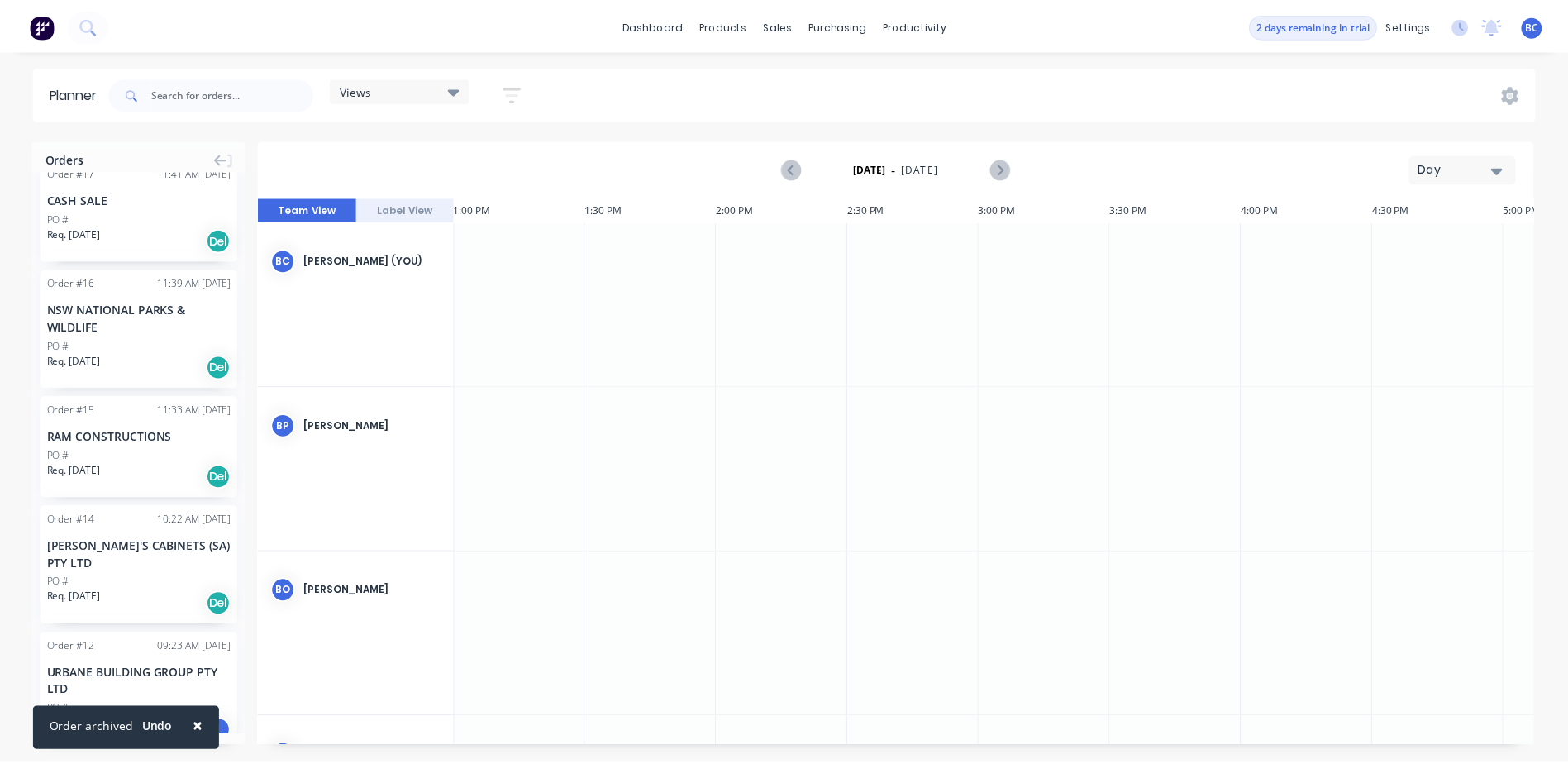
scroll to position [45, 0]
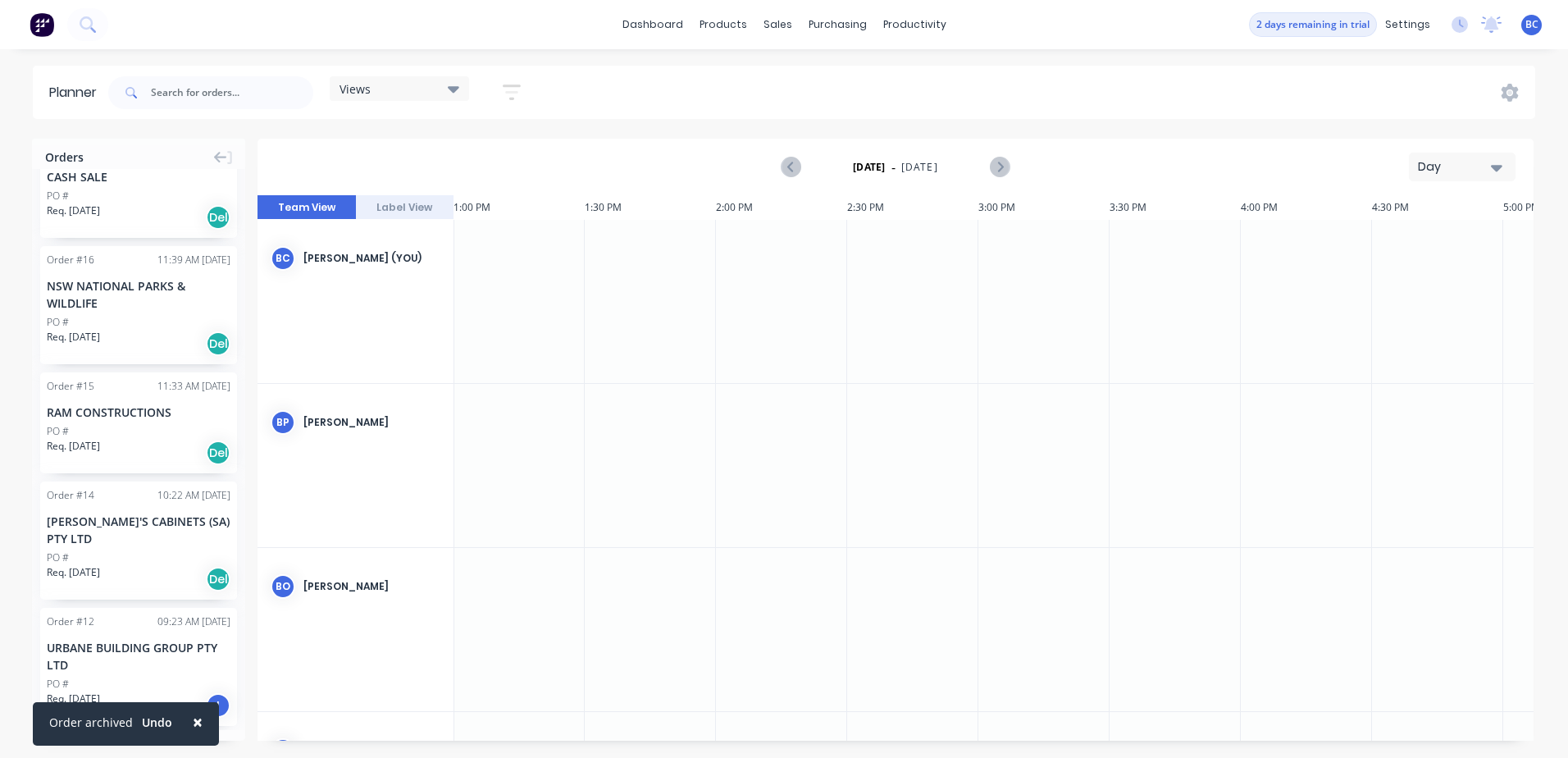
click at [134, 652] on div "URBANE BUILDING GROUP PTY LTD" at bounding box center [138, 656] width 183 height 35
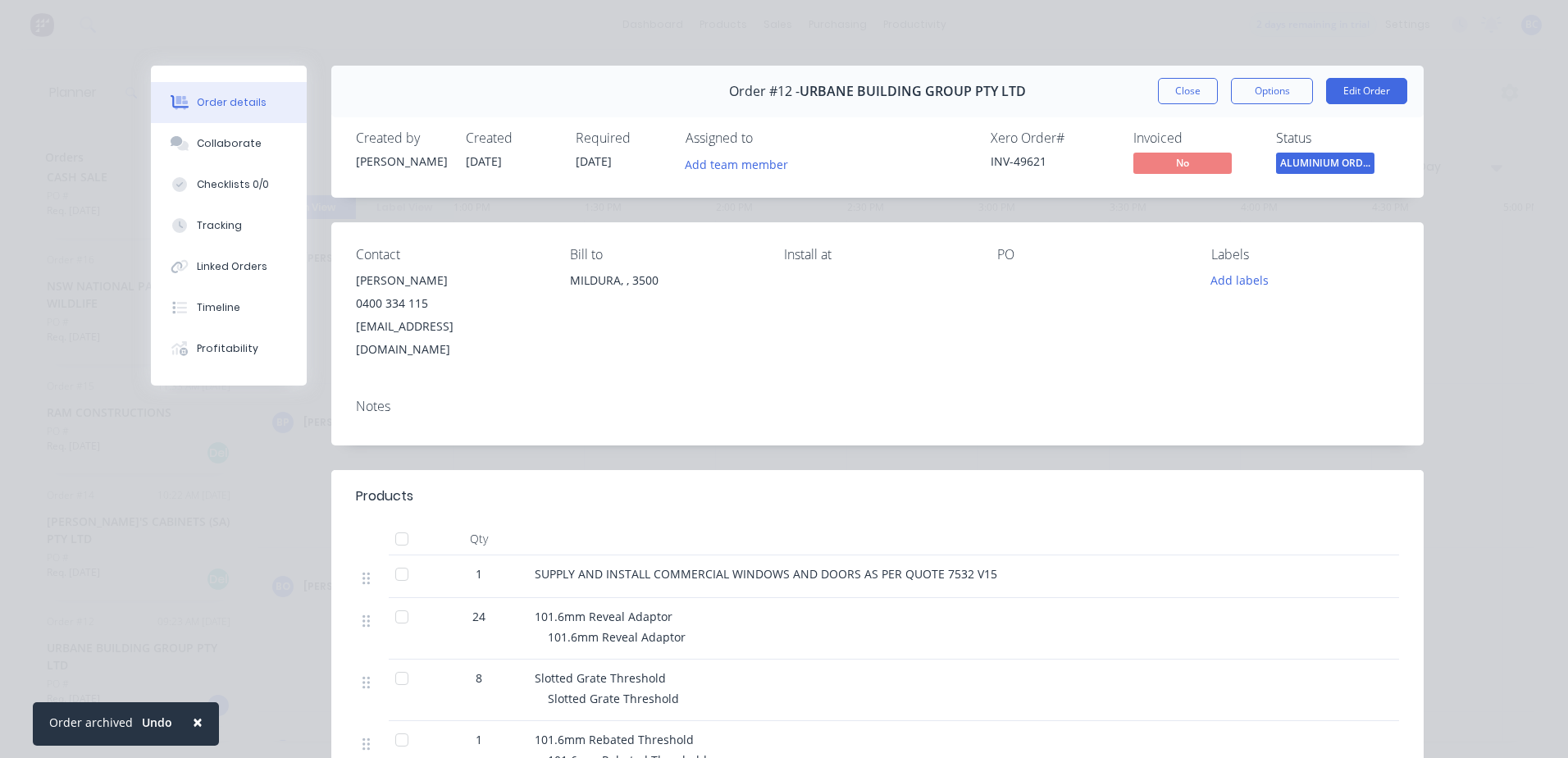
click at [1516, 145] on div "Order details Collaborate Checklists 0/0 Tracking Linked Orders Timeline Profit…" at bounding box center [784, 379] width 1568 height 758
click at [1190, 97] on button "Close" at bounding box center [1188, 90] width 60 height 26
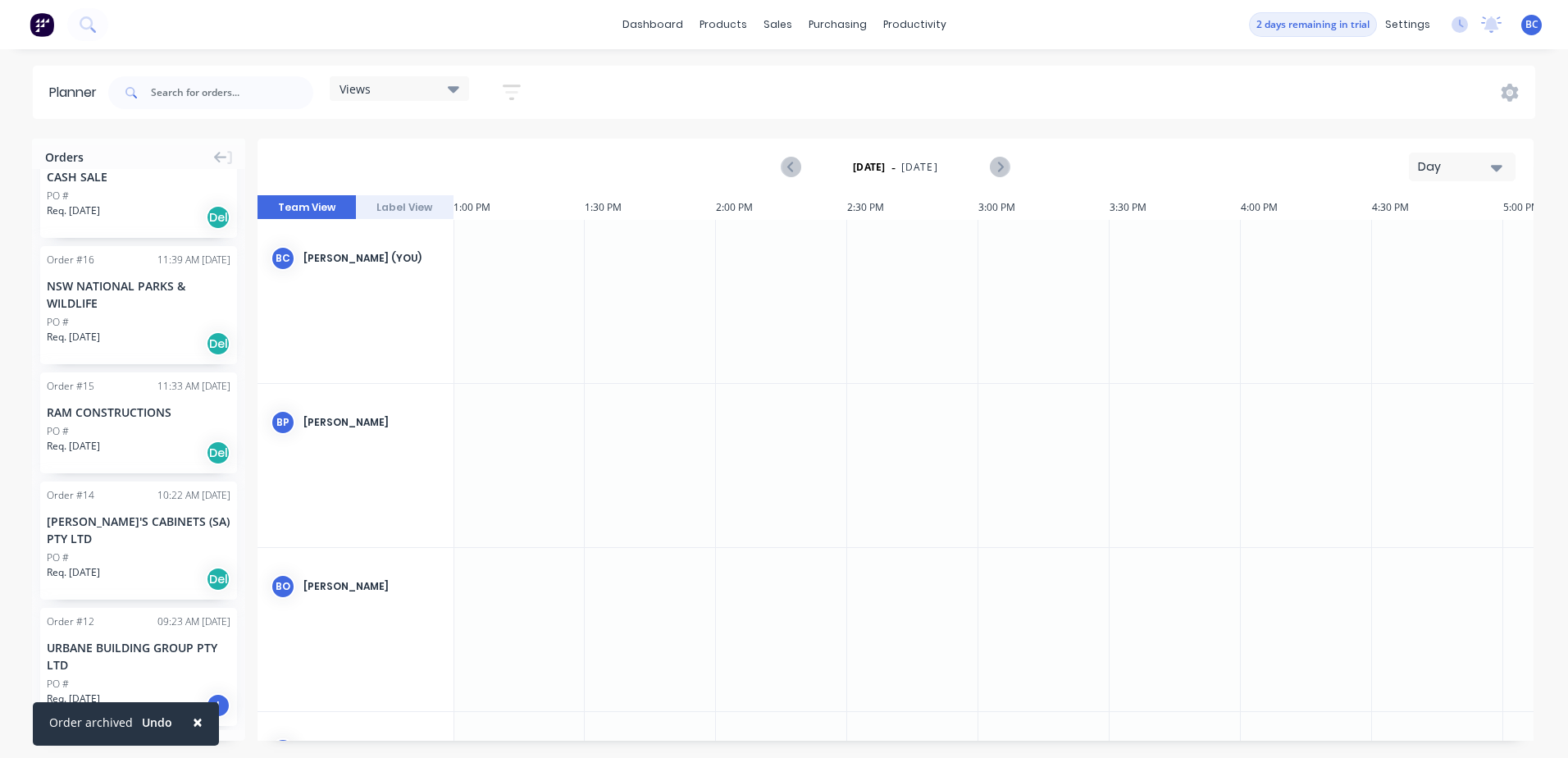
click at [234, 596] on div "Order # 17 11:41 AM [DATE] CASH SALE PO # Req. [DATE] Del Order # 16 11:39 AM […" at bounding box center [139, 450] width 213 height 561
click at [156, 719] on button "Undo" at bounding box center [156, 723] width 48 height 25
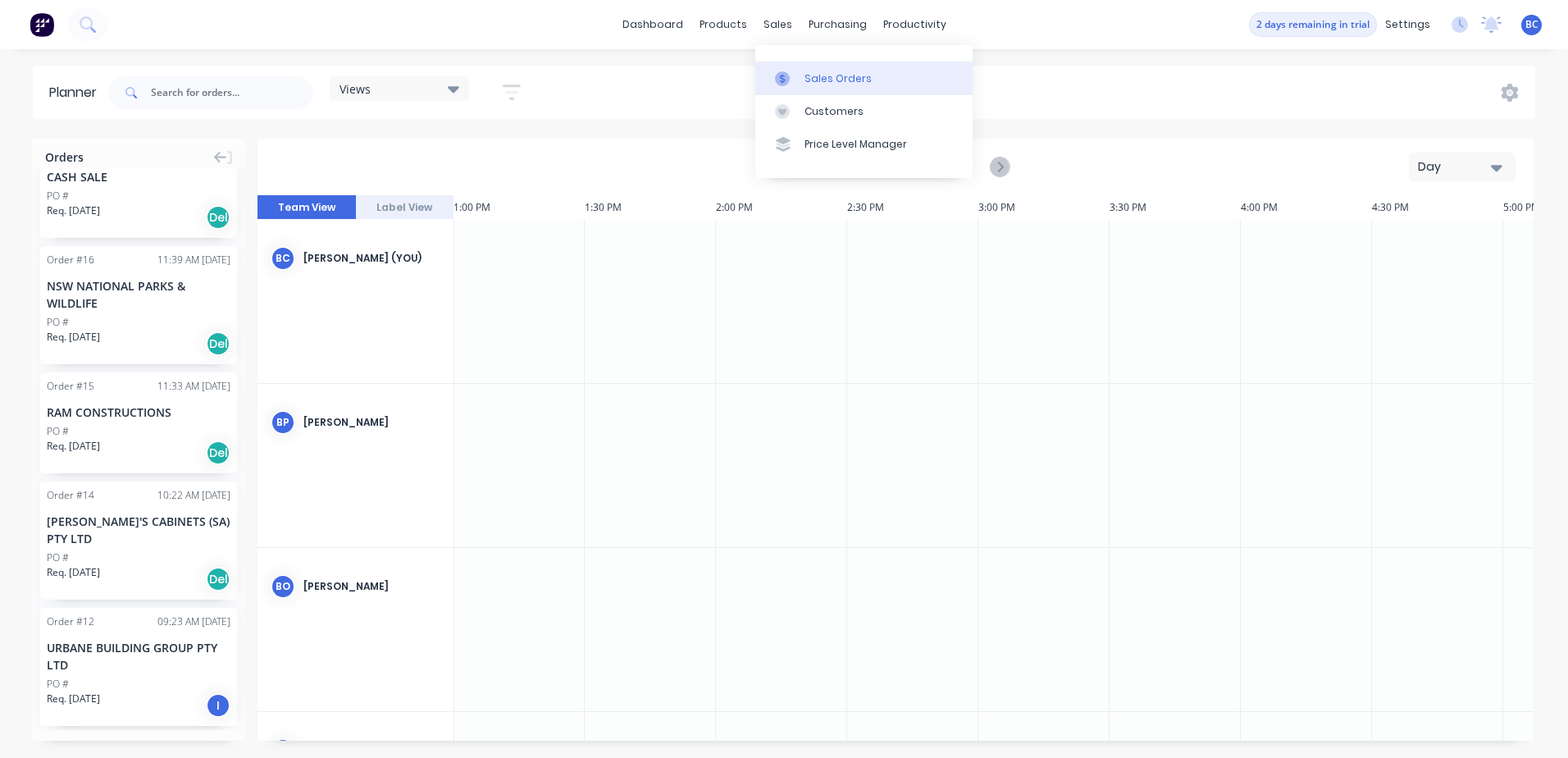
click at [790, 74] on div at bounding box center [787, 78] width 24 height 14
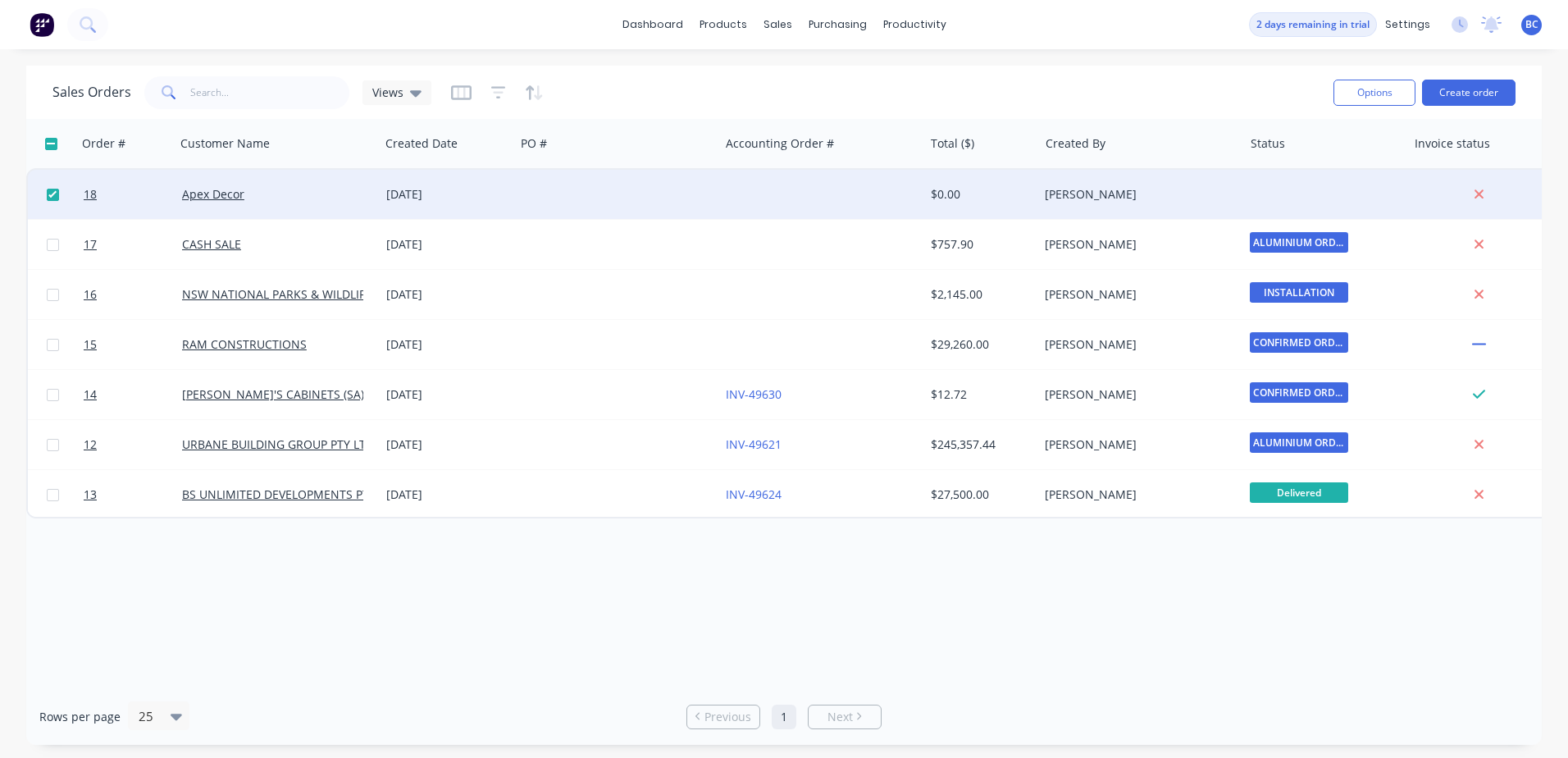
click at [719, 198] on div "18 Apex Decor [DATE] $0.00 [PERSON_NAME]" at bounding box center [793, 194] width 1531 height 50
click at [52, 196] on input "checkbox" at bounding box center [52, 194] width 13 height 13
checkbox input "false"
click at [488, 199] on div "[DATE]" at bounding box center [447, 194] width 122 height 16
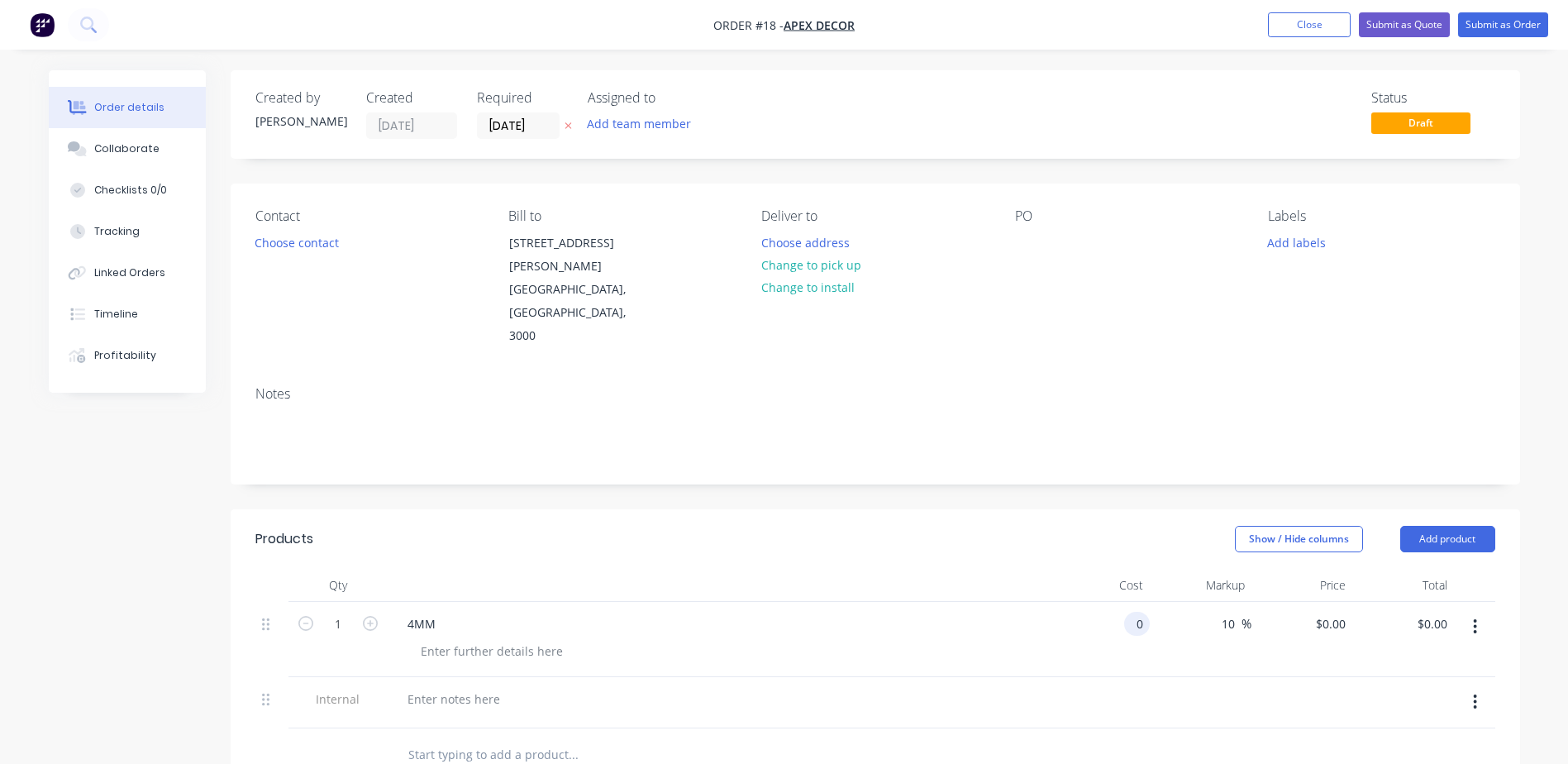
click at [1131, 612] on input "0" at bounding box center [1140, 623] width 19 height 24
type input "$20.00"
type input "$22.00"
click at [986, 509] on header "Products Show / Hide columns Add product" at bounding box center [875, 539] width 1290 height 60
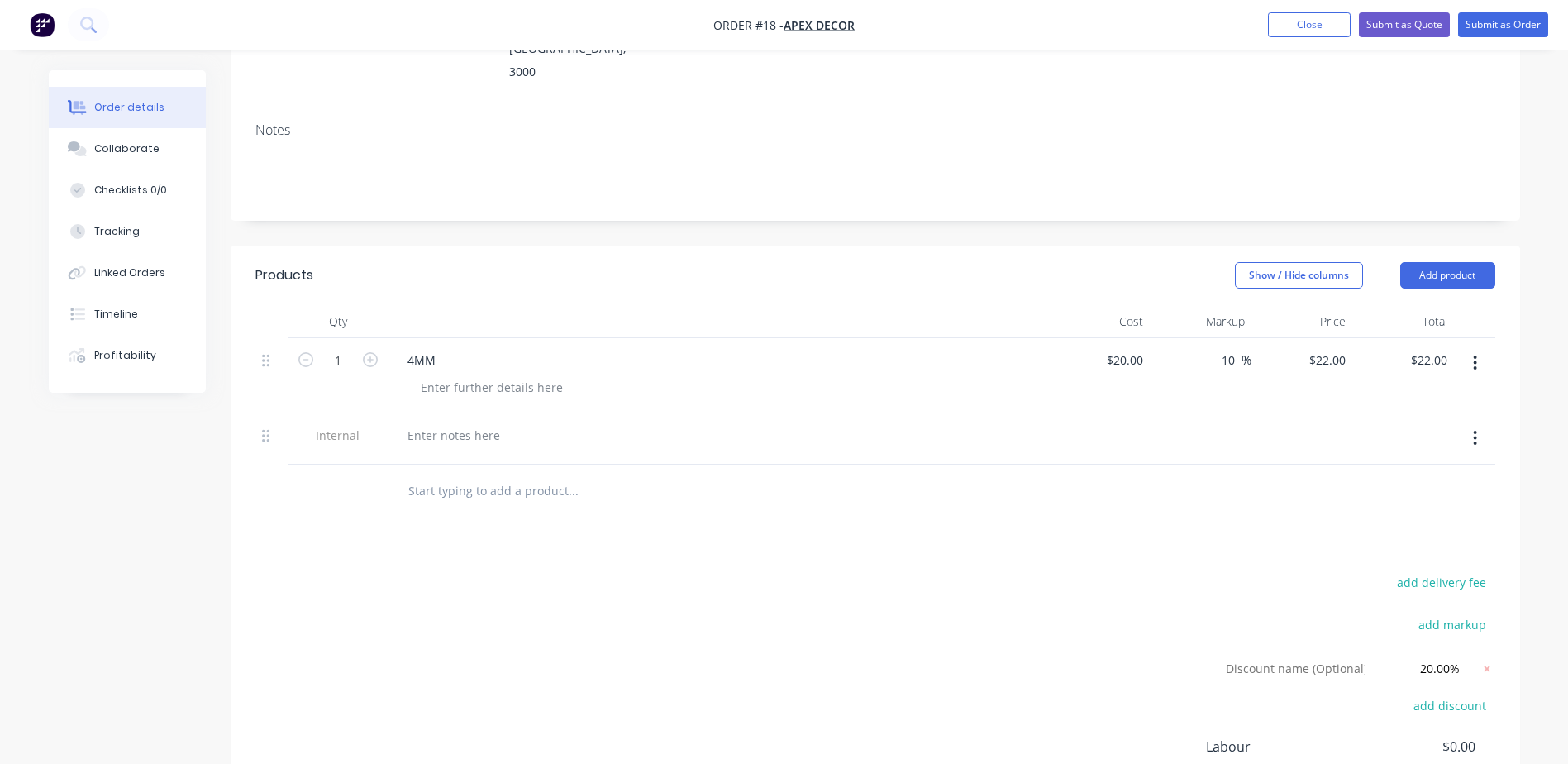
scroll to position [248, 0]
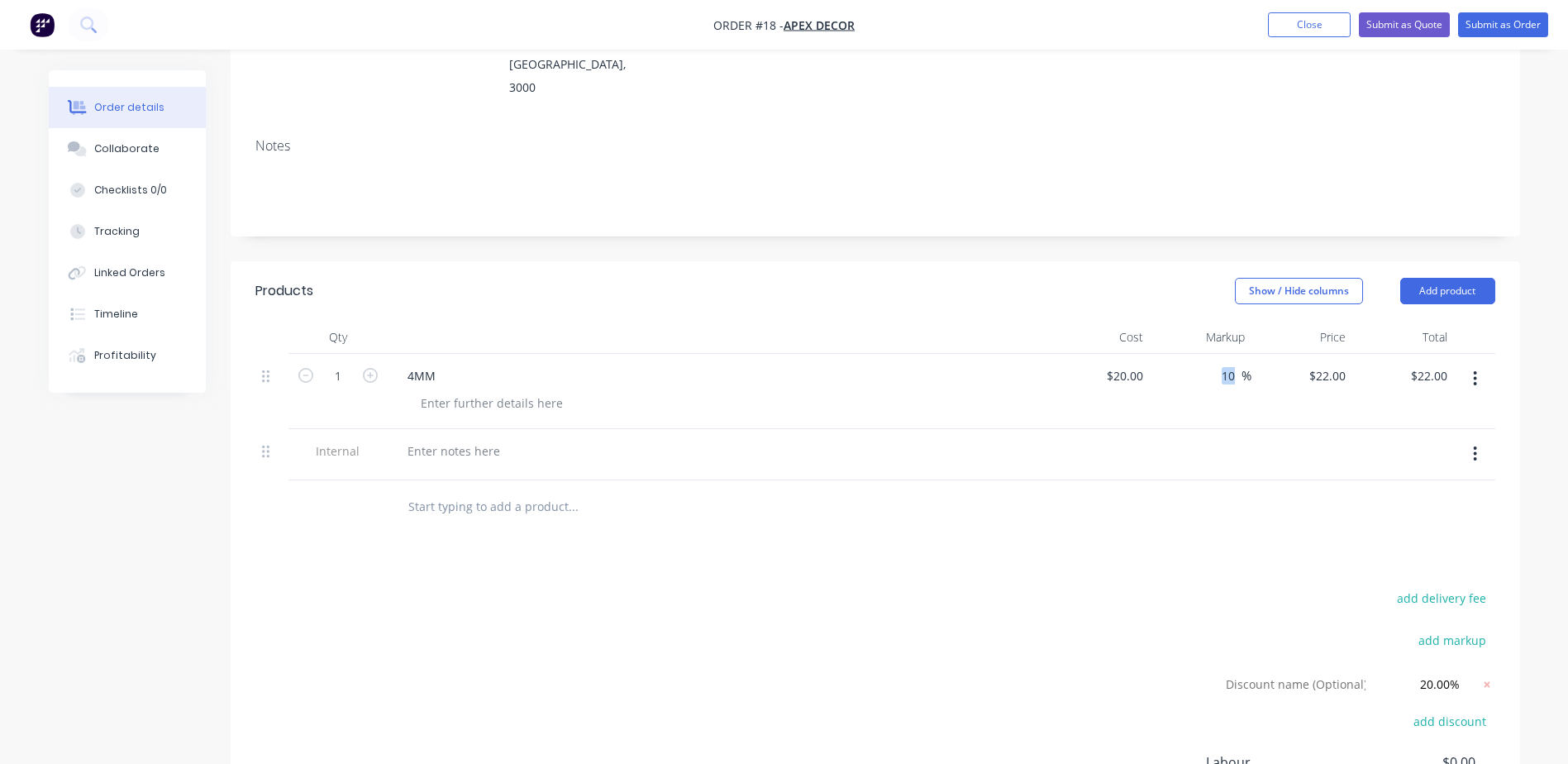
drag, startPoint x: 1240, startPoint y: 326, endPoint x: 1210, endPoint y: 336, distance: 31.6
click at [1210, 354] on div "10 10 %" at bounding box center [1199, 392] width 101 height 75
drag, startPoint x: 1210, startPoint y: 336, endPoint x: 1228, endPoint y: 329, distance: 19.3
click at [1228, 364] on input "10" at bounding box center [1230, 376] width 21 height 24
type input "0"
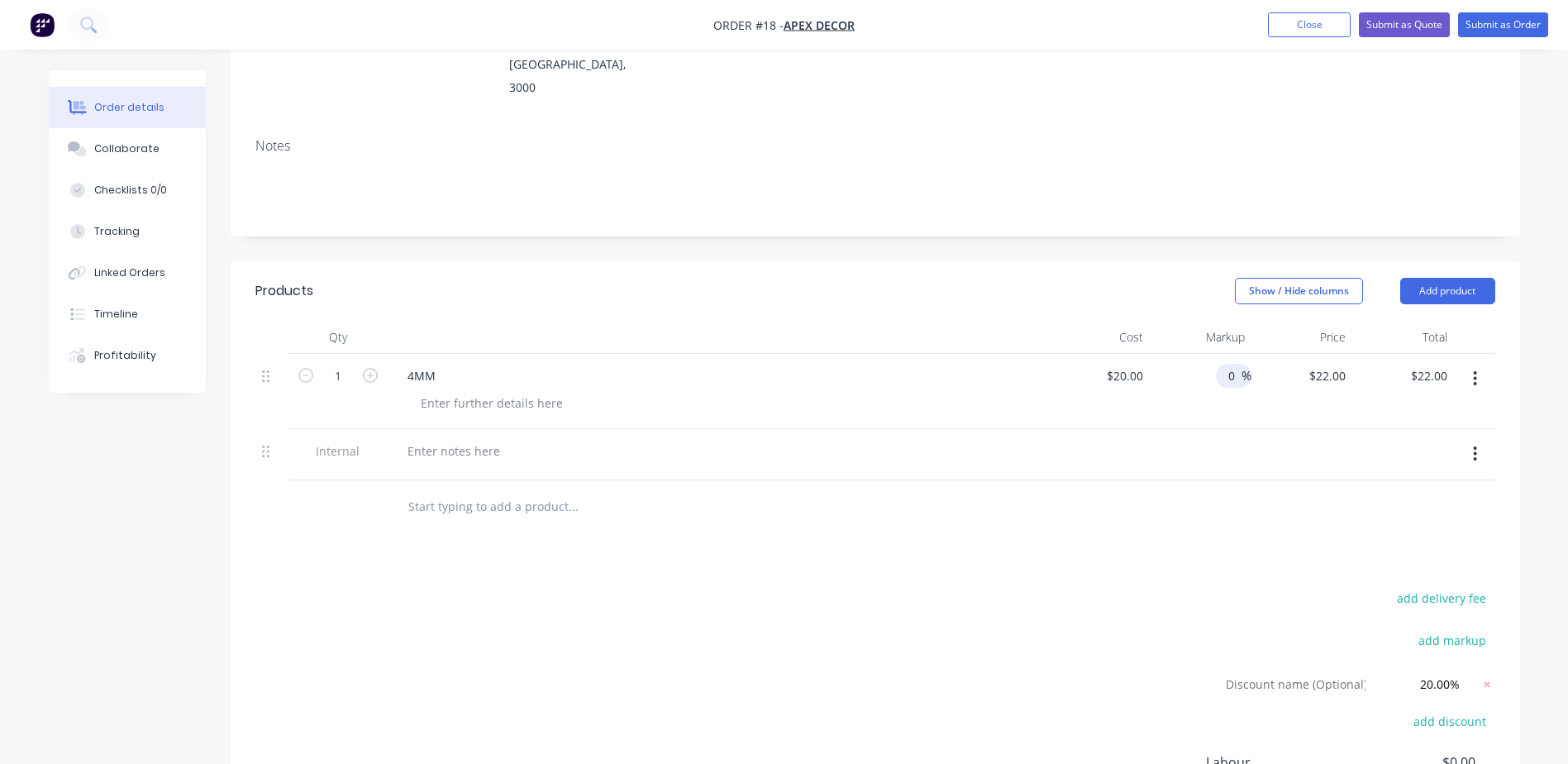
type input "$20.00"
click at [1201, 587] on div "add delivery fee add markup Discount name (Optional) 20.00% 20.00% 0% add disco…" at bounding box center [875, 765] width 1239 height 357
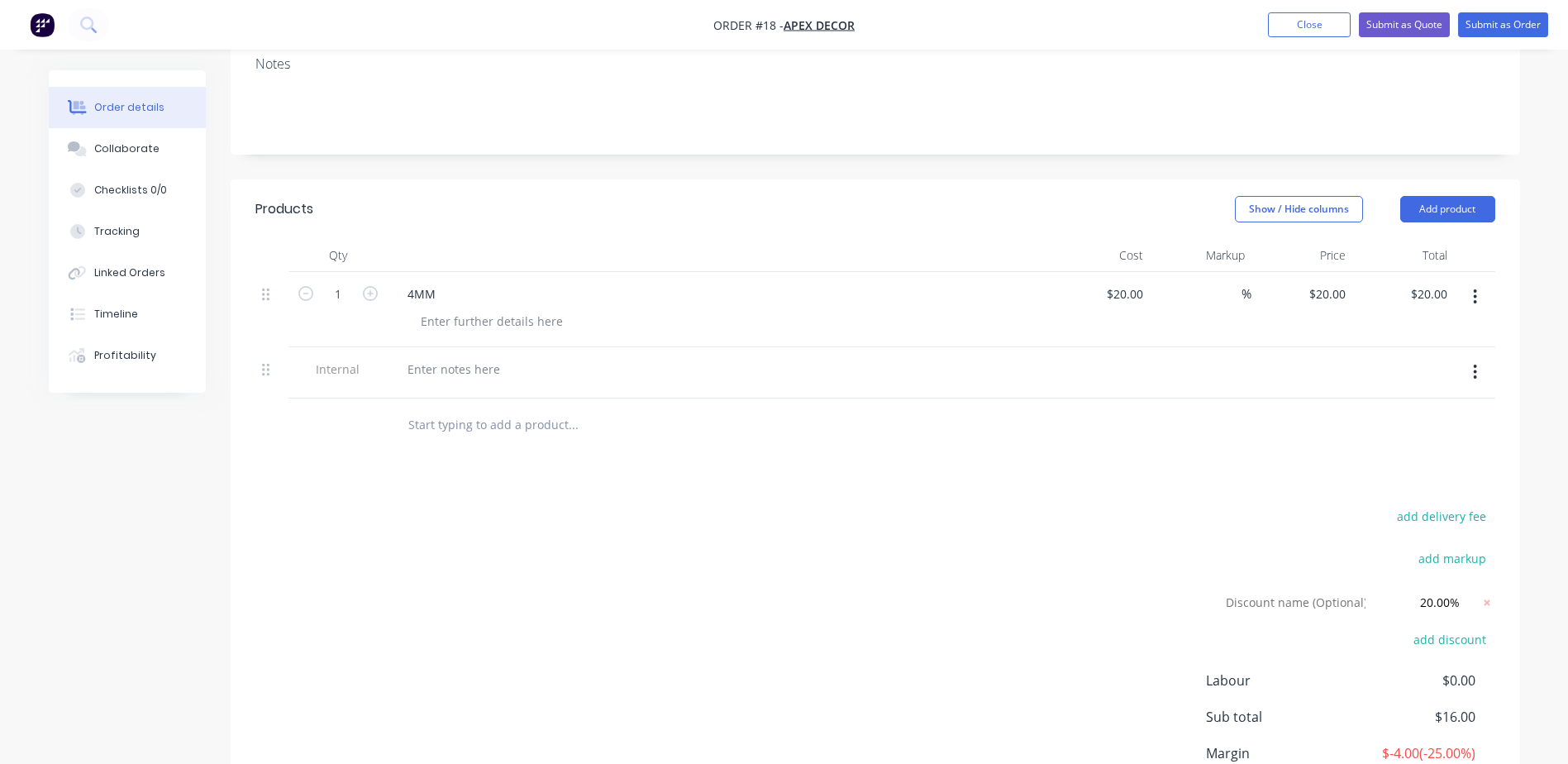
scroll to position [330, 0]
click at [444, 281] on div "4MM" at bounding box center [421, 293] width 54 height 24
click at [1433, 195] on button "Add product" at bounding box center [1448, 208] width 95 height 26
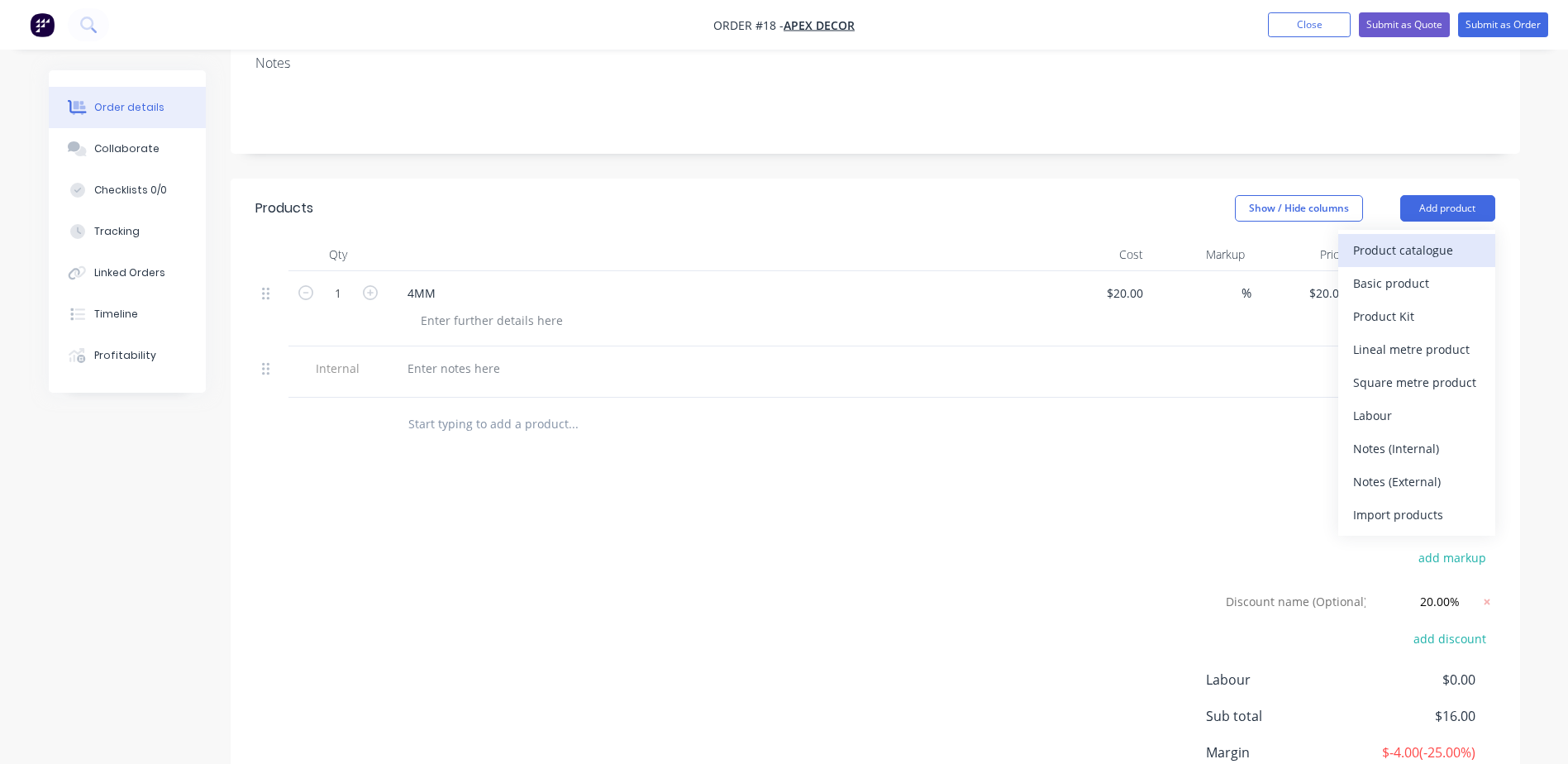
click at [1428, 238] on div "Product catalogue" at bounding box center [1416, 250] width 128 height 24
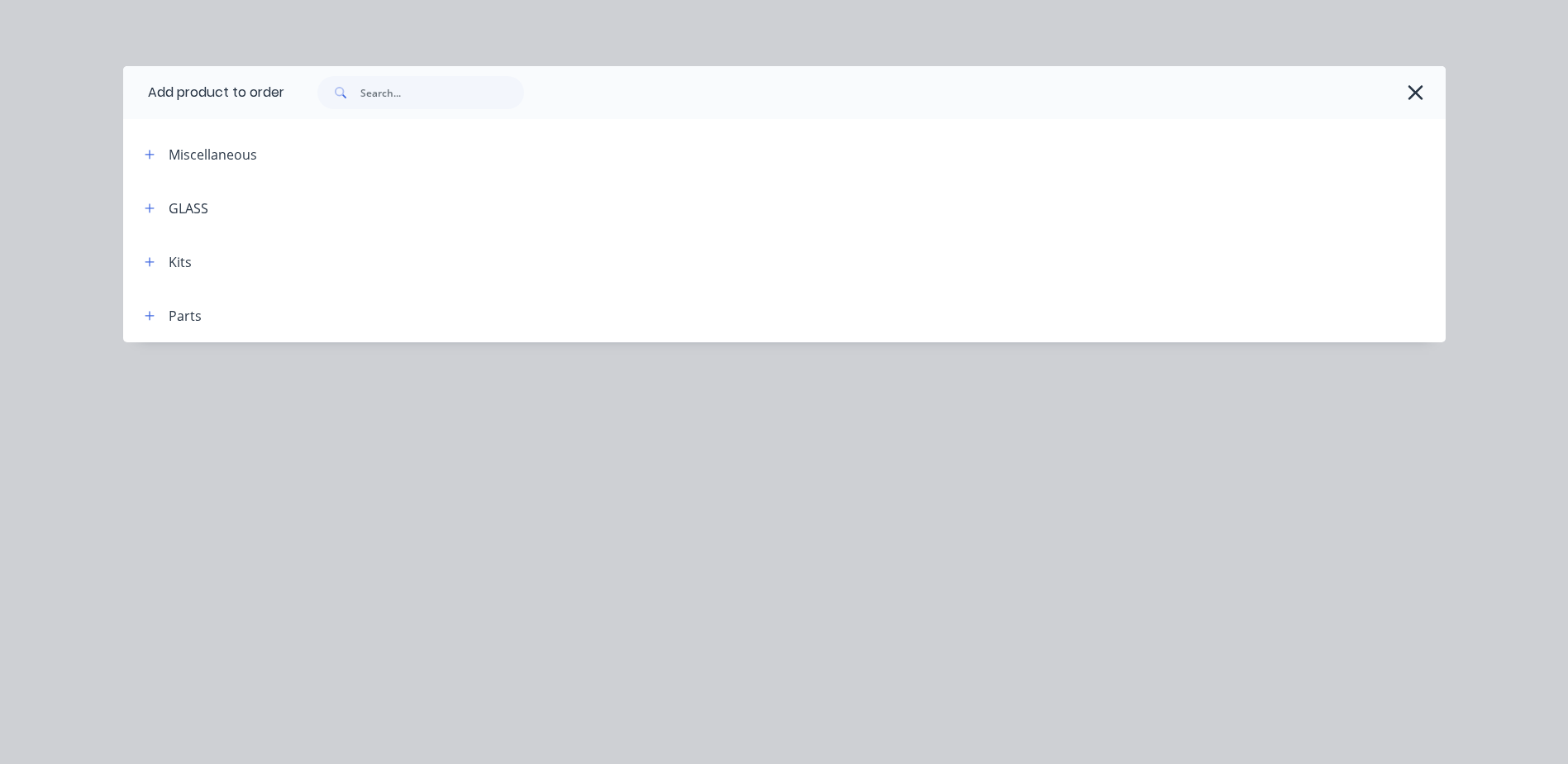
click at [169, 211] on div "GLASS" at bounding box center [188, 208] width 40 height 20
click at [155, 211] on icon "button" at bounding box center [150, 209] width 10 height 12
click at [154, 211] on icon "button" at bounding box center [150, 209] width 10 height 12
click at [149, 206] on icon "button" at bounding box center [150, 209] width 10 height 12
click at [145, 210] on icon "button" at bounding box center [150, 209] width 10 height 12
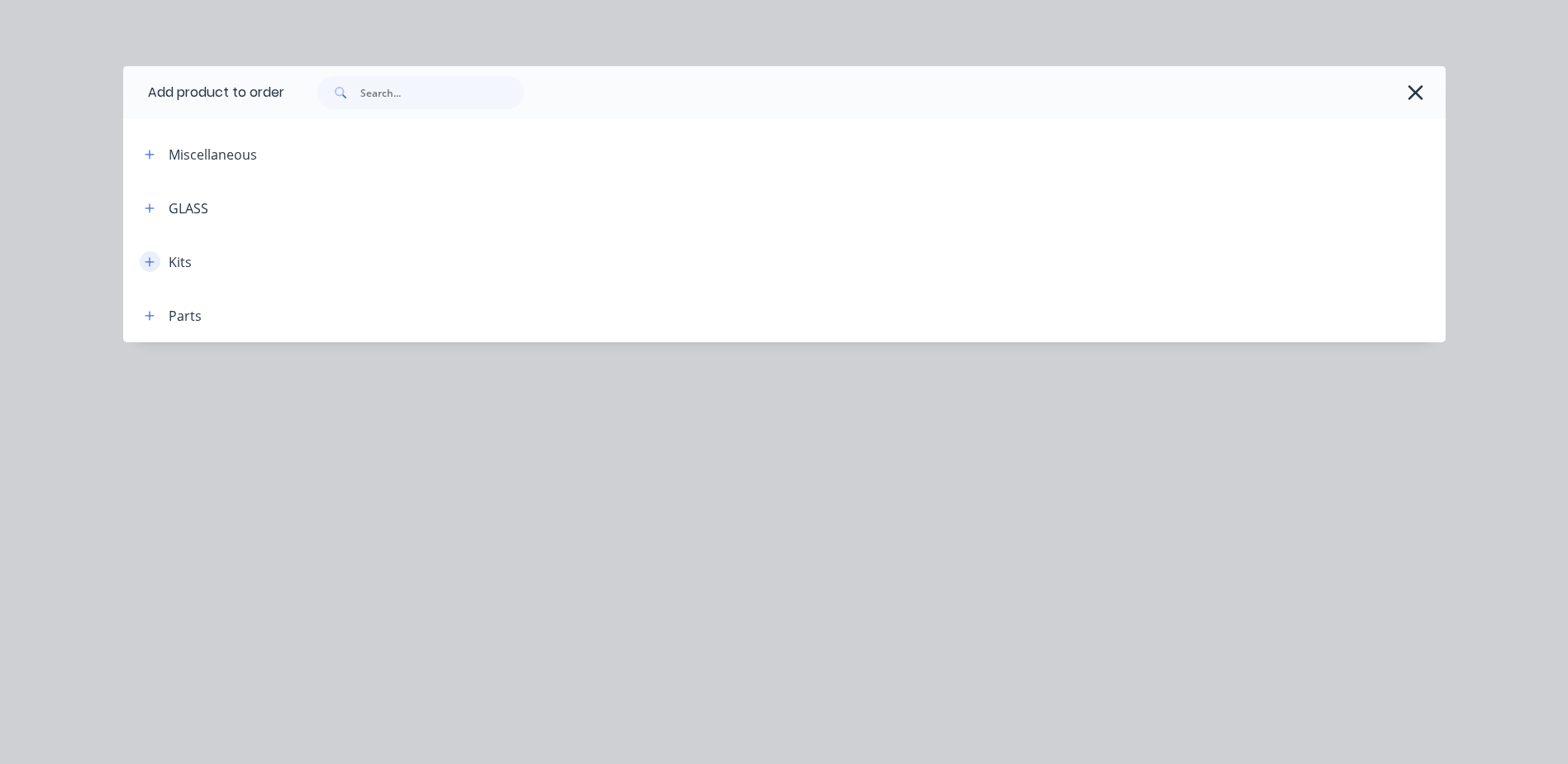
click at [151, 258] on icon "button" at bounding box center [150, 262] width 10 height 12
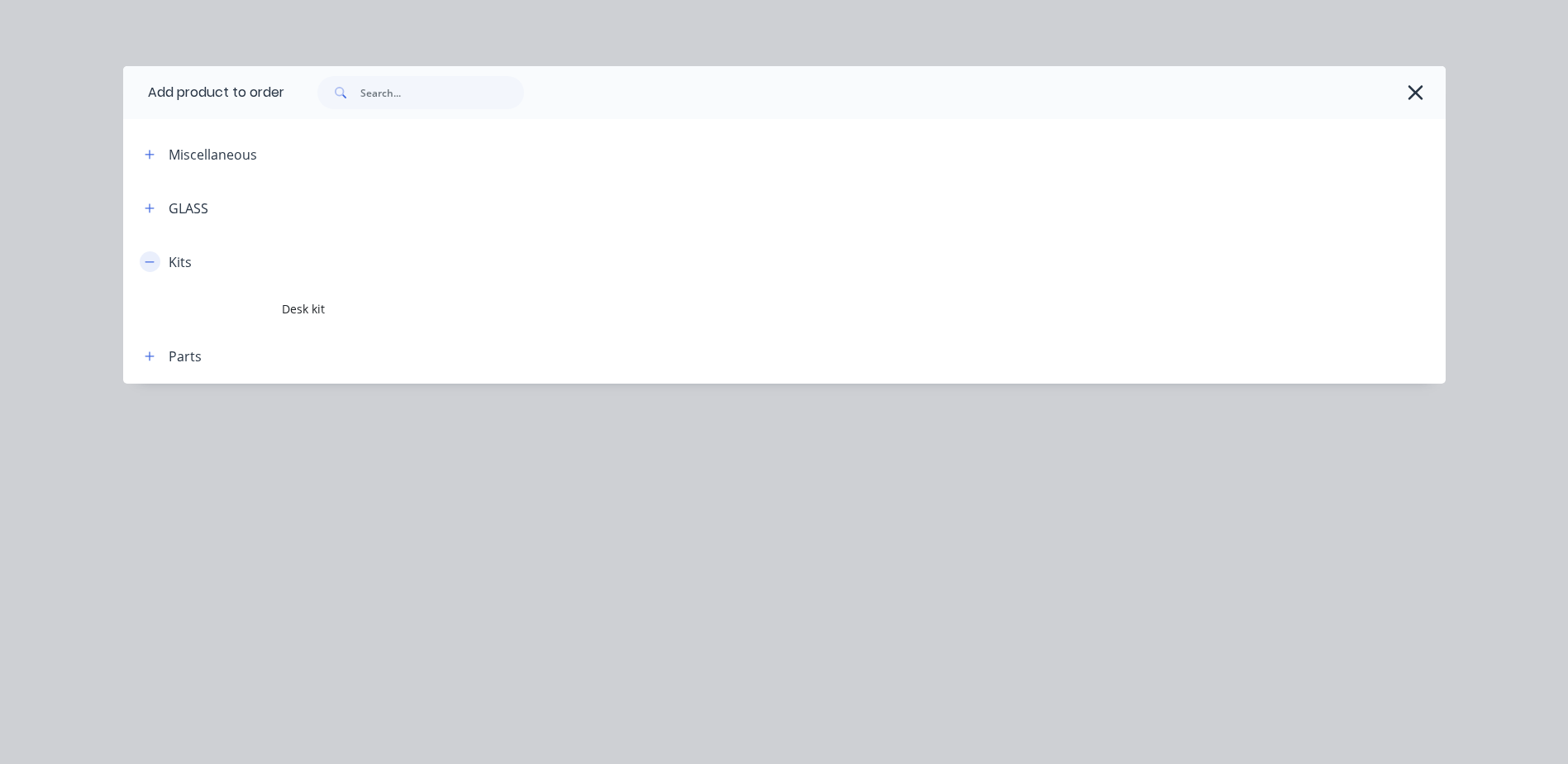
click at [151, 258] on icon "button" at bounding box center [150, 262] width 10 height 12
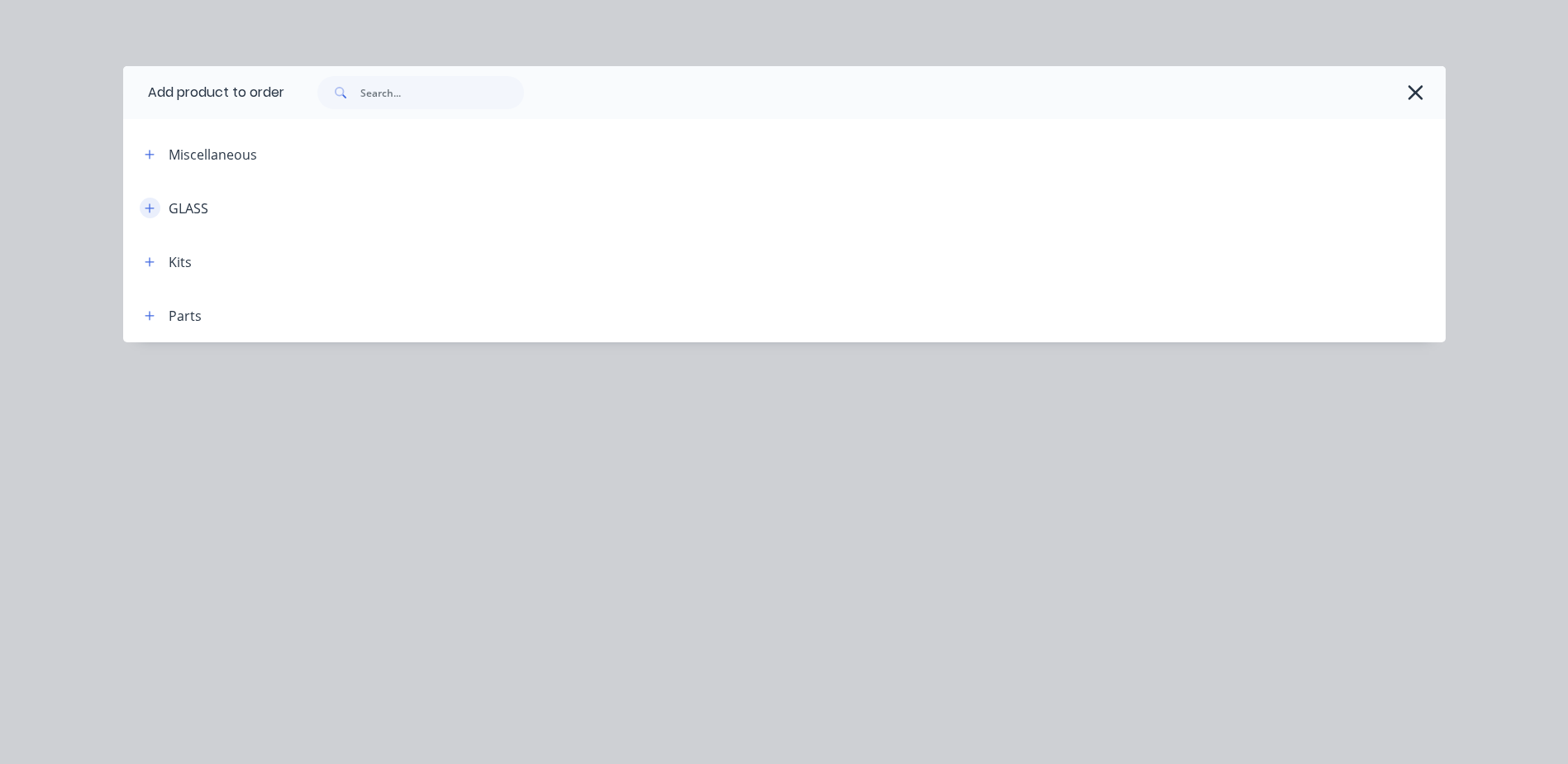
click at [145, 206] on icon "button" at bounding box center [150, 209] width 10 height 12
click at [152, 204] on icon "button" at bounding box center [150, 209] width 10 height 12
click at [1416, 89] on icon "button" at bounding box center [1415, 92] width 17 height 23
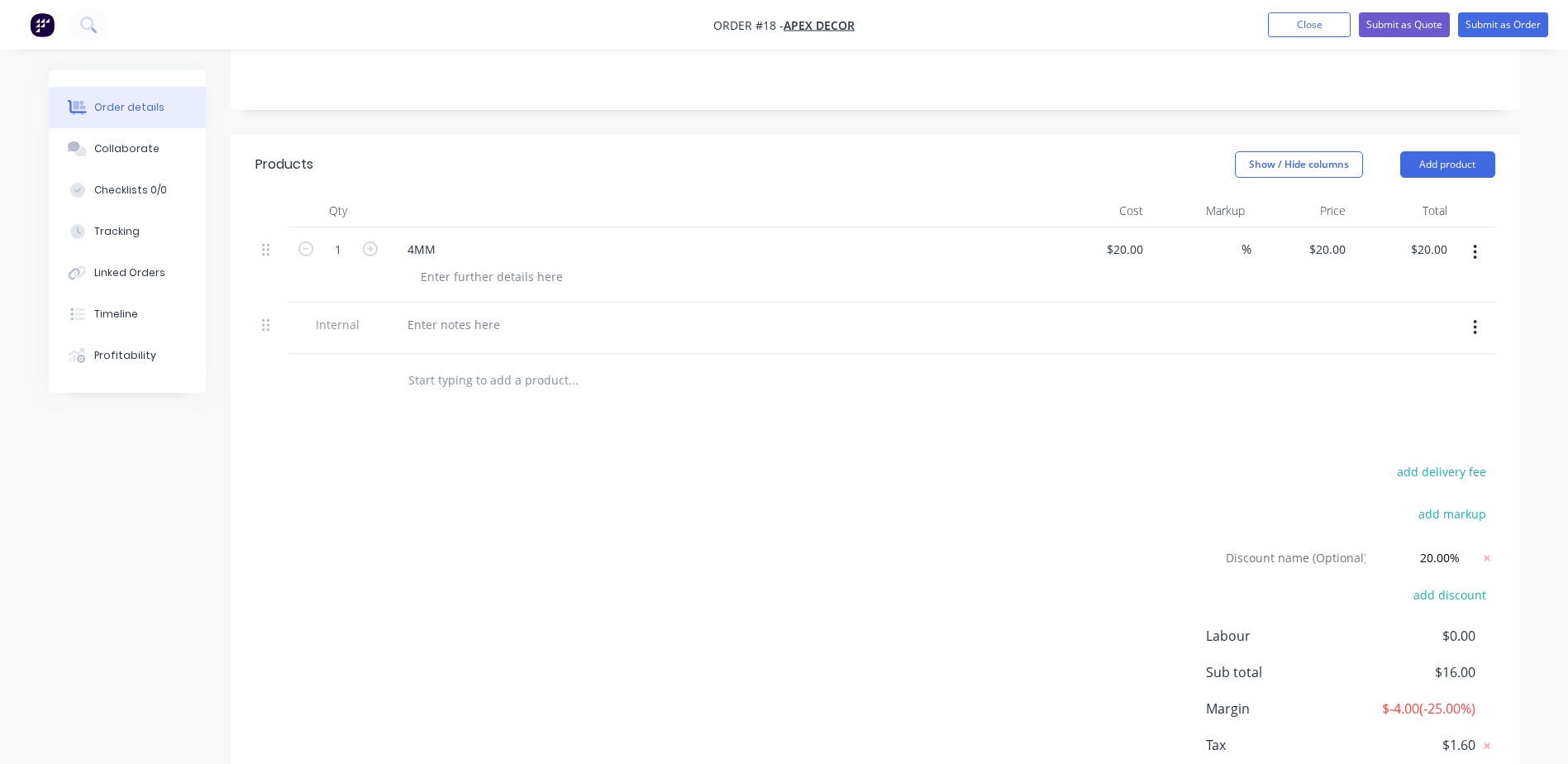
scroll to position [413, 0]
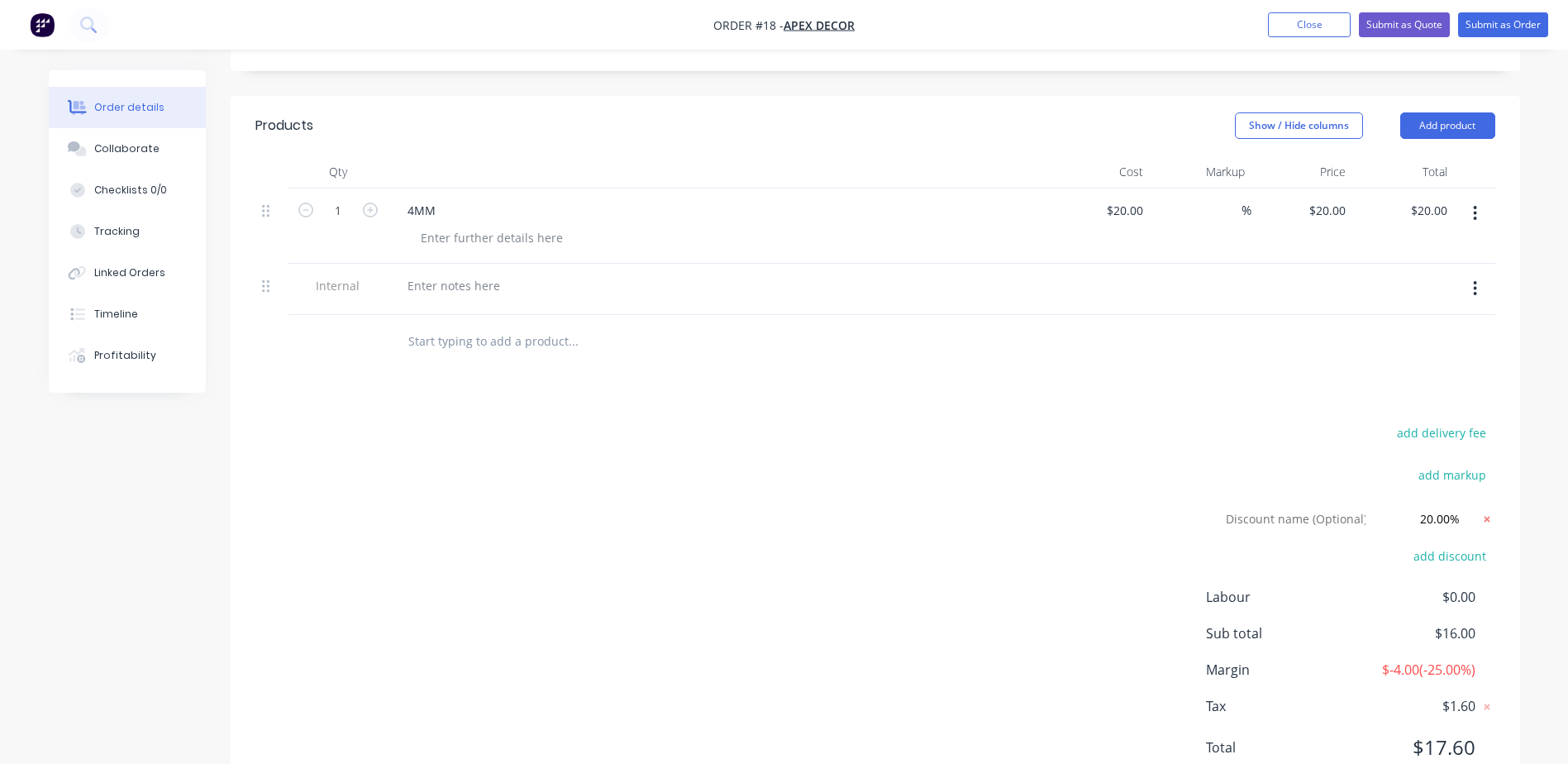
click at [1485, 511] on icon at bounding box center [1486, 519] width 16 height 16
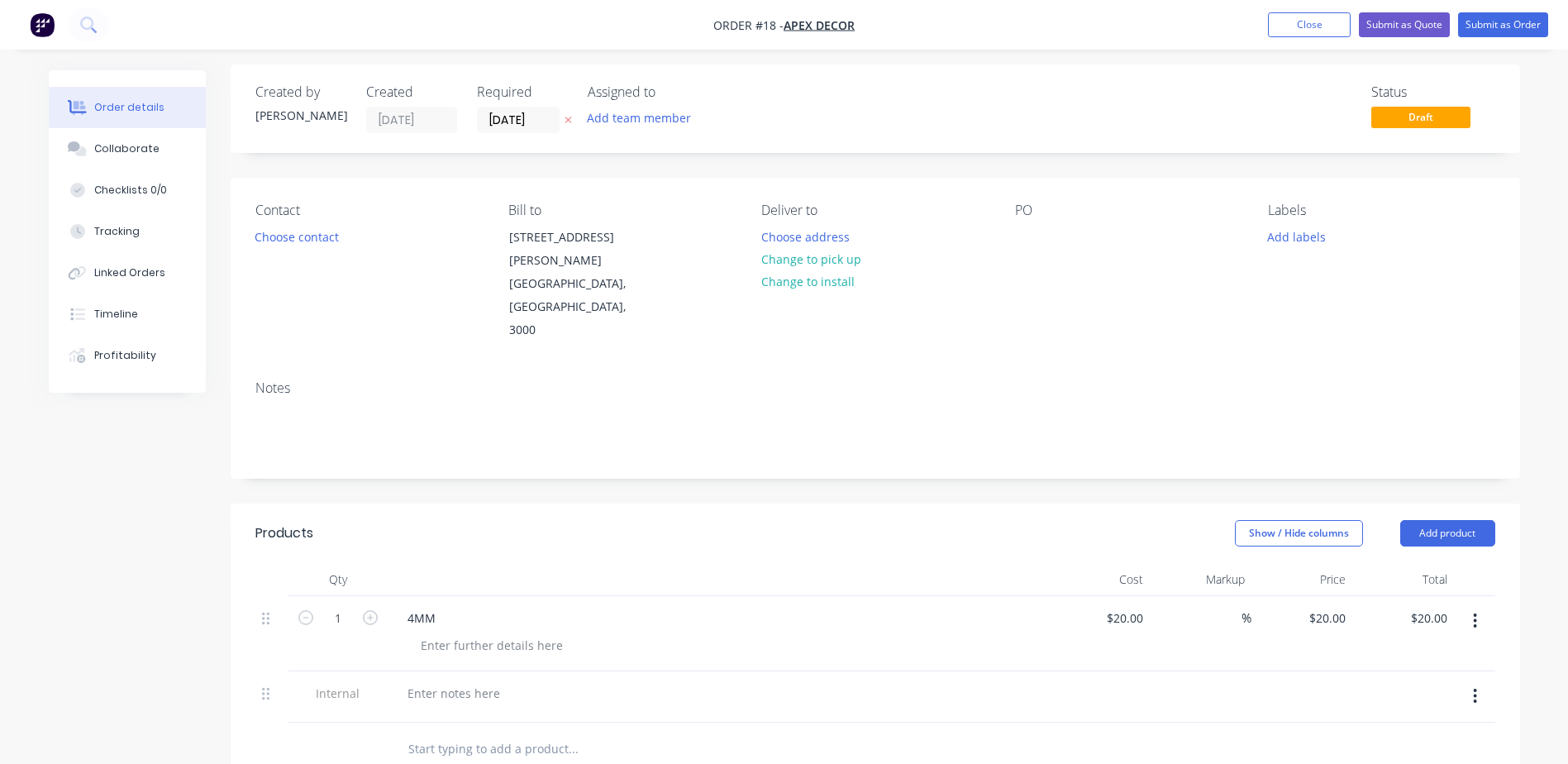
scroll to position [0, 0]
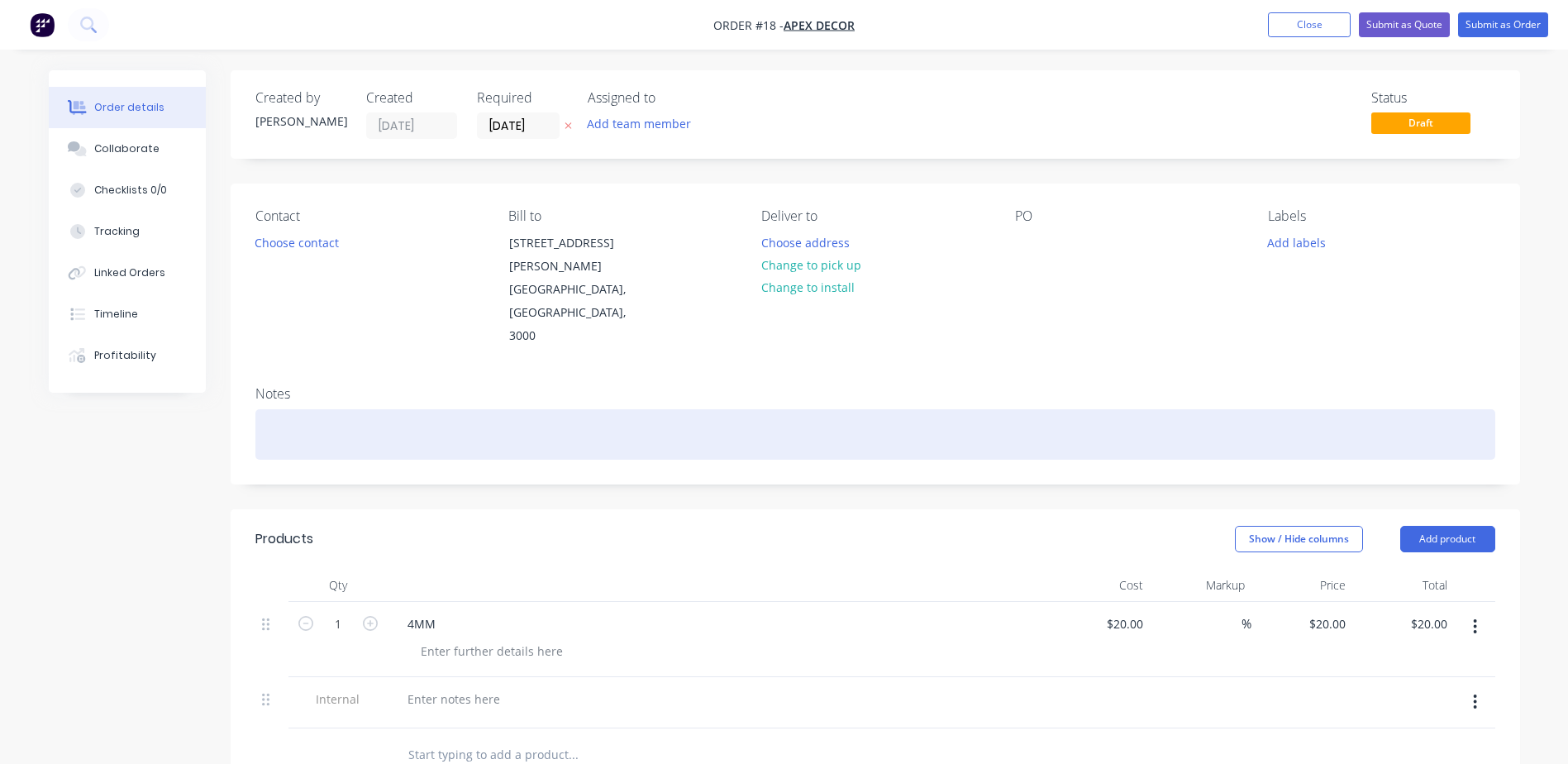
click at [278, 410] on div at bounding box center [875, 434] width 1239 height 50
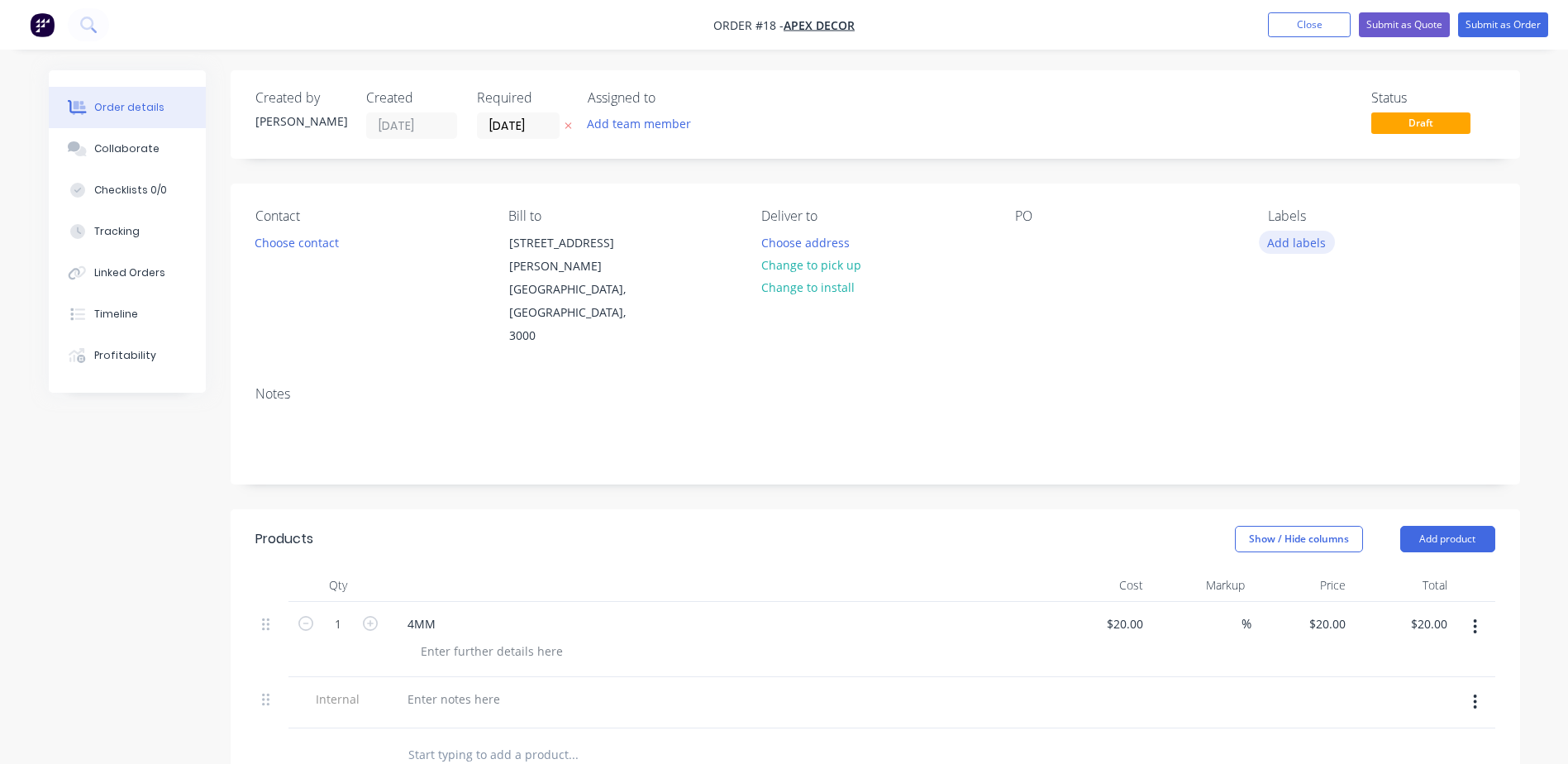
click at [1298, 245] on button "Add labels" at bounding box center [1296, 242] width 76 height 22
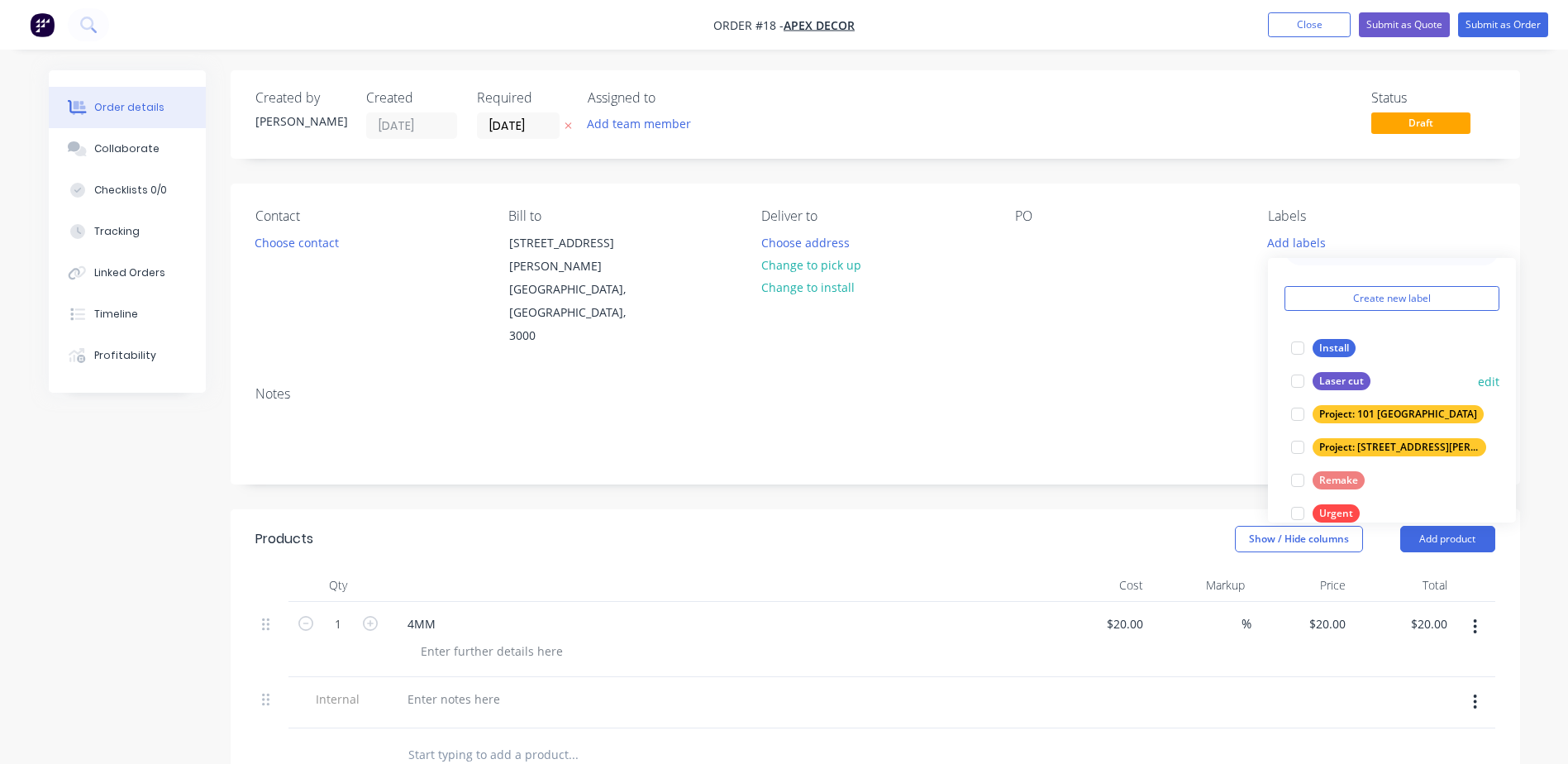
scroll to position [66, 0]
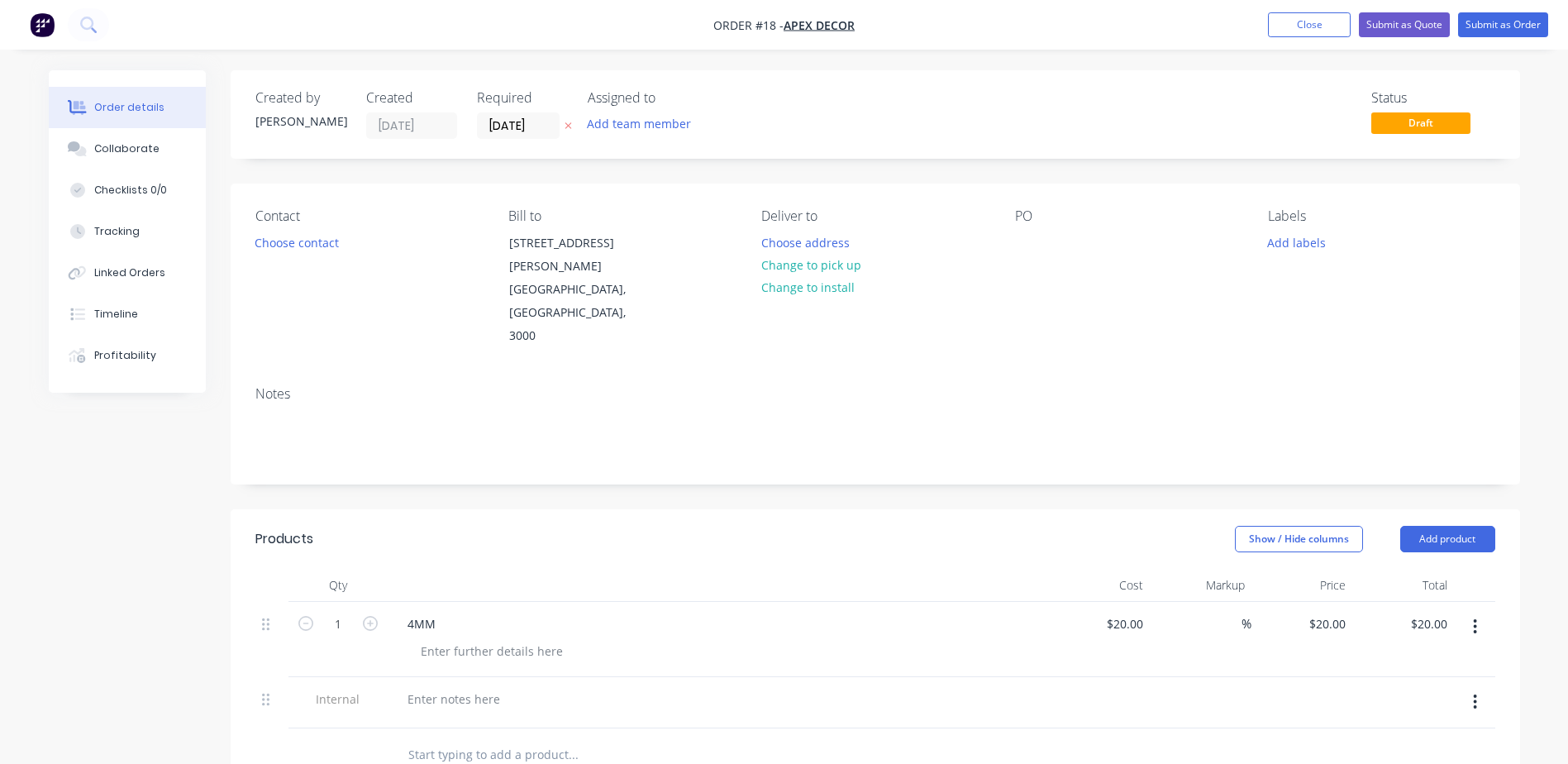
click at [1132, 451] on div "Created by [PERSON_NAME] Created [DATE] Required [DATE] Assigned to Add team me…" at bounding box center [875, 625] width 1290 height 1109
click at [1447, 526] on button "Add product" at bounding box center [1448, 538] width 95 height 26
click at [1410, 602] on div "Basic product" at bounding box center [1416, 614] width 128 height 24
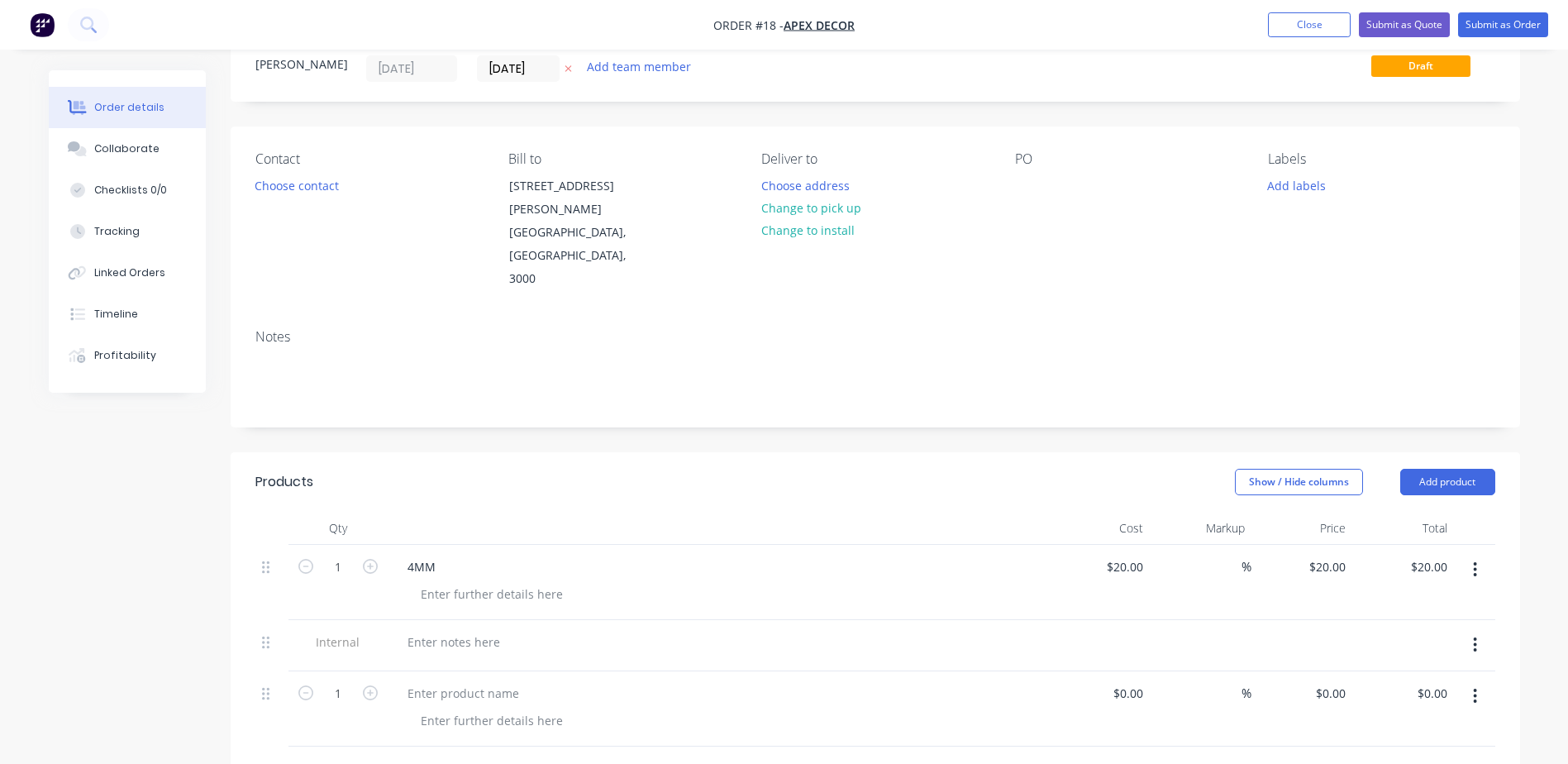
scroll to position [248, 0]
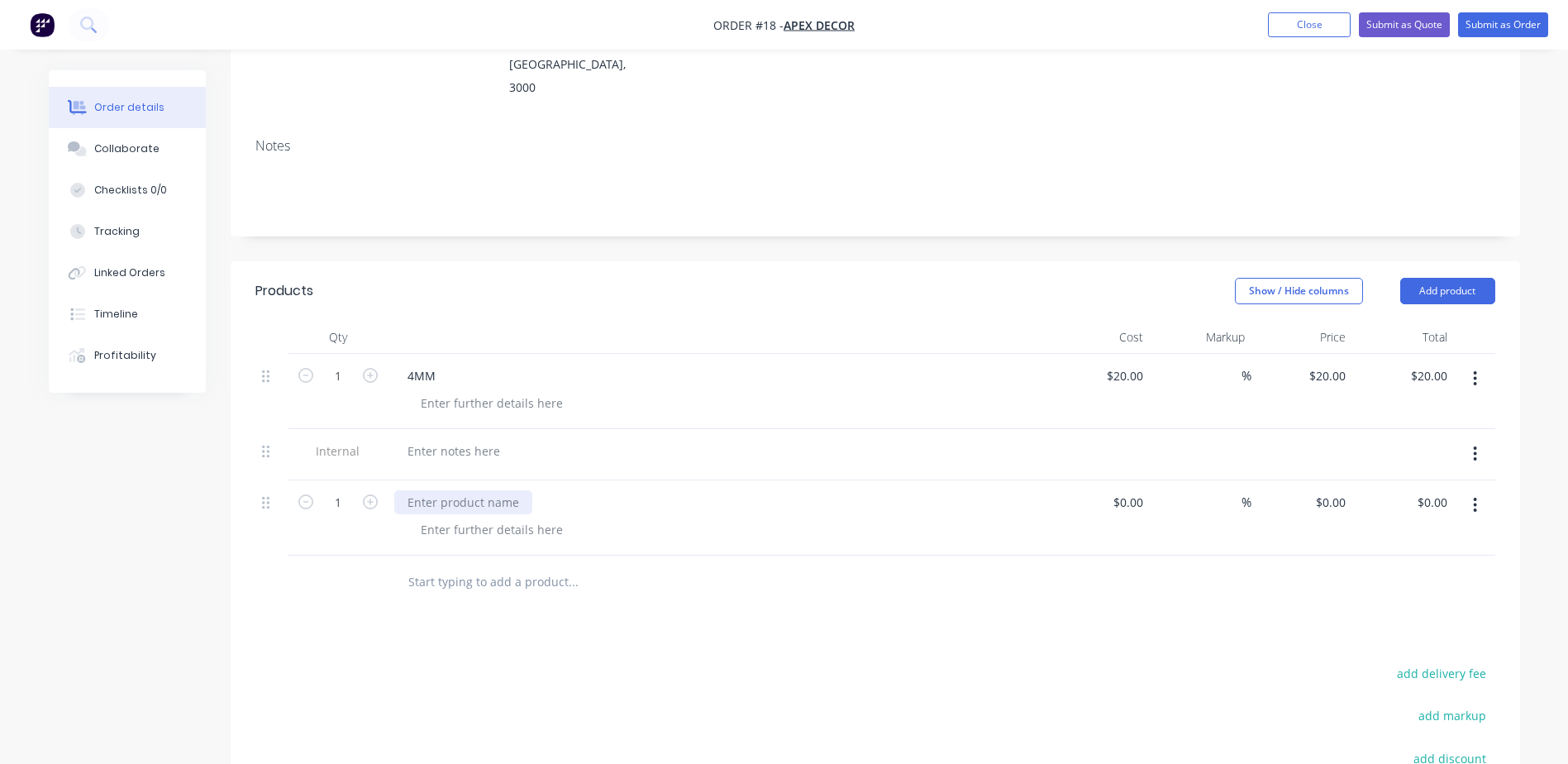
click at [466, 491] on div at bounding box center [463, 503] width 138 height 24
click at [1482, 491] on button "button" at bounding box center [1475, 505] width 39 height 30
click at [1399, 636] on div "Delete" at bounding box center [1416, 648] width 128 height 24
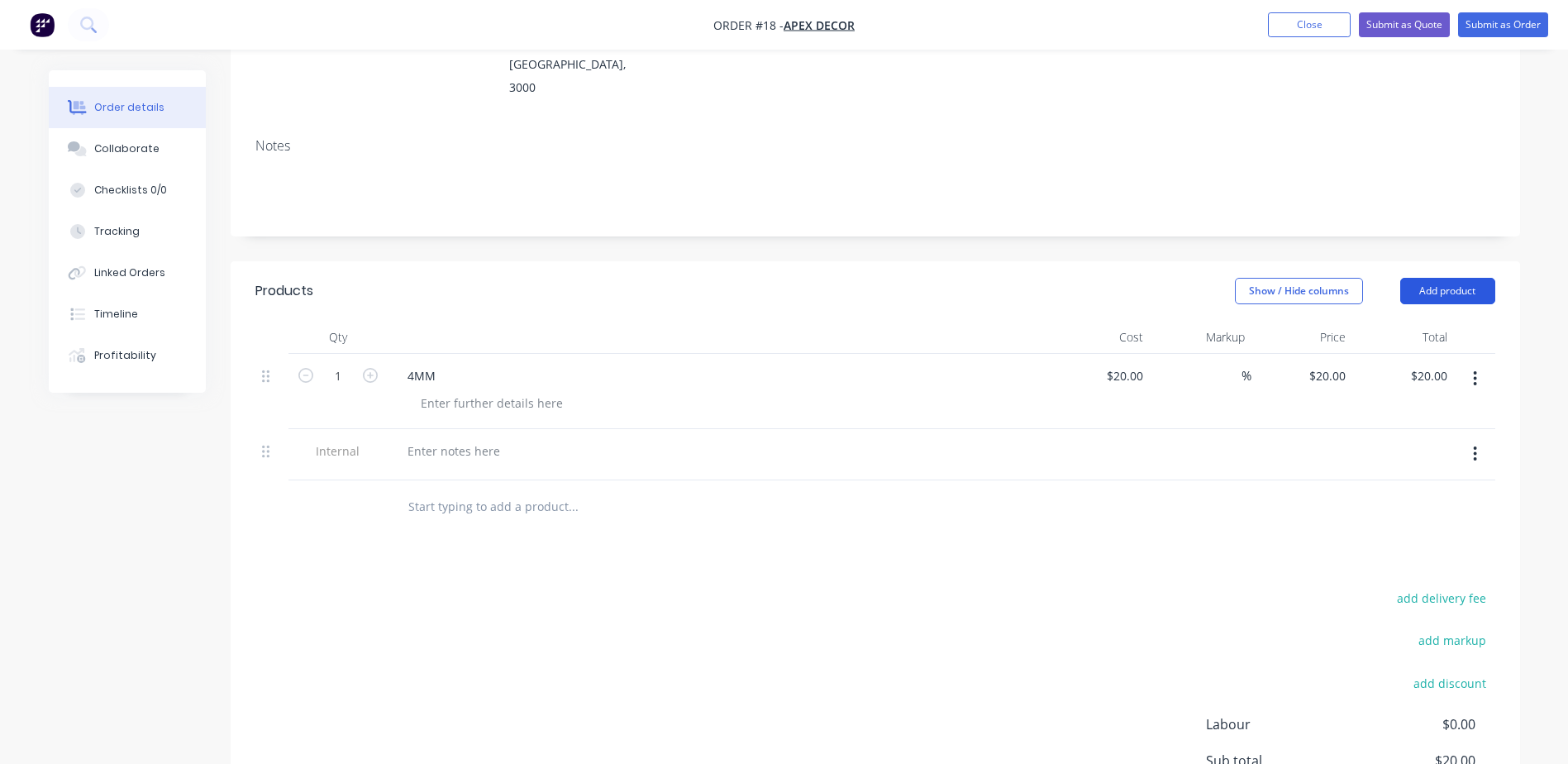
click at [1466, 278] on button "Add product" at bounding box center [1448, 290] width 95 height 26
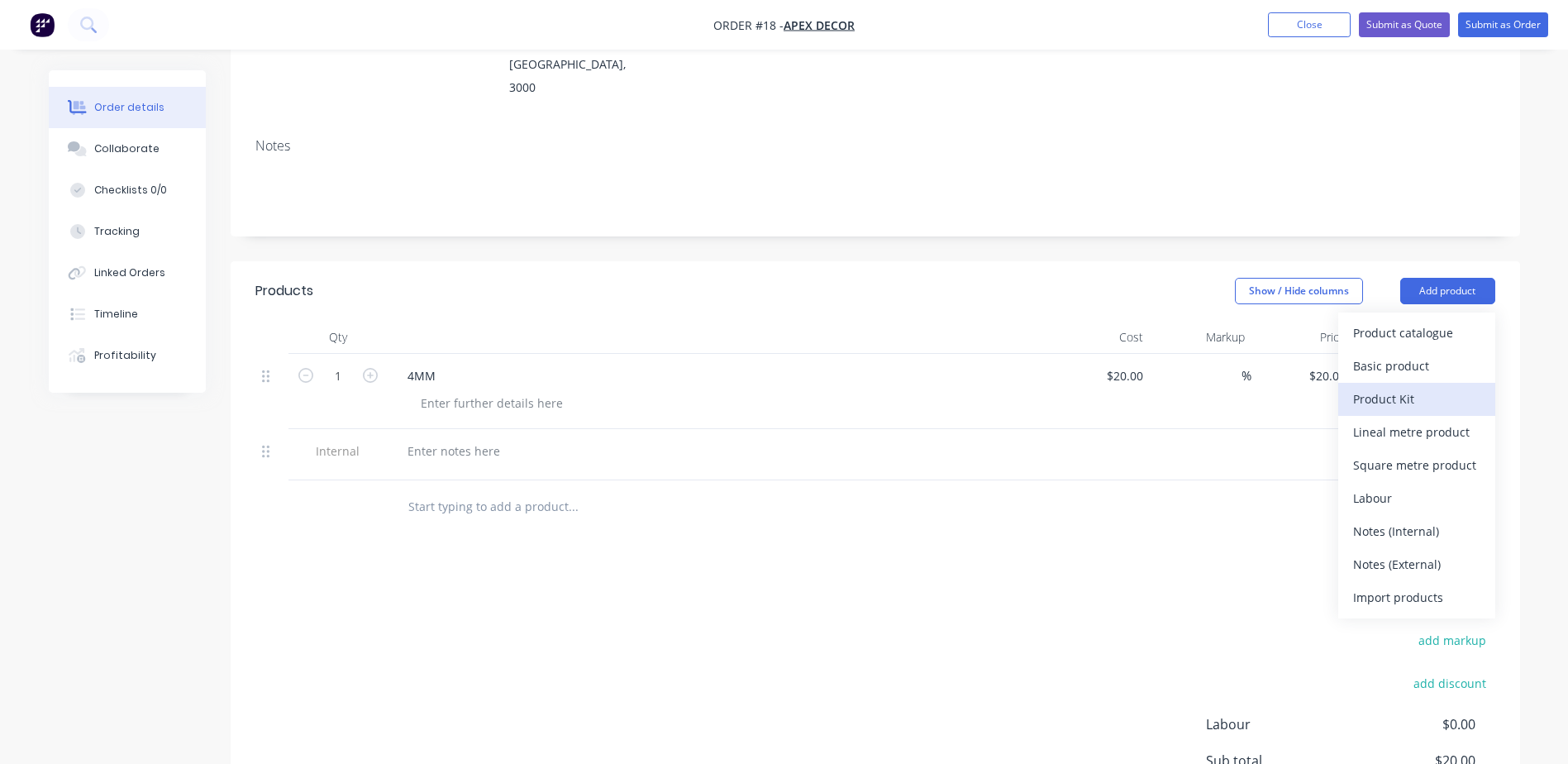
click at [1408, 387] on div "Product Kit" at bounding box center [1416, 399] width 128 height 24
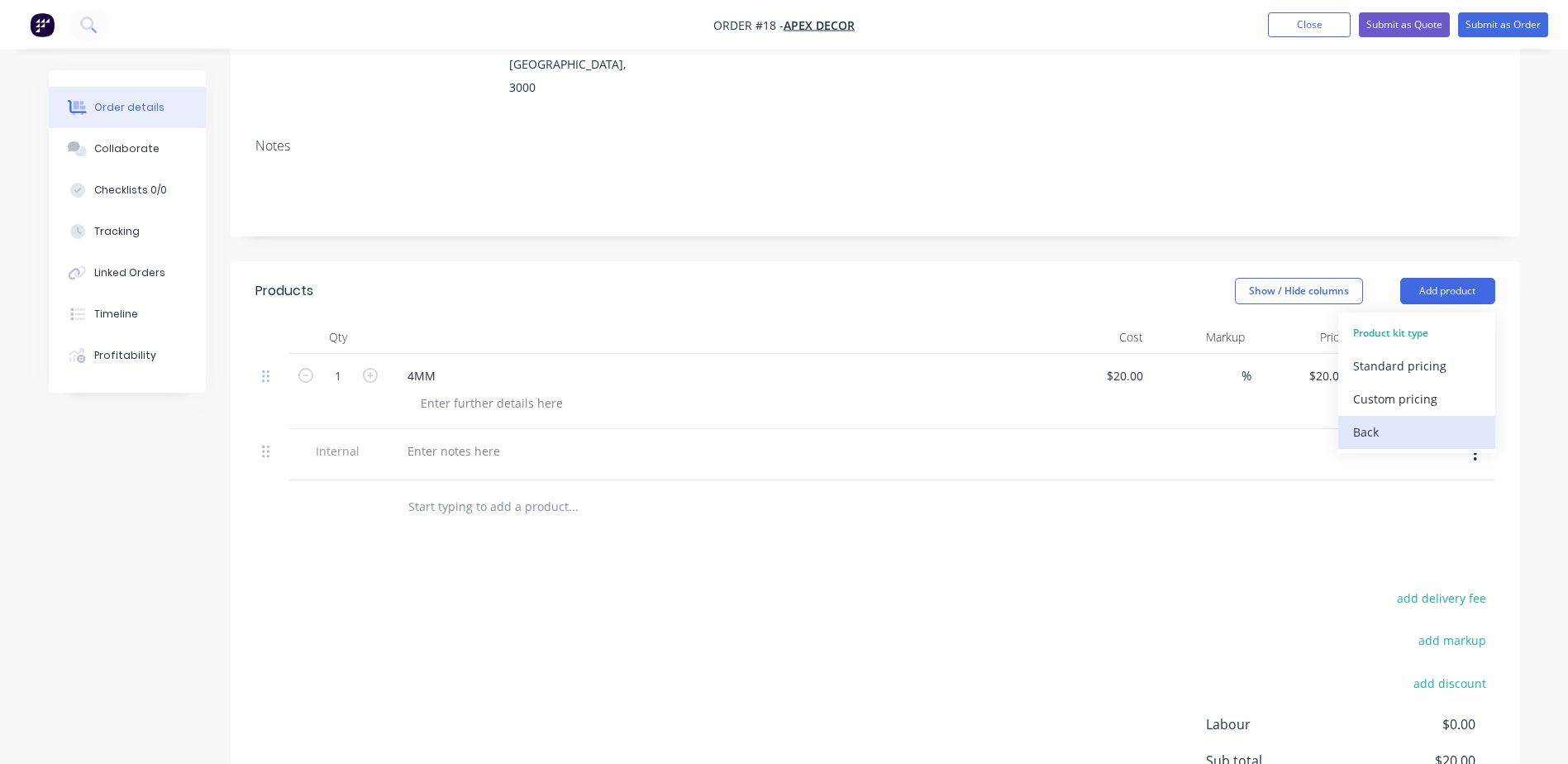
click at [1380, 420] on div "Back" at bounding box center [1416, 432] width 128 height 24
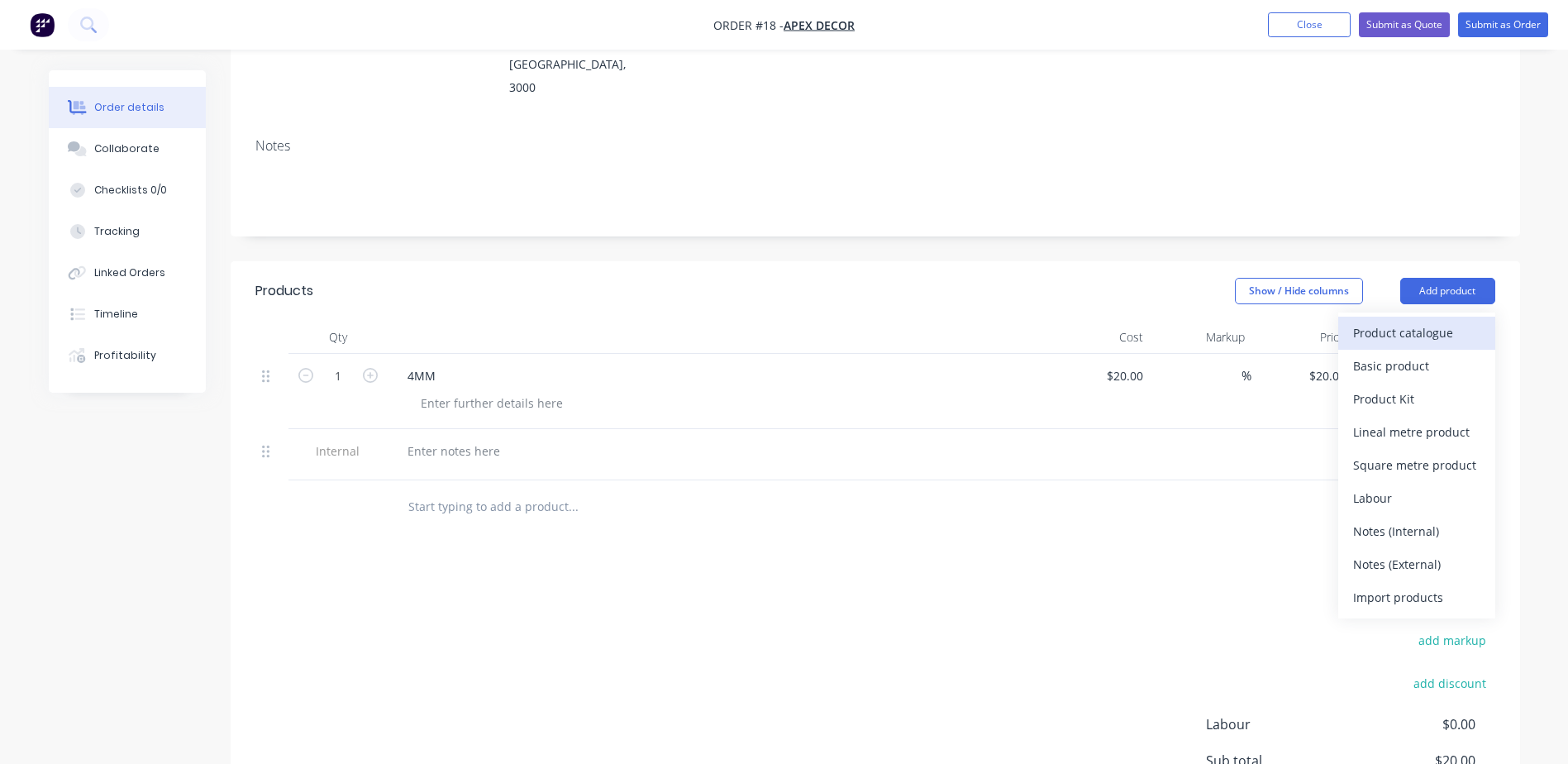
click at [1405, 321] on div "Product catalogue" at bounding box center [1416, 333] width 128 height 24
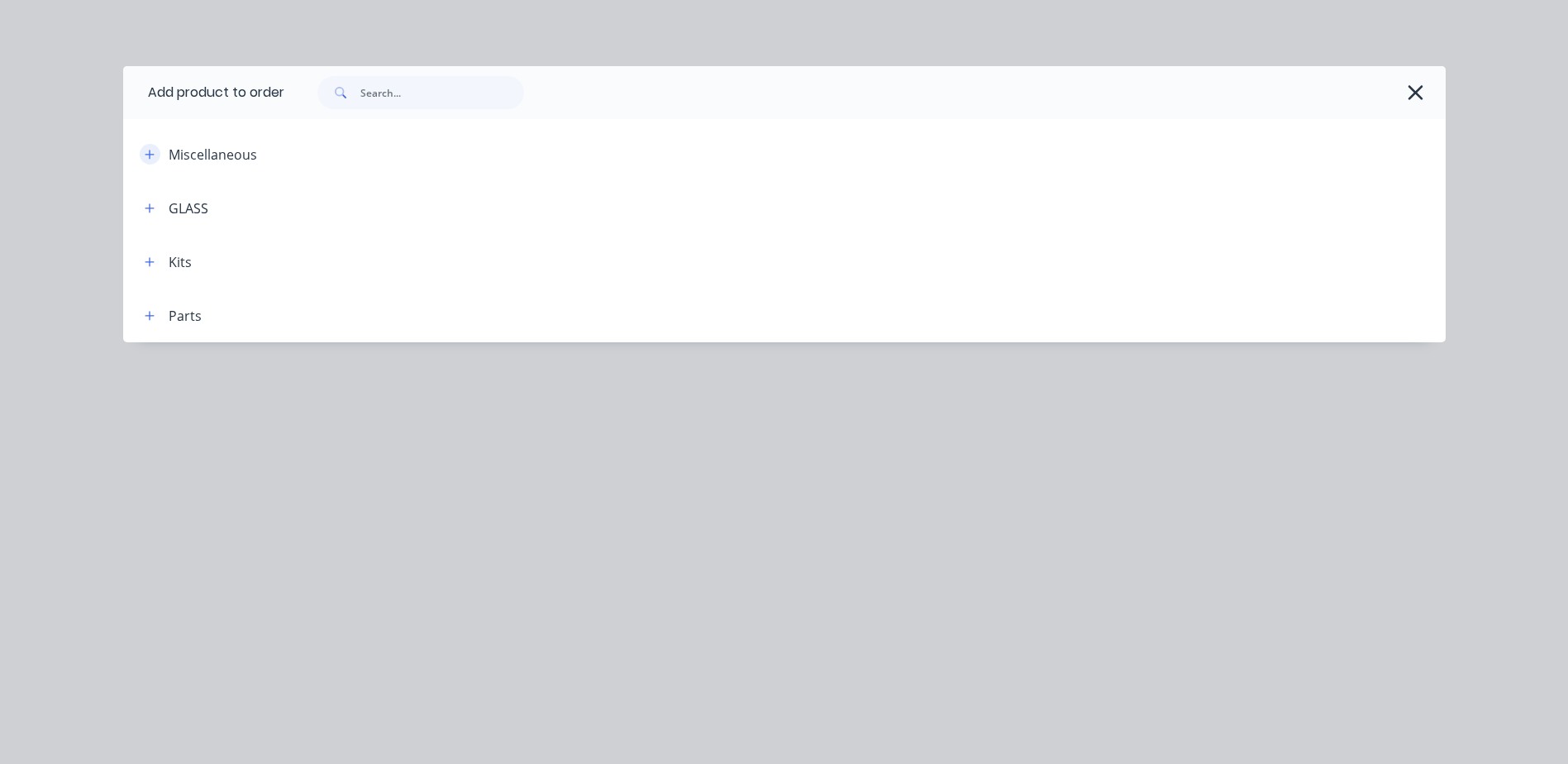
click at [145, 155] on icon "button" at bounding box center [150, 155] width 10 height 12
click at [154, 210] on icon "button" at bounding box center [150, 209] width 10 height 12
click at [150, 206] on icon "button" at bounding box center [150, 209] width 10 height 12
click at [150, 265] on icon "button" at bounding box center [150, 262] width 10 height 12
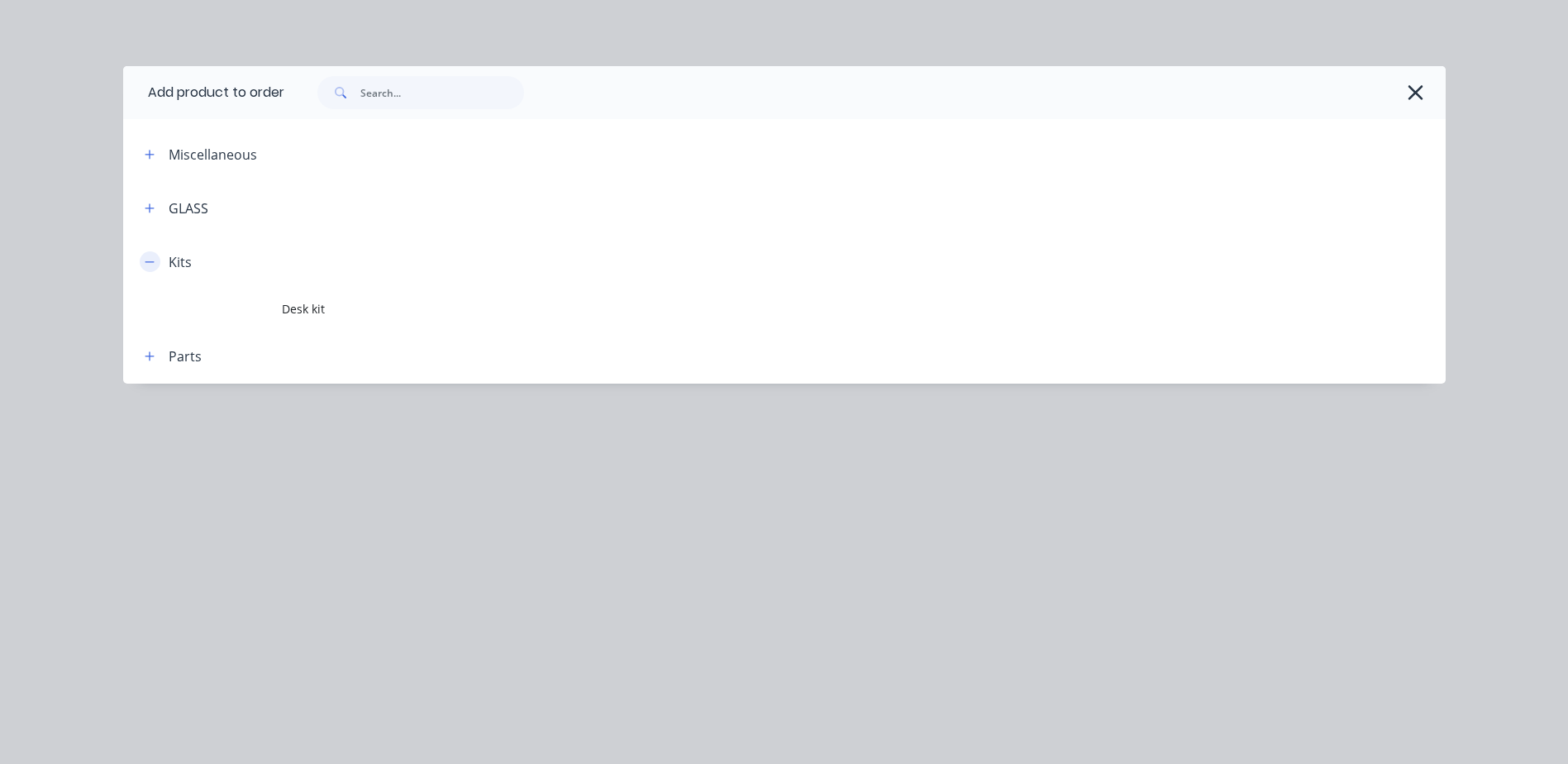
click at [150, 262] on icon "button" at bounding box center [149, 261] width 9 height 1
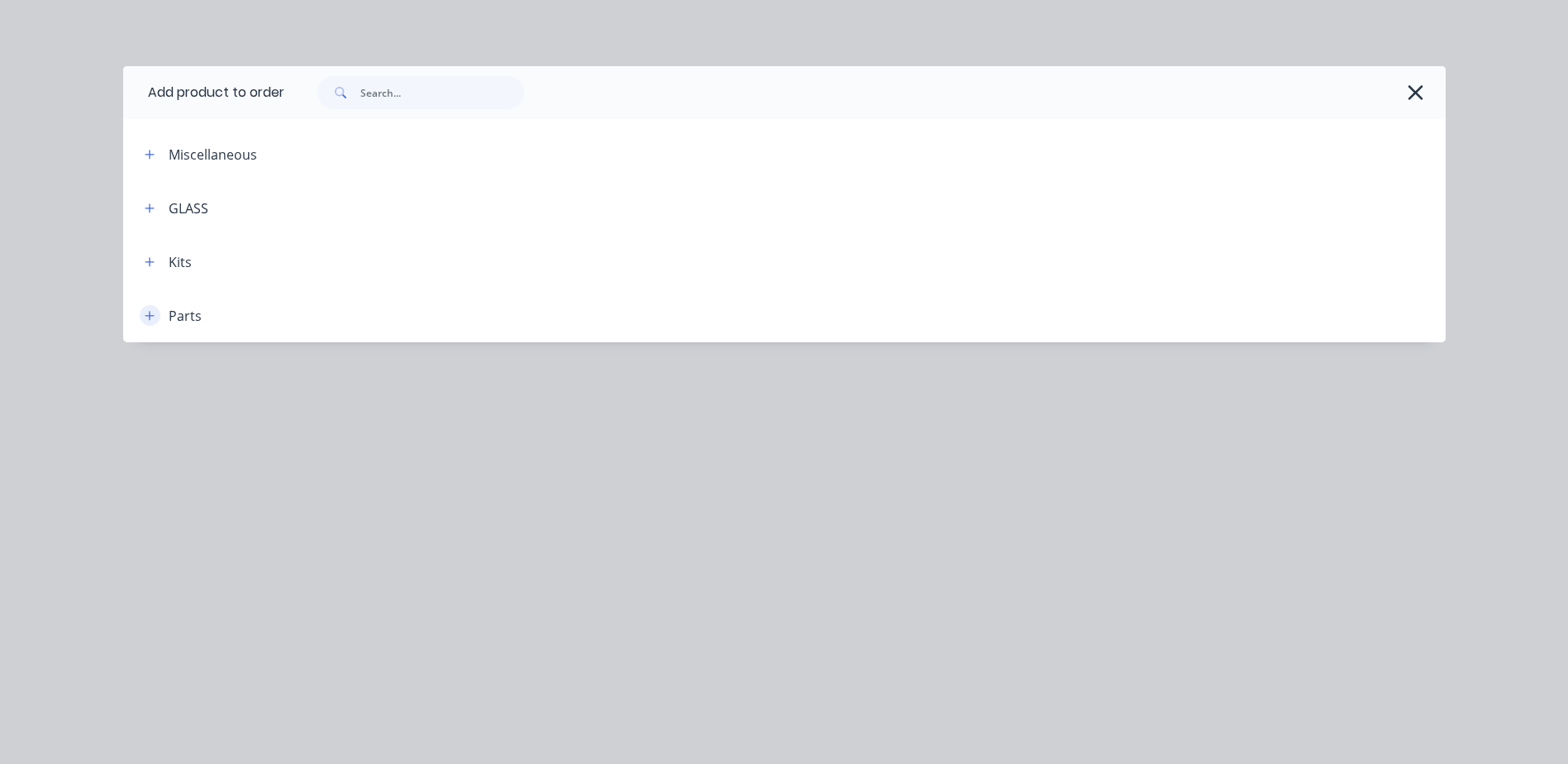
click at [151, 318] on icon "button" at bounding box center [150, 316] width 10 height 12
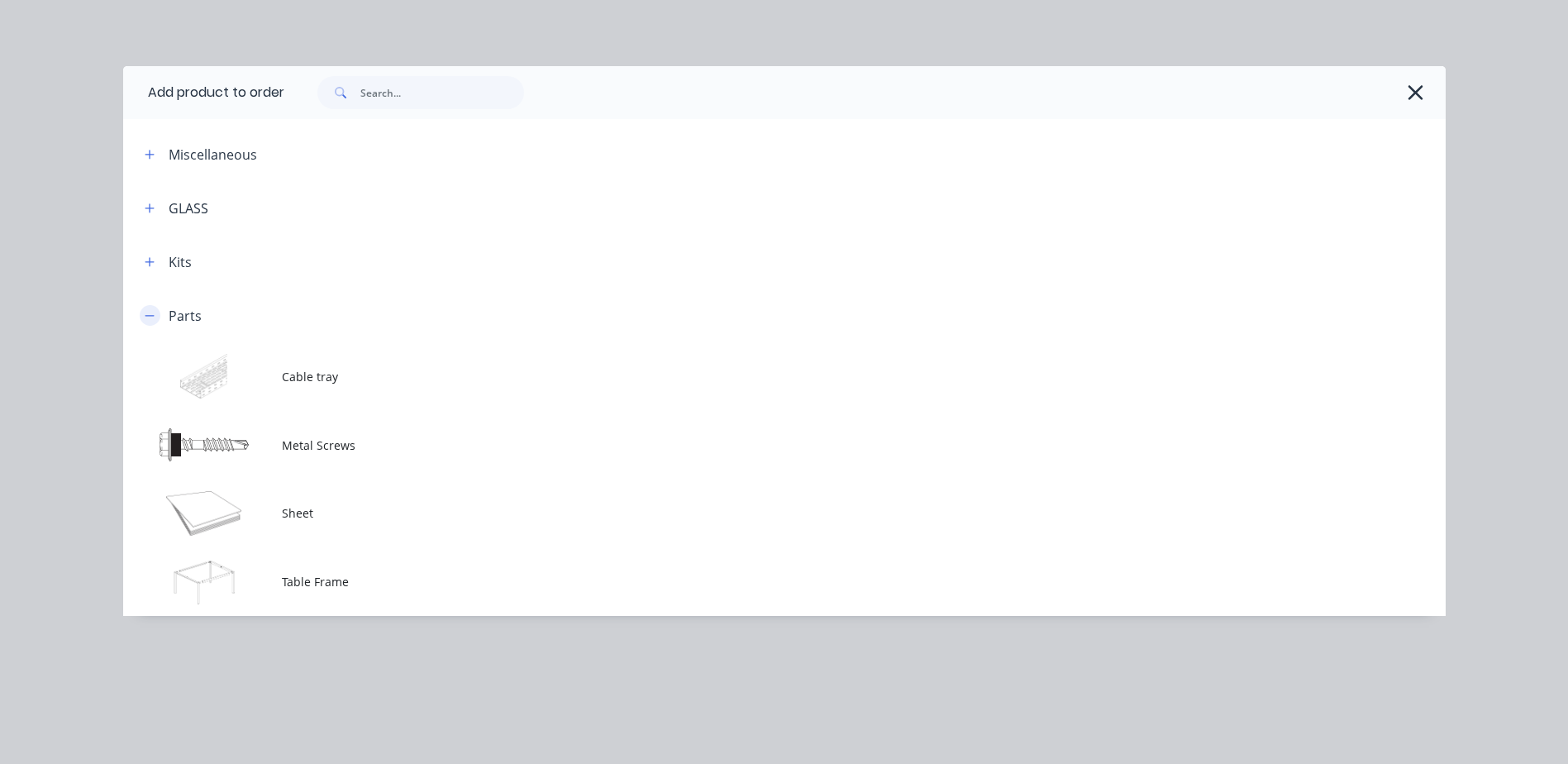
click at [151, 318] on icon "button" at bounding box center [150, 316] width 10 height 12
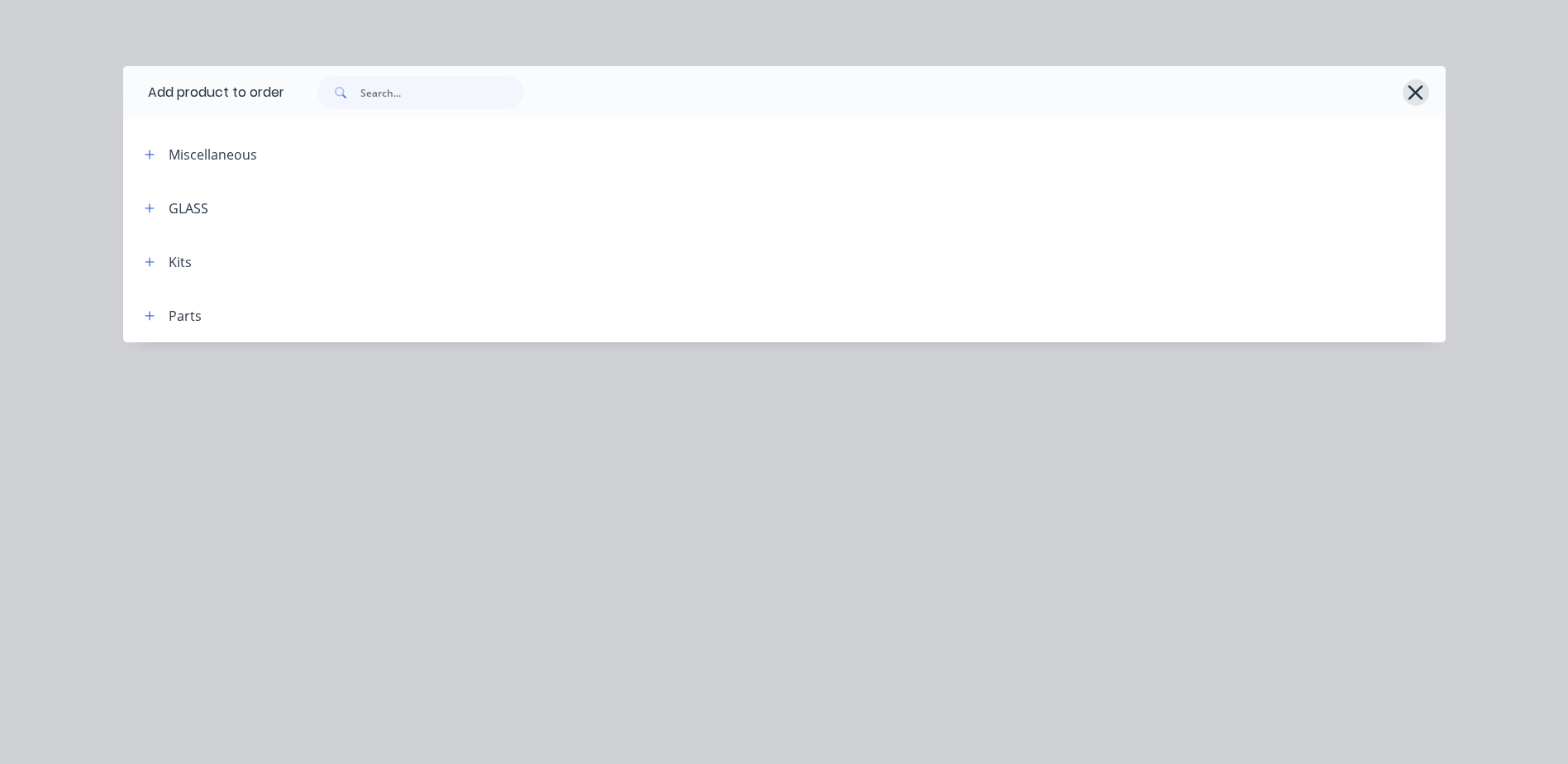
click at [1413, 88] on icon "button" at bounding box center [1415, 92] width 17 height 23
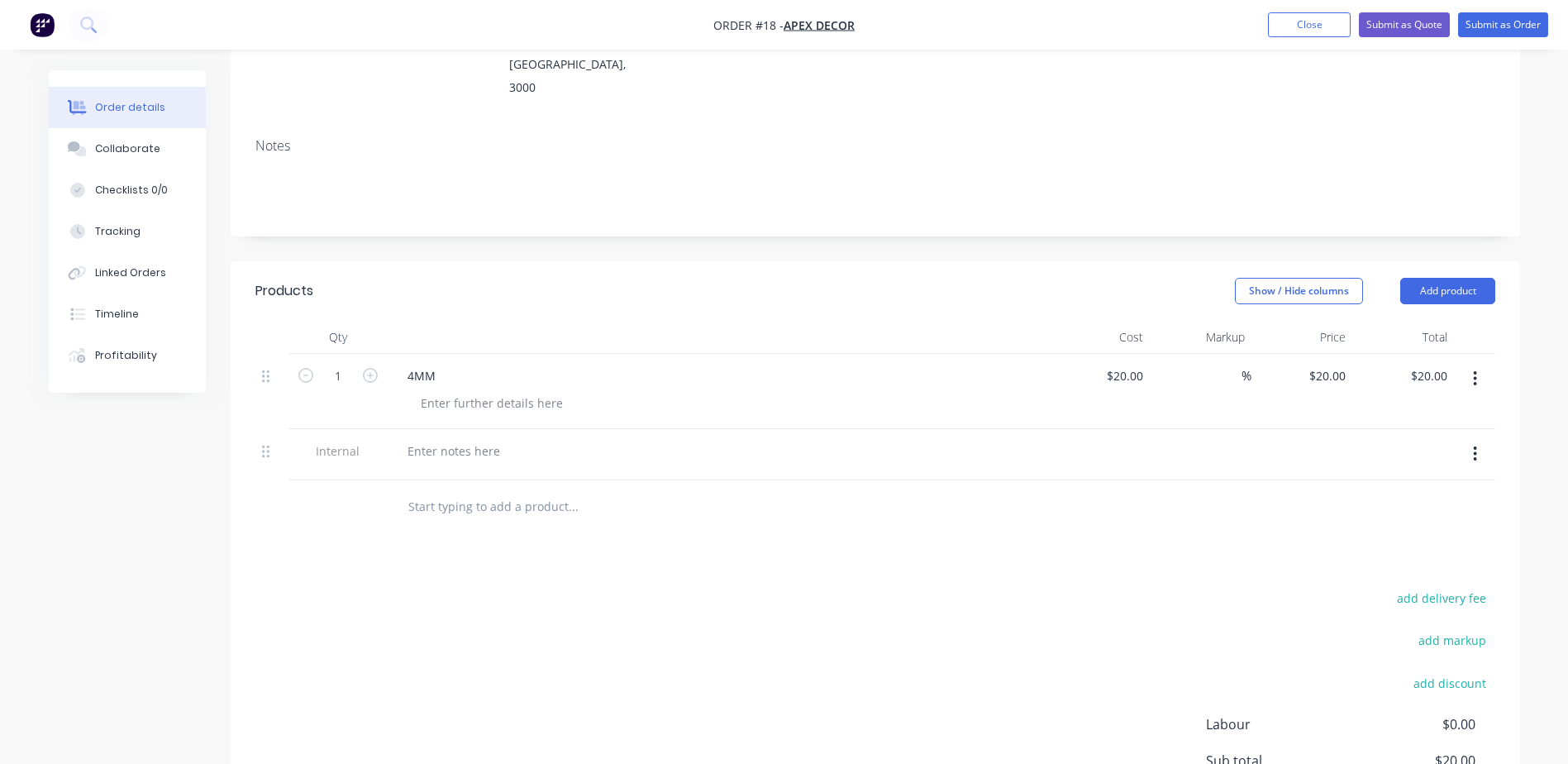
click at [1098, 485] on div at bounding box center [875, 507] width 1239 height 54
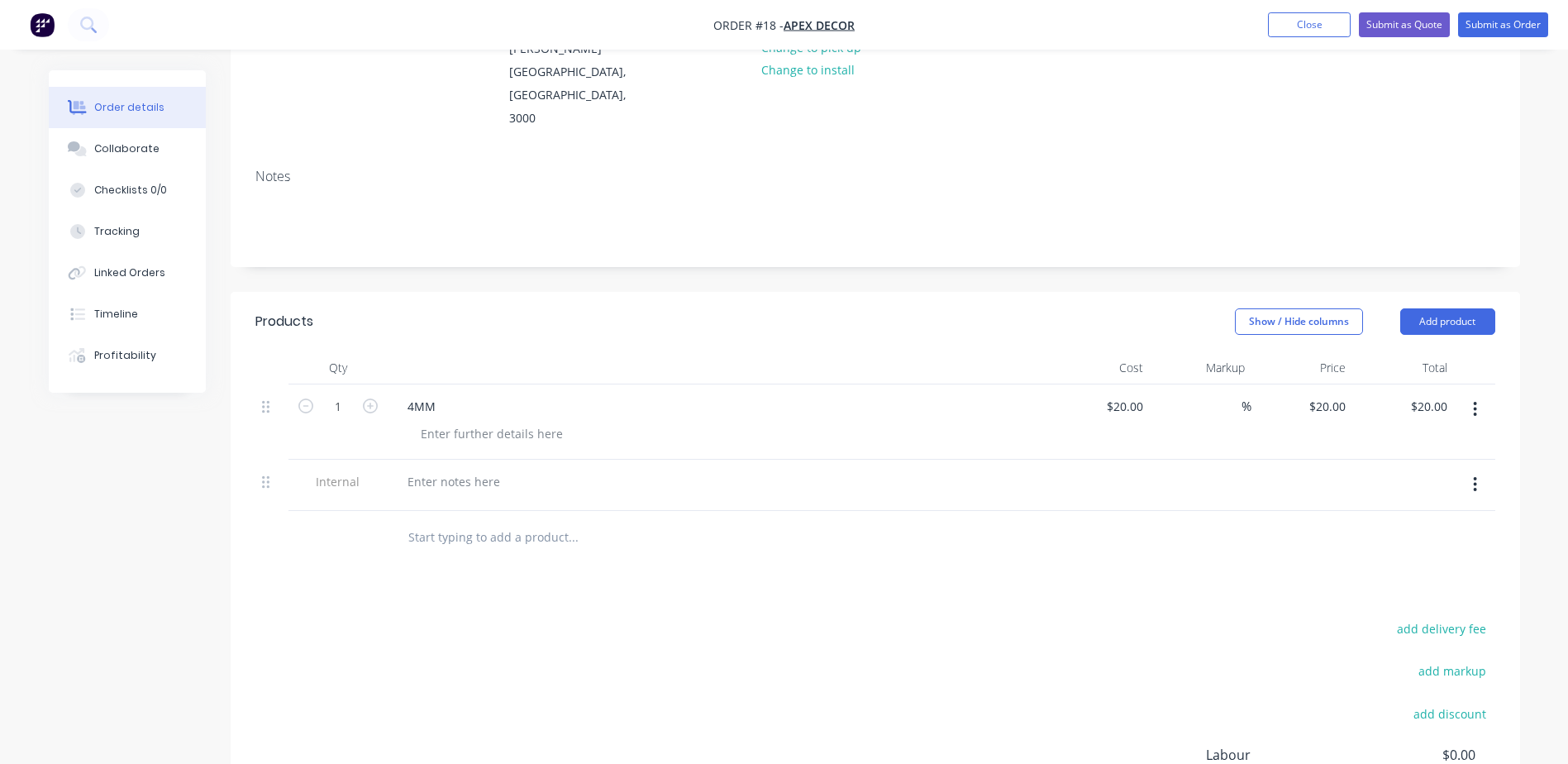
scroll to position [0, 0]
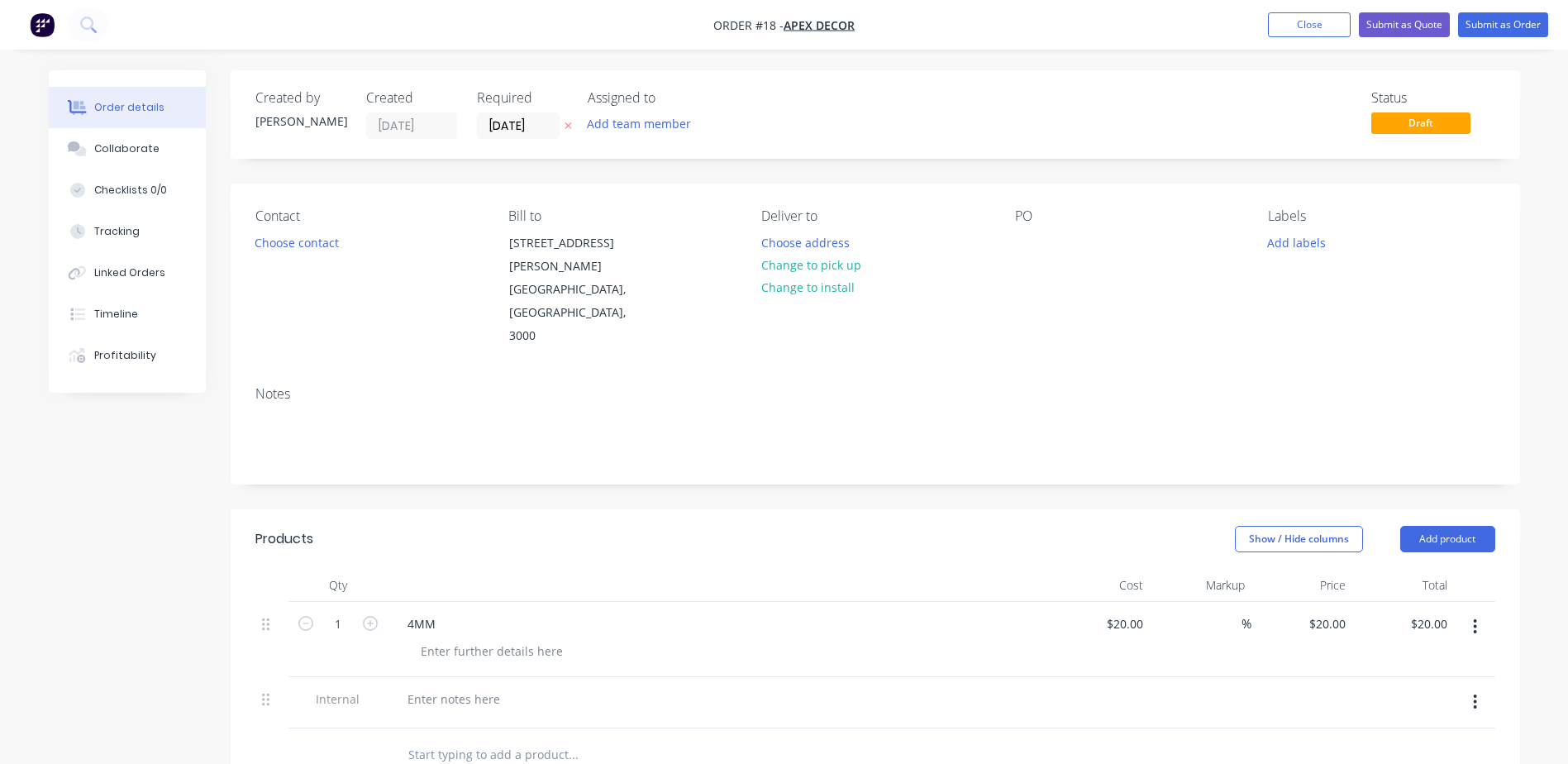
click at [571, 128] on icon at bounding box center [568, 126] width 8 height 10
click at [541, 129] on input at bounding box center [522, 125] width 89 height 25
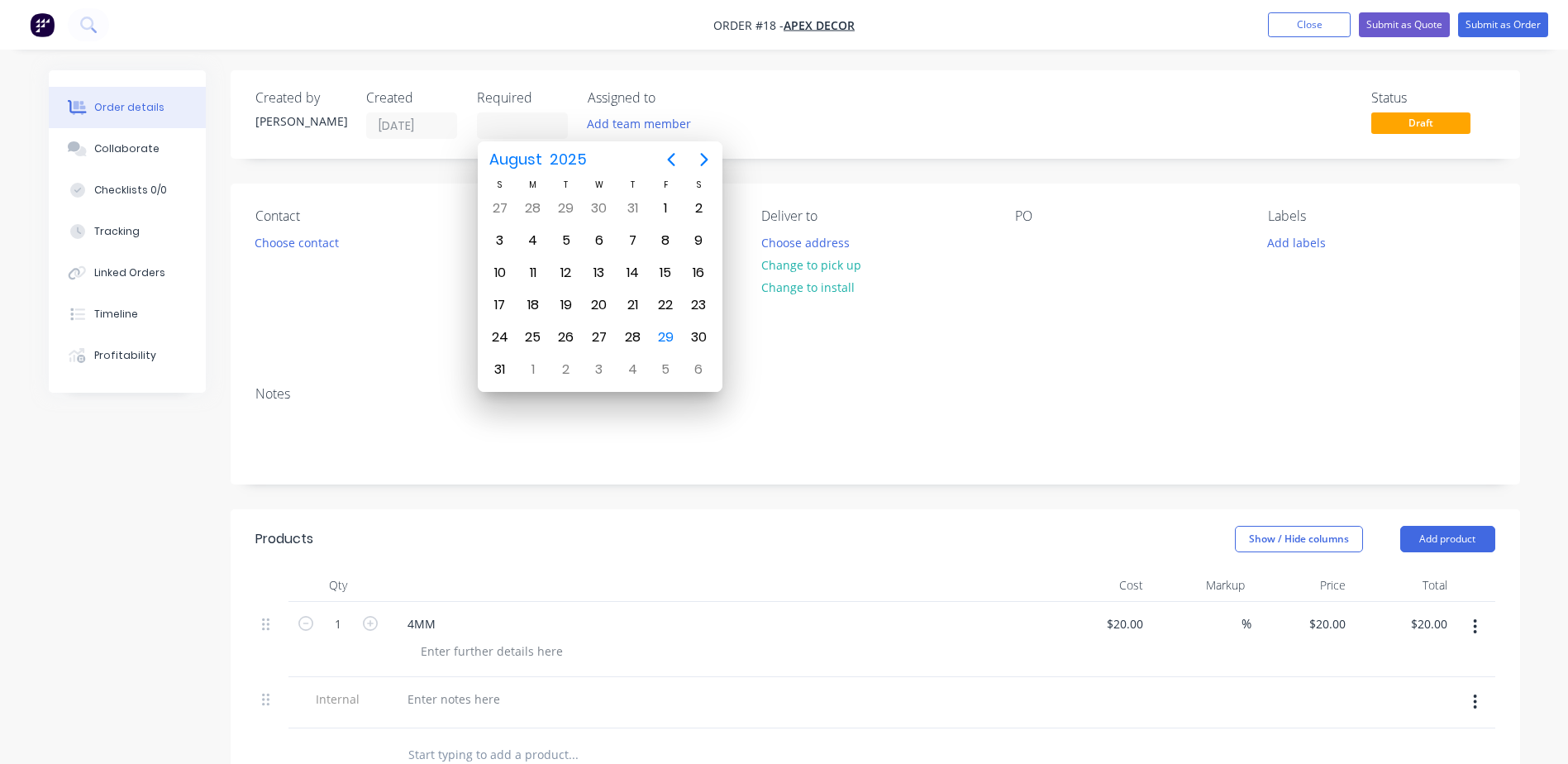
click at [999, 156] on div "Created by [PERSON_NAME] Created [DATE] Required Assigned to Add team member St…" at bounding box center [875, 115] width 1290 height 89
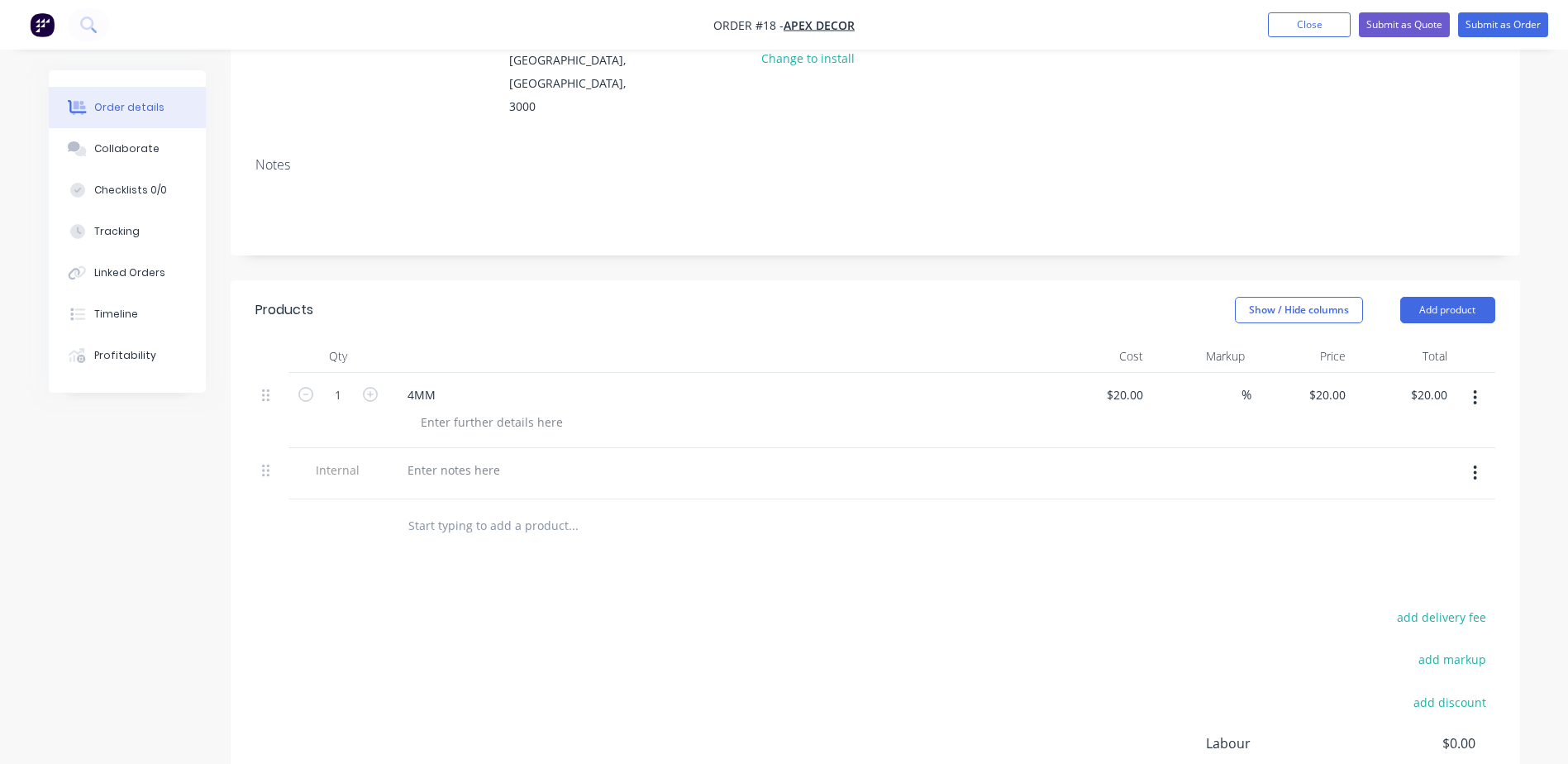
scroll to position [248, 0]
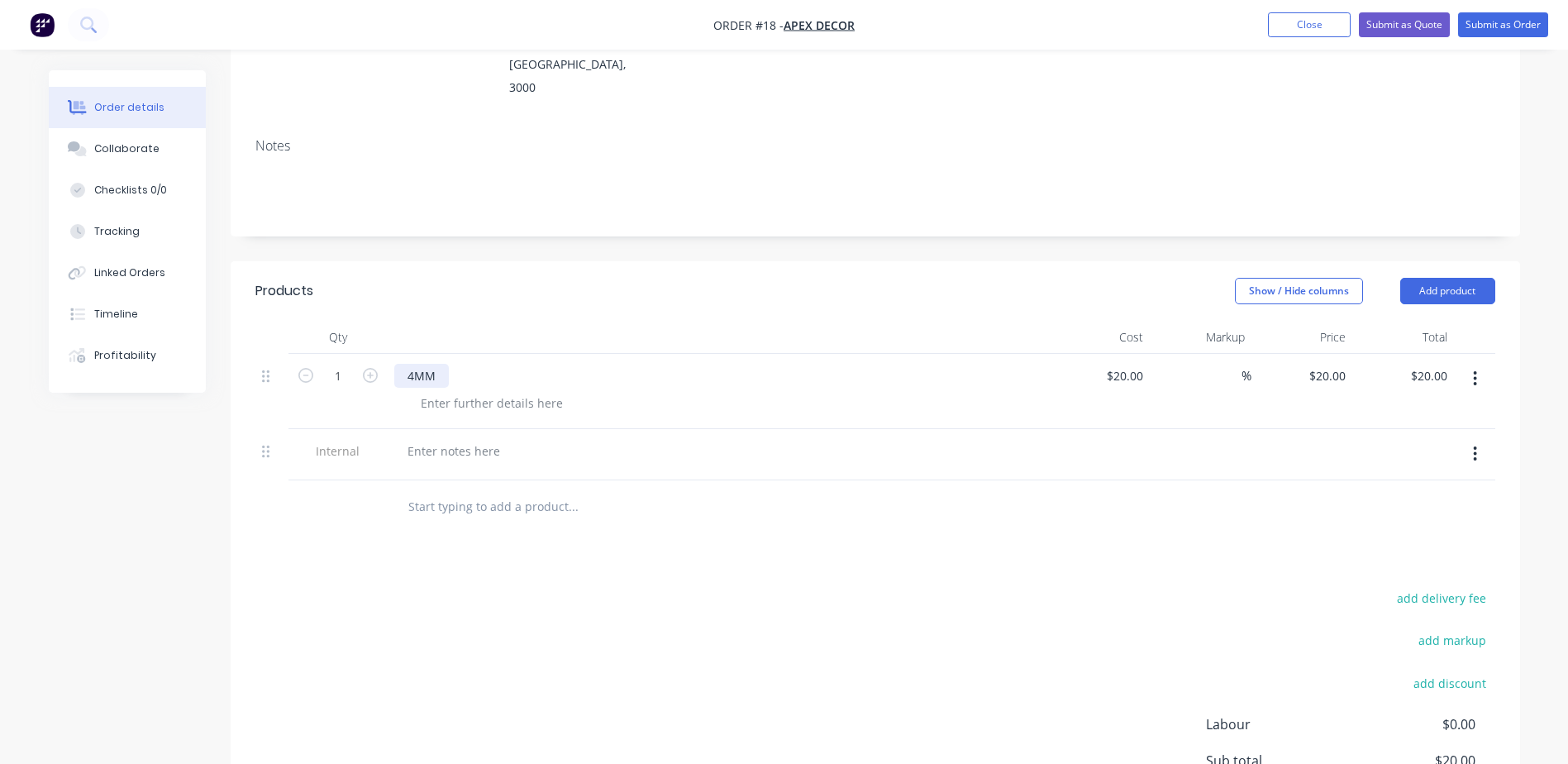
click at [439, 364] on div "4MM" at bounding box center [421, 376] width 54 height 24
drag, startPoint x: 439, startPoint y: 332, endPoint x: 415, endPoint y: 336, distance: 24.3
click at [415, 364] on div "4MM" at bounding box center [421, 376] width 54 height 24
click at [1461, 278] on button "Add product" at bounding box center [1448, 290] width 95 height 26
click at [1124, 511] on div "Products Show / Hide columns Add product Product catalogue Basic product Produc…" at bounding box center [875, 596] width 1290 height 669
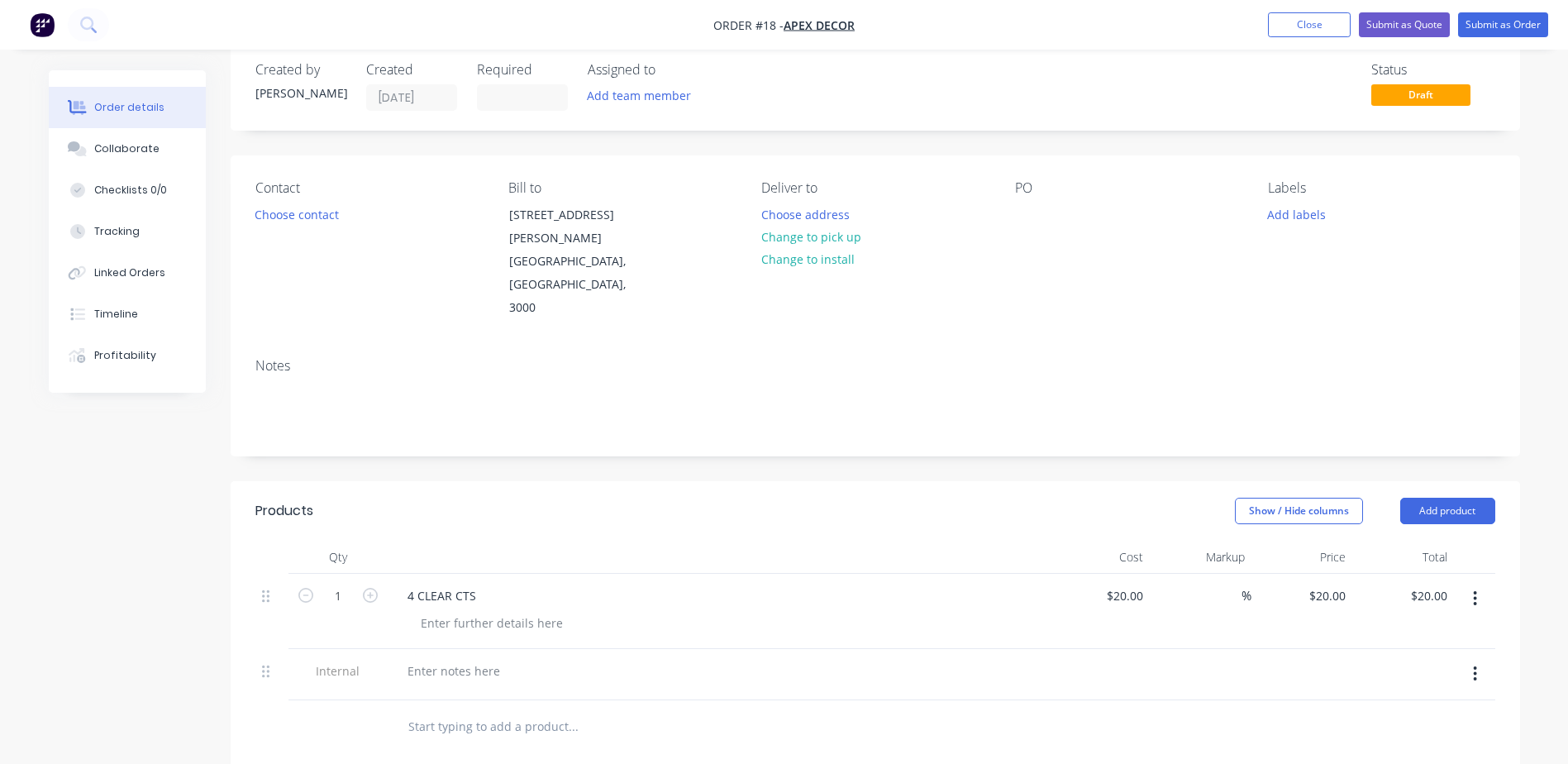
scroll to position [0, 0]
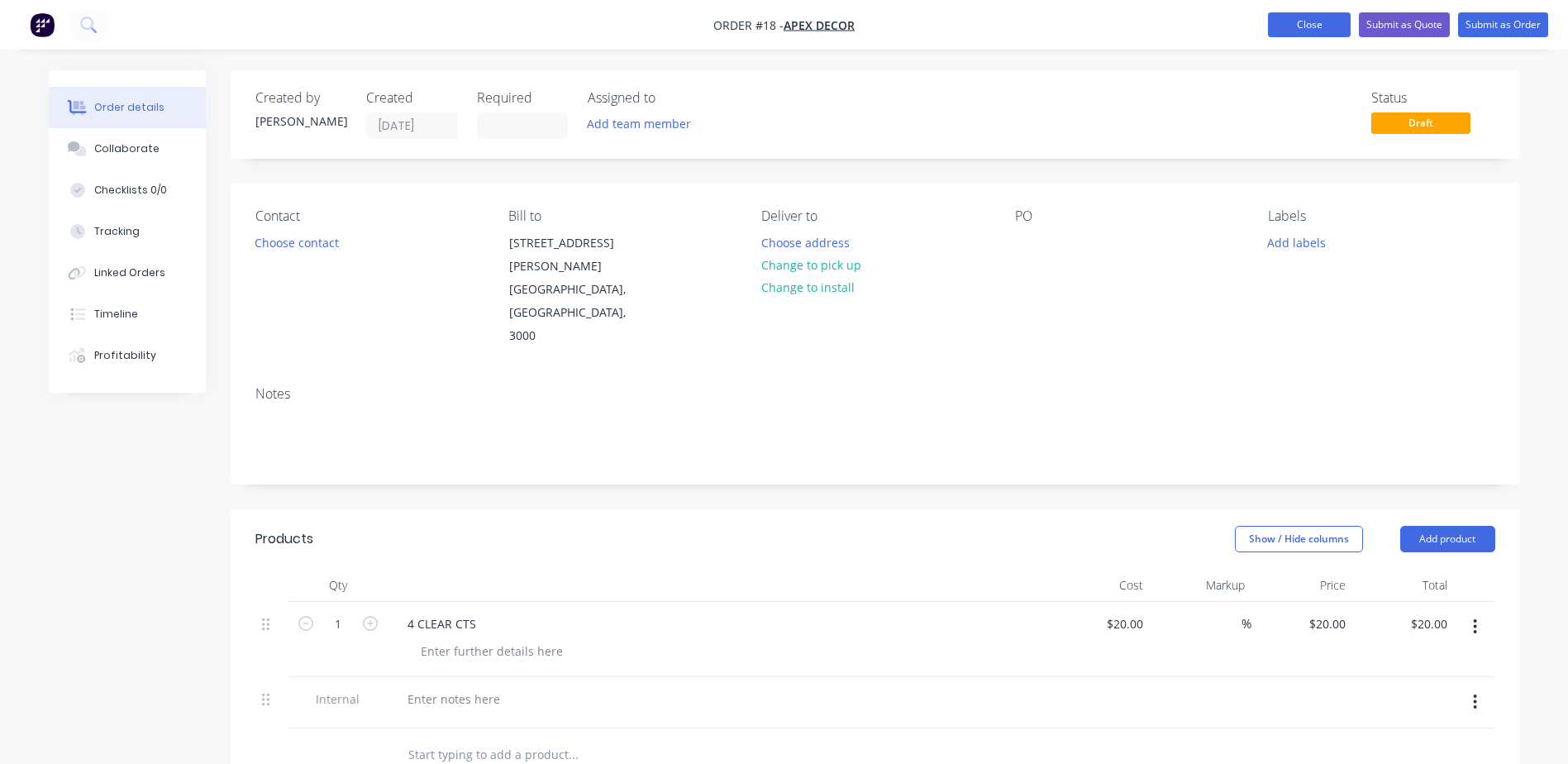
click at [1299, 20] on button "Close" at bounding box center [1308, 25] width 83 height 25
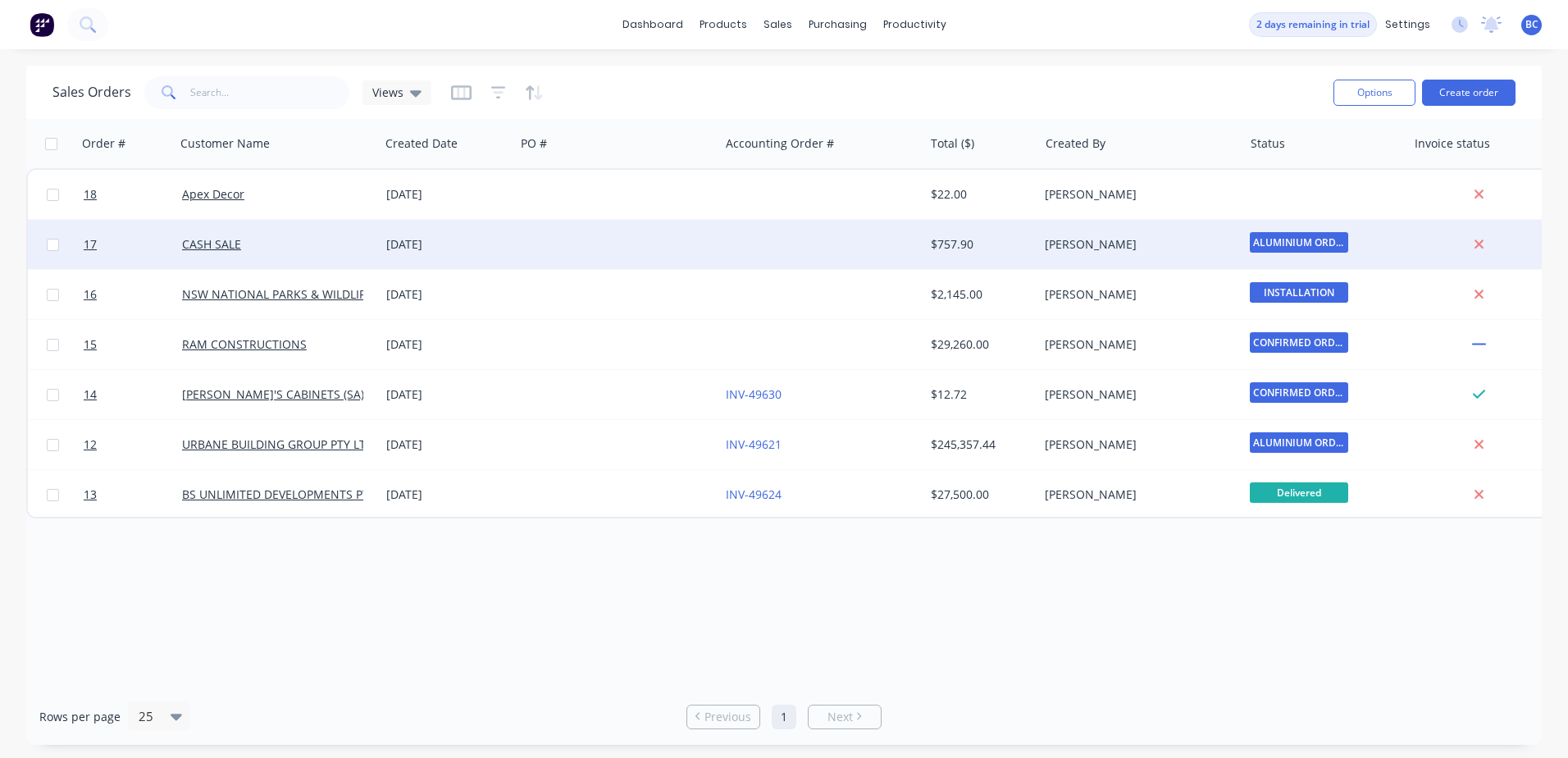
click at [395, 247] on div "[DATE]" at bounding box center [447, 244] width 122 height 16
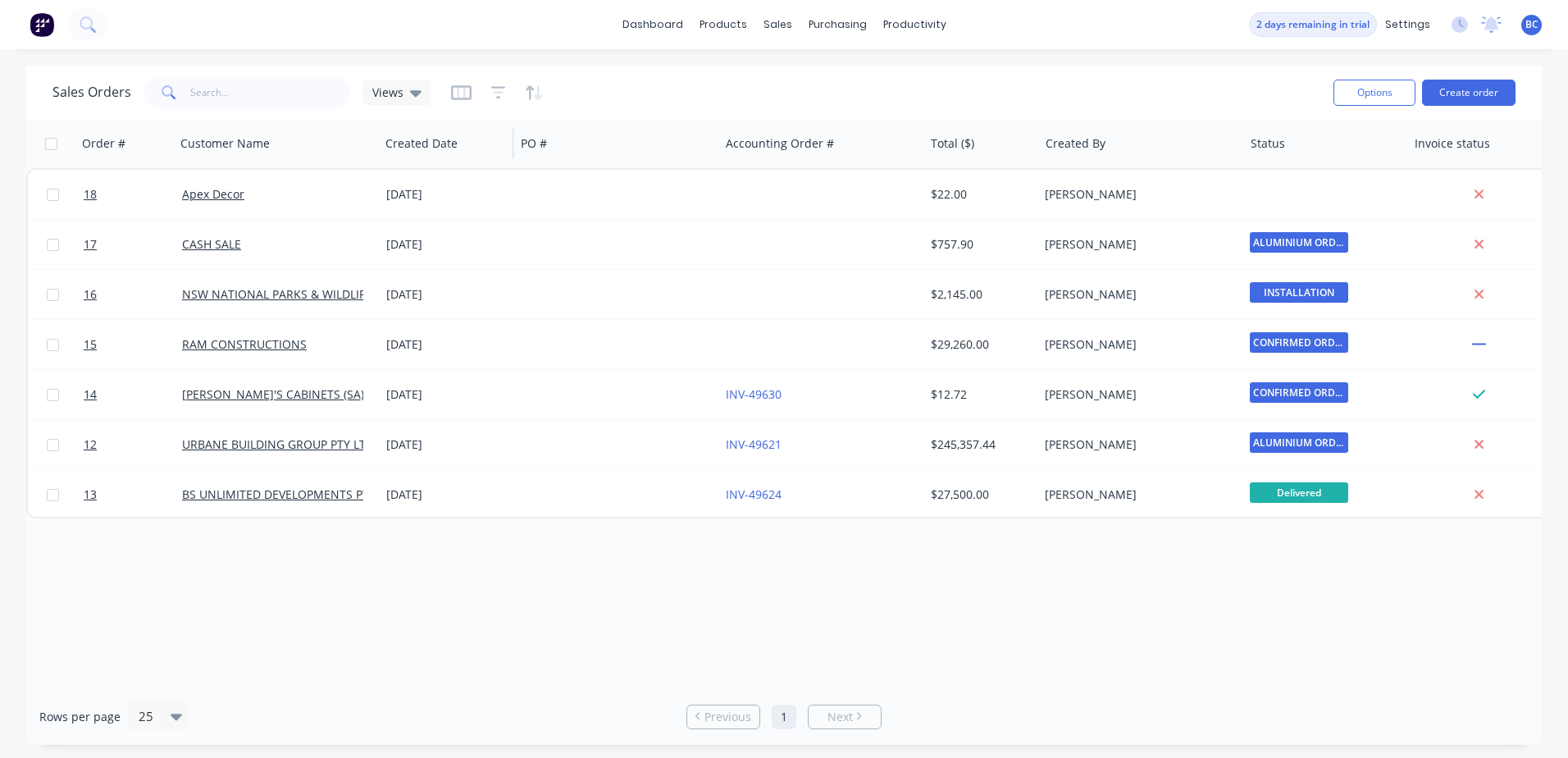
drag, startPoint x: 57, startPoint y: 198, endPoint x: 400, endPoint y: 167, distance: 344.4
click at [57, 198] on input "checkbox" at bounding box center [52, 194] width 13 height 13
checkbox input "true"
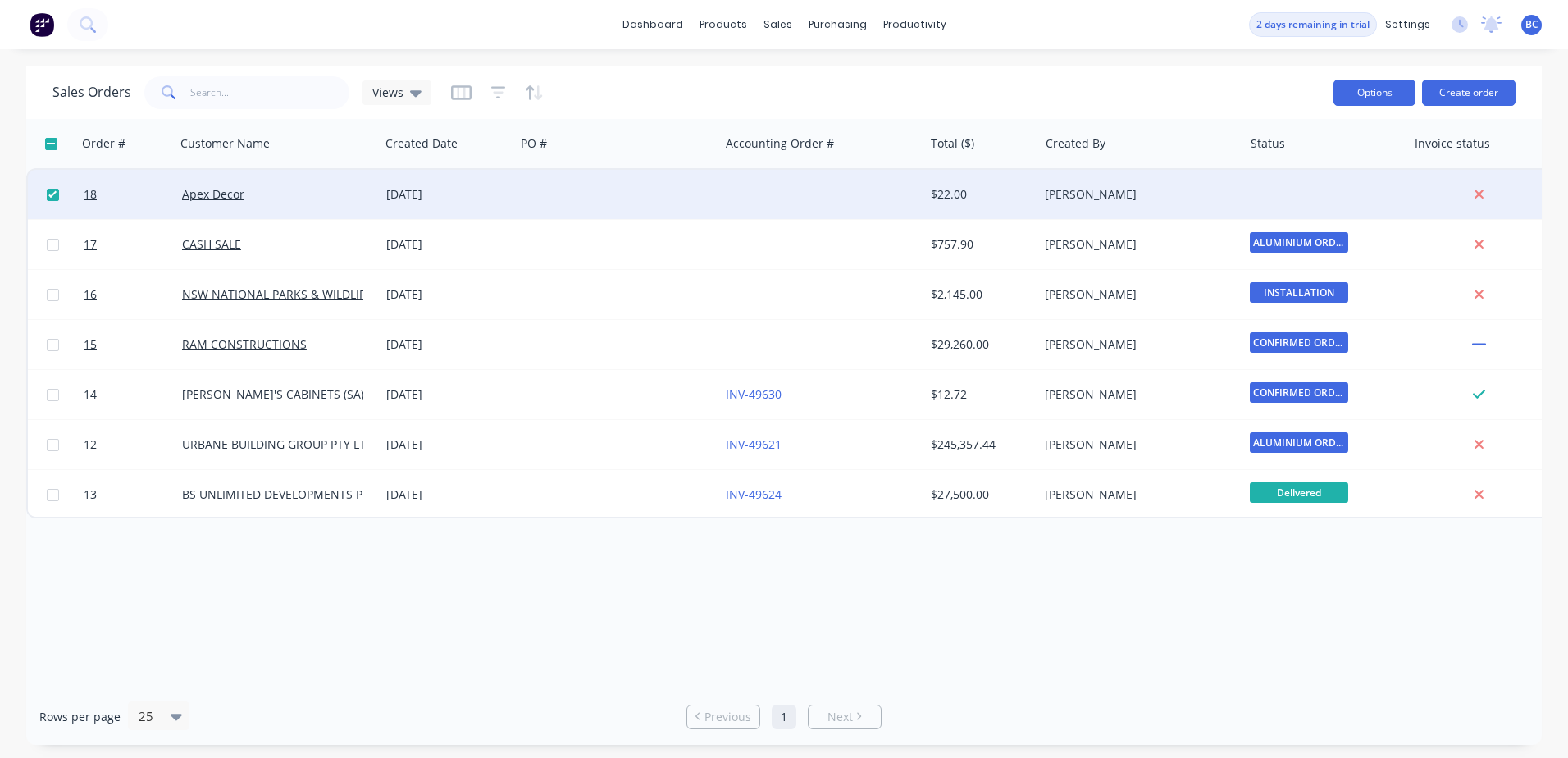
click at [1389, 95] on button "Options" at bounding box center [1375, 92] width 82 height 26
click at [1315, 165] on div "Archive" at bounding box center [1326, 166] width 151 height 24
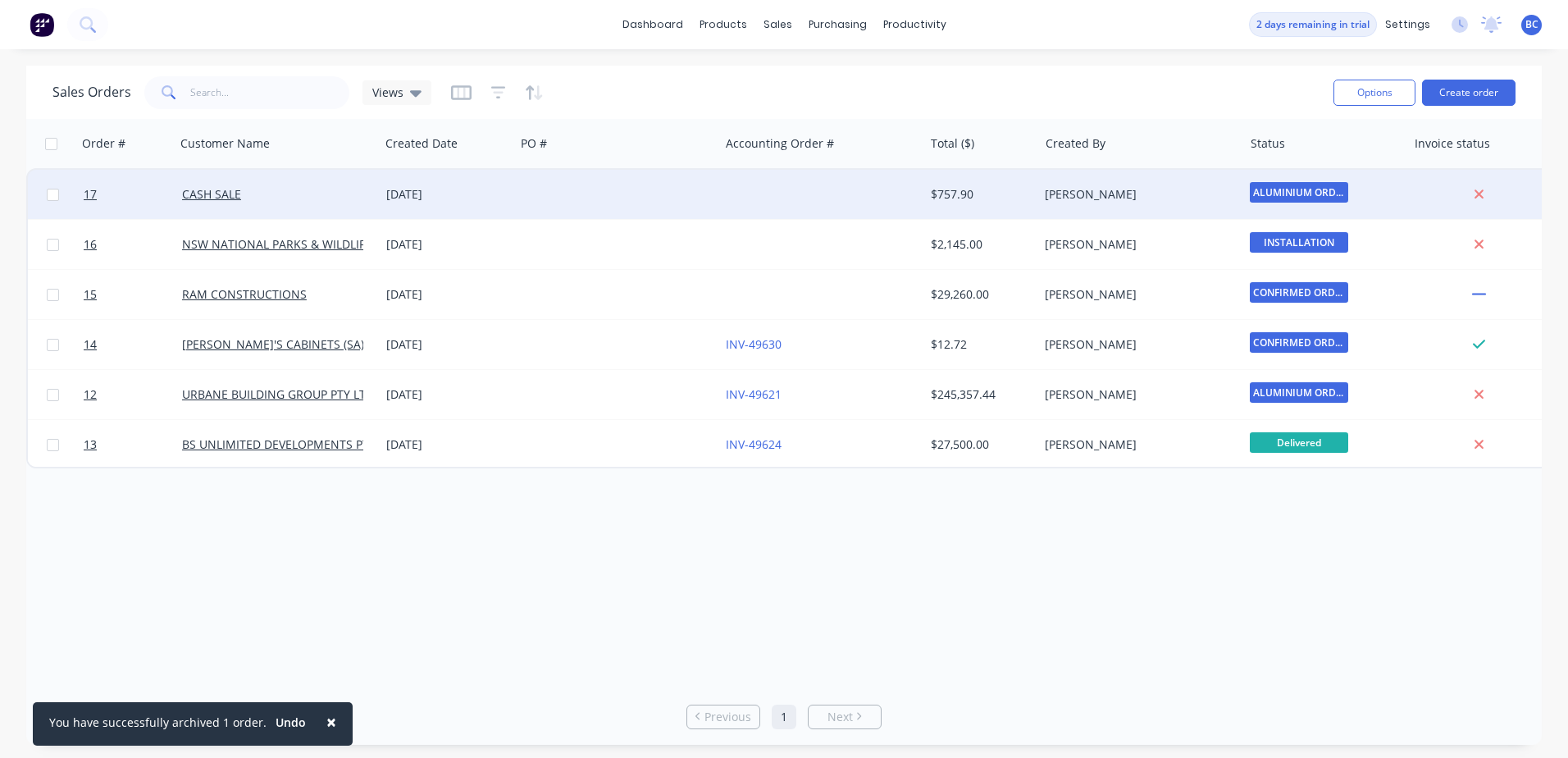
click at [60, 200] on div at bounding box center [52, 194] width 49 height 49
click at [55, 194] on input "checkbox" at bounding box center [52, 194] width 13 height 13
checkbox input "true"
click at [1366, 89] on button "Options" at bounding box center [1375, 92] width 82 height 26
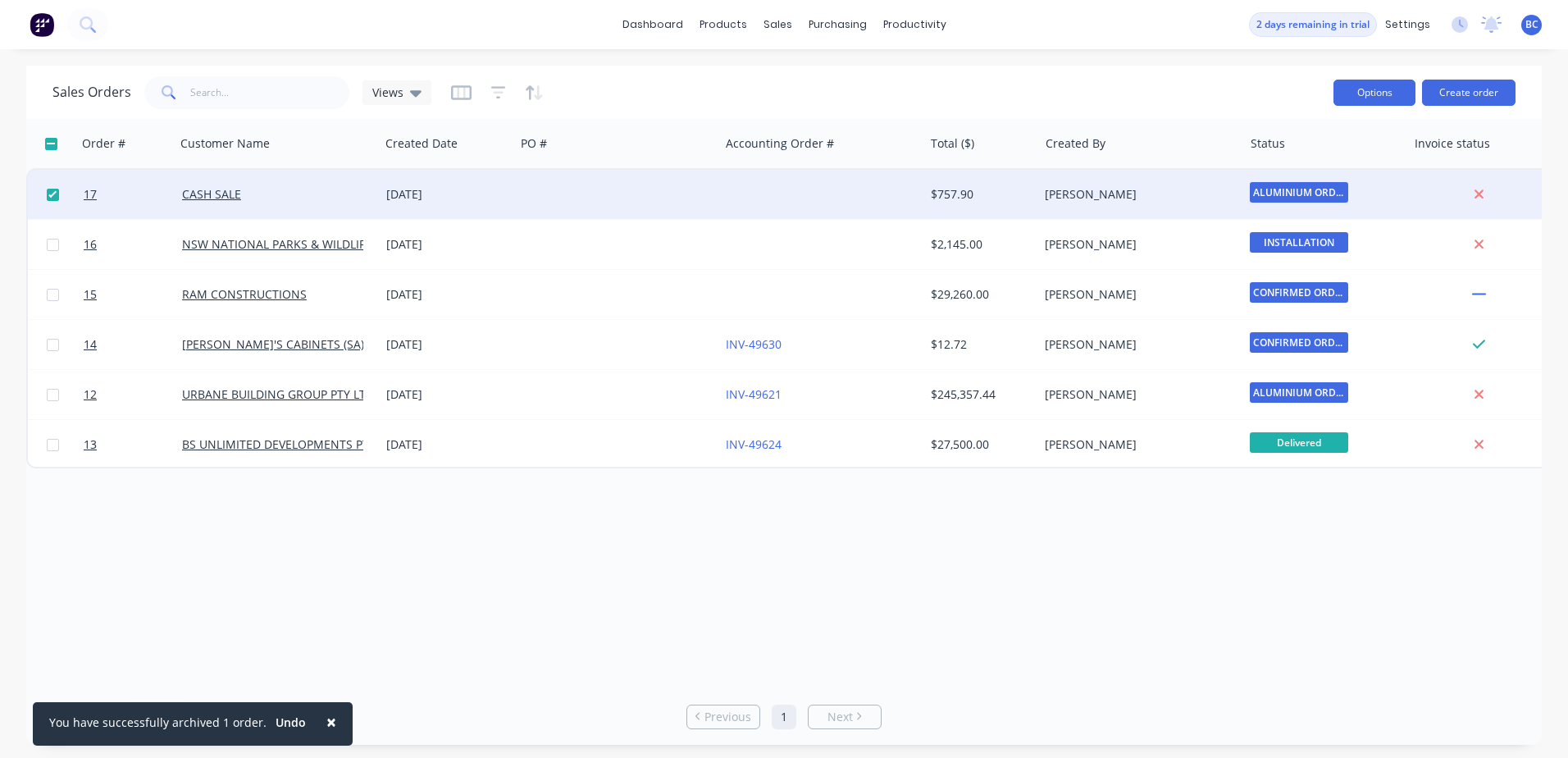
click at [1371, 91] on button "Options" at bounding box center [1375, 92] width 82 height 26
click at [1277, 196] on div "Export" at bounding box center [1326, 199] width 151 height 24
